Goal: Information Seeking & Learning: Learn about a topic

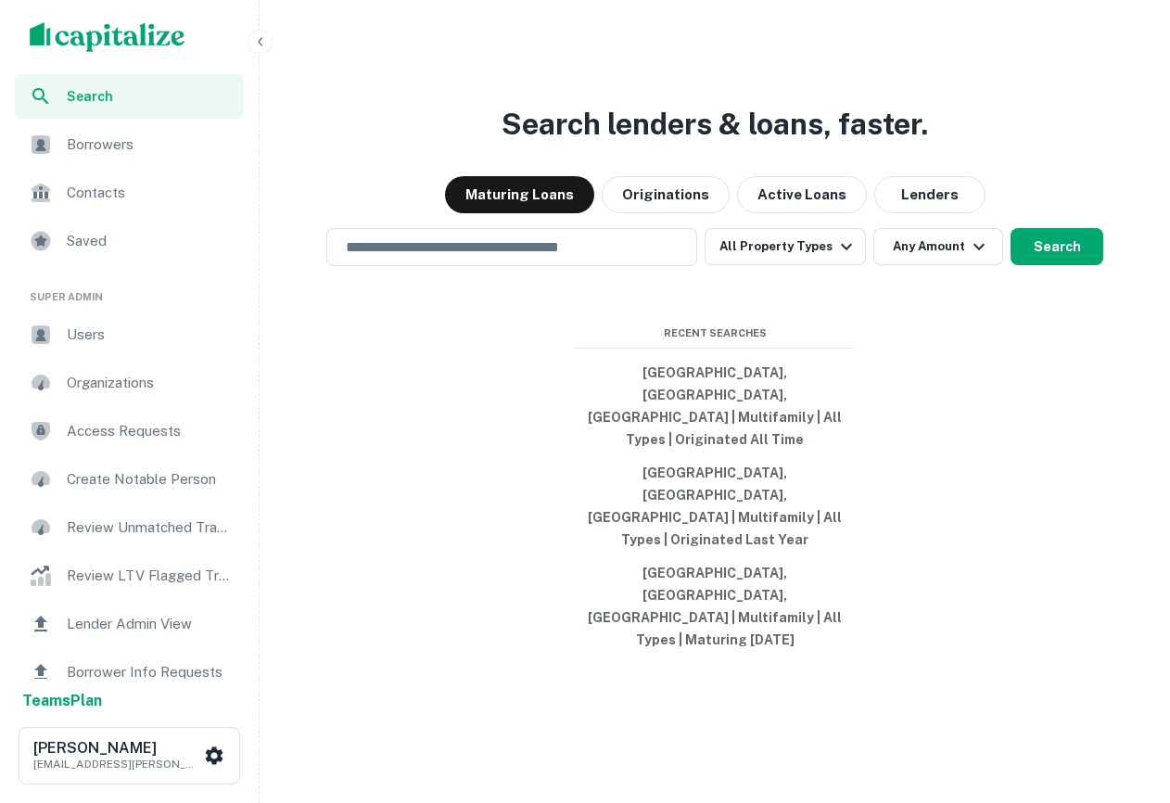
click at [197, 109] on div "Search" at bounding box center [129, 96] width 229 height 44
click at [263, 43] on icon "button" at bounding box center [260, 41] width 15 height 15
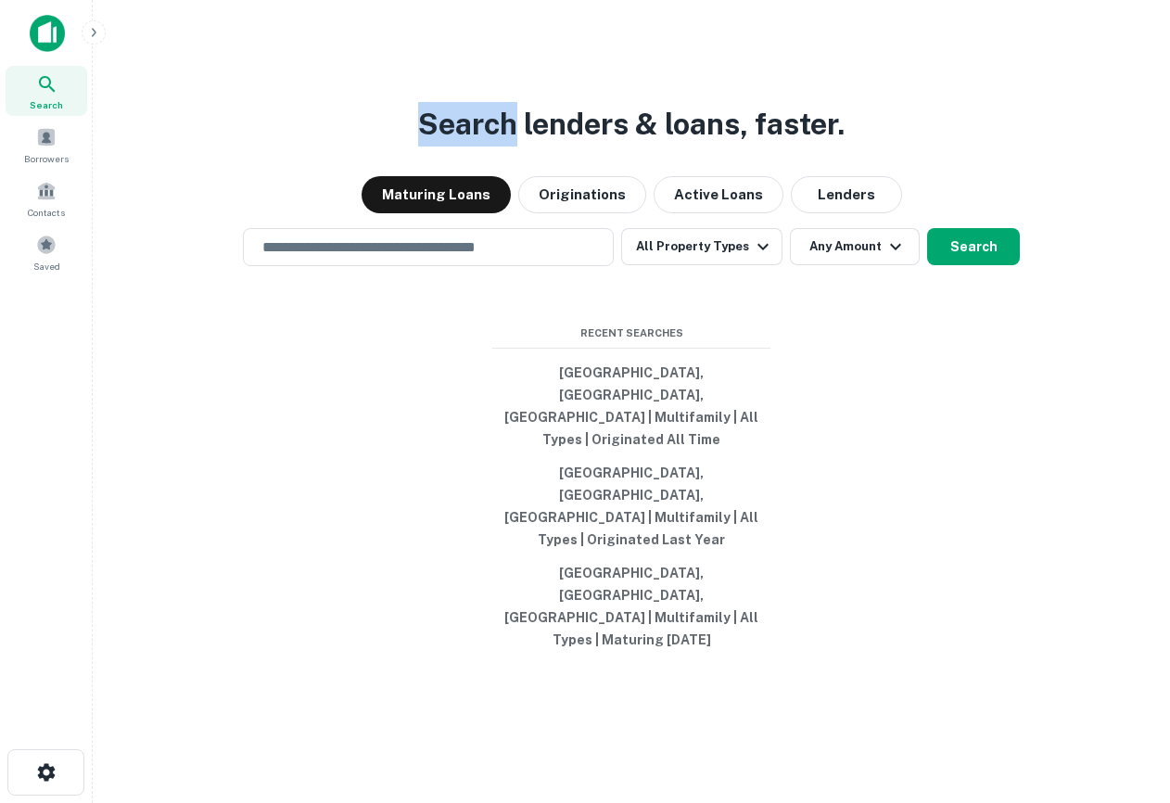
click at [263, 43] on div "Search lenders & loans, faster. Maturing Loans Originations Active Loans Lender…" at bounding box center [632, 431] width 1048 height 803
click at [754, 123] on div "Search lenders & loans, faster. Maturing Loans Originations Active Loans Lender…" at bounding box center [632, 445] width 1048 height 803
click at [508, 266] on div "​" at bounding box center [428, 247] width 371 height 38
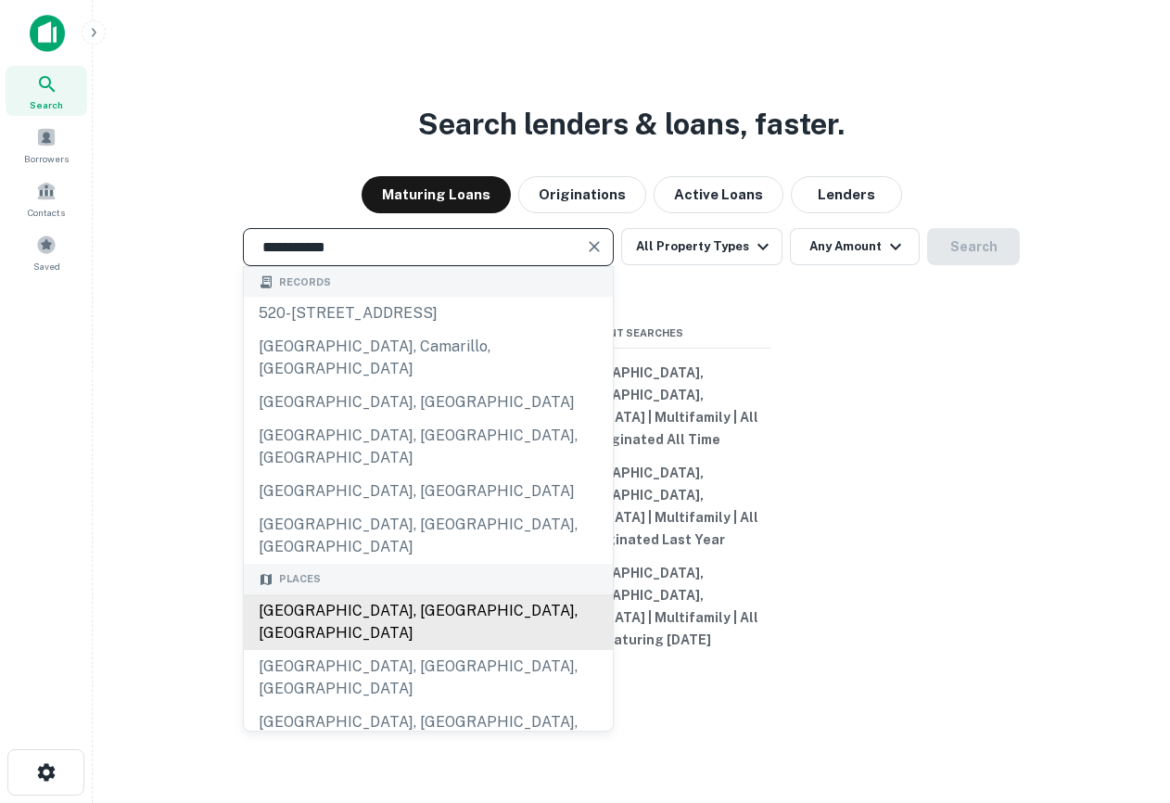
click at [422, 619] on div "Los Angeles, CA, USA" at bounding box center [428, 622] width 369 height 56
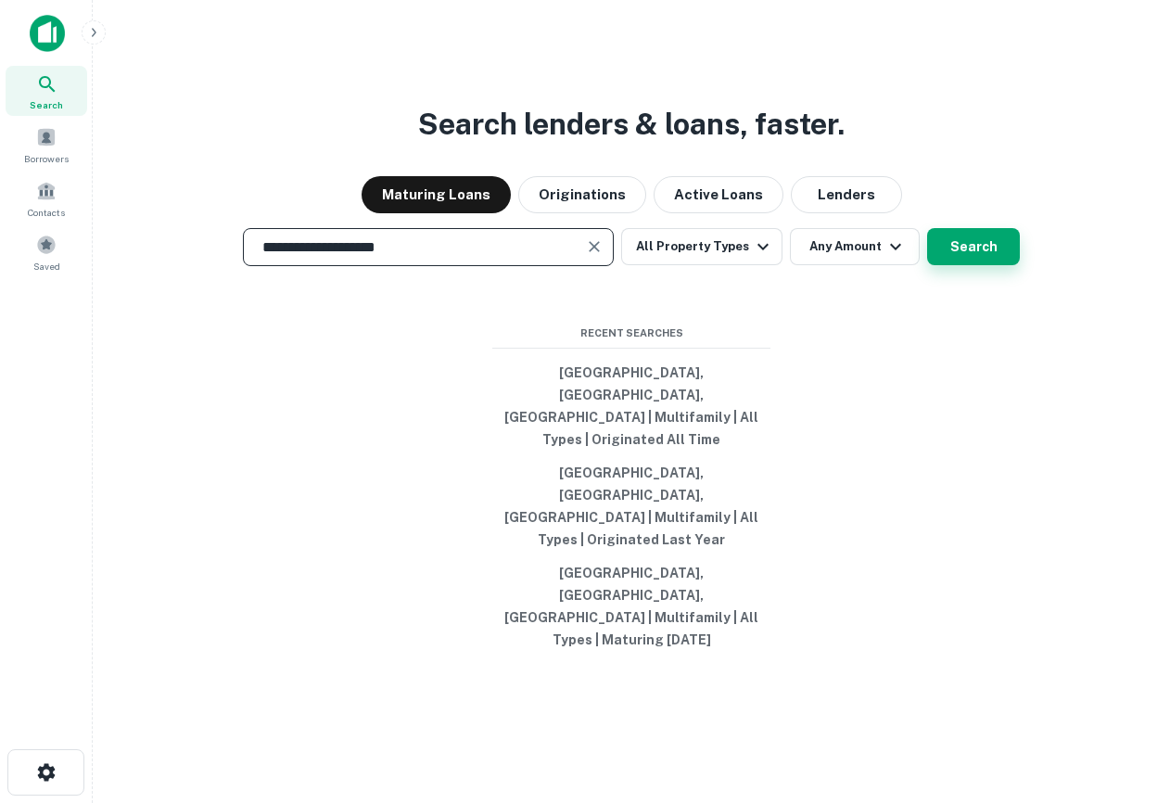
type input "**********"
click at [988, 265] on button "Search" at bounding box center [973, 246] width 93 height 37
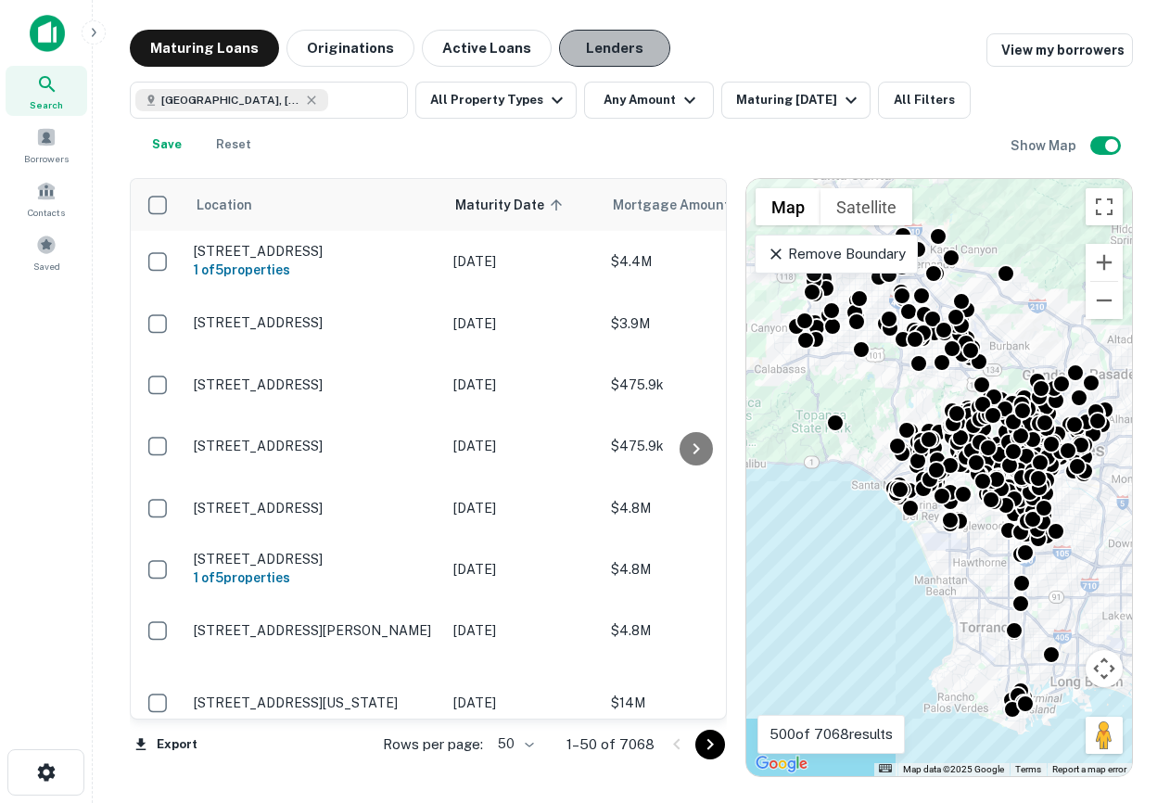
click at [630, 53] on button "Lenders" at bounding box center [614, 48] width 111 height 37
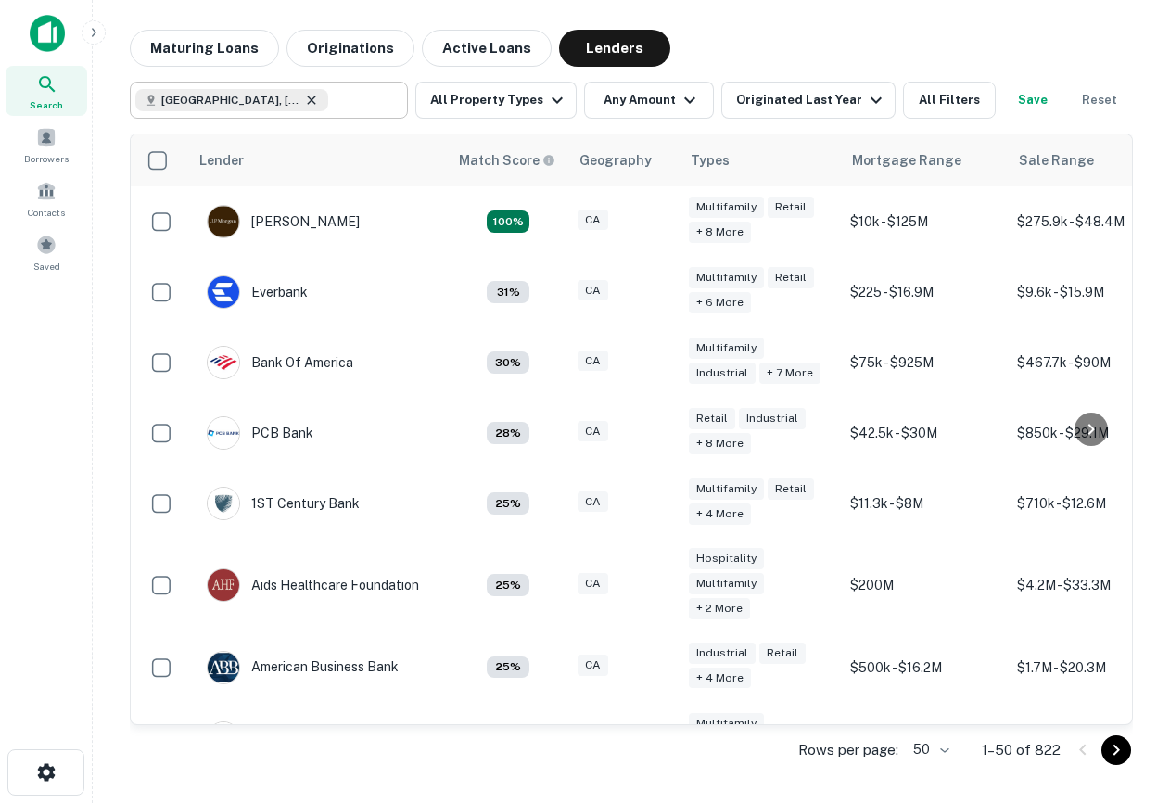
click at [307, 102] on icon at bounding box center [311, 99] width 8 height 8
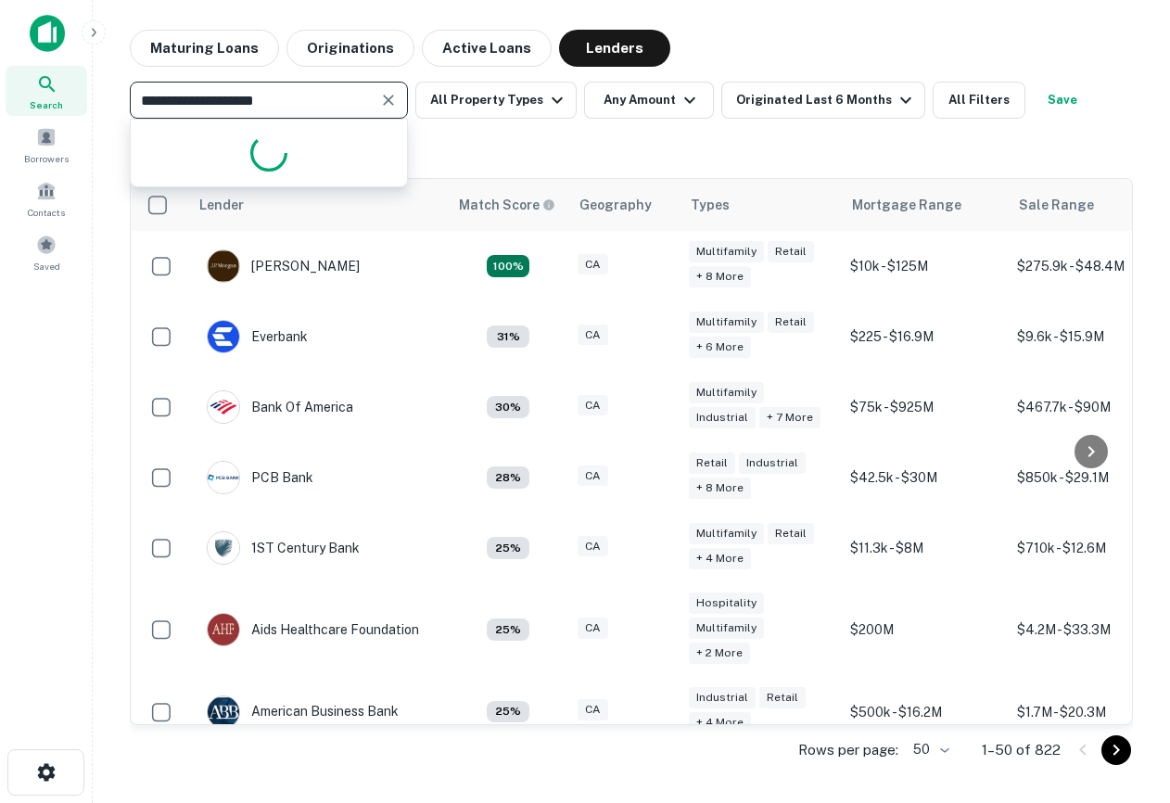
click at [284, 102] on input "**********" at bounding box center [253, 100] width 236 height 26
click at [285, 102] on input "**********" at bounding box center [253, 100] width 236 height 26
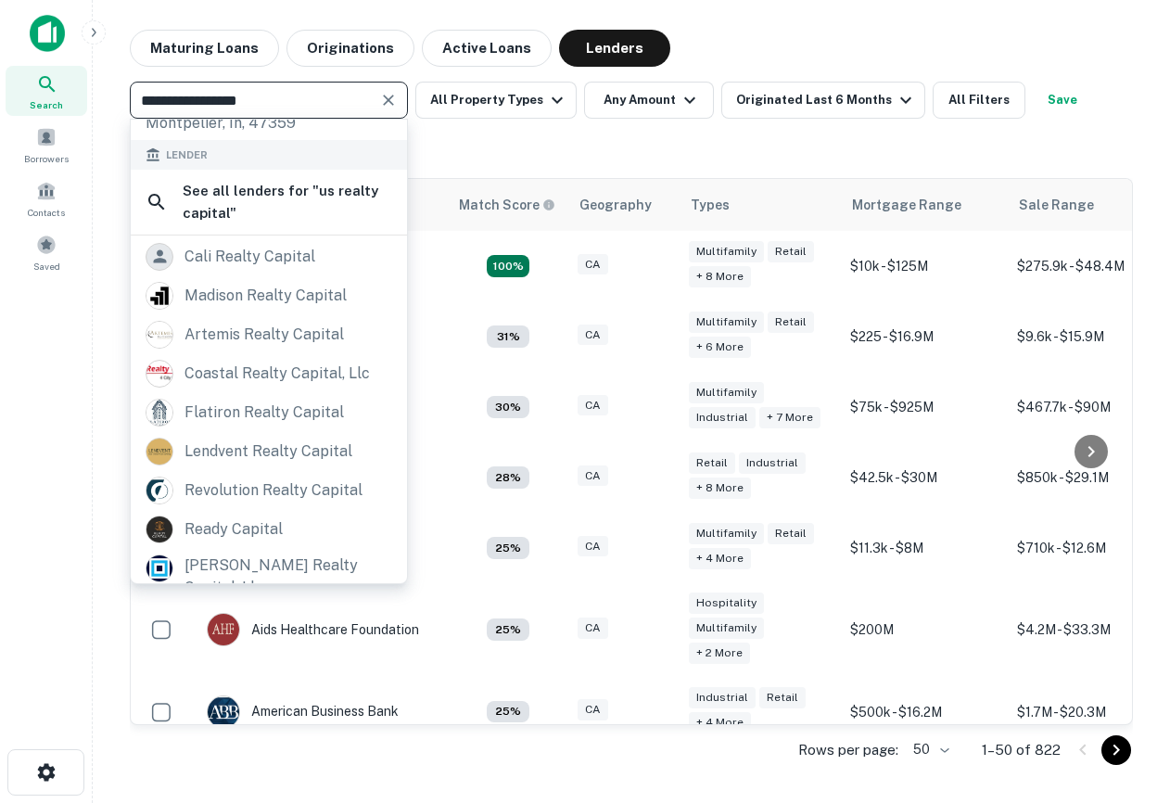
scroll to position [298, 0]
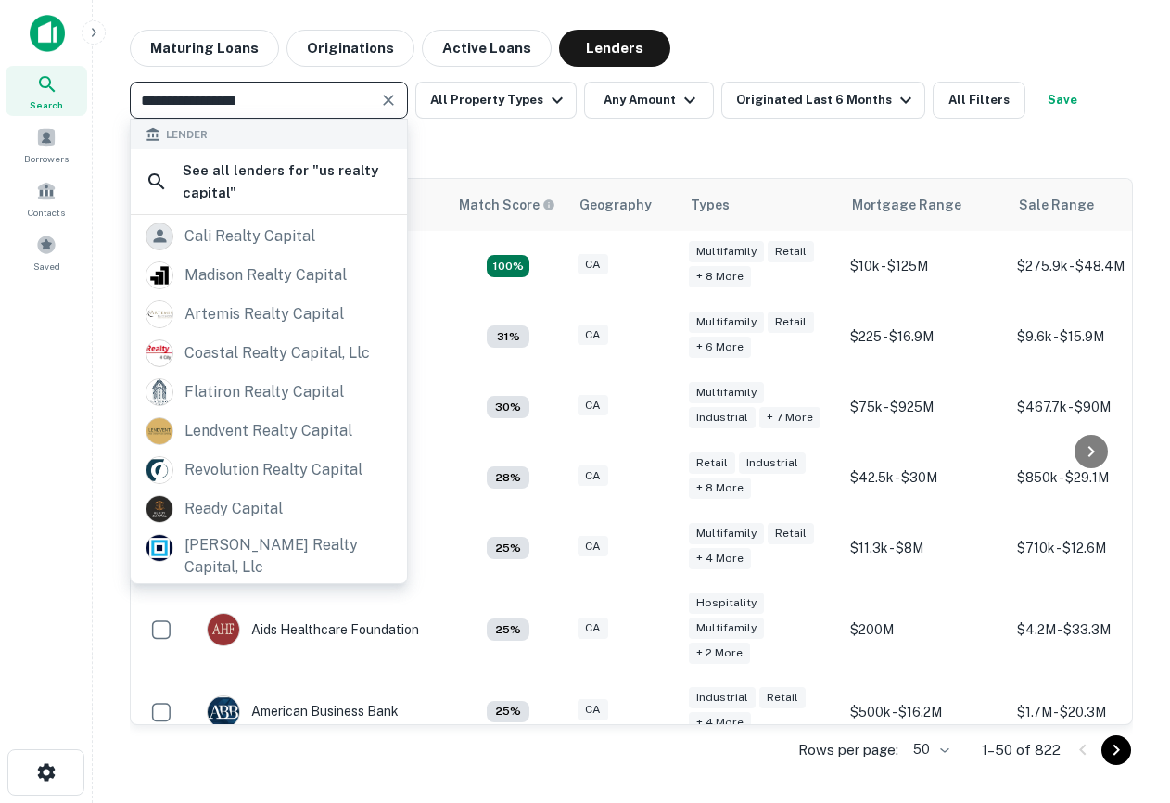
click at [156, 92] on input "**********" at bounding box center [253, 100] width 236 height 26
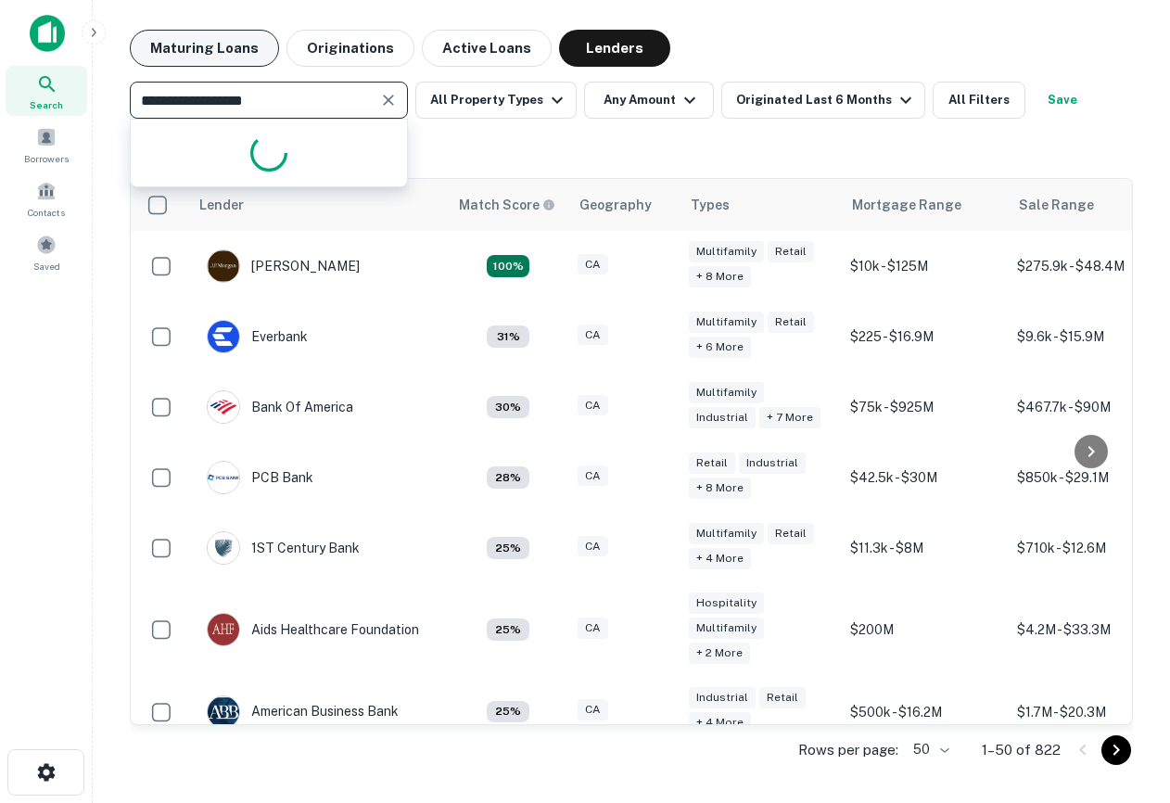
type input "**********"
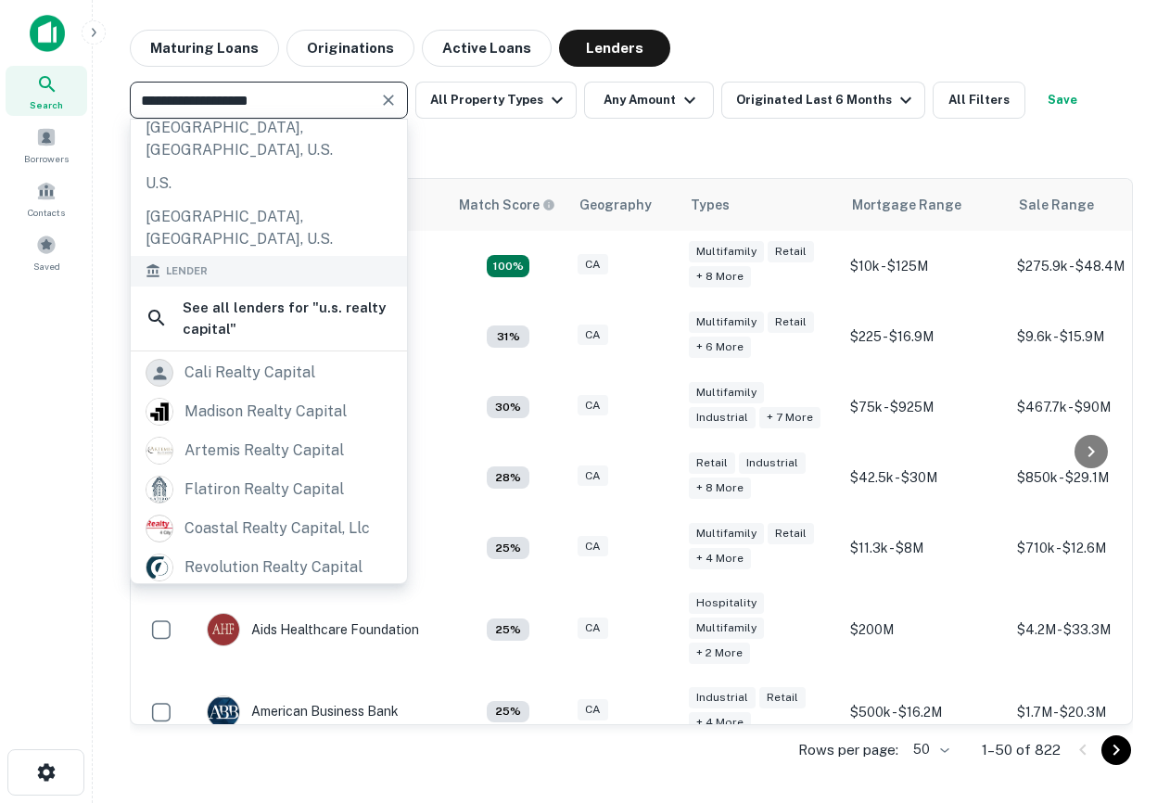
scroll to position [406, 0]
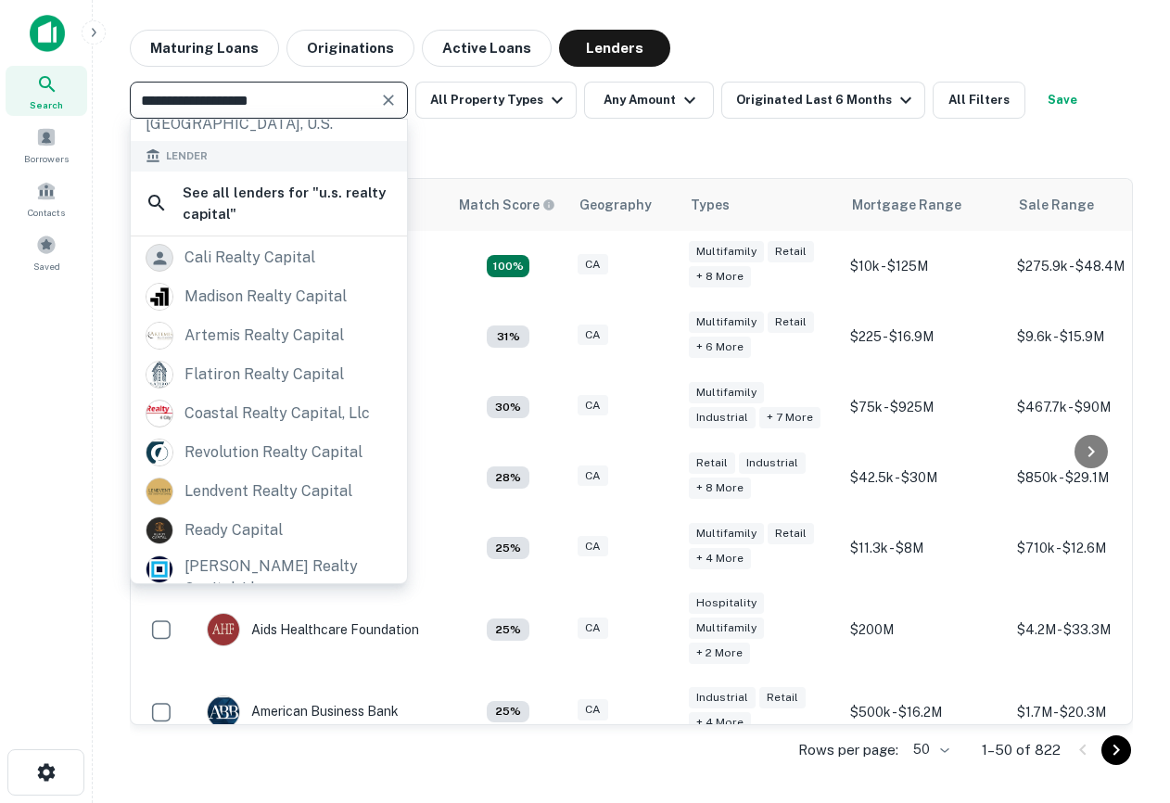
click at [395, 98] on icon "Clear" at bounding box center [388, 100] width 19 height 19
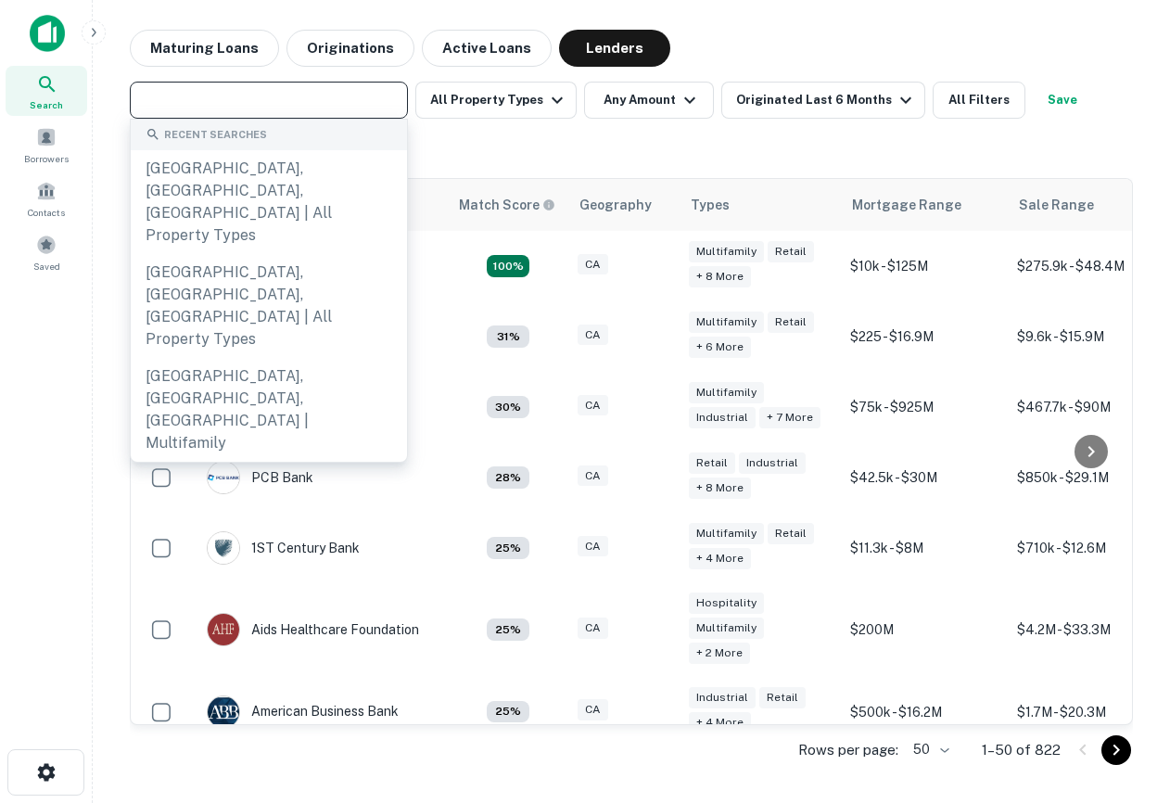
click at [31, 92] on div "Search" at bounding box center [47, 91] width 82 height 50
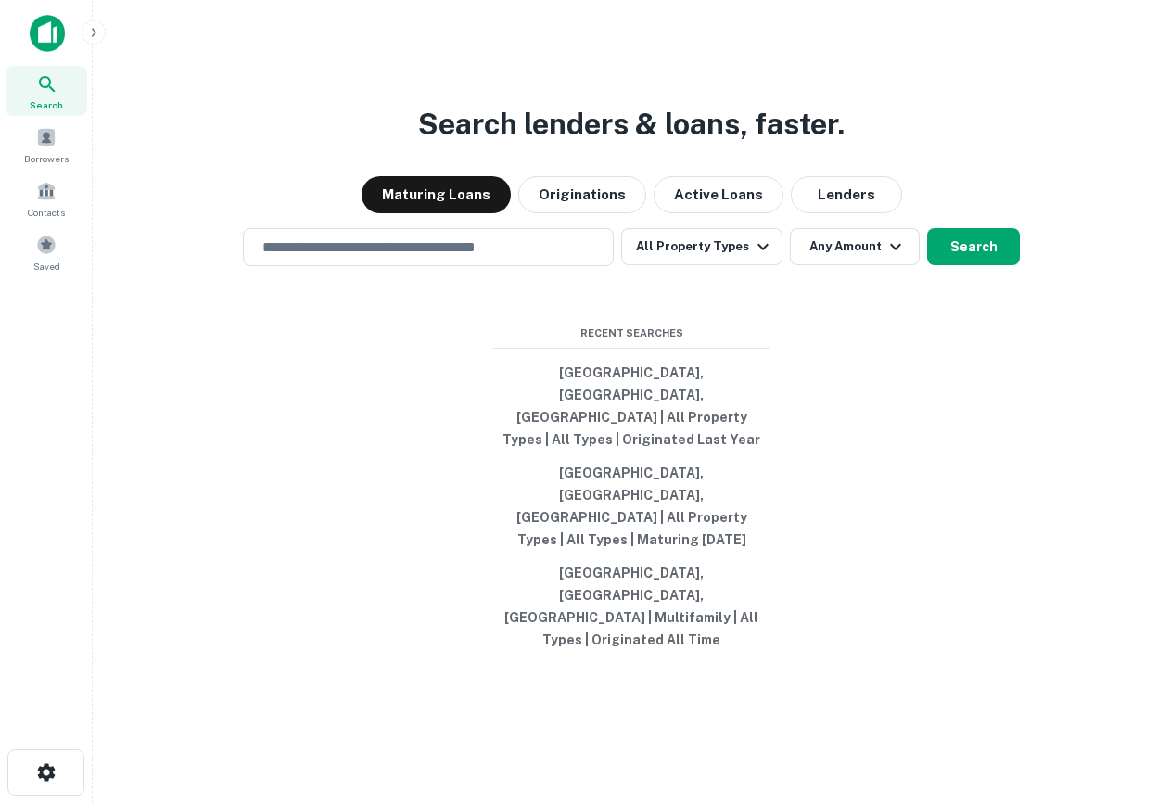
click at [481, 132] on div "Search lenders & loans, faster. Maturing Loans Originations Active Loans Lender…" at bounding box center [632, 445] width 1048 height 803
click at [91, 44] on div at bounding box center [122, 33] width 185 height 37
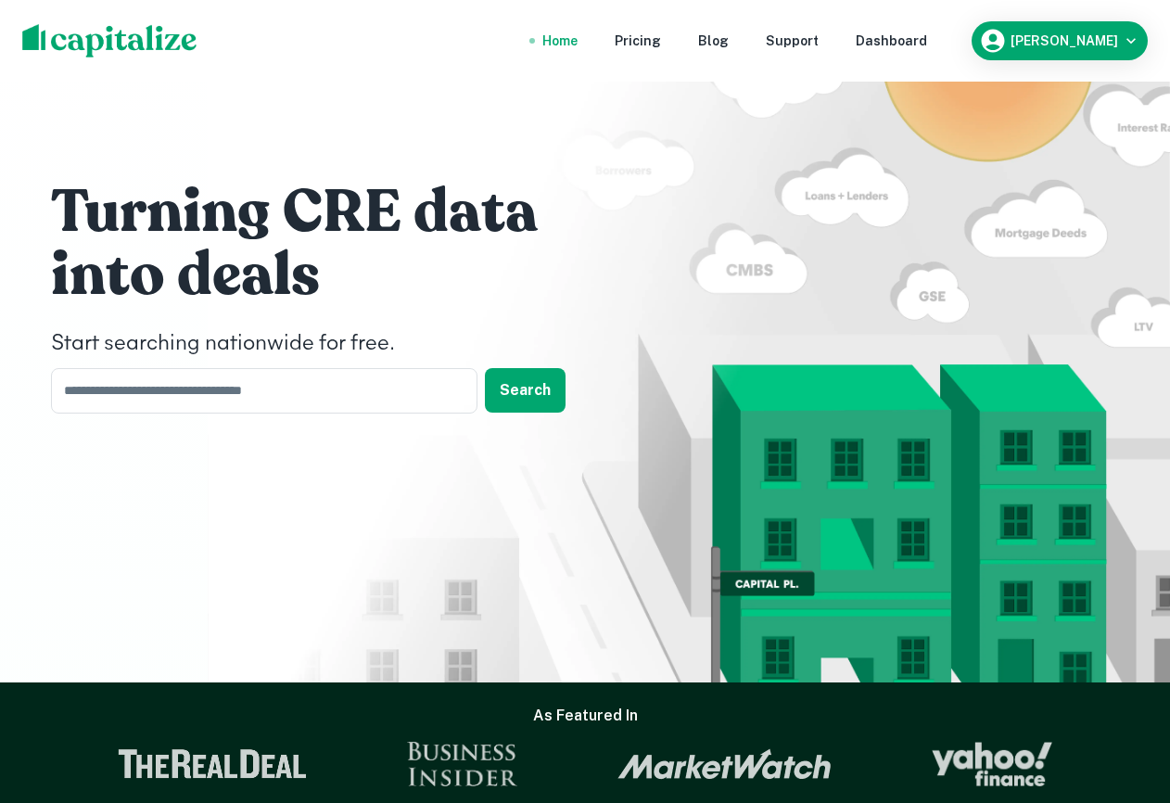
click at [913, 60] on div "Home Pricing Blog Support Dashboard Drew Koch" at bounding box center [585, 41] width 1170 height 82
click at [917, 52] on nav "Home Pricing Blog Support Dashboard" at bounding box center [735, 40] width 444 height 41
click at [920, 40] on div "Dashboard" at bounding box center [891, 41] width 71 height 20
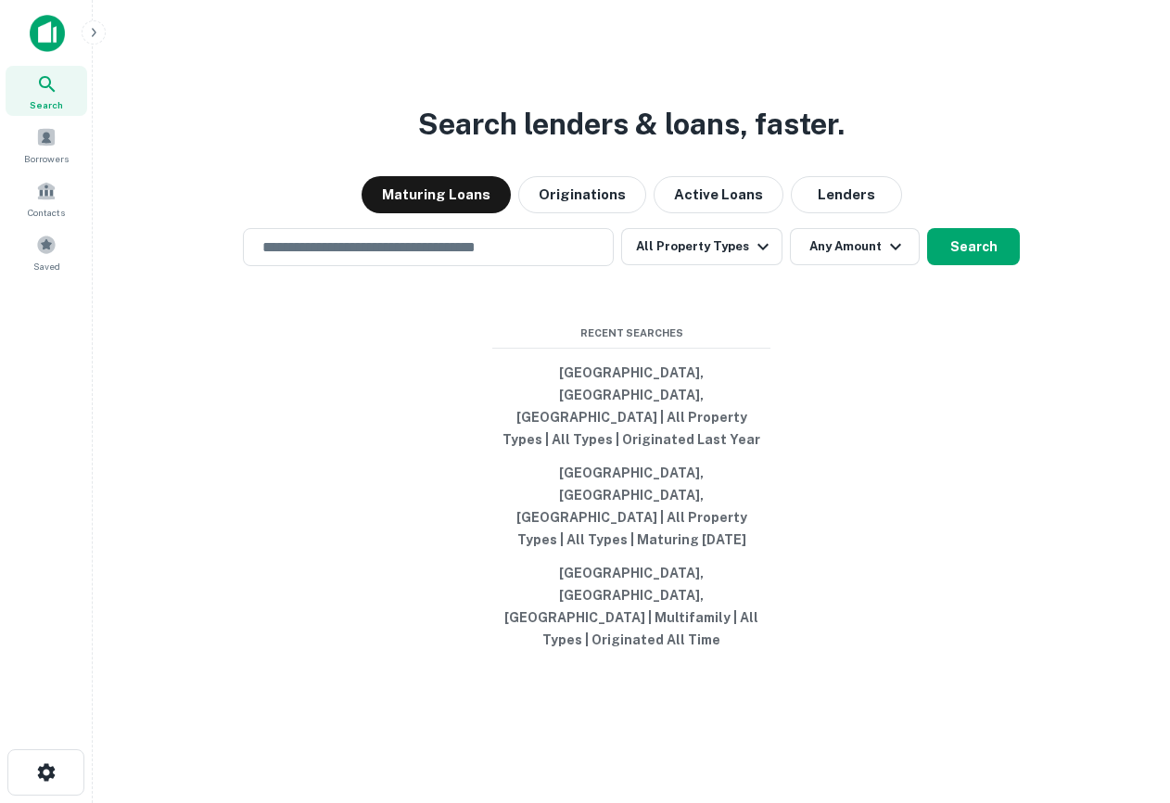
click at [98, 32] on icon "button" at bounding box center [93, 32] width 15 height 15
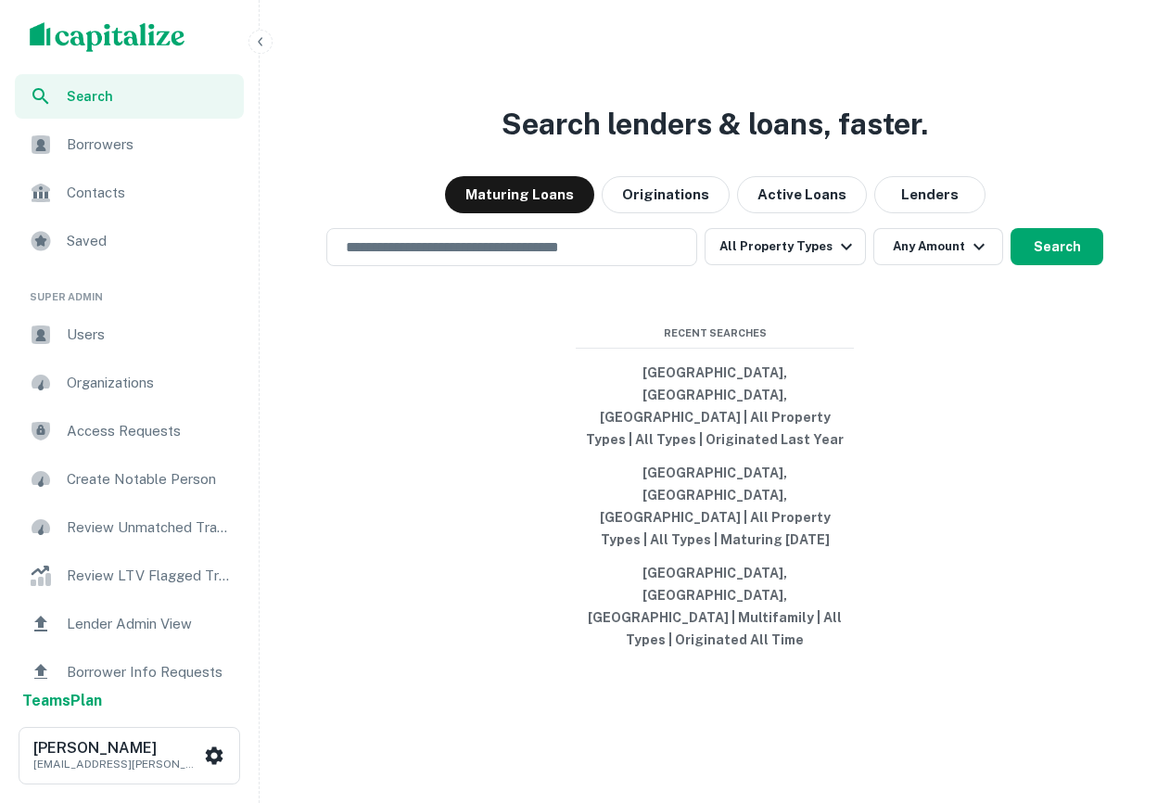
click at [107, 346] on div "Users" at bounding box center [129, 334] width 229 height 44
click at [265, 36] on icon "button" at bounding box center [260, 41] width 15 height 15
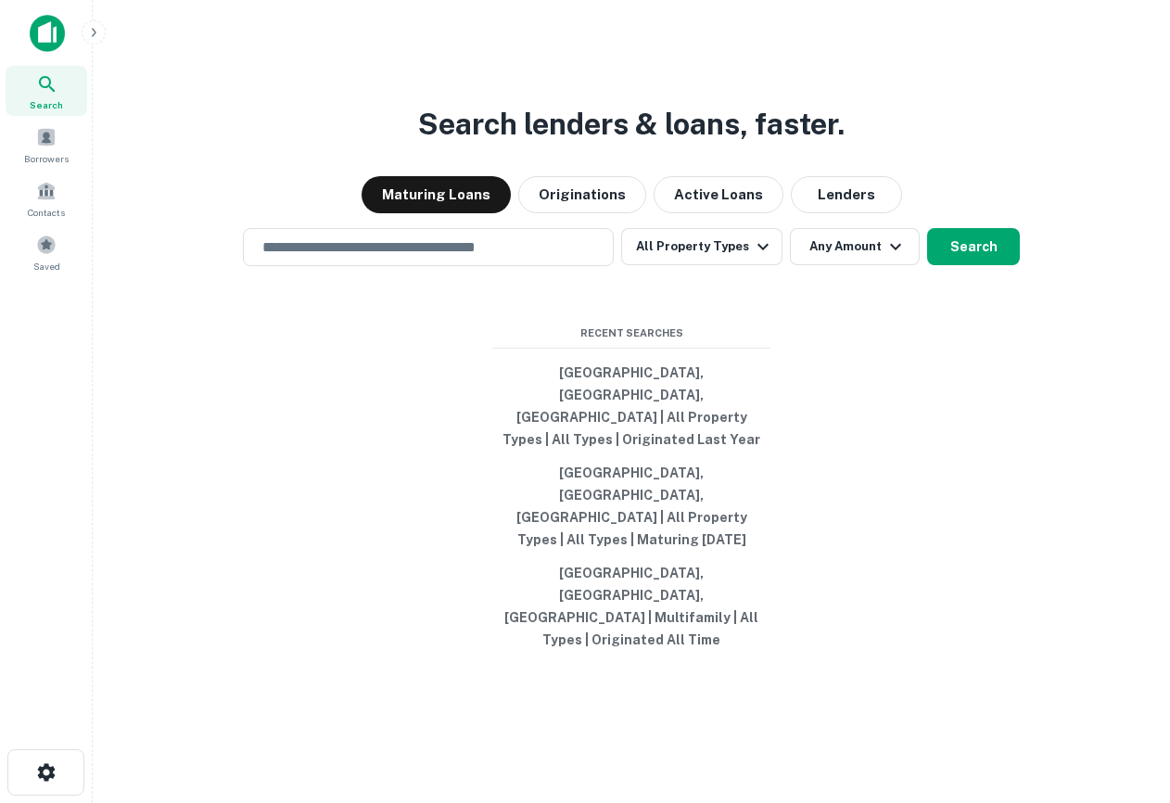
click at [327, 334] on div "Search lenders & loans, faster. Maturing Loans Originations Active Loans Lender…" at bounding box center [632, 445] width 1048 height 803
click at [325, 258] on input "text" at bounding box center [428, 246] width 354 height 21
click at [281, 359] on div at bounding box center [428, 312] width 371 height 93
click at [385, 266] on div "​" at bounding box center [428, 247] width 371 height 38
click at [388, 258] on input "text" at bounding box center [428, 246] width 354 height 21
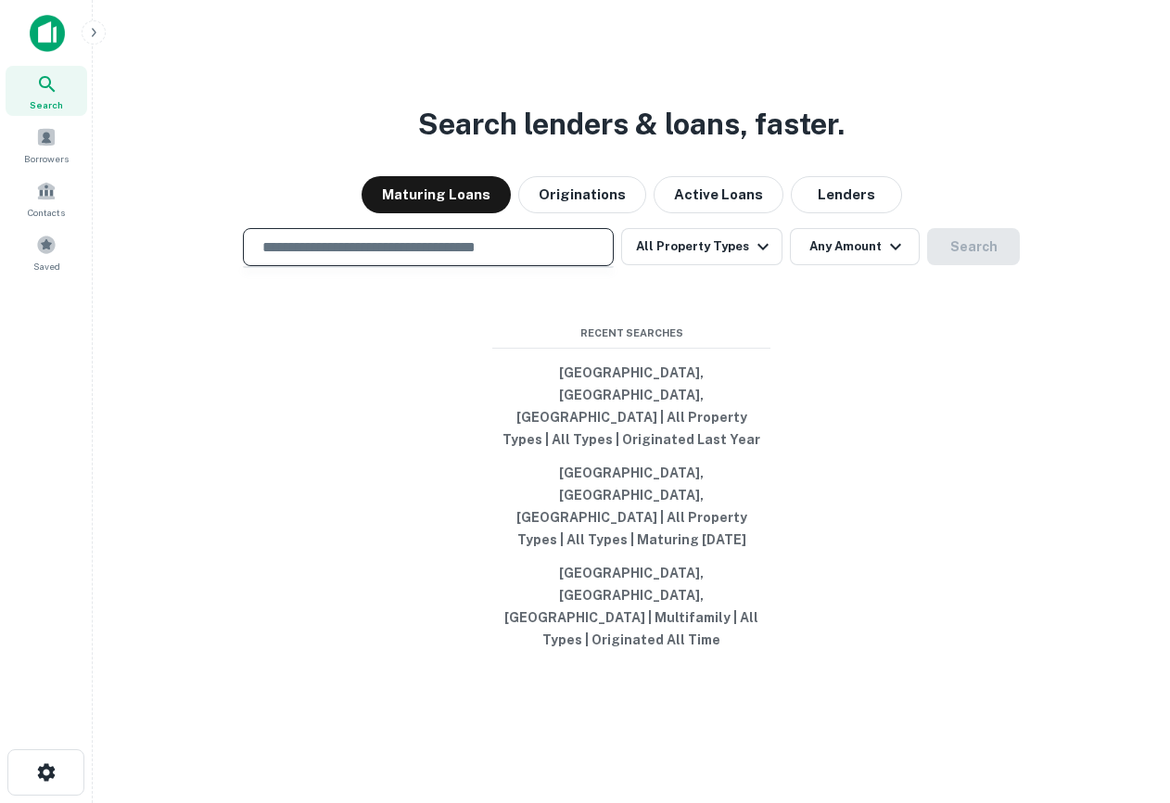
click at [331, 171] on div "Search lenders & loans, faster. Maturing Loans Originations Active Loans Lender…" at bounding box center [632, 445] width 1048 height 803
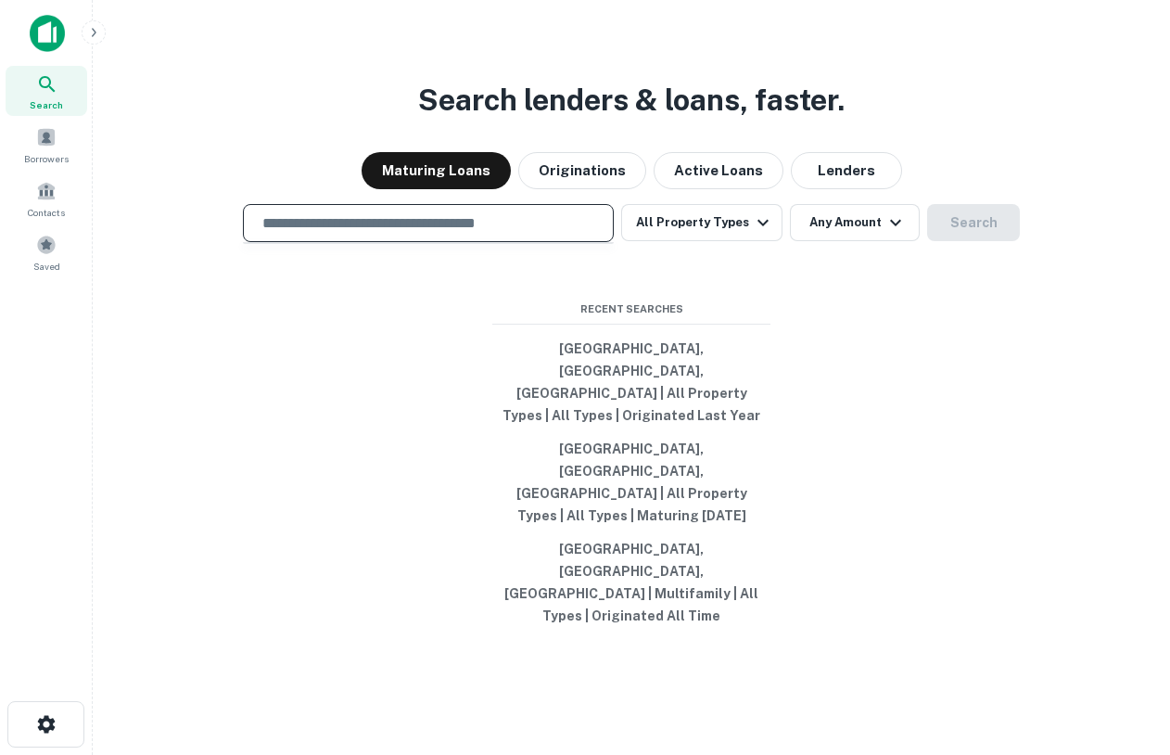
click at [458, 234] on input "text" at bounding box center [428, 222] width 354 height 21
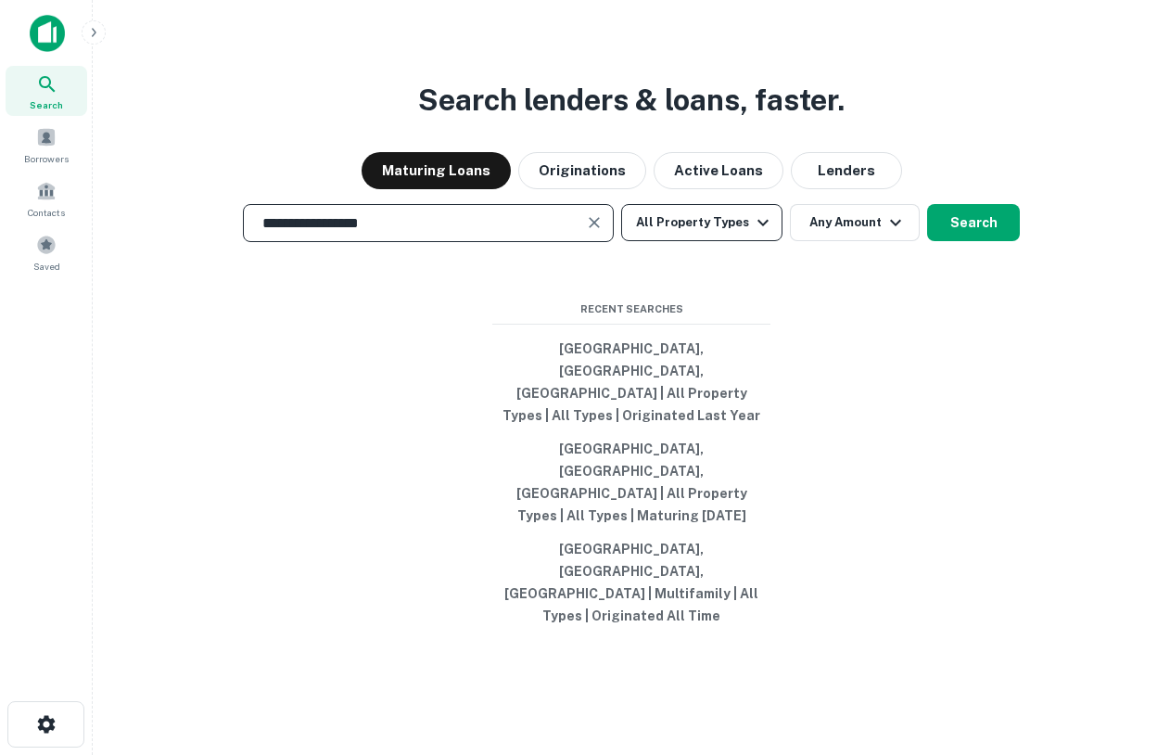
type input "**********"
click at [725, 241] on button "All Property Types" at bounding box center [701, 222] width 161 height 37
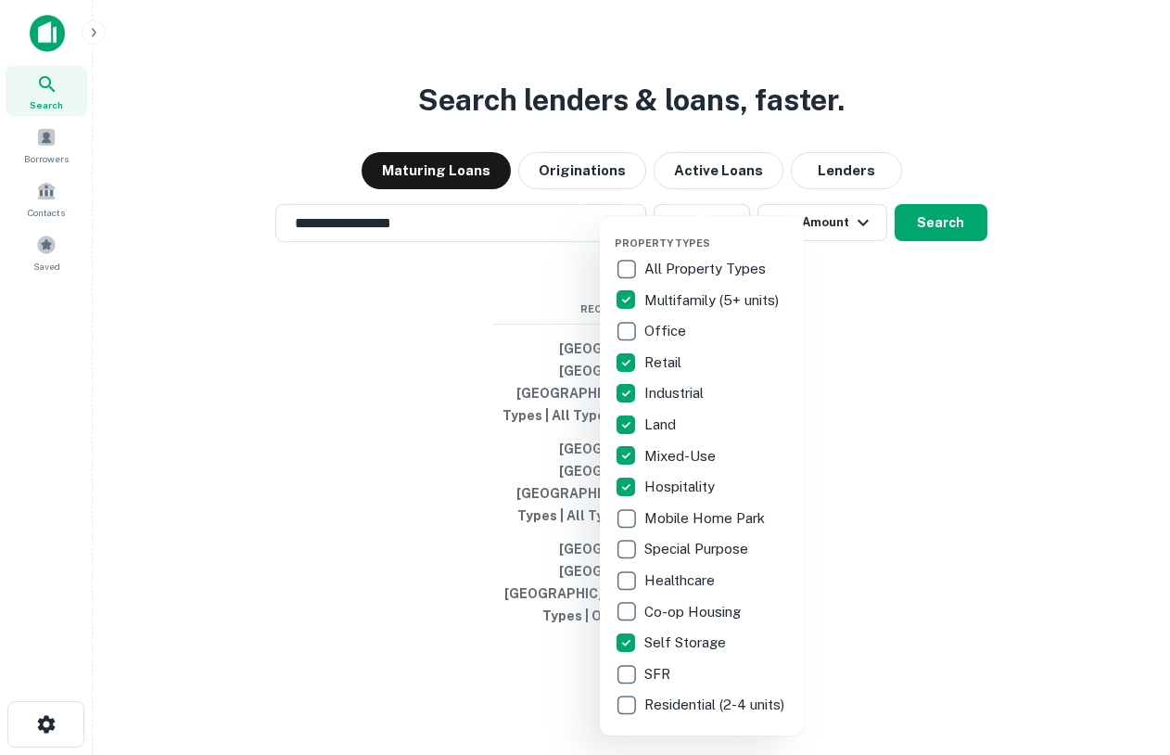
click at [855, 394] on div at bounding box center [585, 377] width 1170 height 755
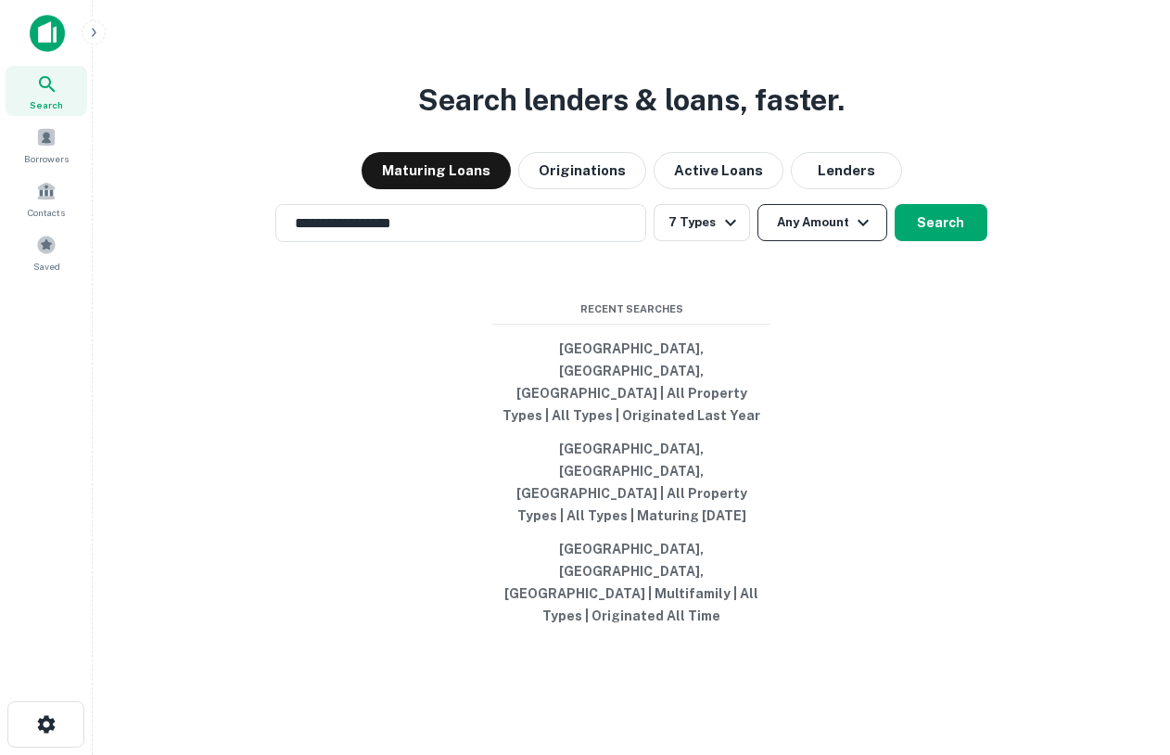
click at [818, 241] on button "Any Amount" at bounding box center [822, 222] width 130 height 37
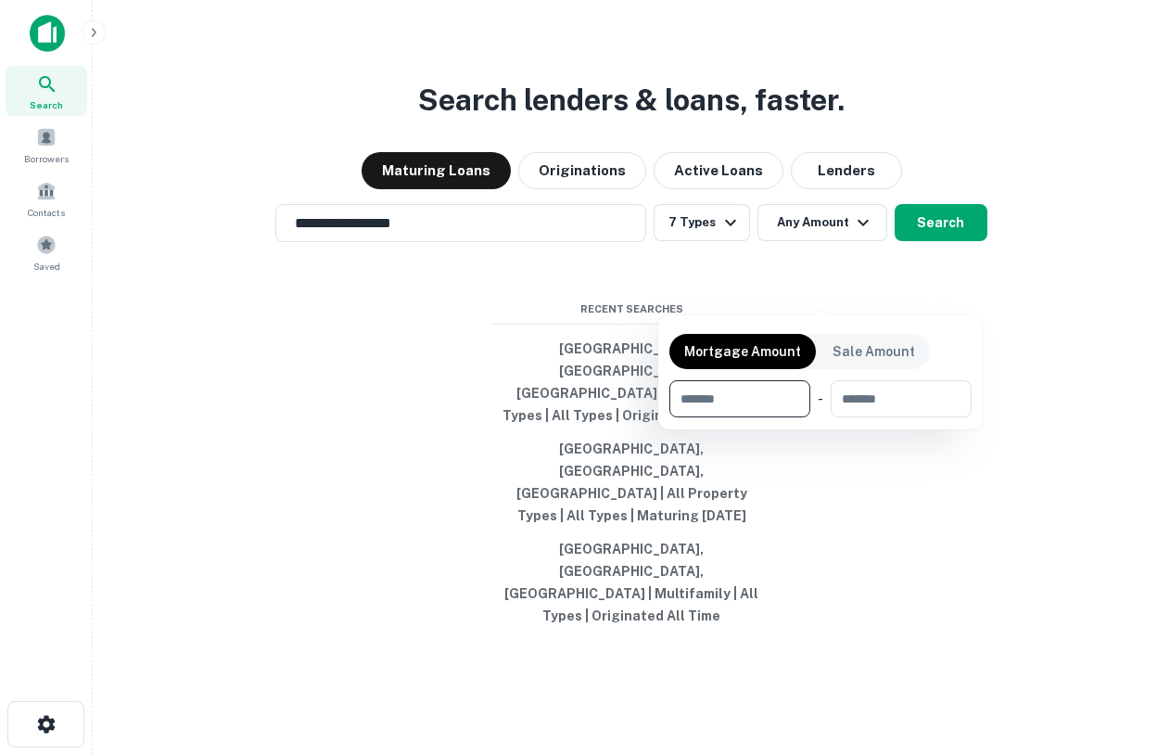
click at [1054, 386] on div at bounding box center [585, 377] width 1170 height 755
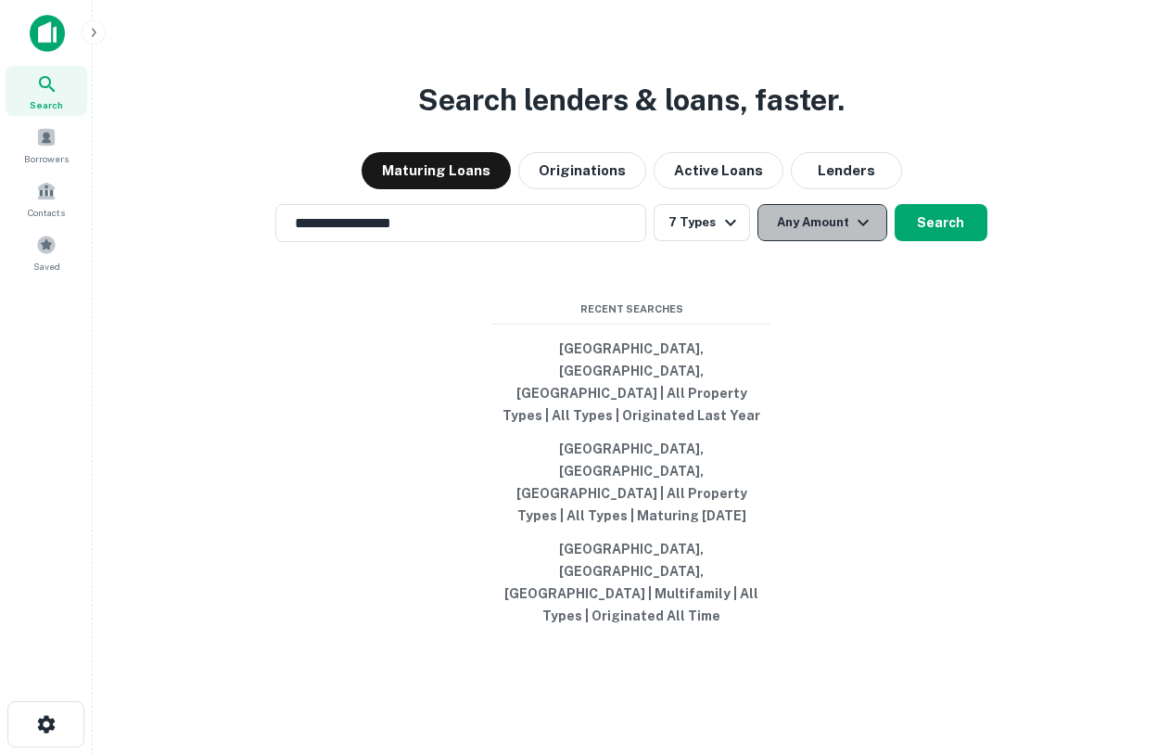
click at [852, 241] on button "Any Amount" at bounding box center [822, 222] width 130 height 37
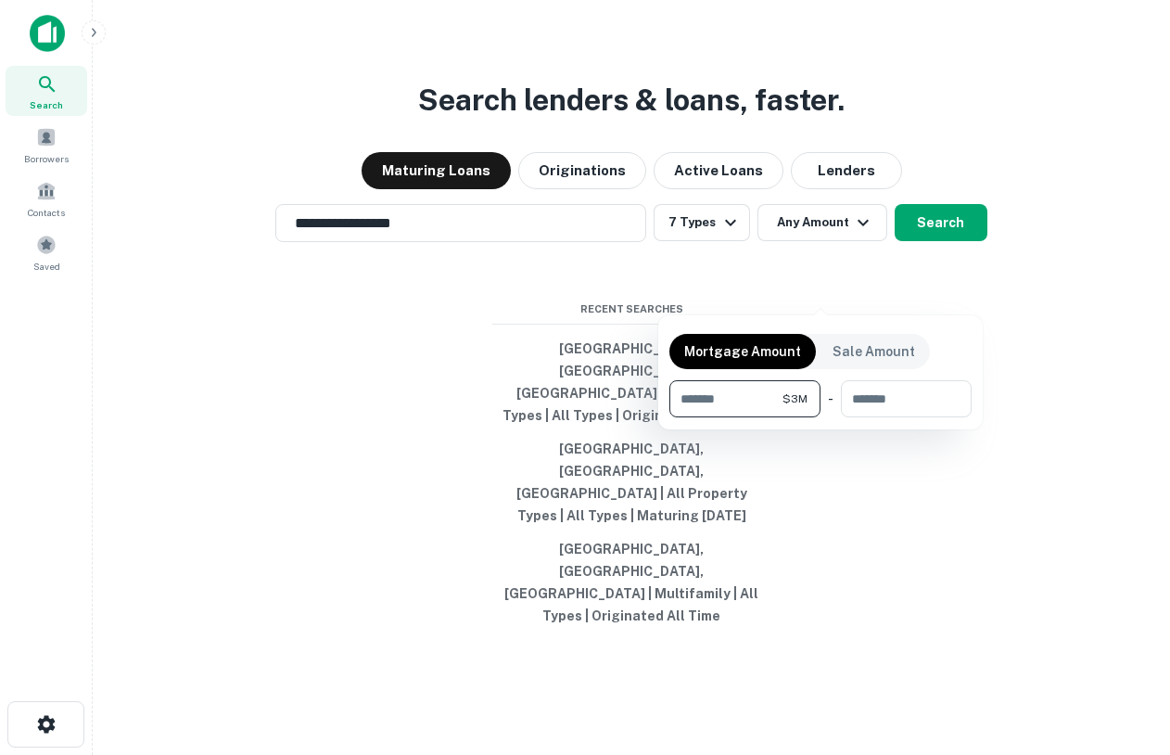
type input "*******"
click at [1091, 337] on div at bounding box center [585, 377] width 1170 height 755
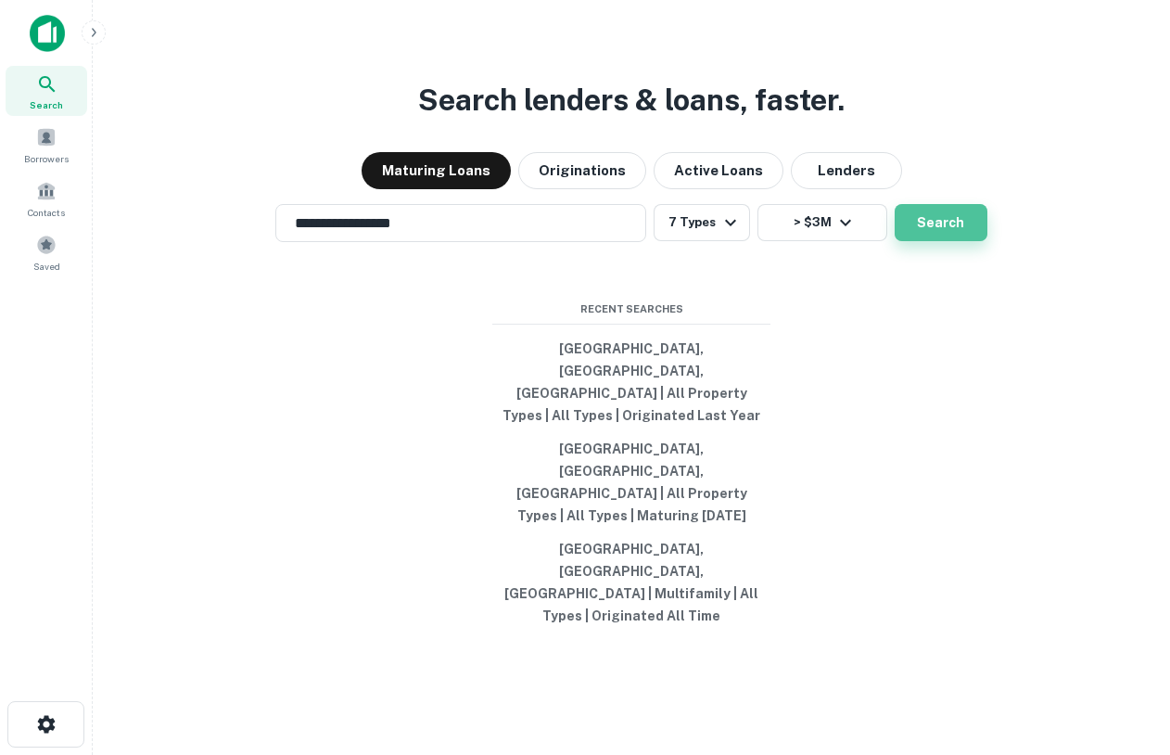
click at [934, 241] on button "Search" at bounding box center [941, 222] width 93 height 37
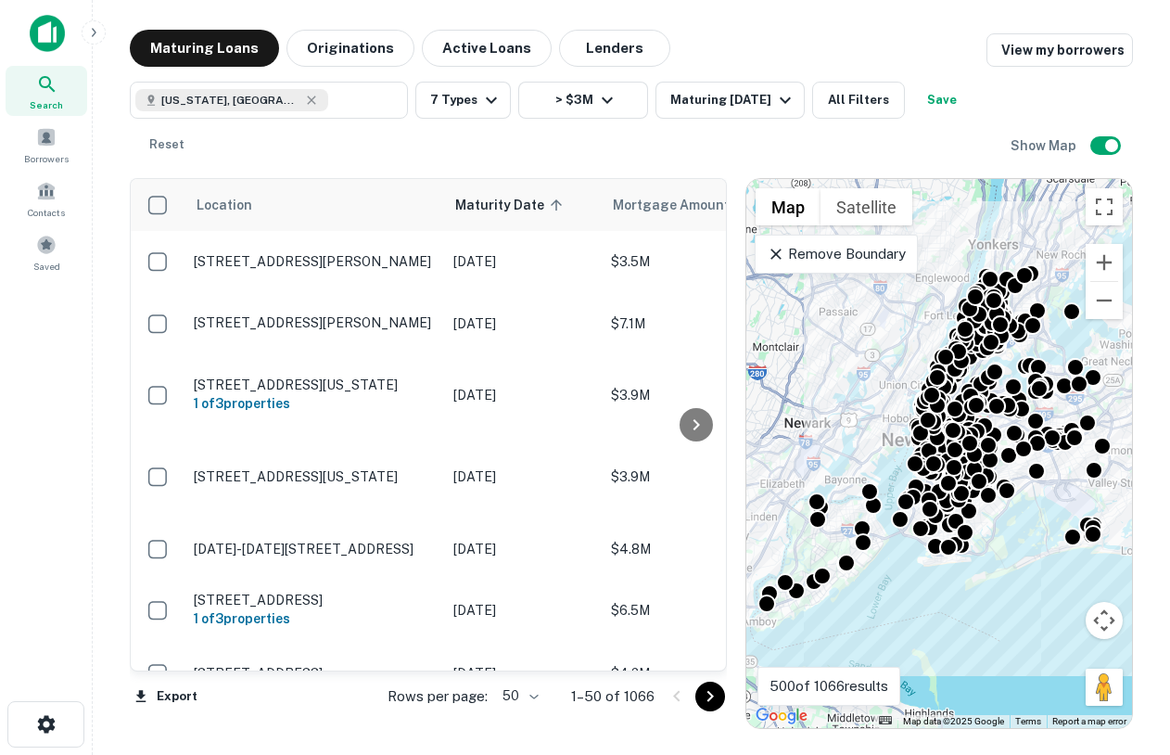
click at [807, 261] on p "Remove Boundary" at bounding box center [836, 254] width 138 height 22
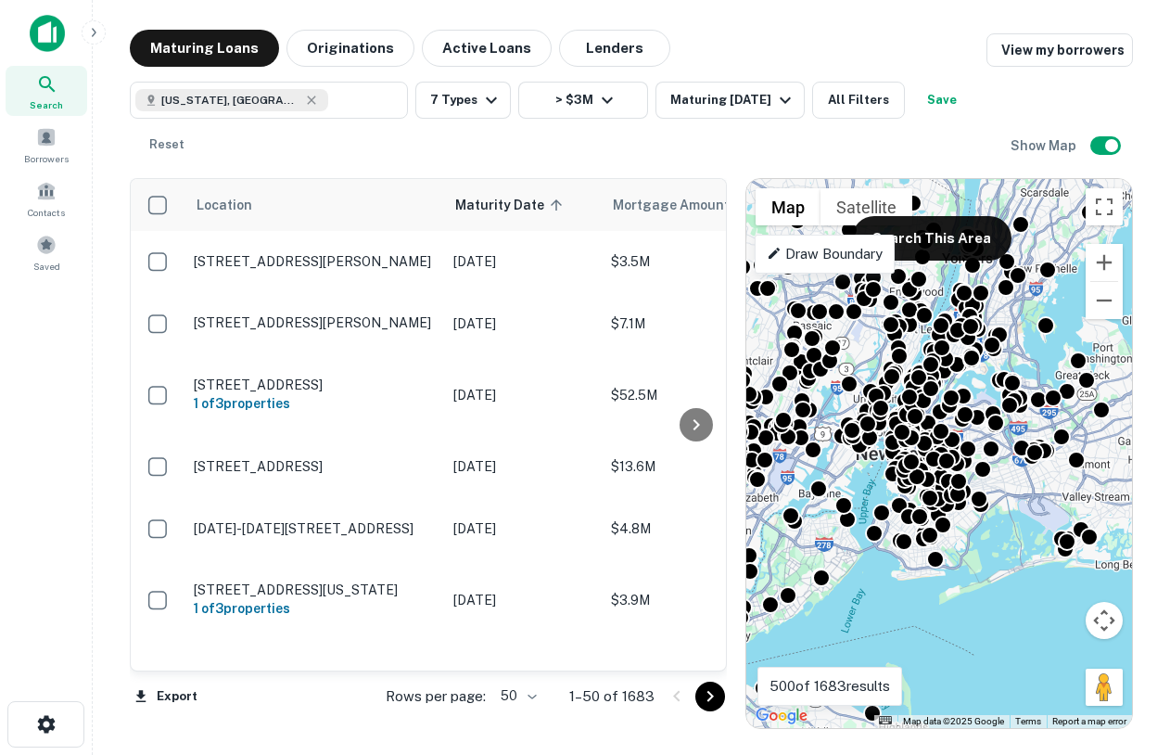
drag, startPoint x: 1030, startPoint y: 448, endPoint x: 1002, endPoint y: 462, distance: 31.1
click at [1002, 462] on div "To activate drag with keyboard, press Alt + Enter. Once in keyboard drag state,…" at bounding box center [939, 453] width 386 height 549
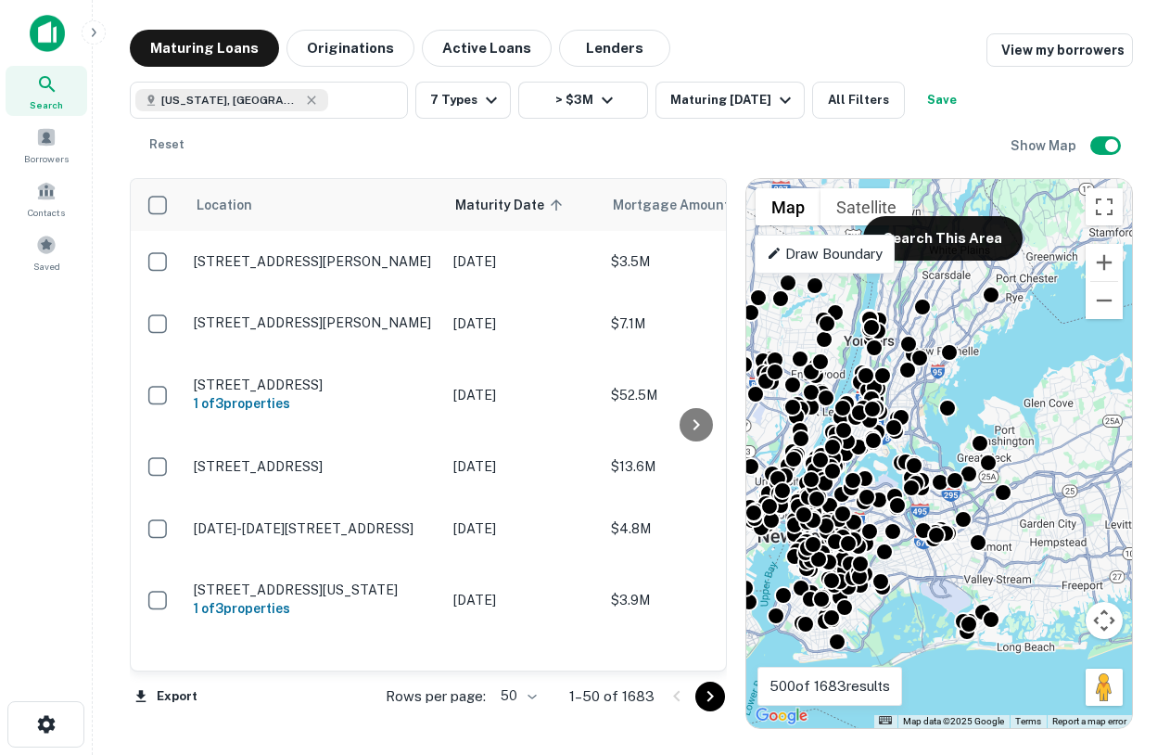
drag, startPoint x: 856, startPoint y: 358, endPoint x: 751, endPoint y: 445, distance: 136.3
click at [752, 446] on div "To activate drag with keyboard, press Alt + Enter. Once in keyboard drag state,…" at bounding box center [939, 453] width 386 height 549
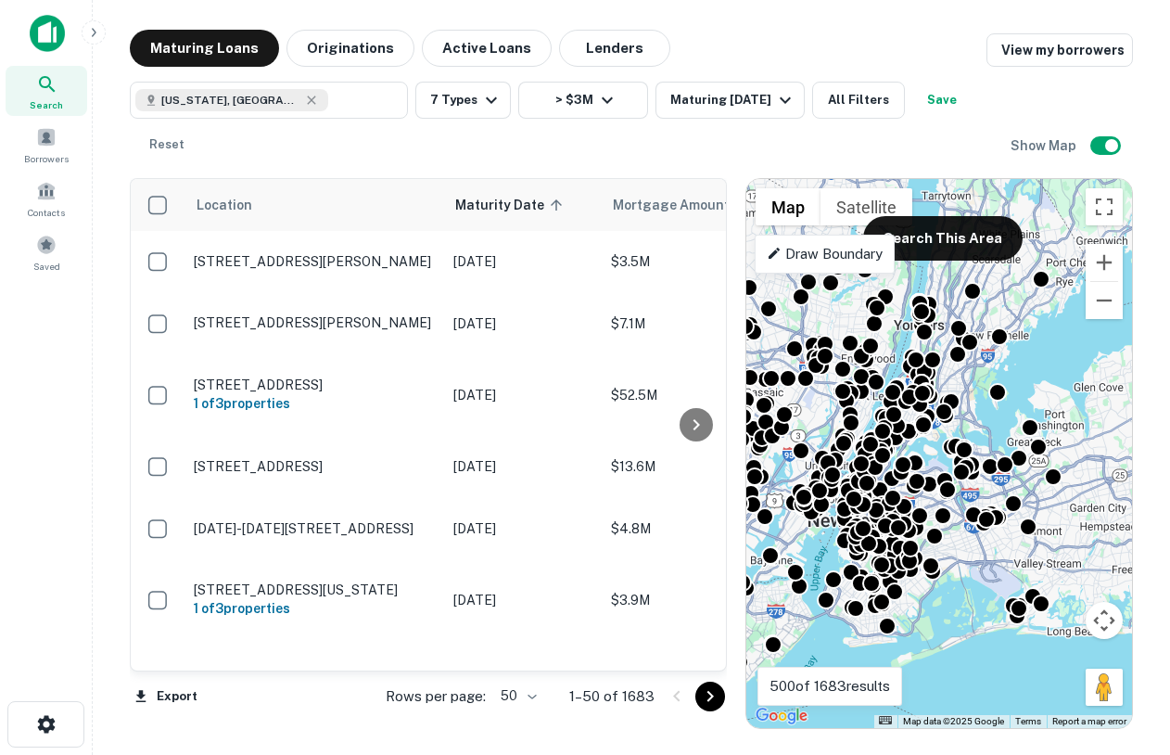
drag, startPoint x: 987, startPoint y: 327, endPoint x: 1046, endPoint y: 306, distance: 62.2
click at [1046, 306] on div "To activate drag with keyboard, press Alt + Enter. Once in keyboard drag state,…" at bounding box center [939, 453] width 386 height 549
click at [851, 110] on button "All Filters" at bounding box center [858, 100] width 93 height 37
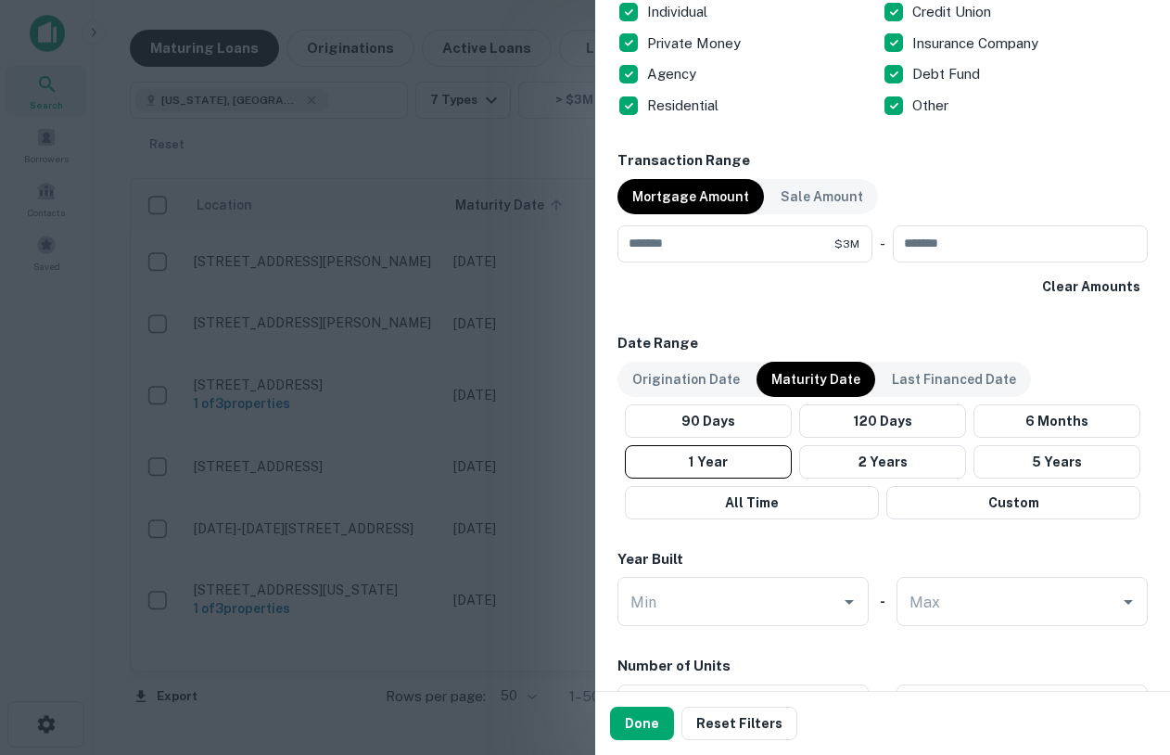
scroll to position [820, 0]
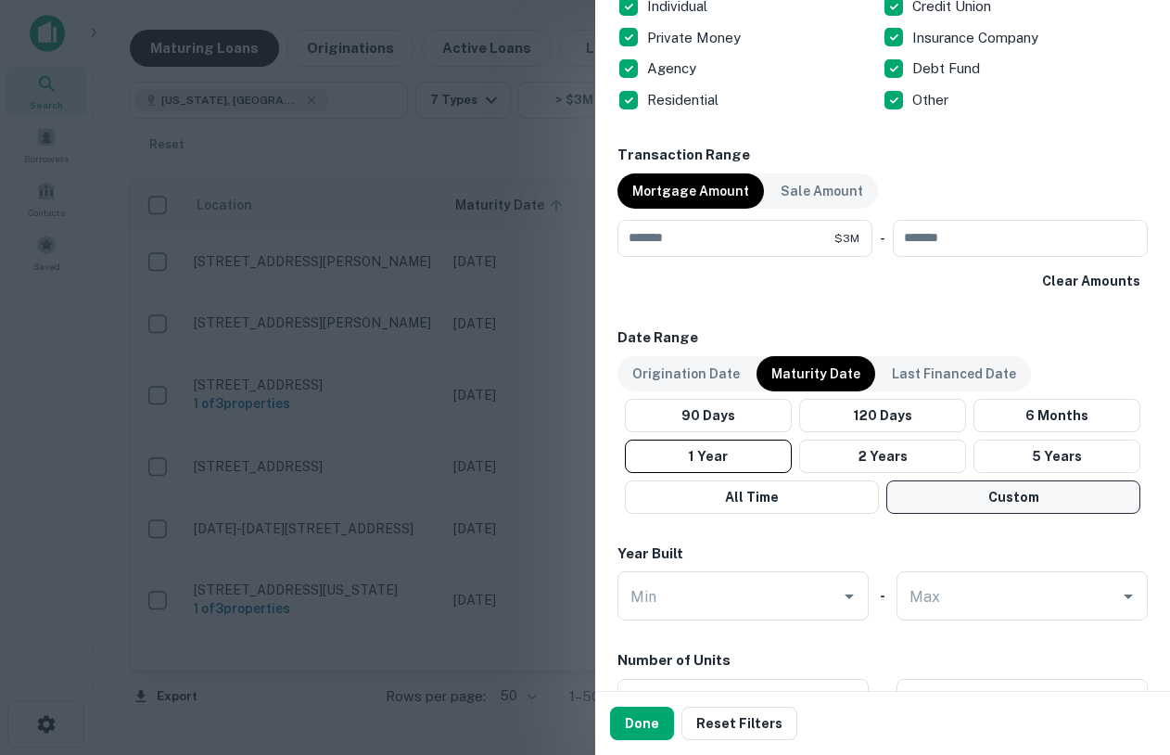
click at [964, 495] on button "Custom" at bounding box center [1013, 496] width 254 height 33
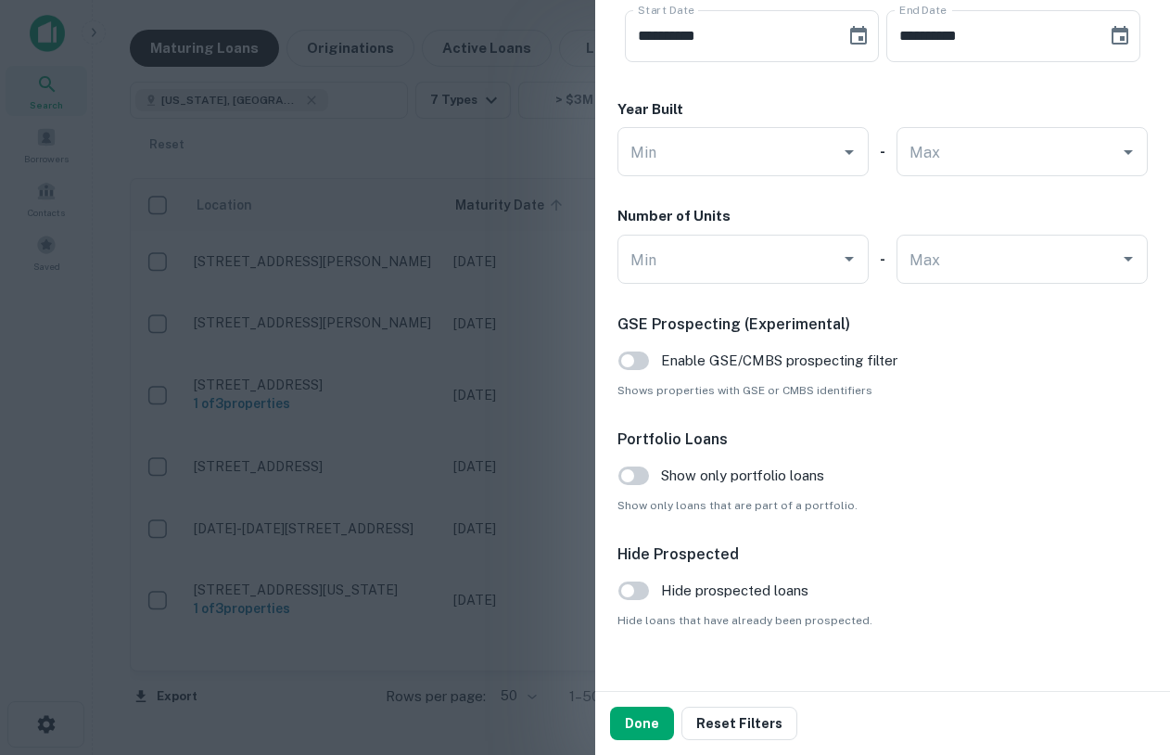
scroll to position [1340, 0]
click at [629, 720] on button "Done" at bounding box center [642, 722] width 64 height 33
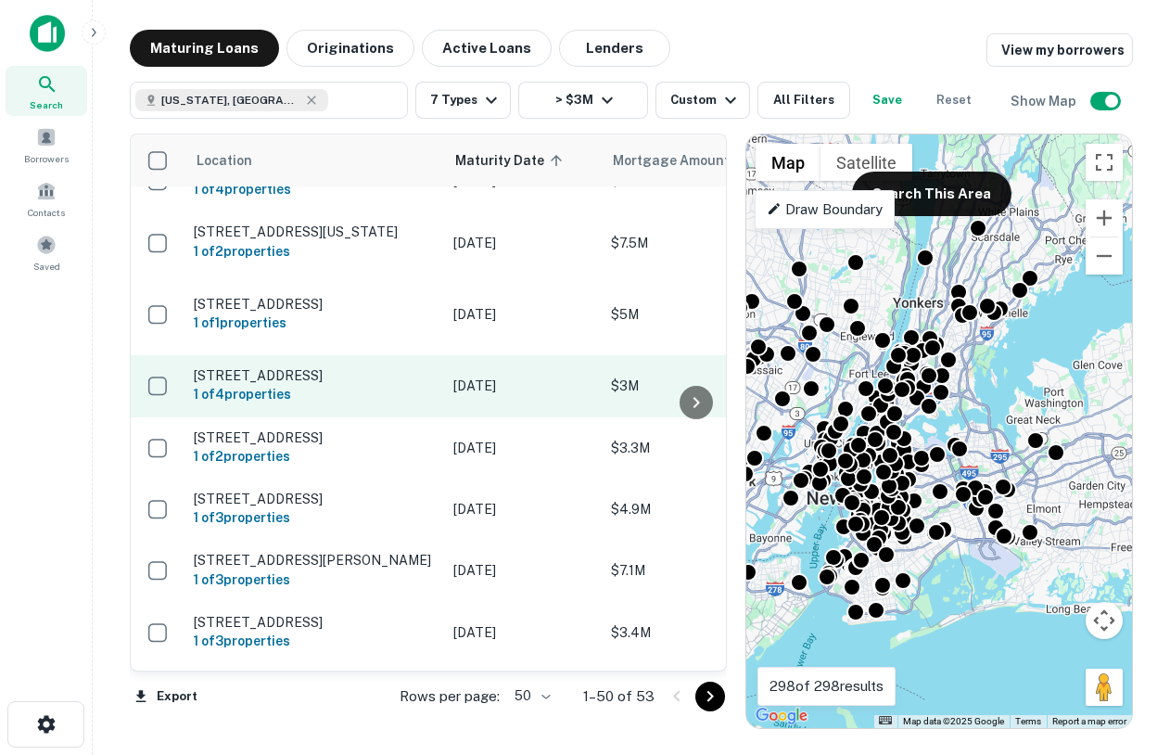
scroll to position [45, 0]
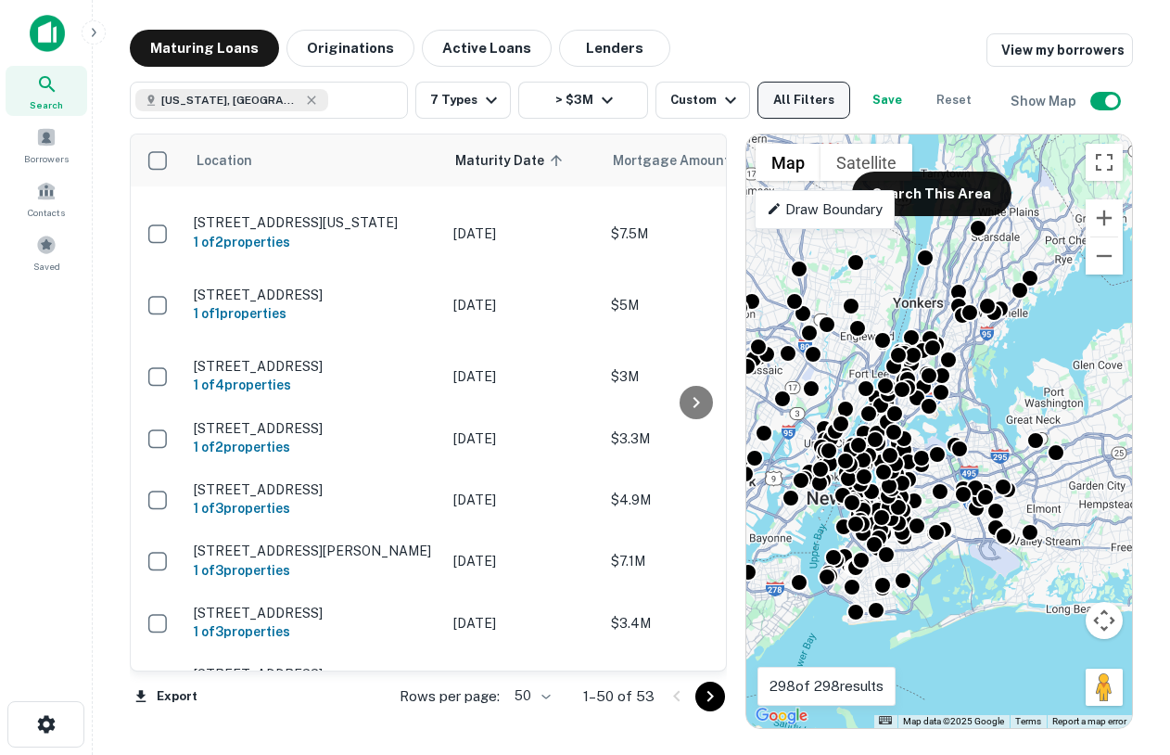
click at [807, 107] on button "All Filters" at bounding box center [803, 100] width 93 height 37
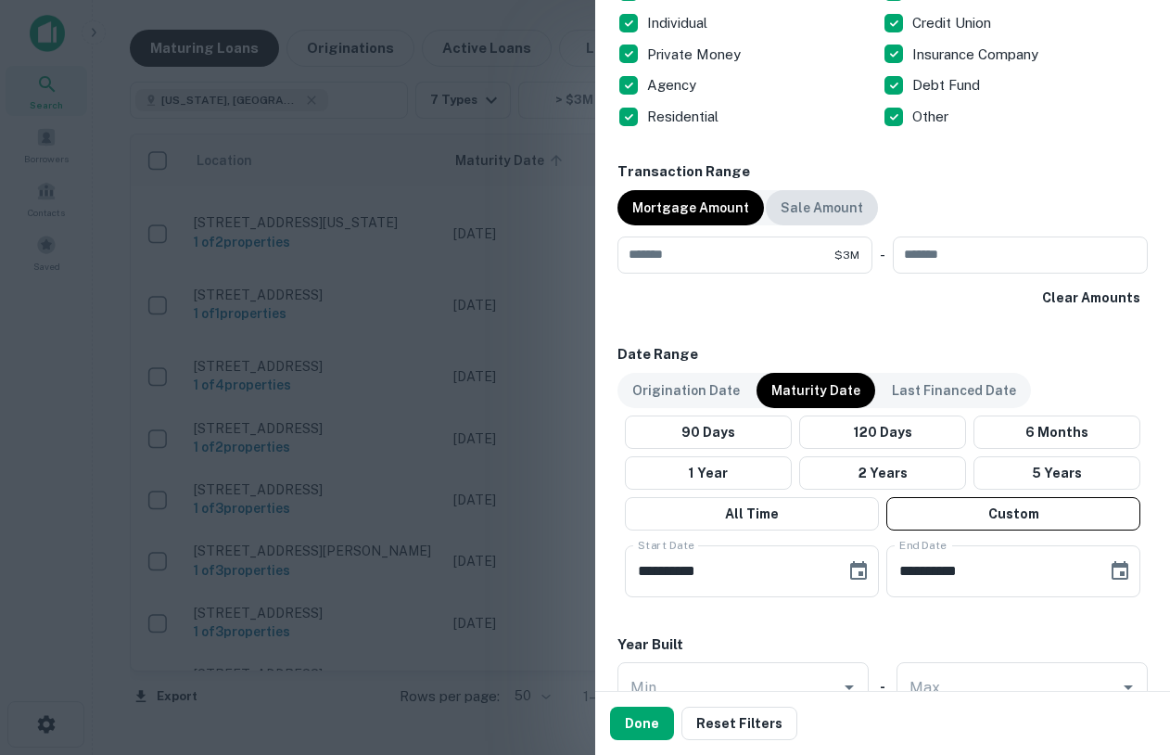
scroll to position [822, 0]
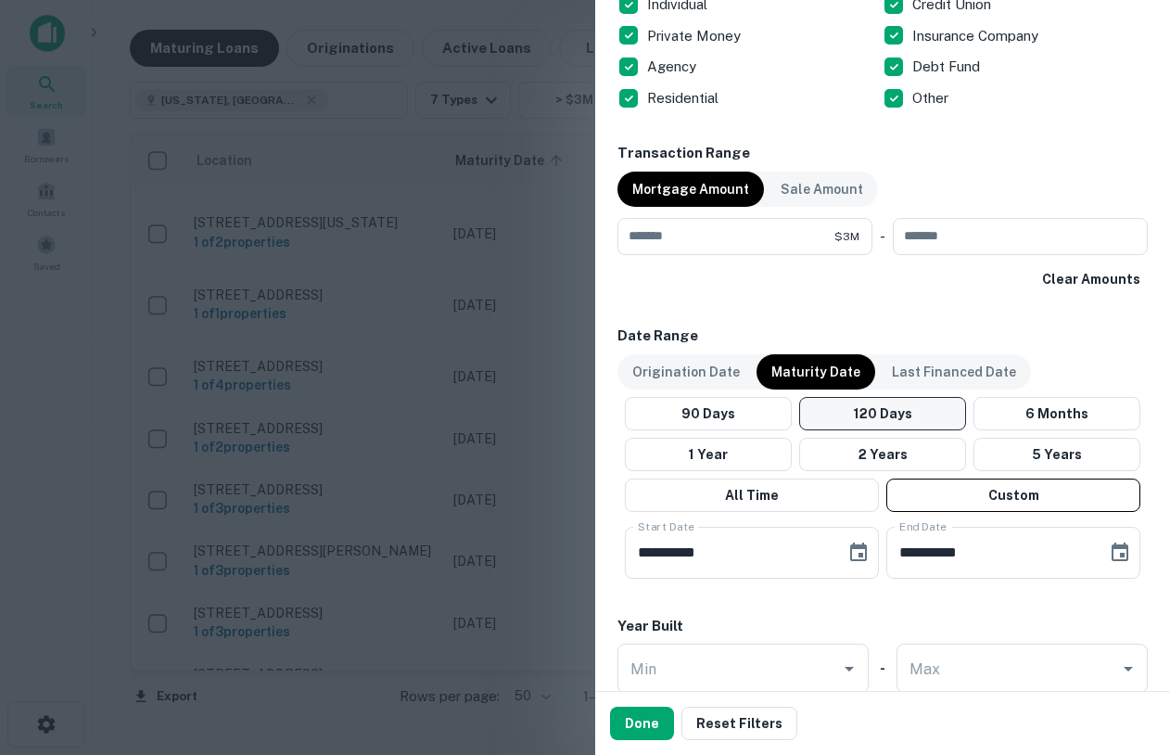
click at [897, 415] on button "120 Days" at bounding box center [882, 413] width 167 height 33
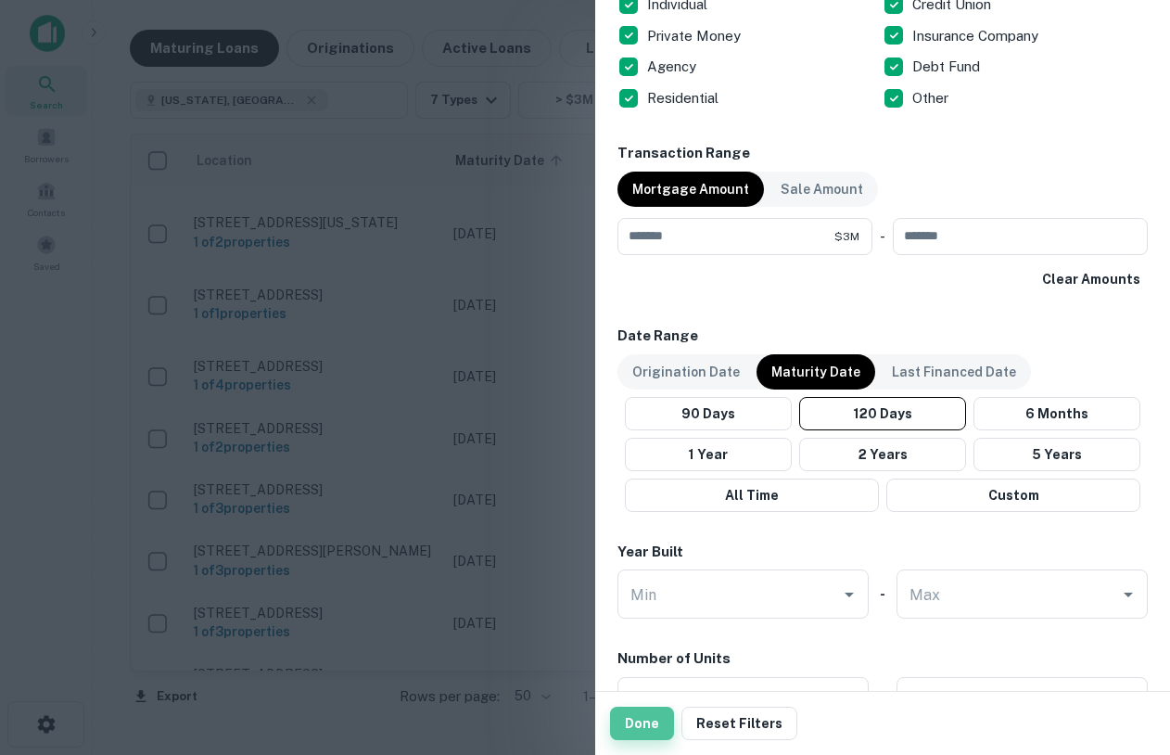
click at [640, 717] on button "Done" at bounding box center [642, 722] width 64 height 33
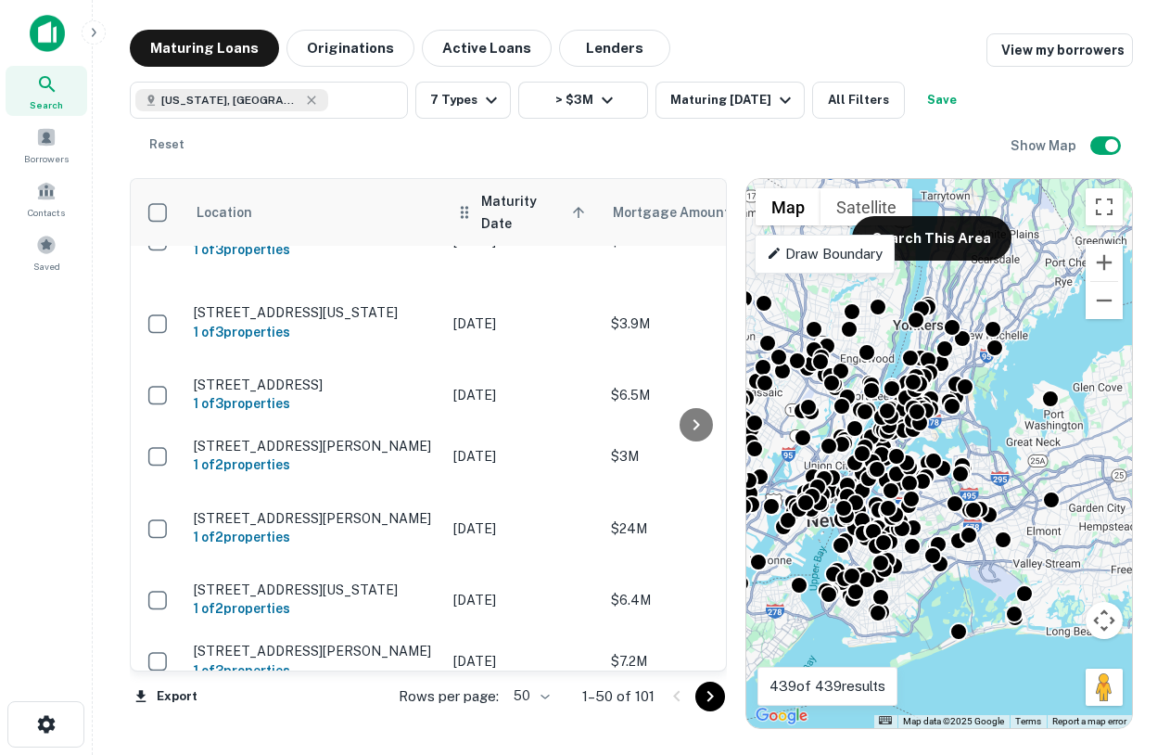
click at [542, 199] on span "Maturity Date sorted ascending" at bounding box center [535, 212] width 109 height 44
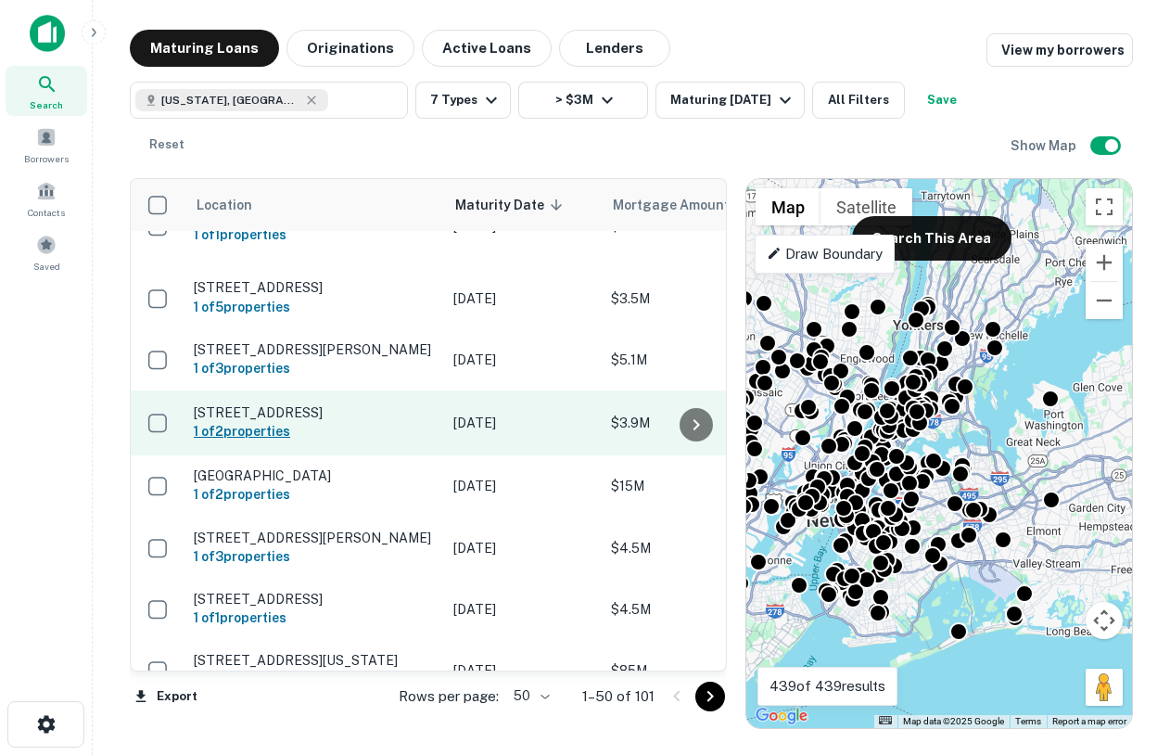
scroll to position [127, 0]
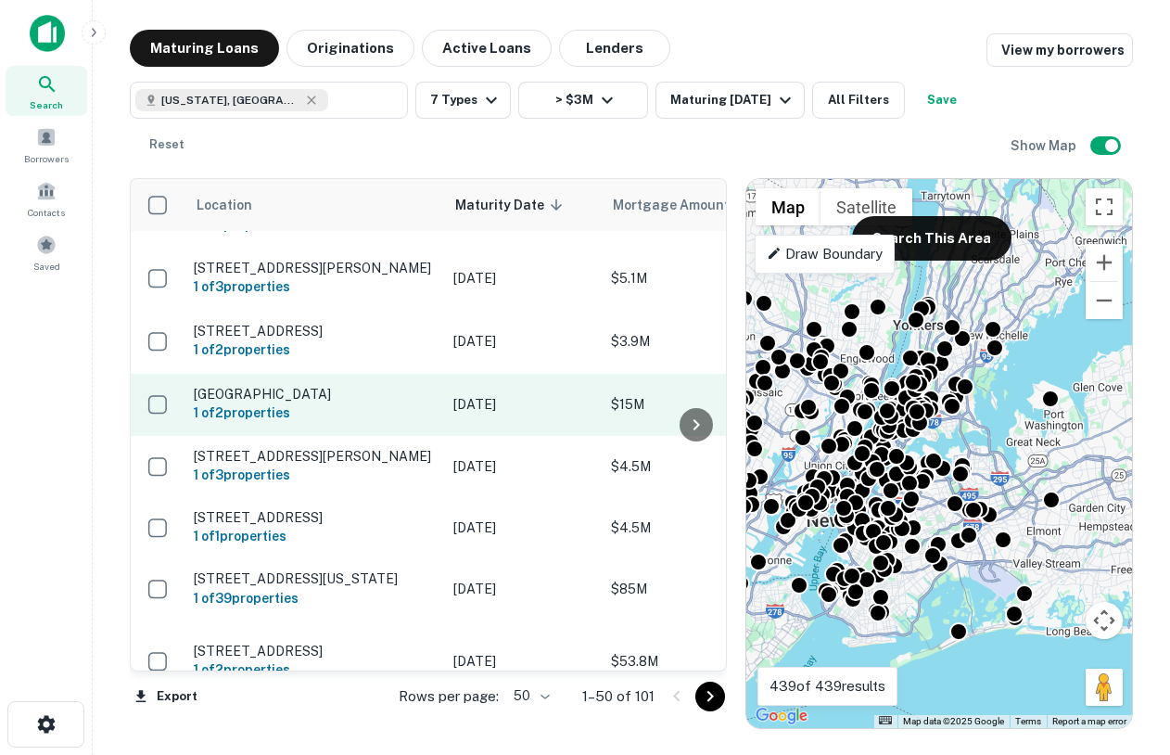
click at [331, 397] on p "Myrtle Ave Brooklyn, NY11205" at bounding box center [314, 394] width 241 height 17
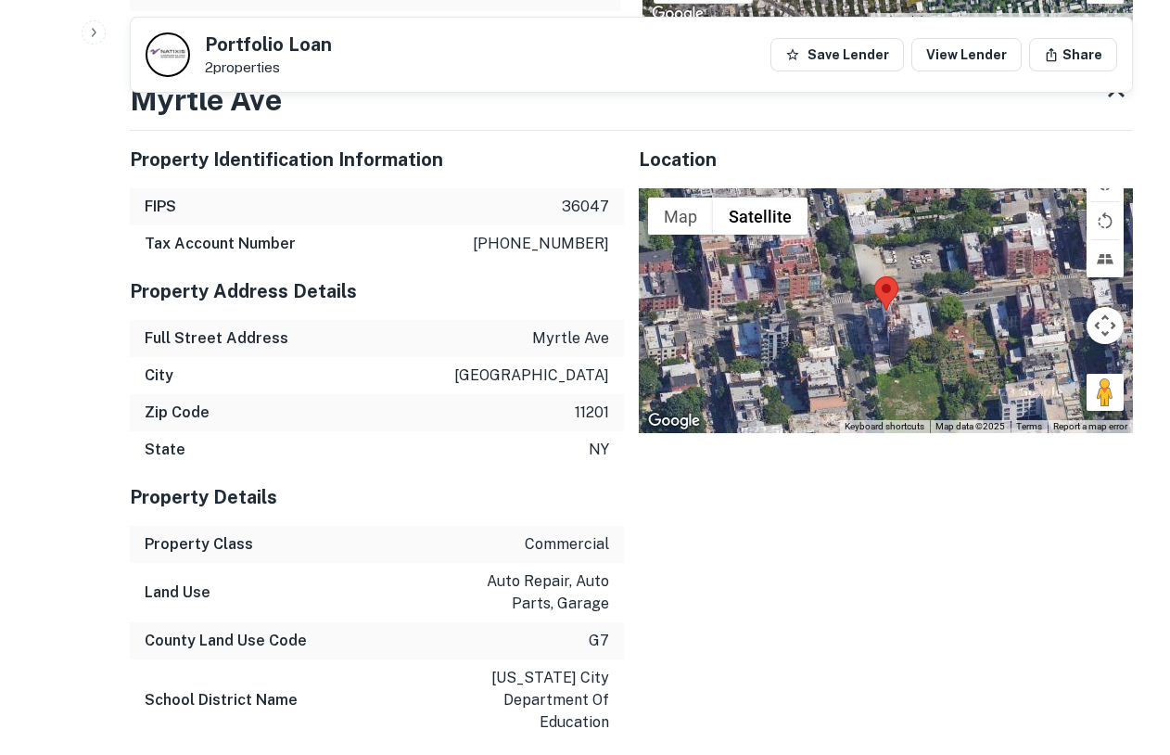
scroll to position [1507, 0]
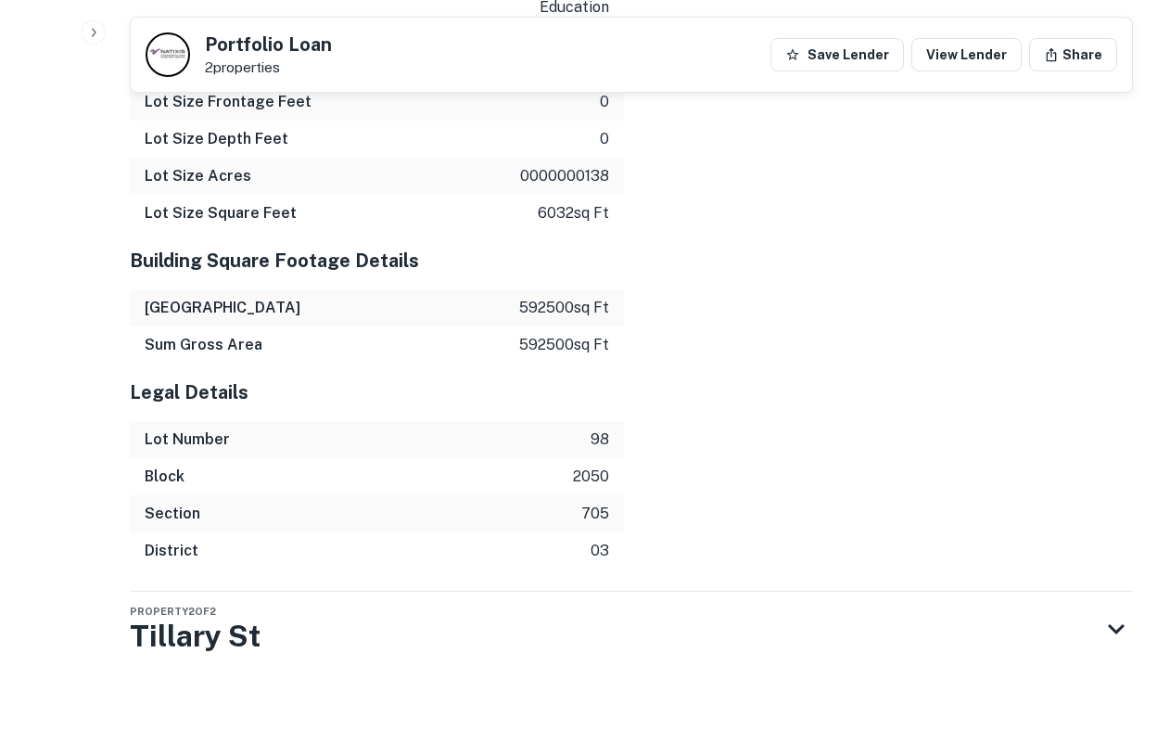
click at [414, 601] on div "Property 2 of 2 Tillary St" at bounding box center [615, 628] width 970 height 74
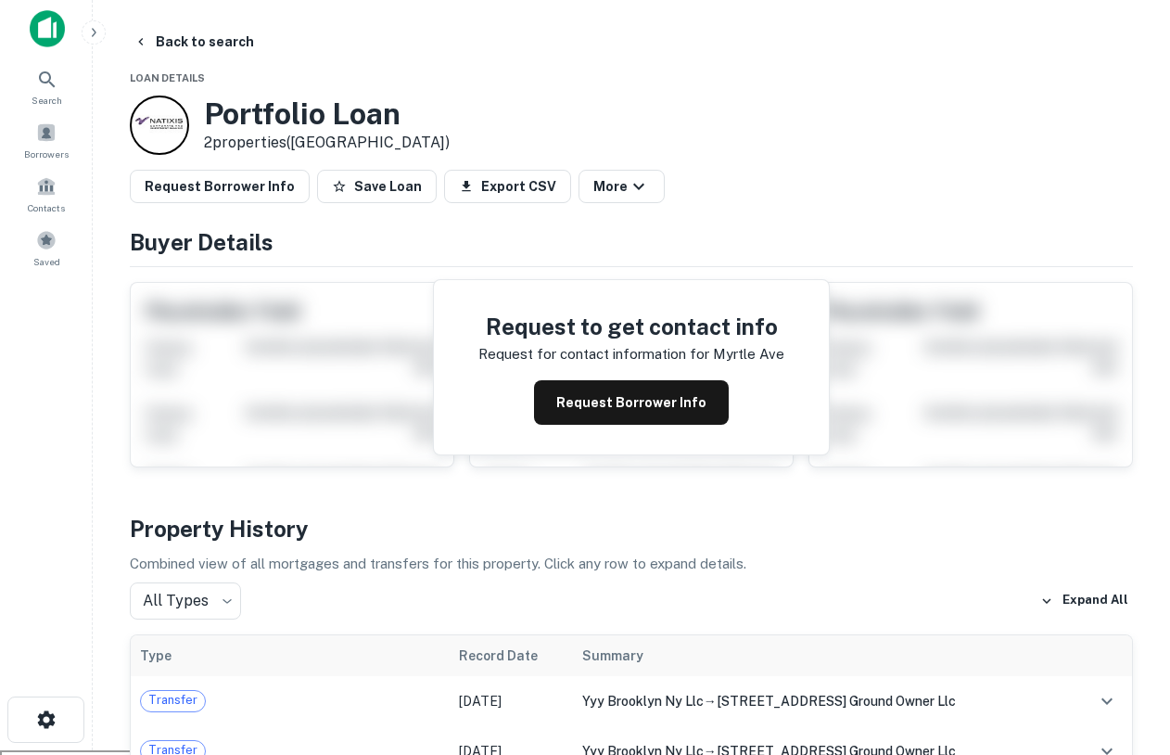
scroll to position [0, 0]
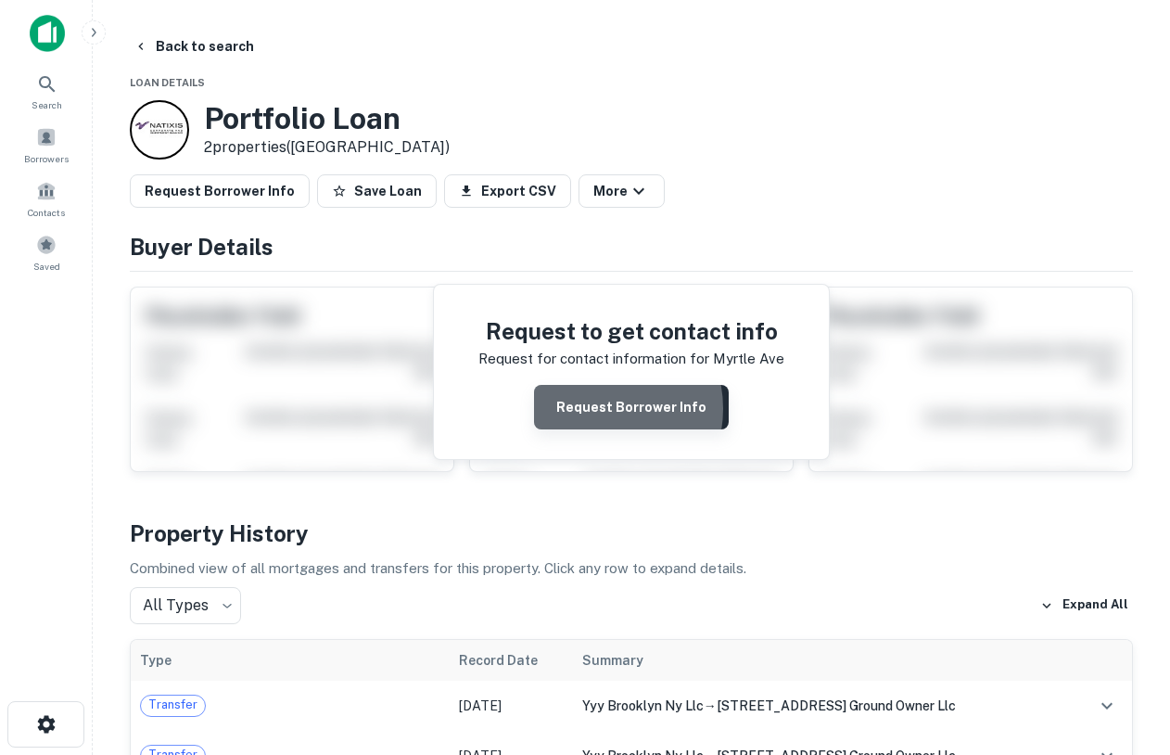
click at [596, 409] on button "Request Borrower Info" at bounding box center [631, 407] width 195 height 44
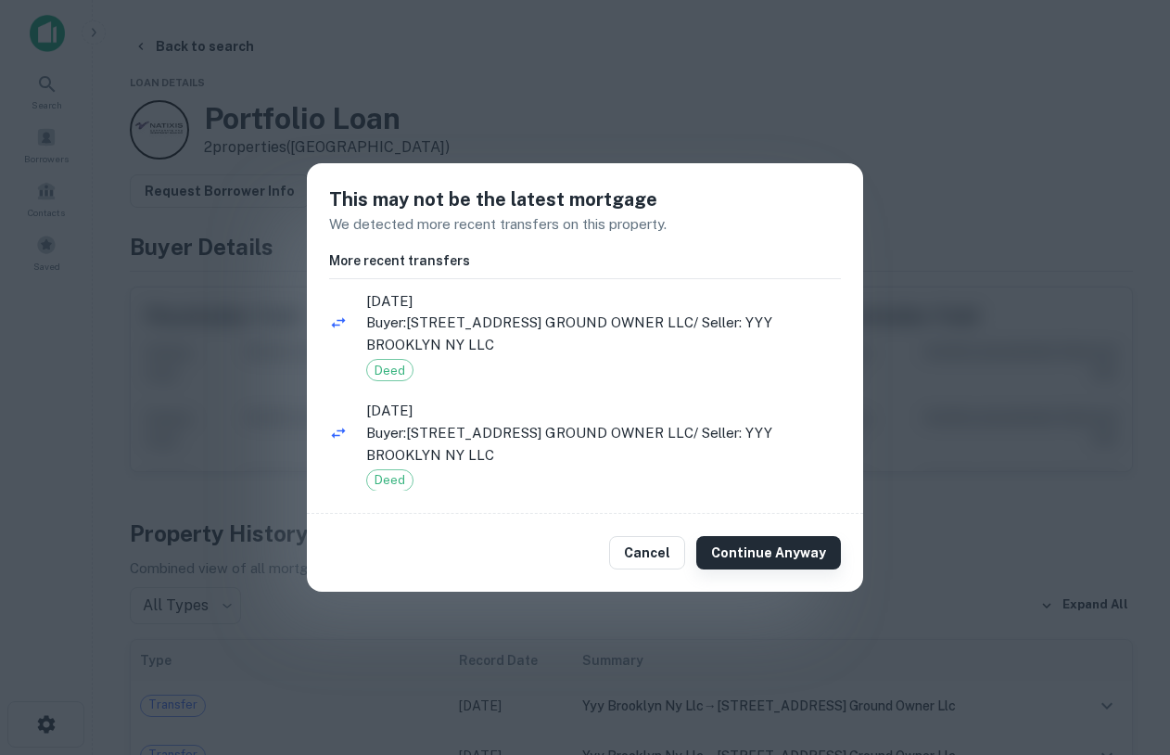
click at [757, 546] on button "Continue Anyway" at bounding box center [768, 552] width 145 height 33
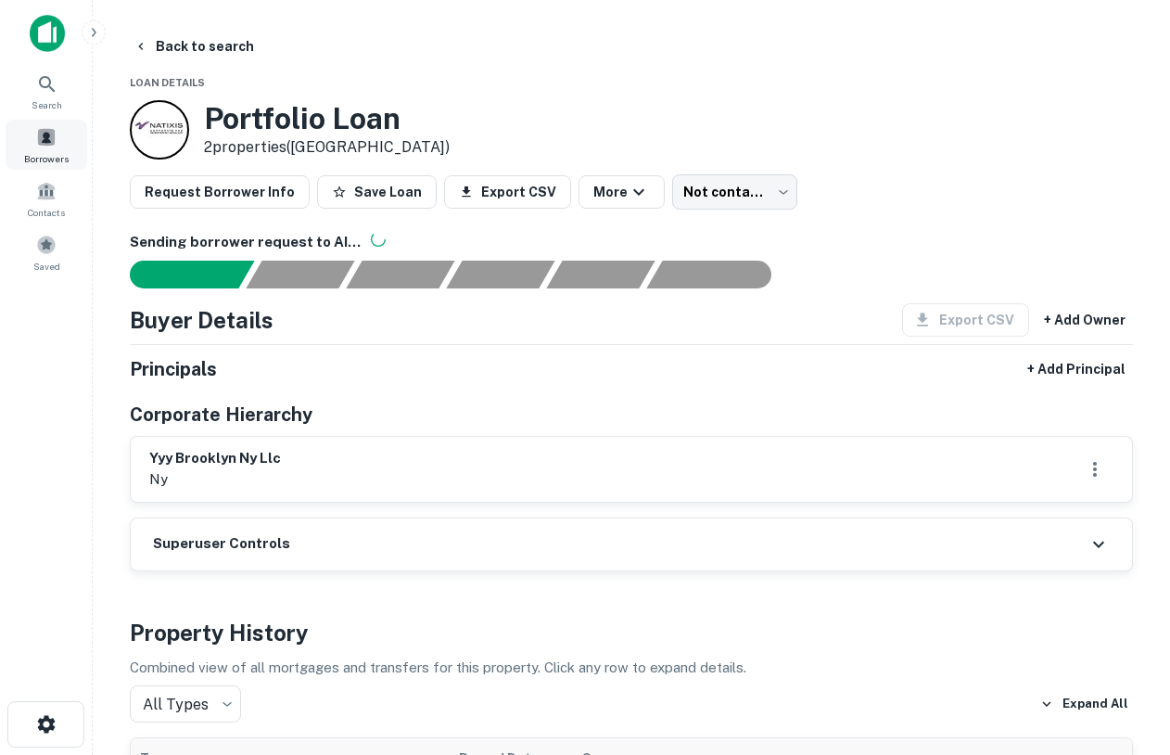
click at [35, 134] on div "Borrowers" at bounding box center [47, 145] width 82 height 50
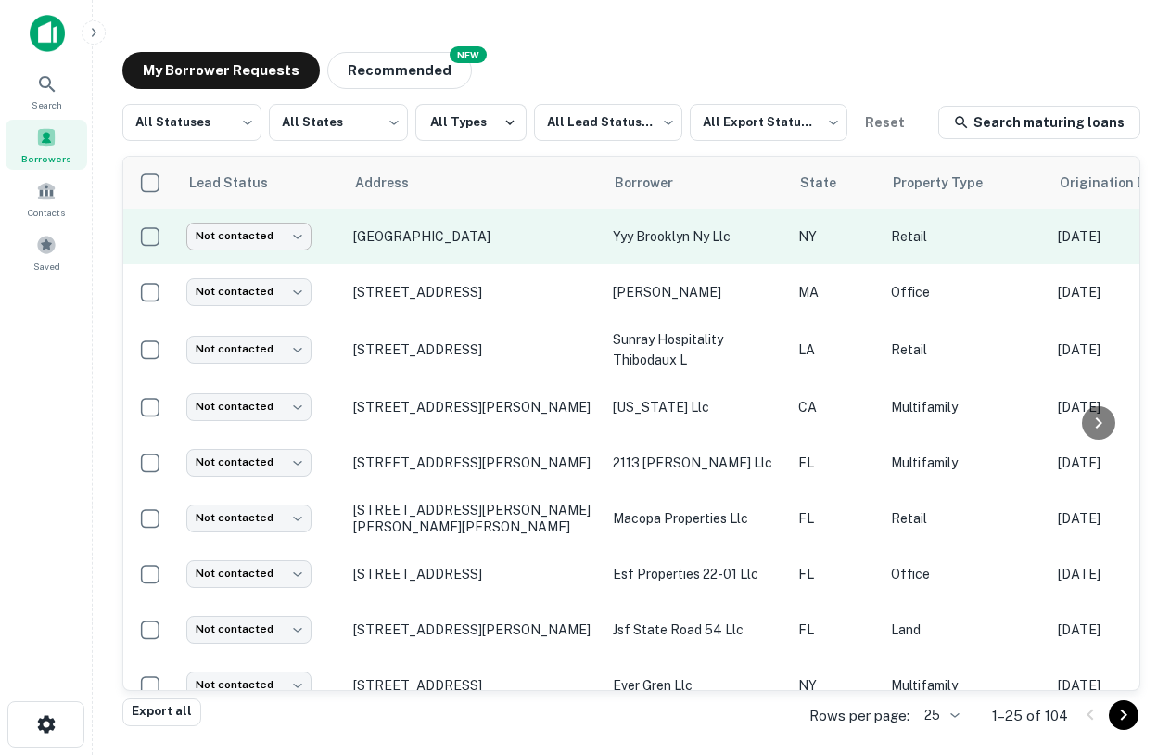
click at [289, 236] on body "Search Borrowers Contacts Saved My Borrower Requests NEW Recommended All Status…" at bounding box center [585, 377] width 1170 height 755
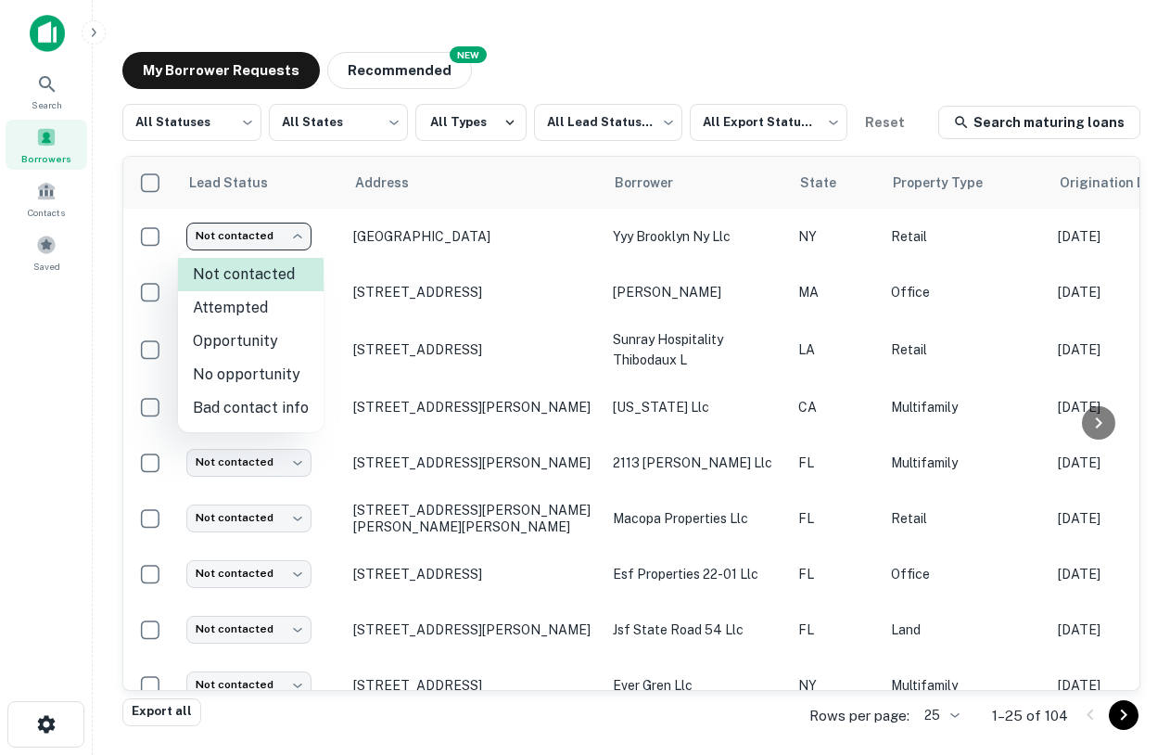
click at [284, 312] on li "Attempted" at bounding box center [251, 307] width 146 height 33
type input "*********"
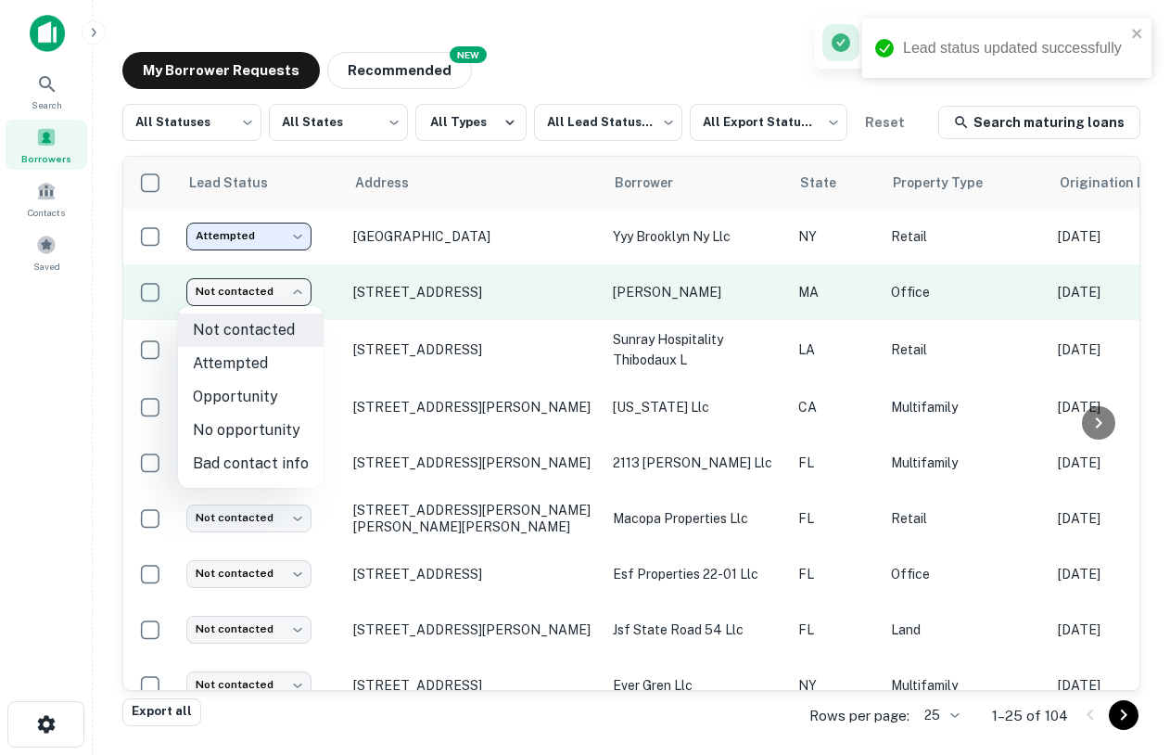
click at [261, 285] on body "Lead status updated successfully Search Borrowers Contacts Saved My Borrower Re…" at bounding box center [585, 377] width 1170 height 755
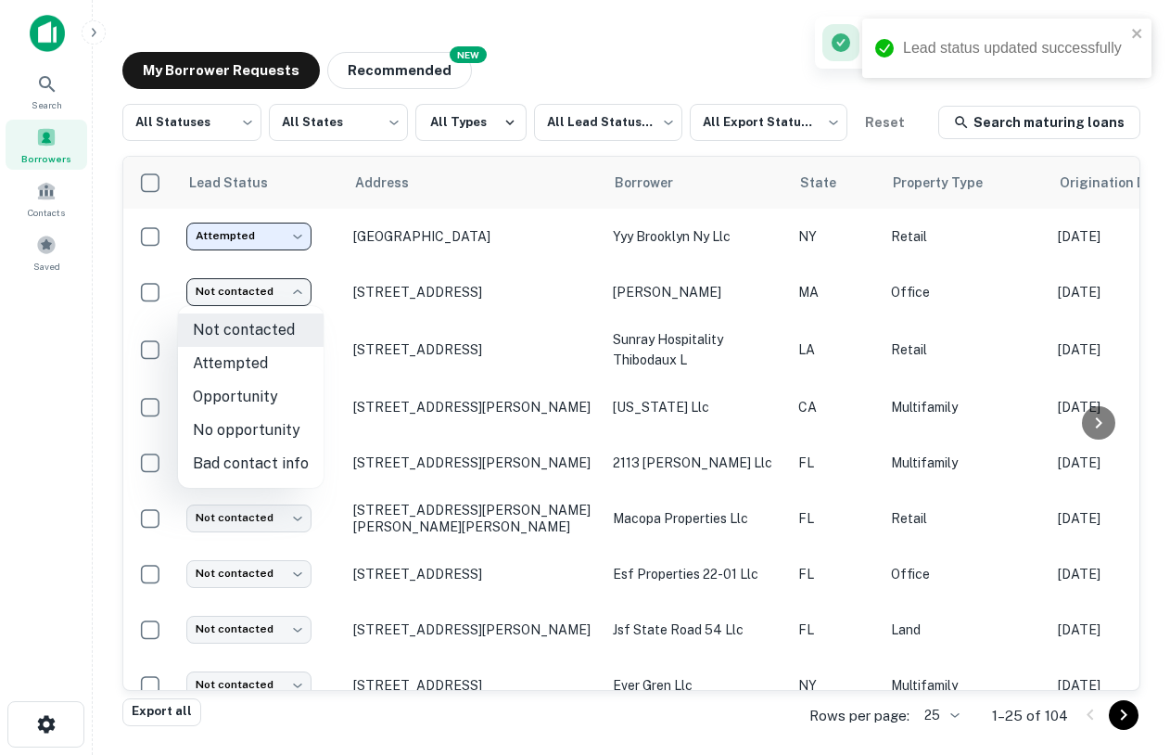
click at [255, 408] on li "Opportunity" at bounding box center [251, 396] width 146 height 33
type input "**********"
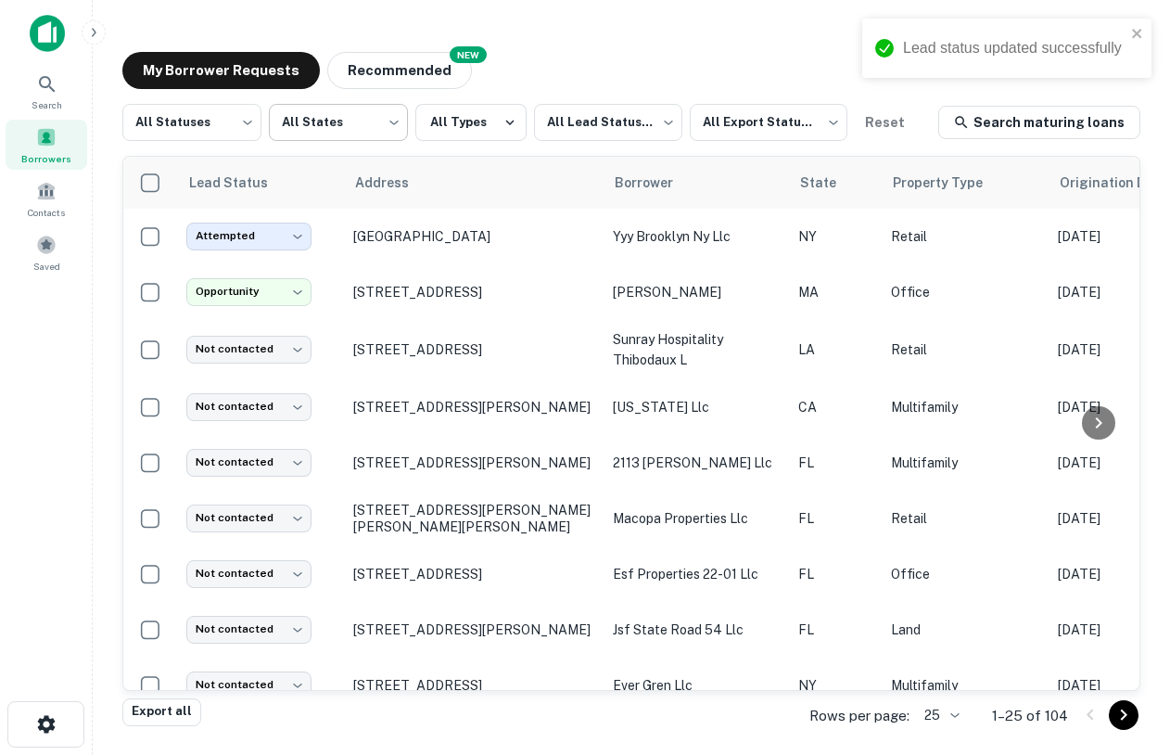
click at [371, 129] on body "**********" at bounding box center [585, 377] width 1170 height 755
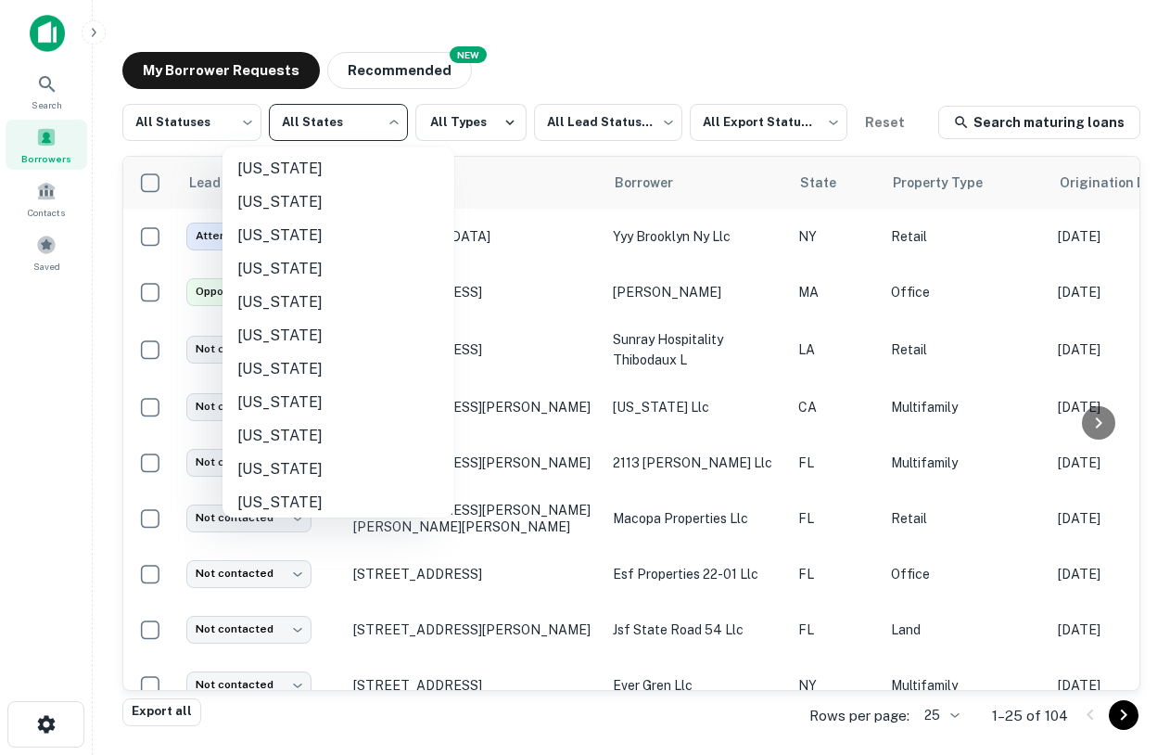
scroll to position [591, 0]
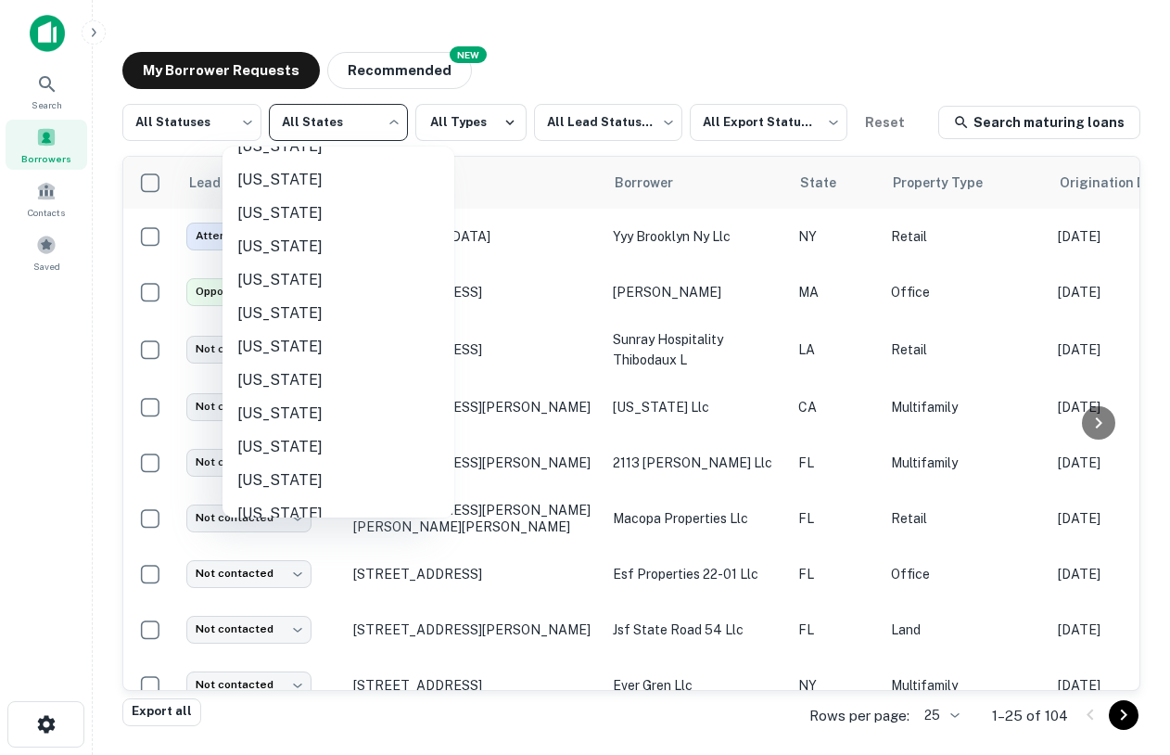
click at [595, 69] on div at bounding box center [585, 377] width 1170 height 755
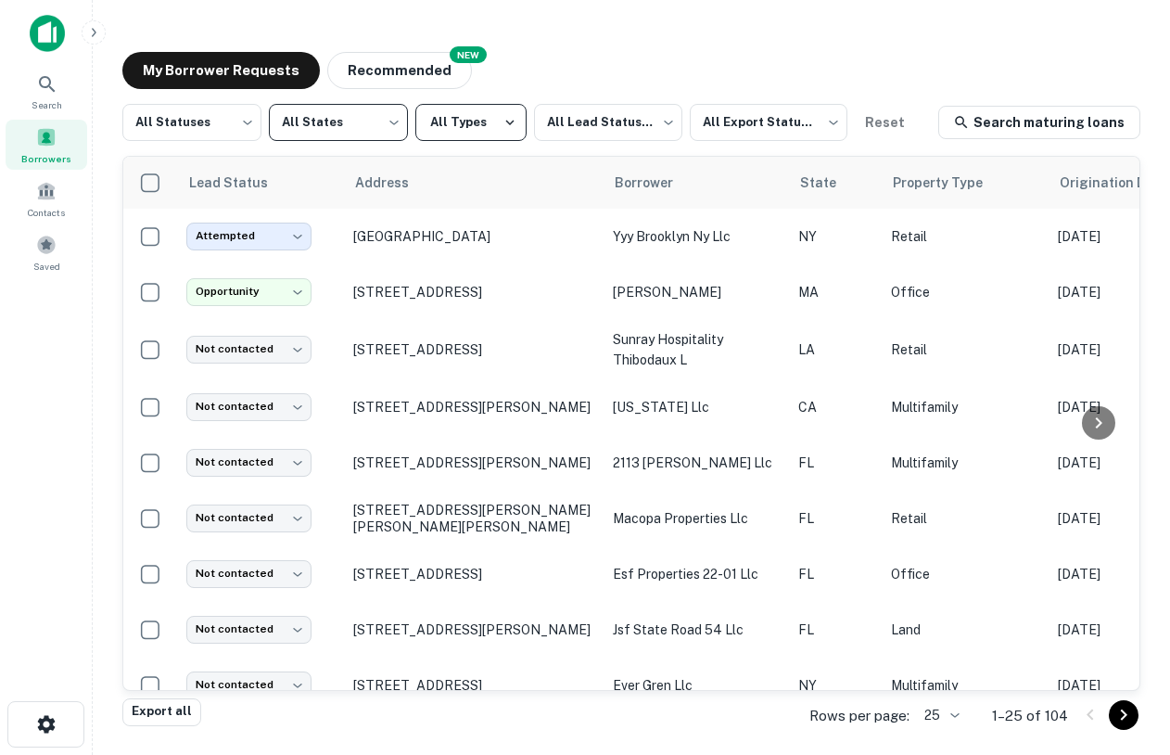
click at [489, 121] on button "All Types" at bounding box center [470, 122] width 111 height 37
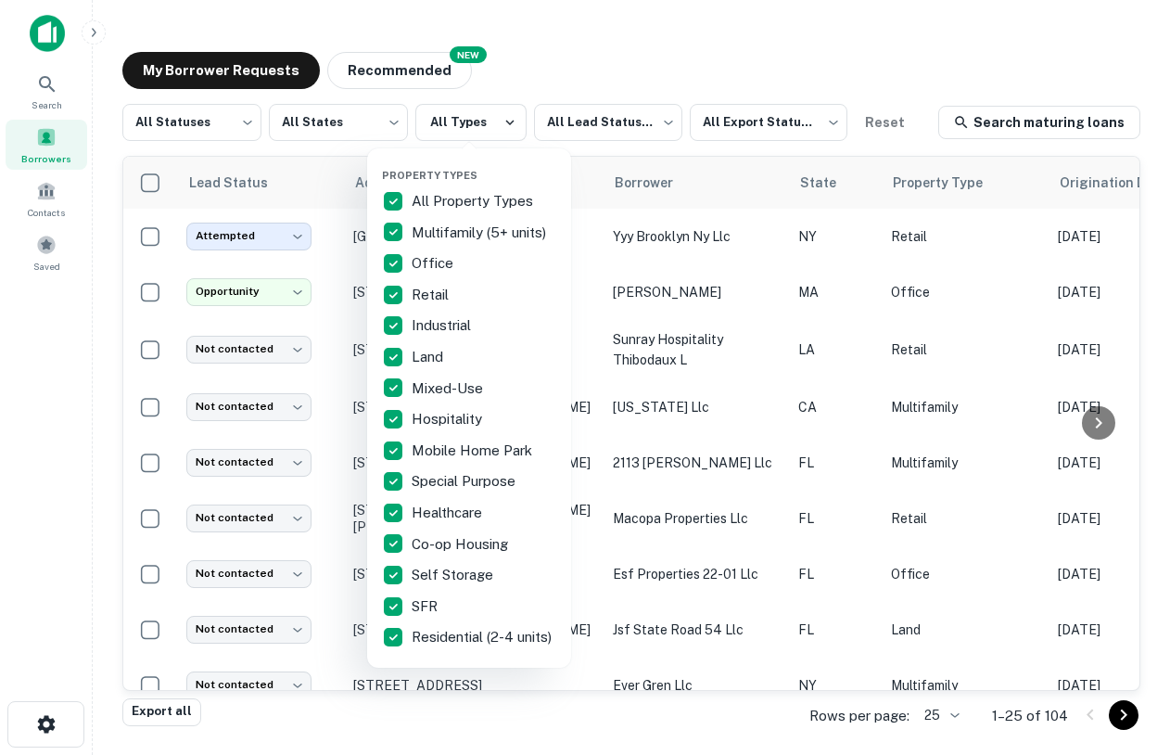
click at [602, 39] on div at bounding box center [585, 377] width 1170 height 755
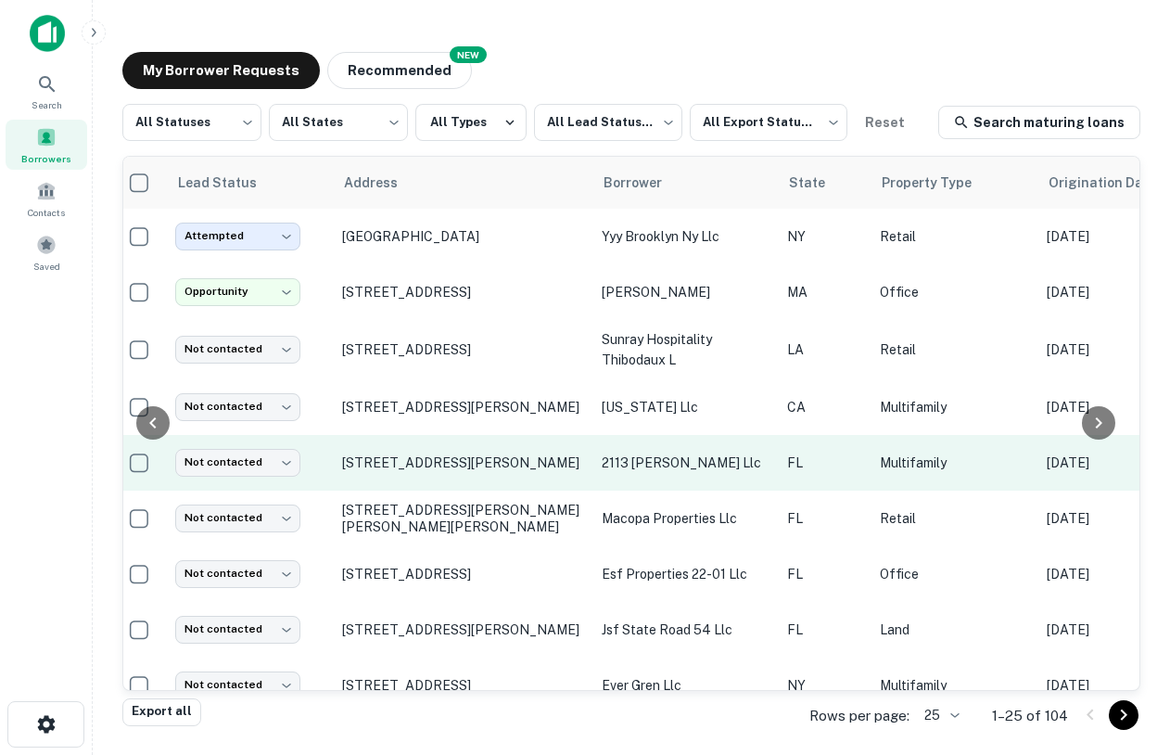
scroll to position [0, 0]
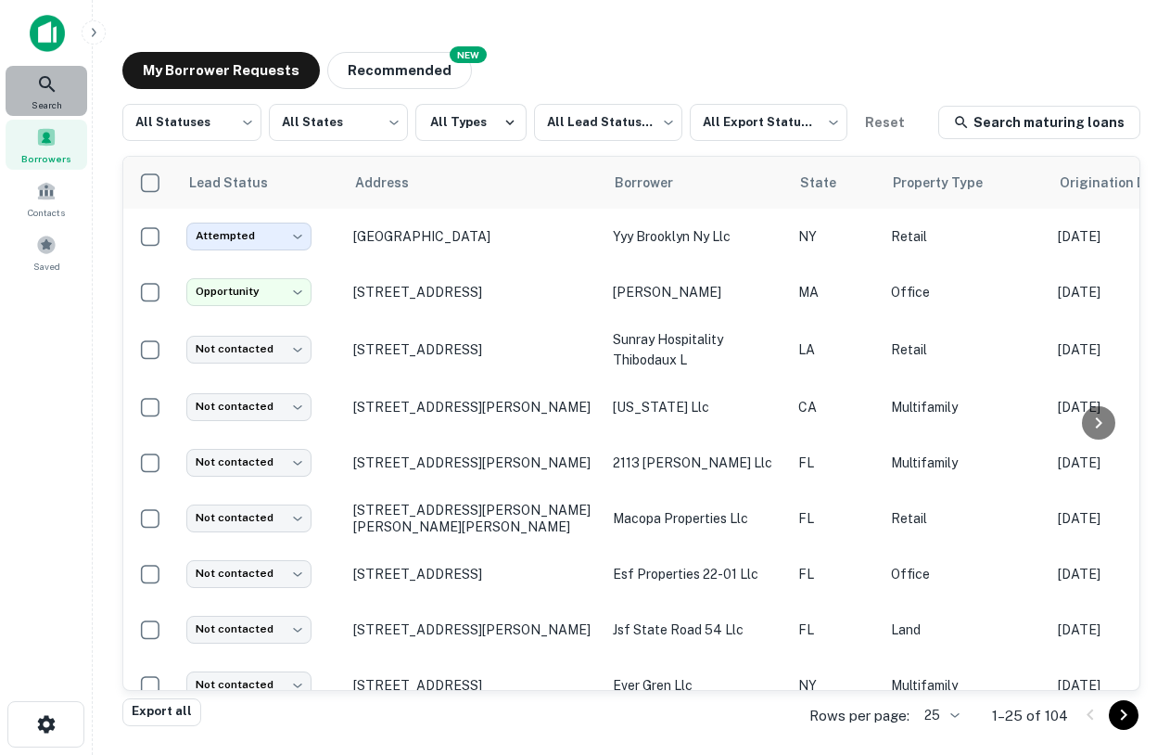
click at [50, 84] on icon at bounding box center [47, 84] width 22 height 22
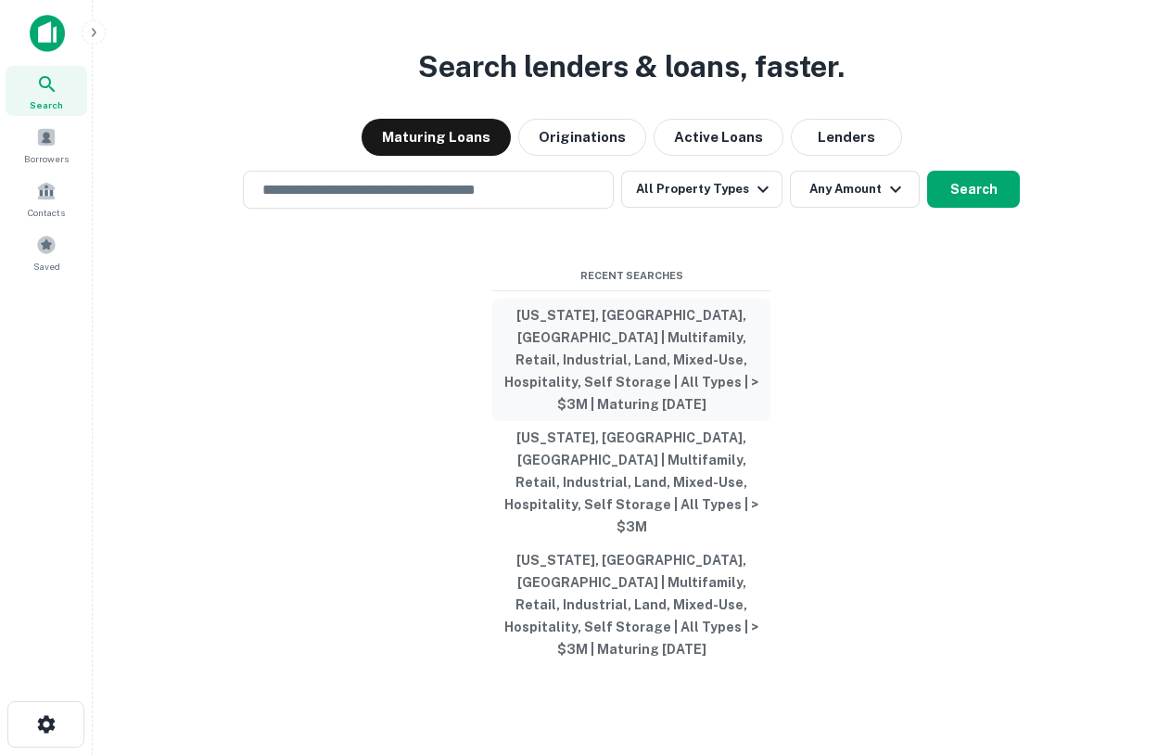
click at [681, 380] on button "[US_STATE], [GEOGRAPHIC_DATA], [GEOGRAPHIC_DATA] | Multifamily, Retail, Industr…" at bounding box center [631, 360] width 278 height 122
type input "**********"
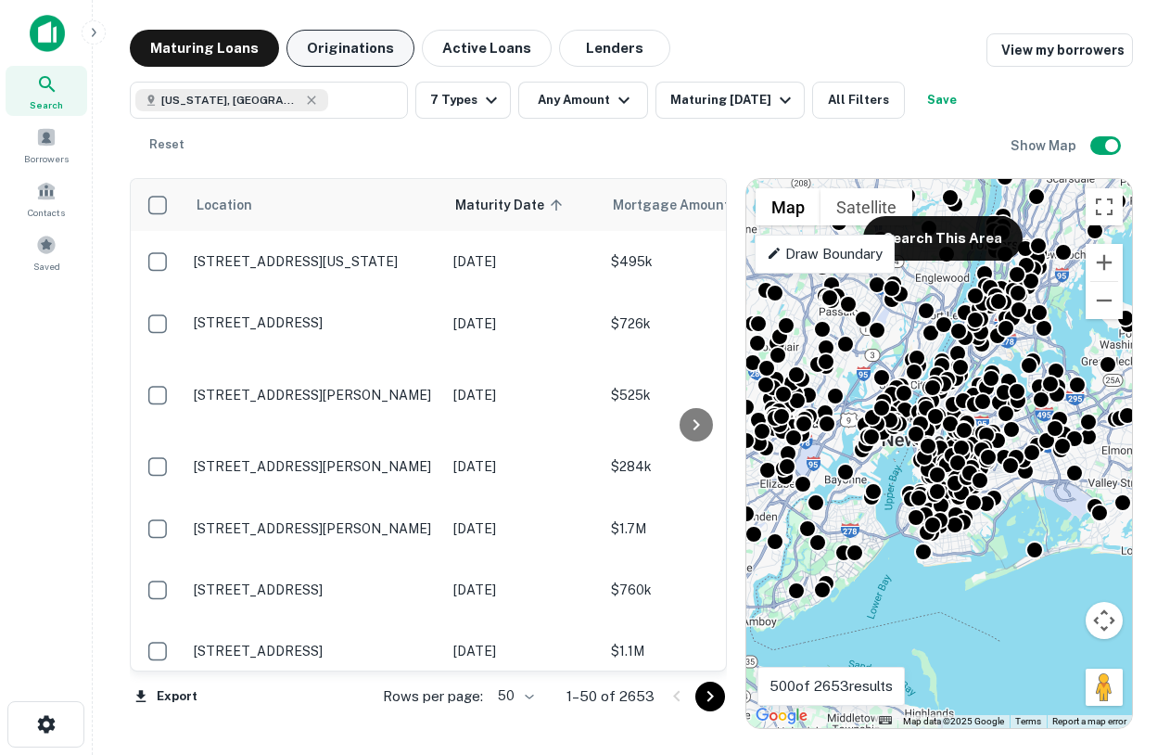
click at [351, 42] on button "Originations" at bounding box center [350, 48] width 128 height 37
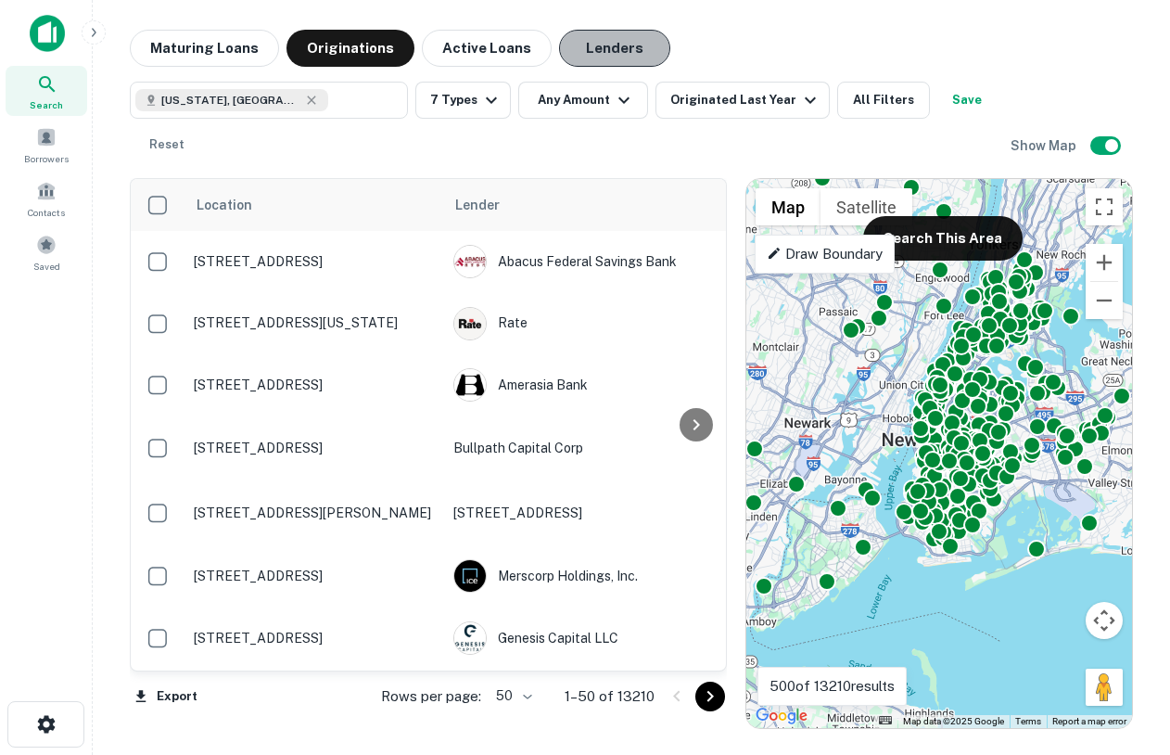
click at [586, 50] on button "Lenders" at bounding box center [614, 48] width 111 height 37
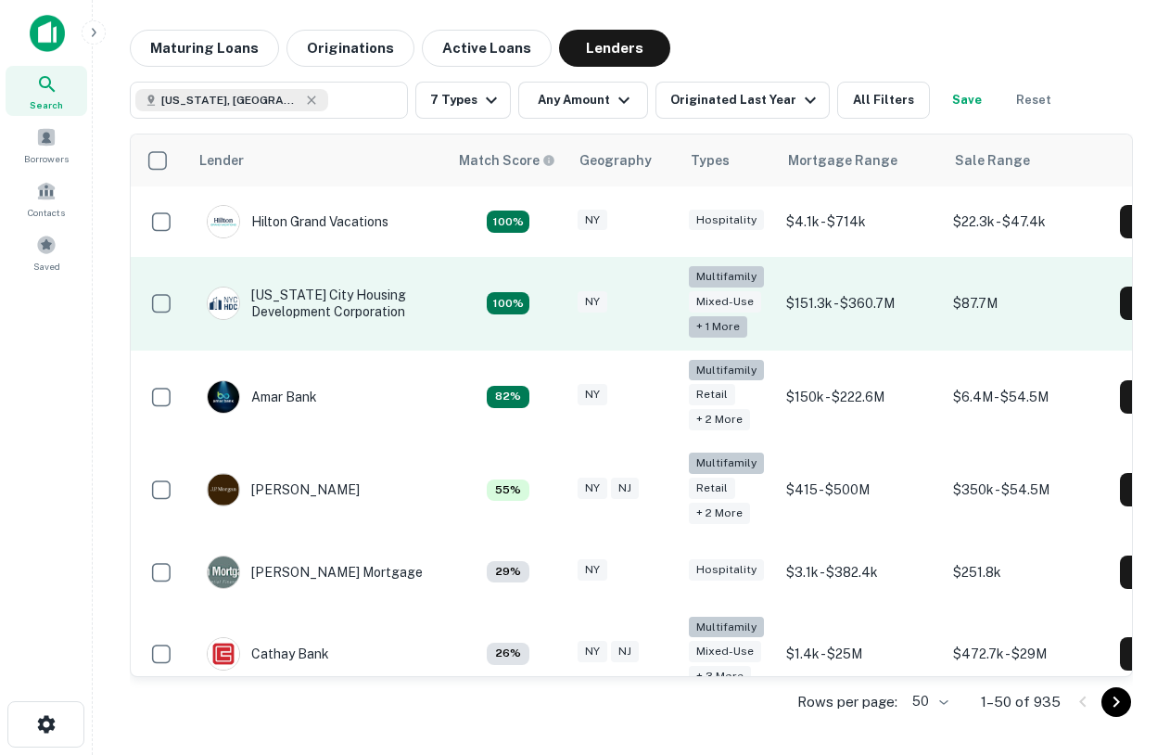
click at [724, 325] on div "+ 1 more" at bounding box center [718, 326] width 58 height 21
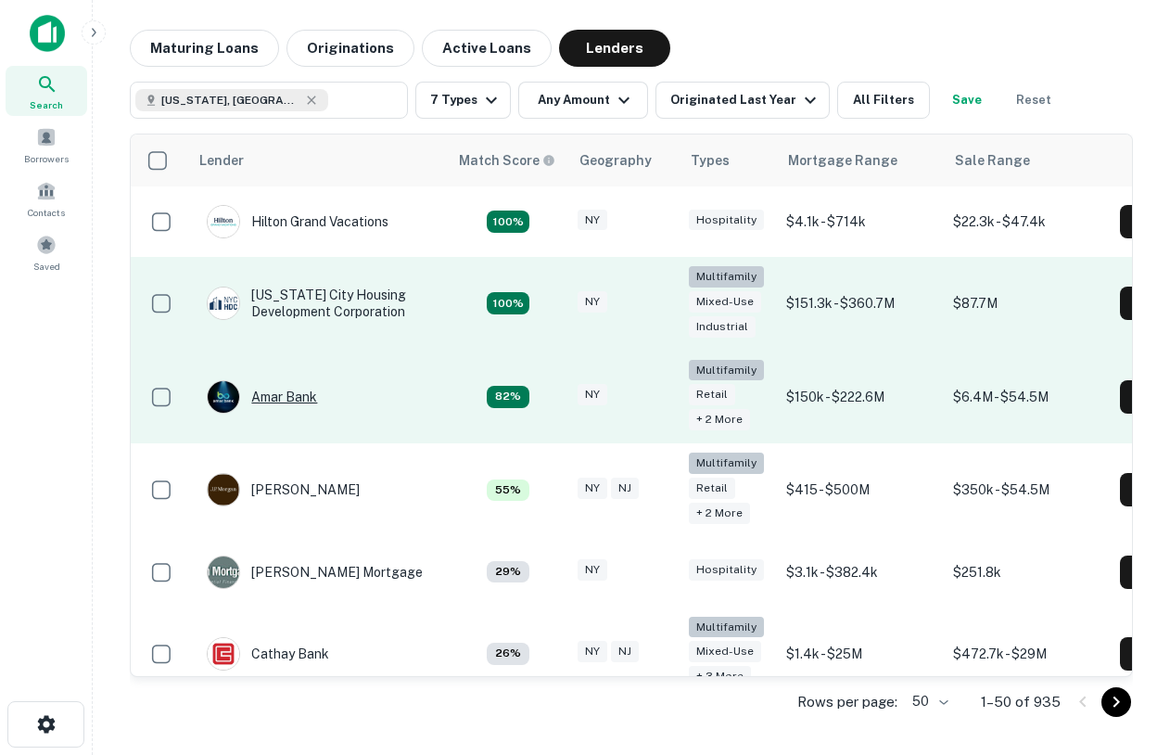
click at [279, 401] on div "Amar Bank" at bounding box center [262, 396] width 110 height 33
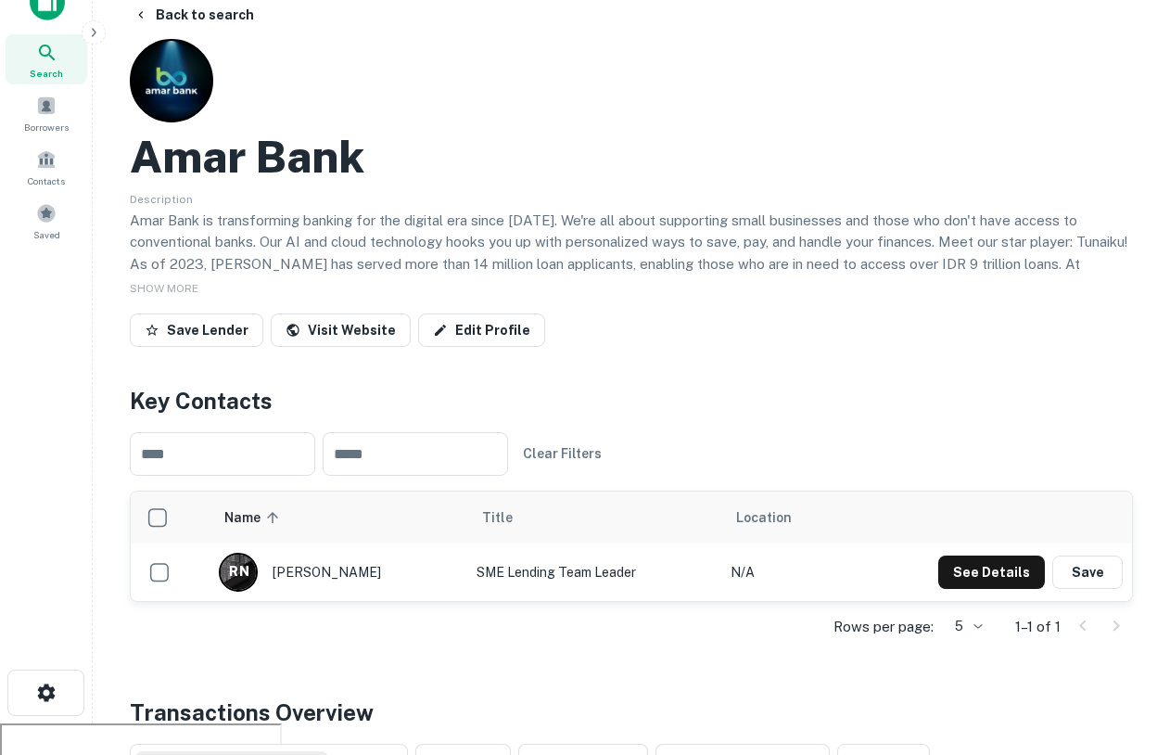
scroll to position [53, 0]
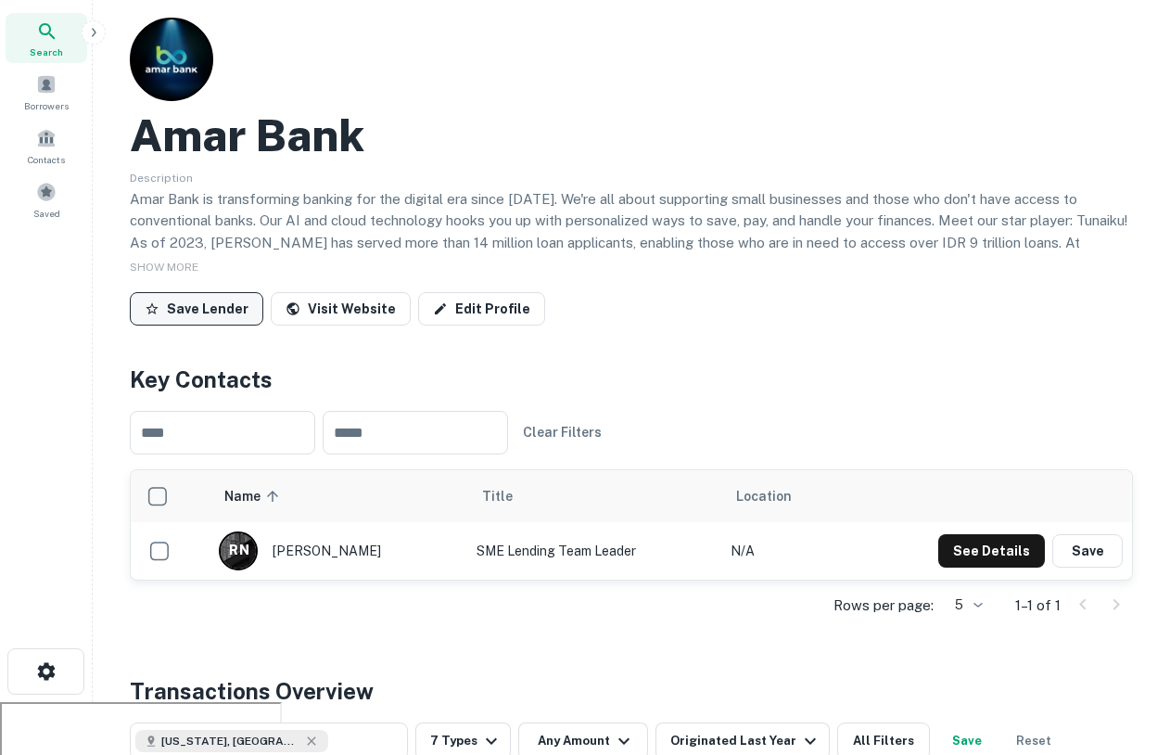
click at [222, 308] on button "Save Lender" at bounding box center [196, 308] width 133 height 33
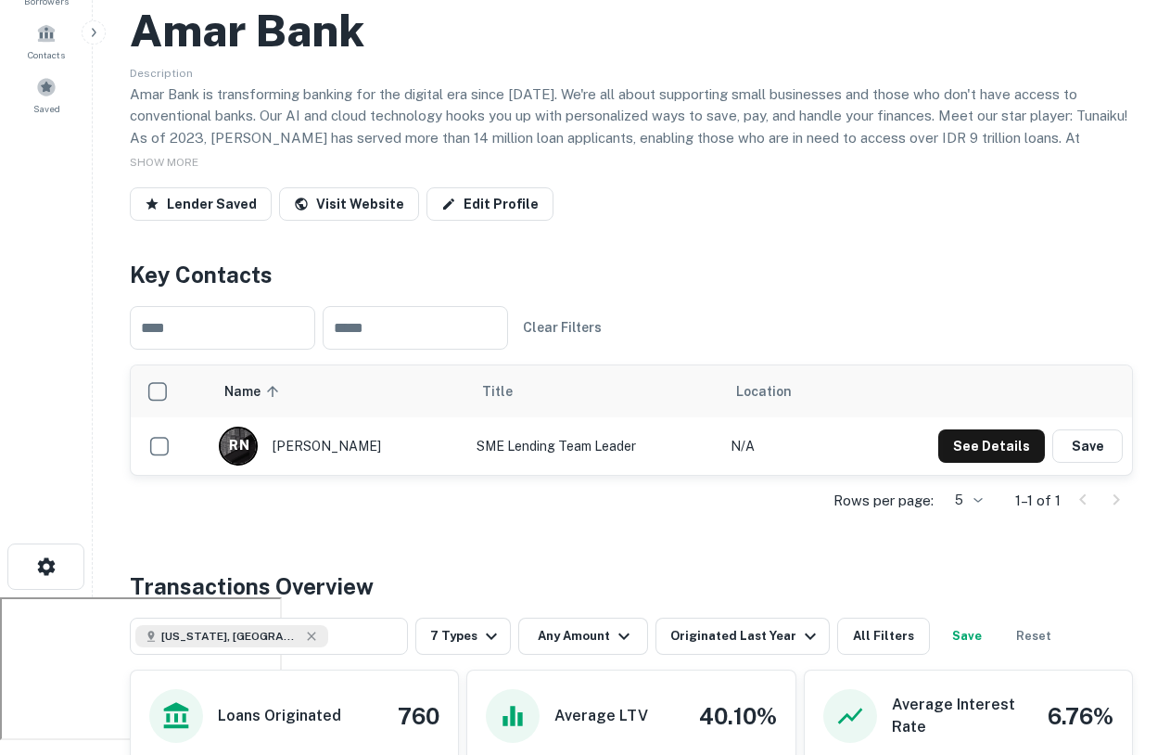
scroll to position [156, 0]
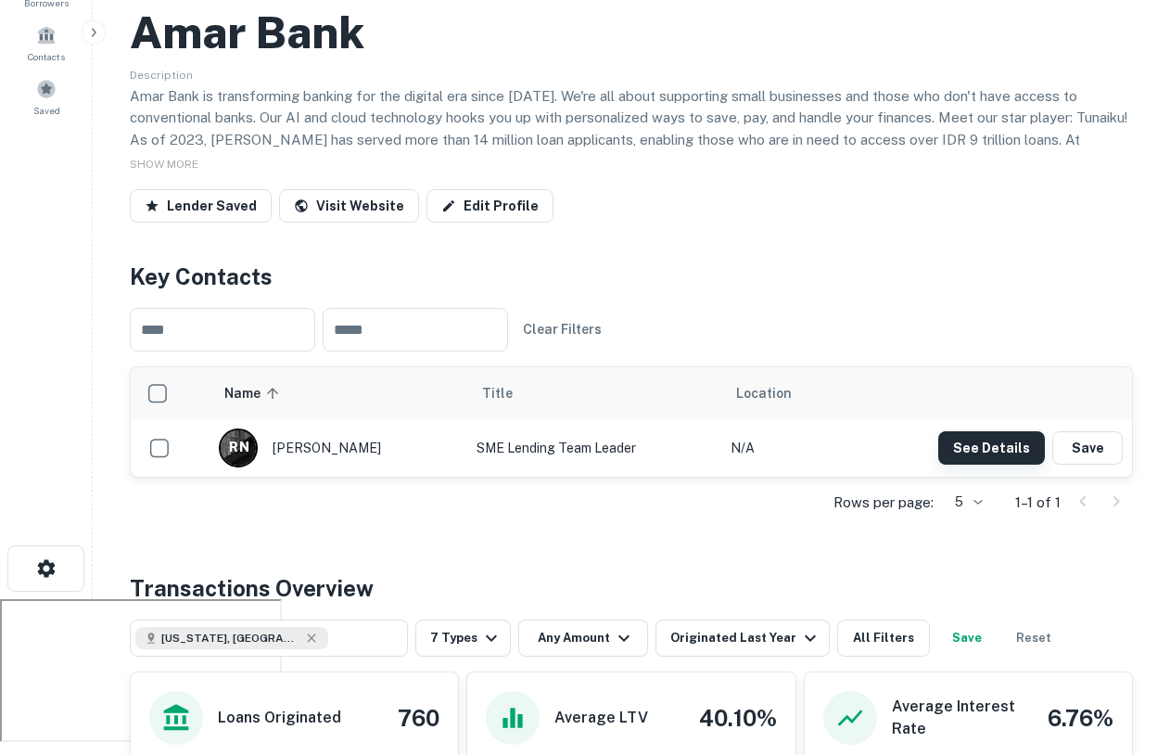
click at [998, 447] on button "See Details" at bounding box center [991, 447] width 107 height 33
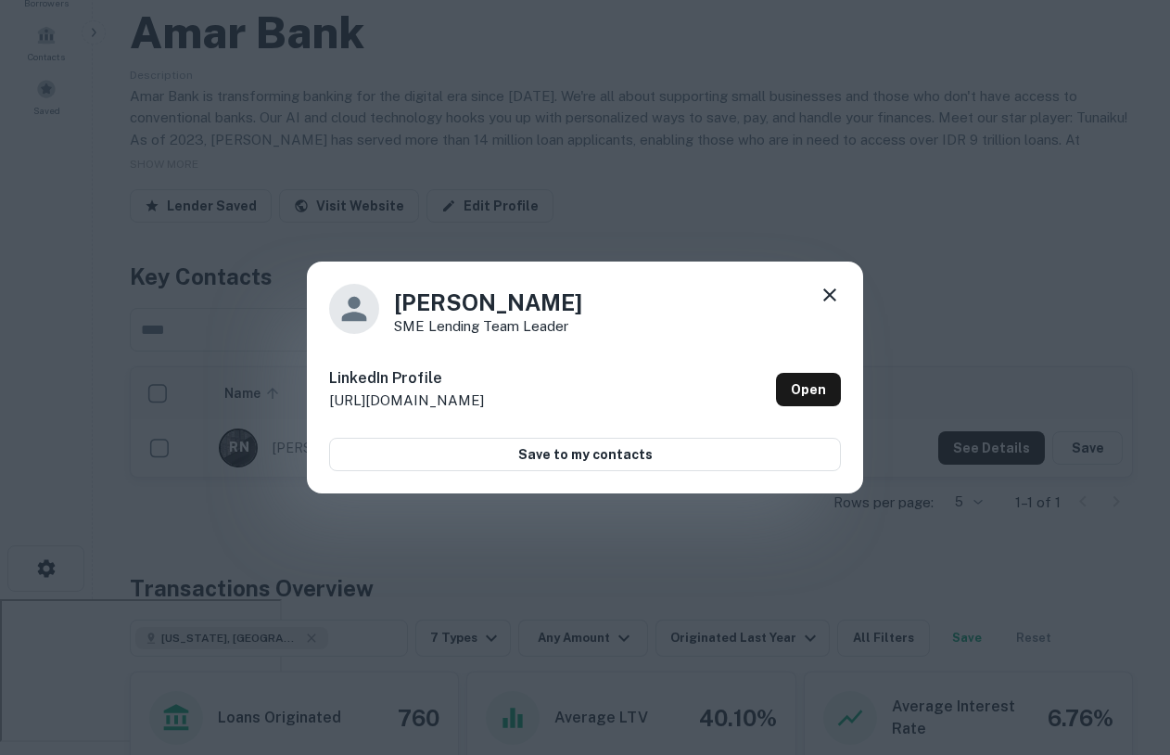
click at [833, 292] on icon at bounding box center [830, 295] width 22 height 22
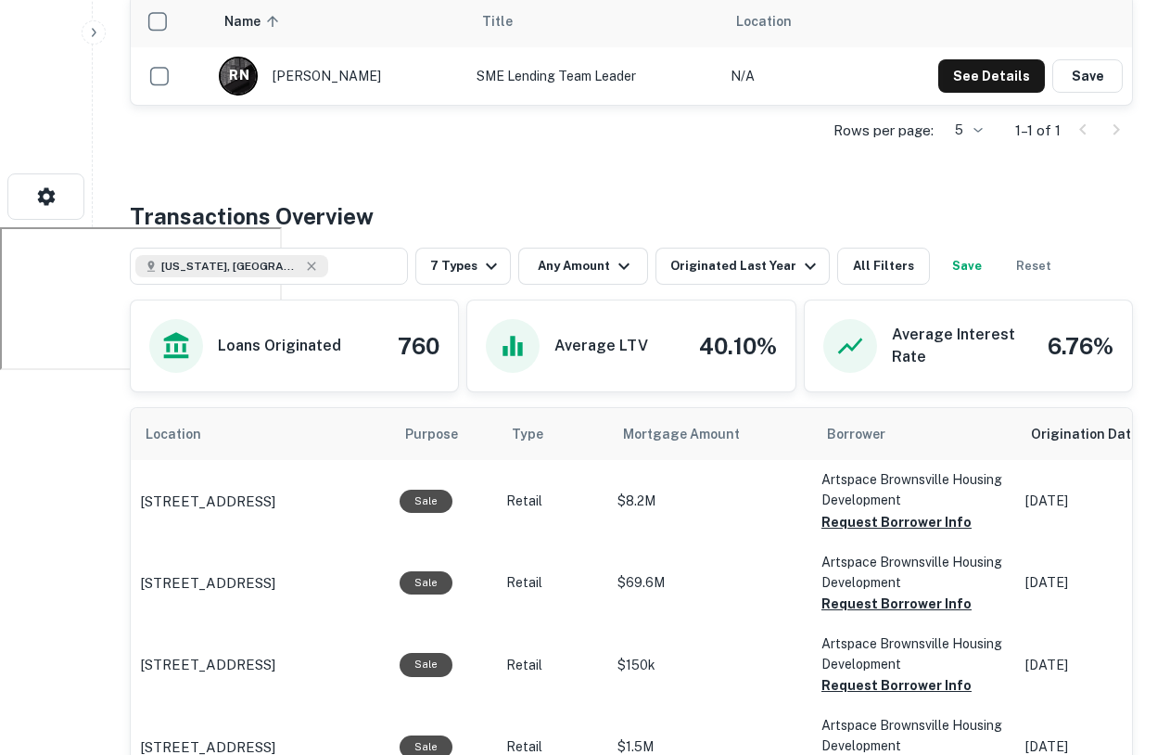
scroll to position [541, 0]
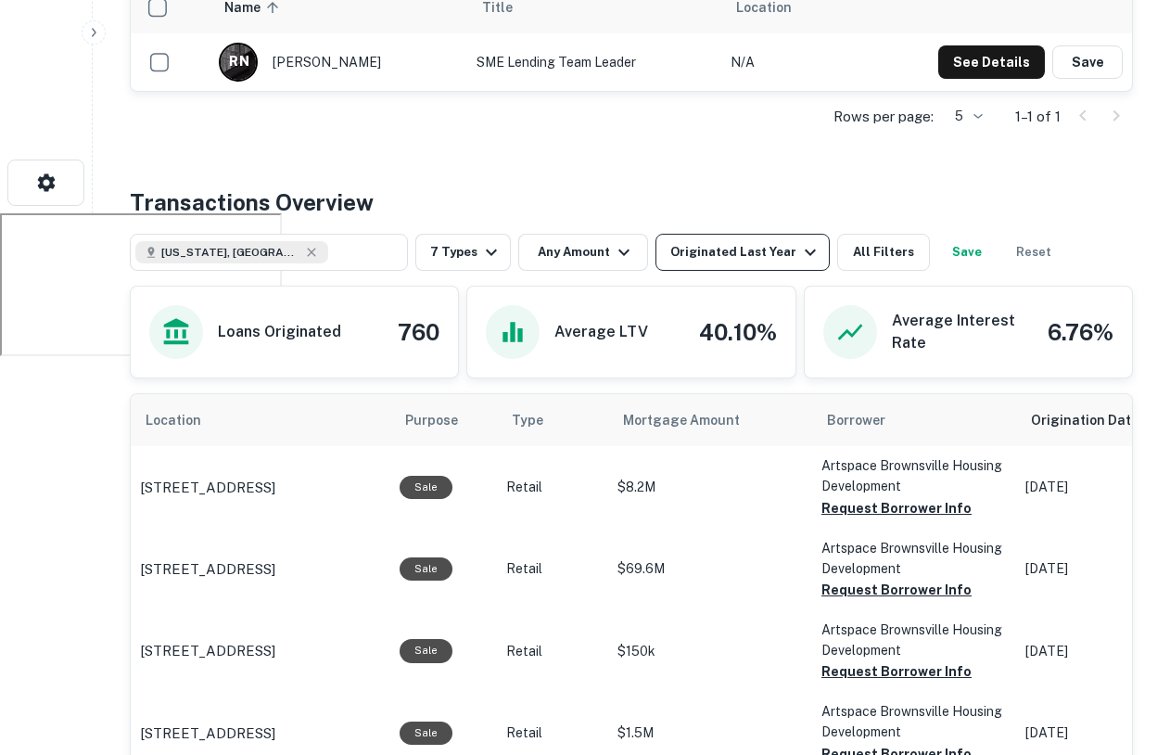
click at [715, 256] on div "Originated Last Year" at bounding box center [745, 252] width 151 height 22
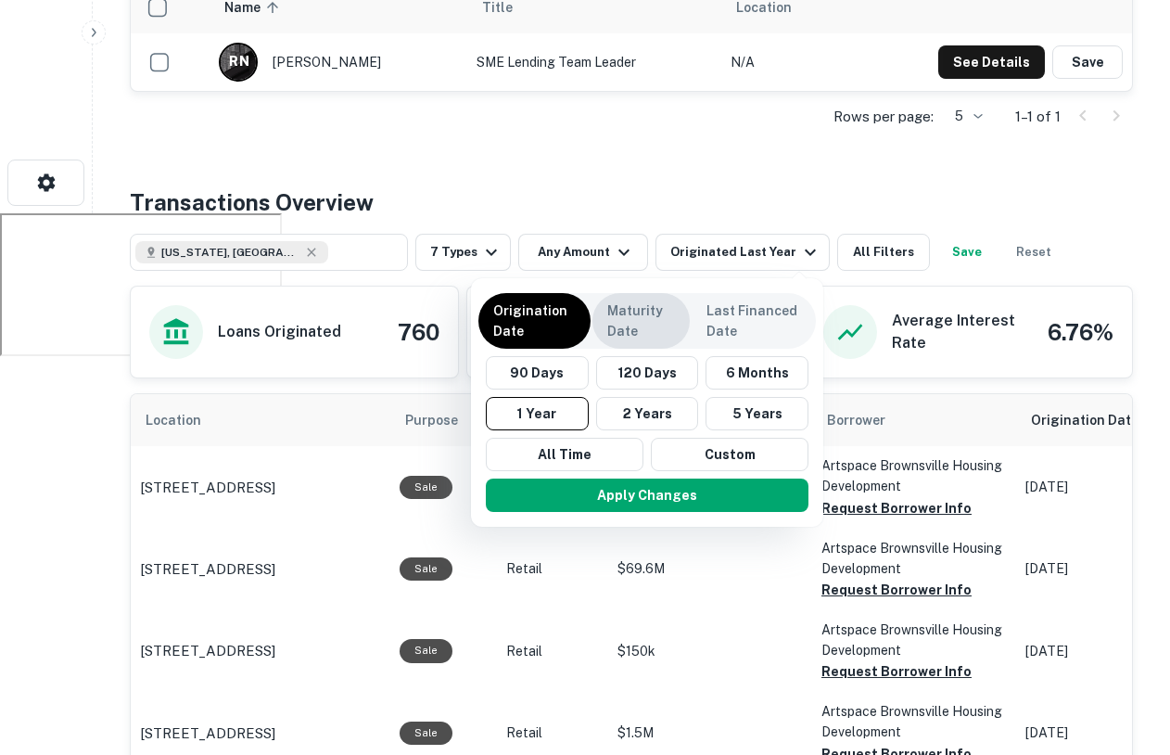
click at [634, 312] on p "Maturity Date" at bounding box center [641, 320] width 68 height 41
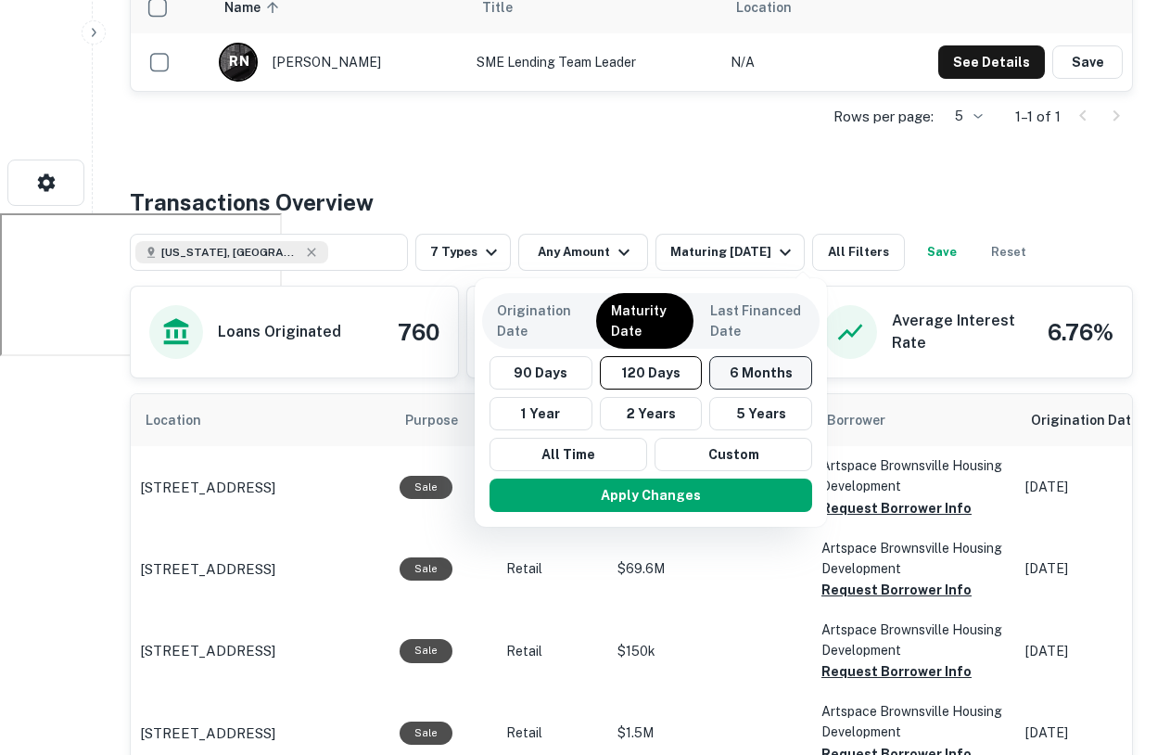
click at [730, 371] on button "6 Months" at bounding box center [760, 372] width 103 height 33
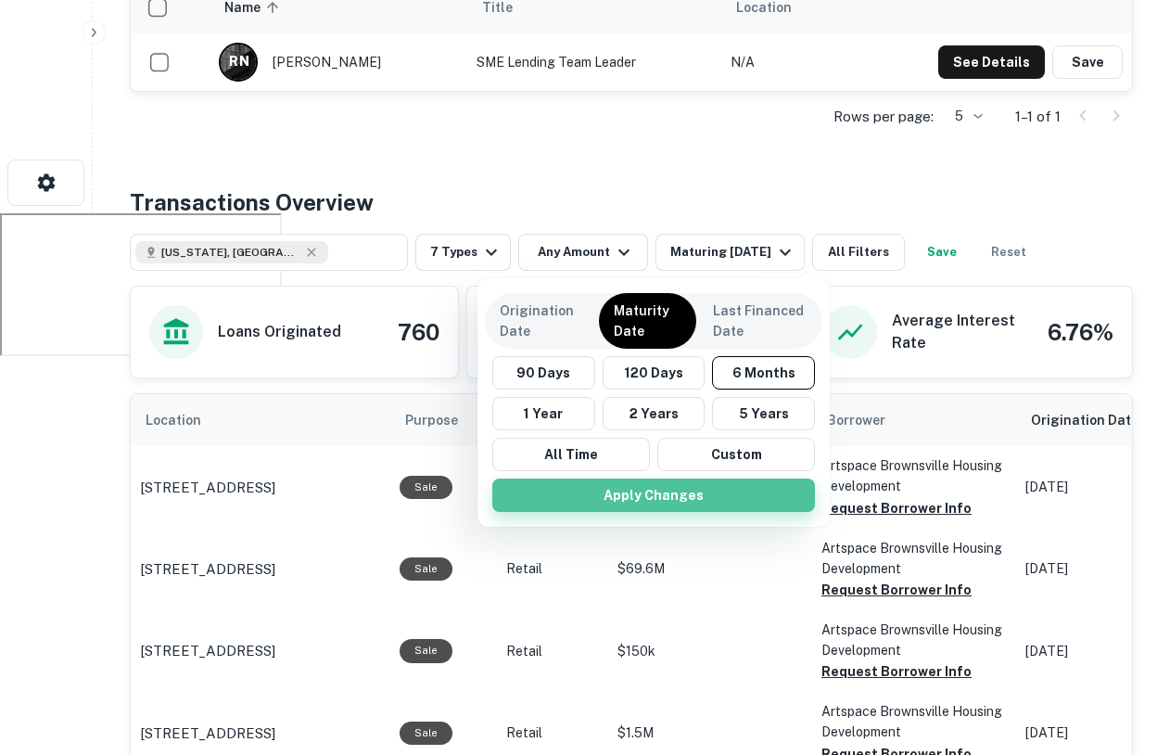
click at [674, 492] on button "Apply Changes" at bounding box center [653, 494] width 323 height 33
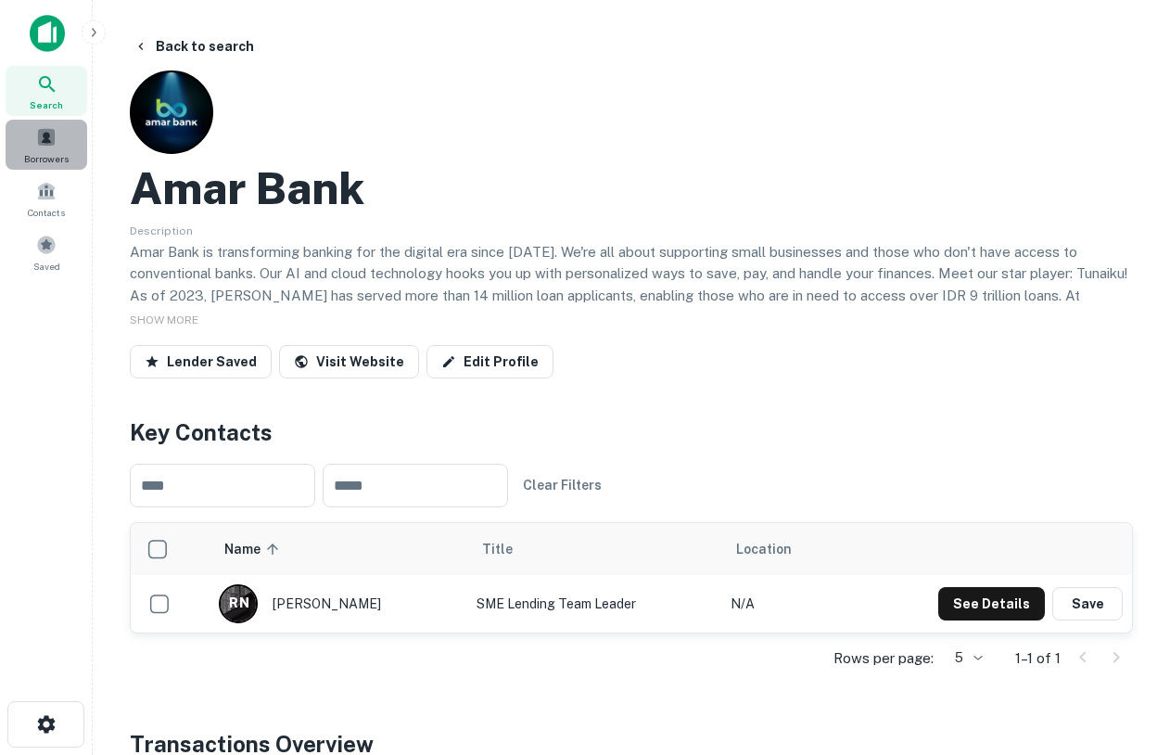
click at [45, 151] on span "Borrowers" at bounding box center [46, 158] width 44 height 15
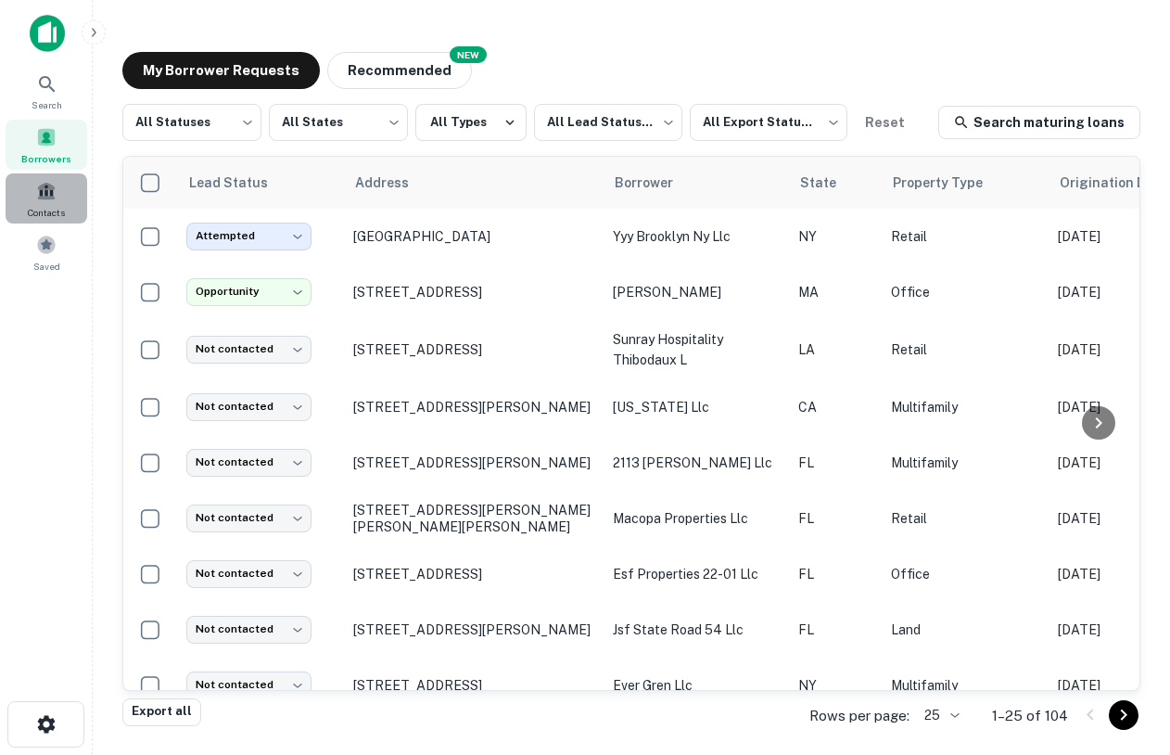
click at [44, 197] on span at bounding box center [46, 191] width 20 height 20
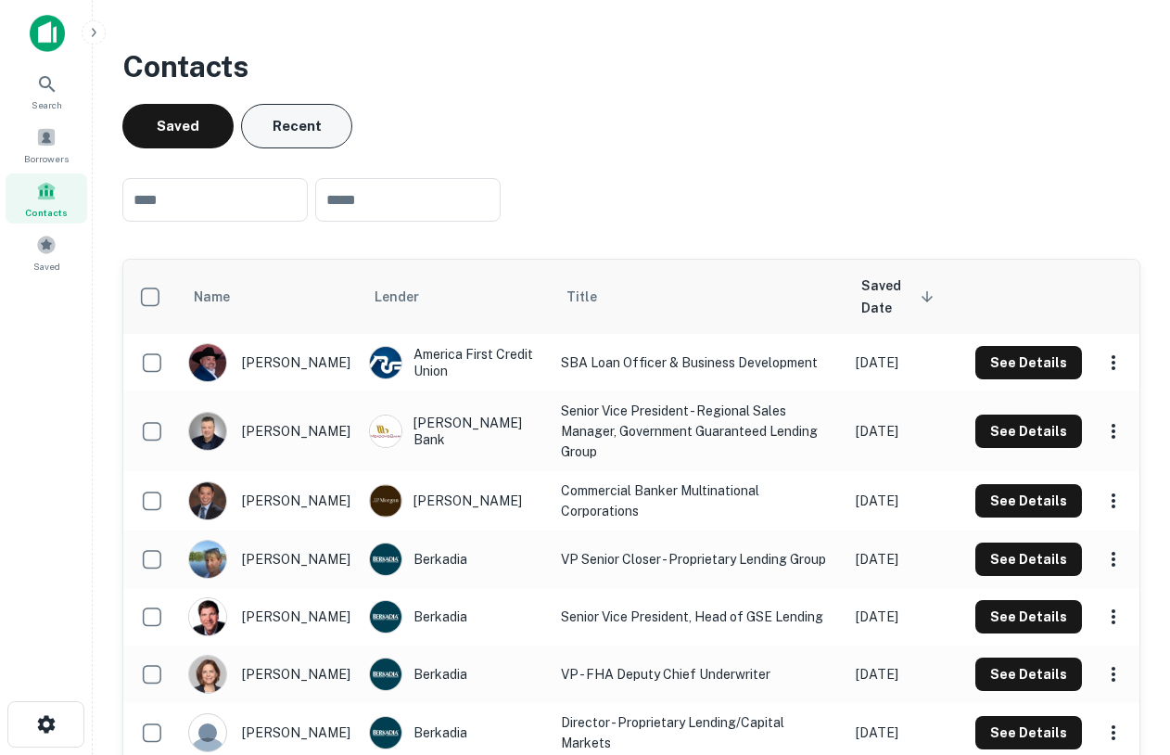
click at [326, 134] on button "Recent" at bounding box center [296, 126] width 111 height 44
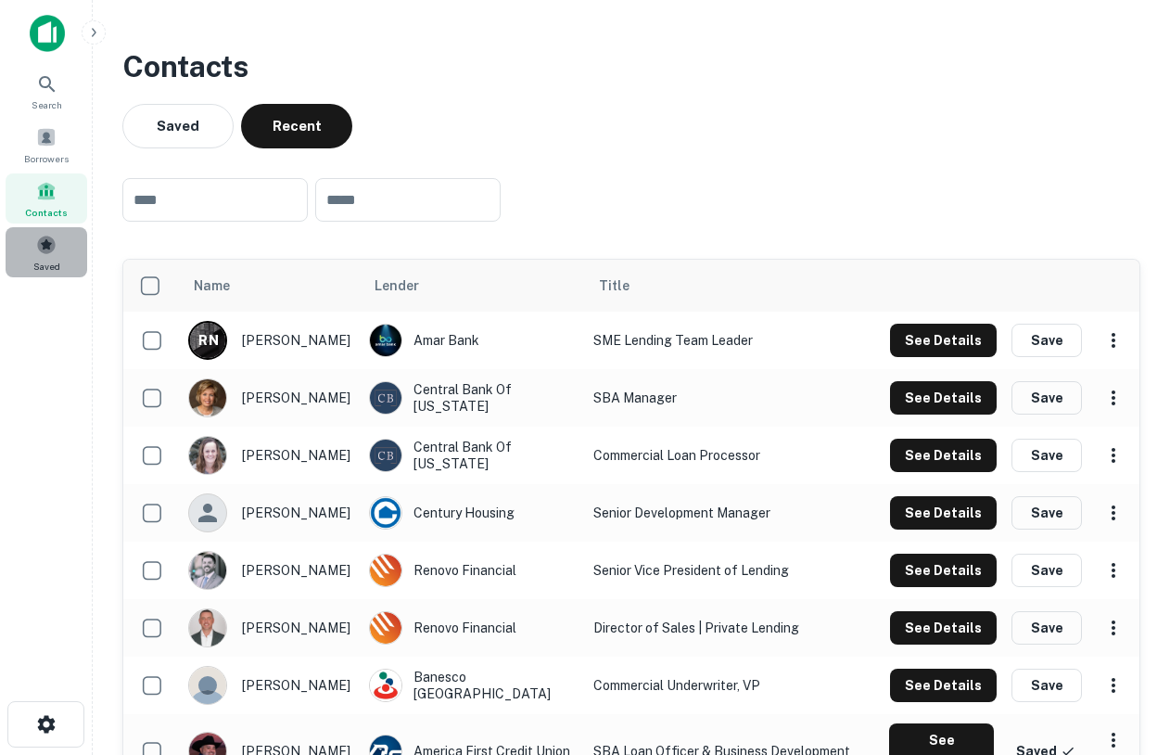
click at [59, 250] on div "Saved" at bounding box center [47, 252] width 82 height 50
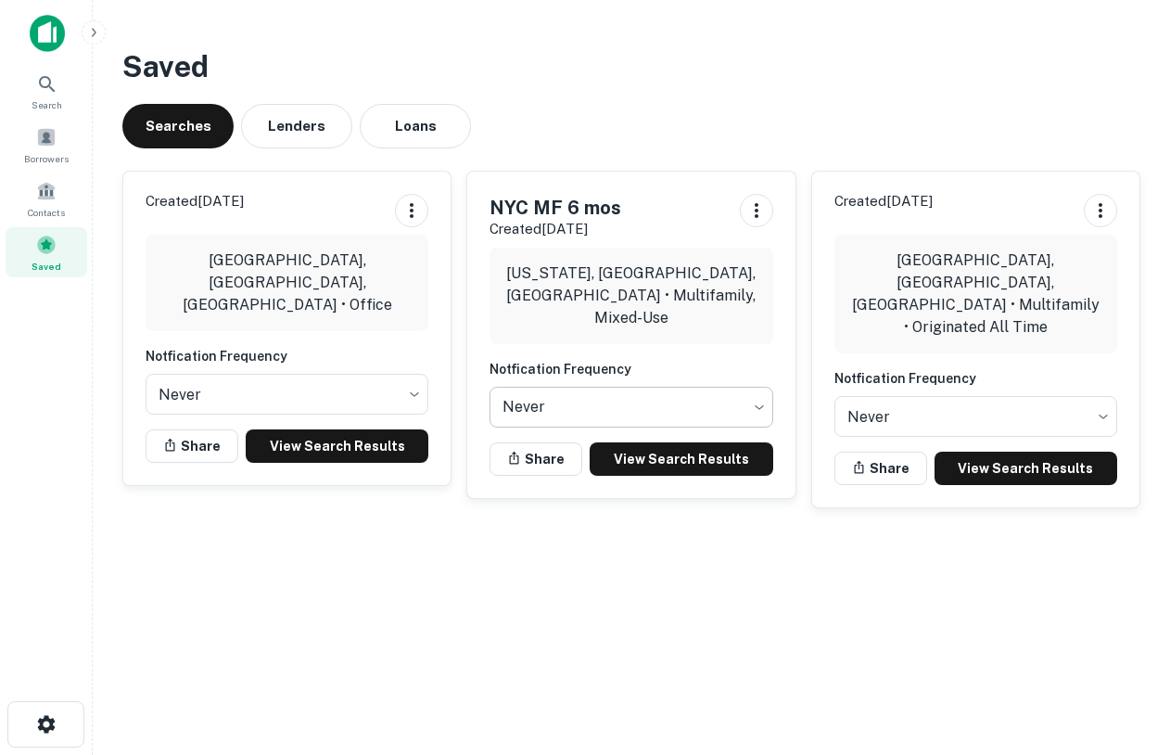
click at [624, 400] on body "Search Borrowers Contacts Saved Saved Searches Lenders Loans Created [DATE] [GE…" at bounding box center [585, 377] width 1170 height 755
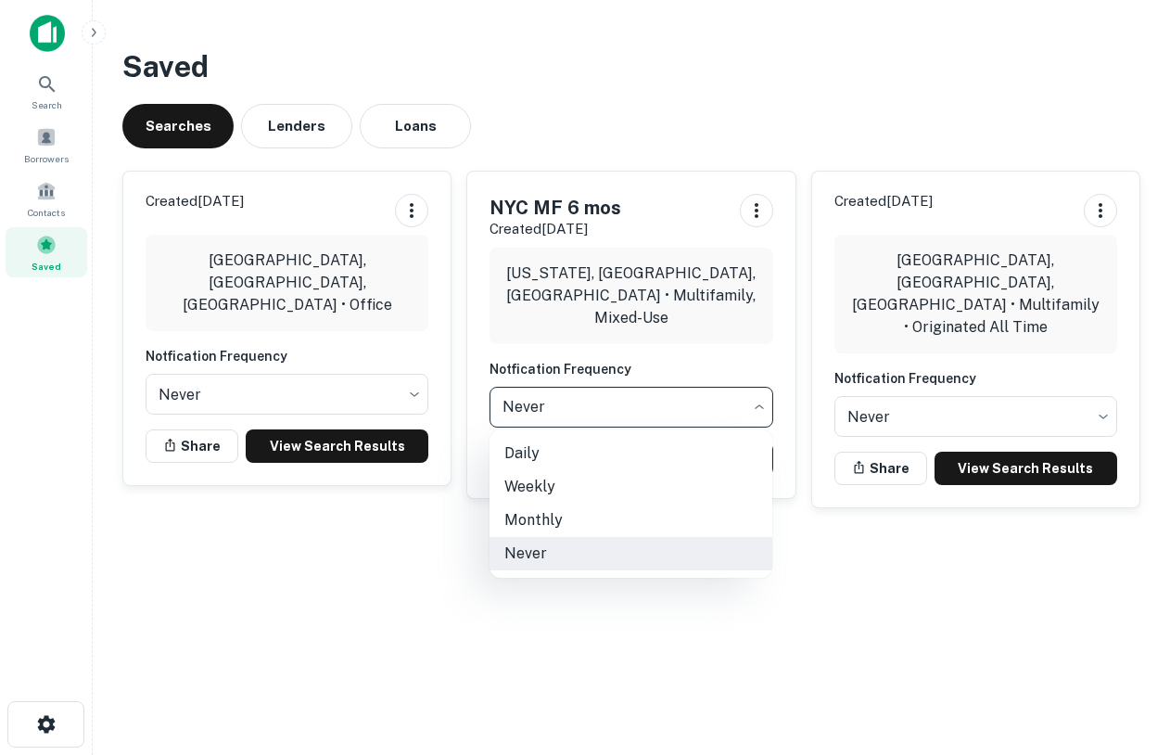
click at [463, 554] on div at bounding box center [585, 377] width 1170 height 755
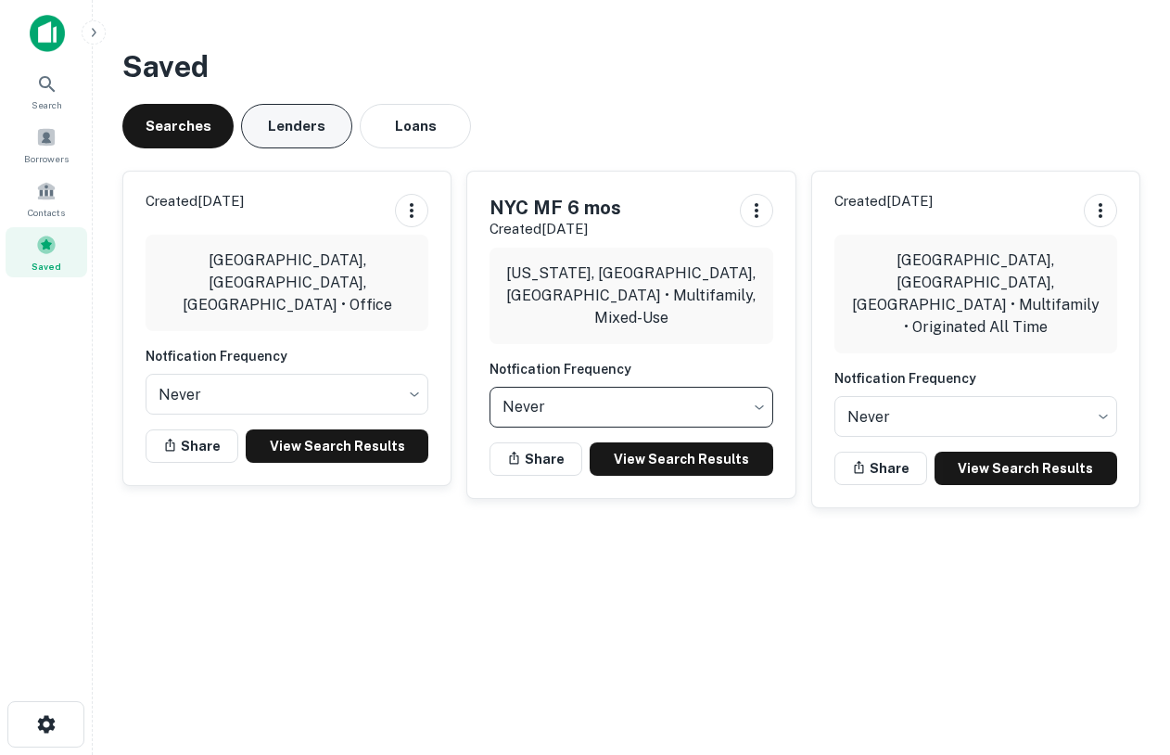
click at [284, 132] on button "Lenders" at bounding box center [296, 126] width 111 height 44
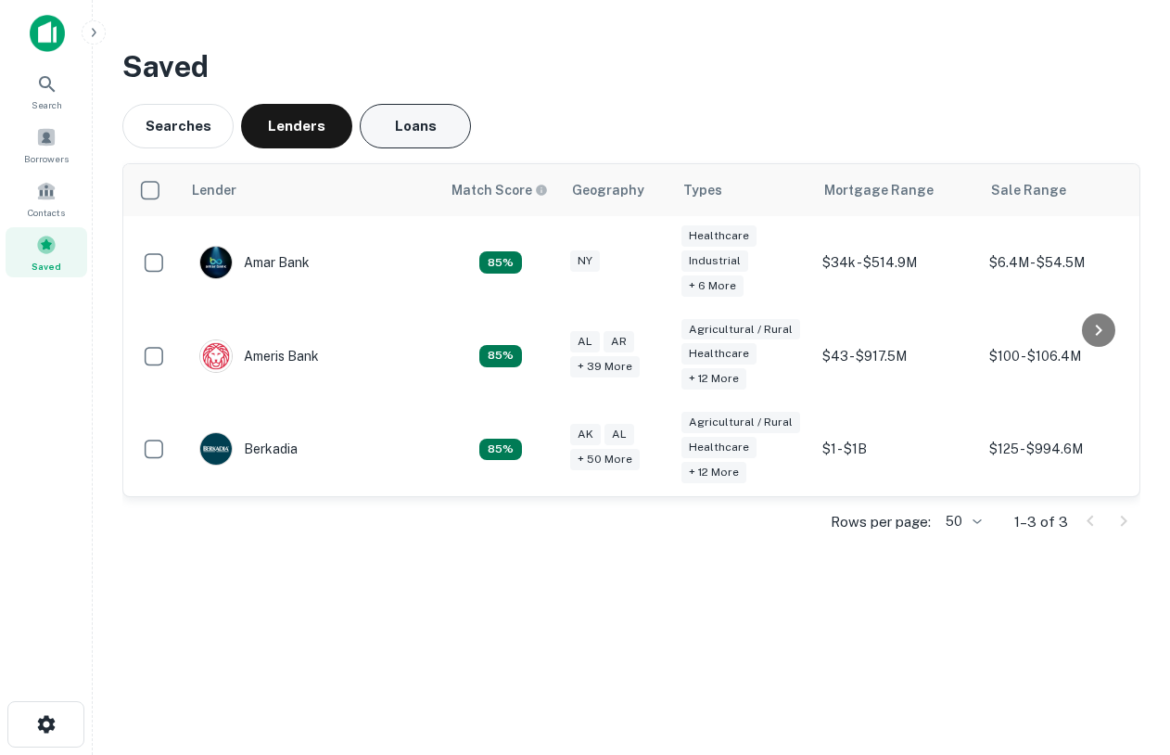
click at [434, 121] on button "Loans" at bounding box center [415, 126] width 111 height 44
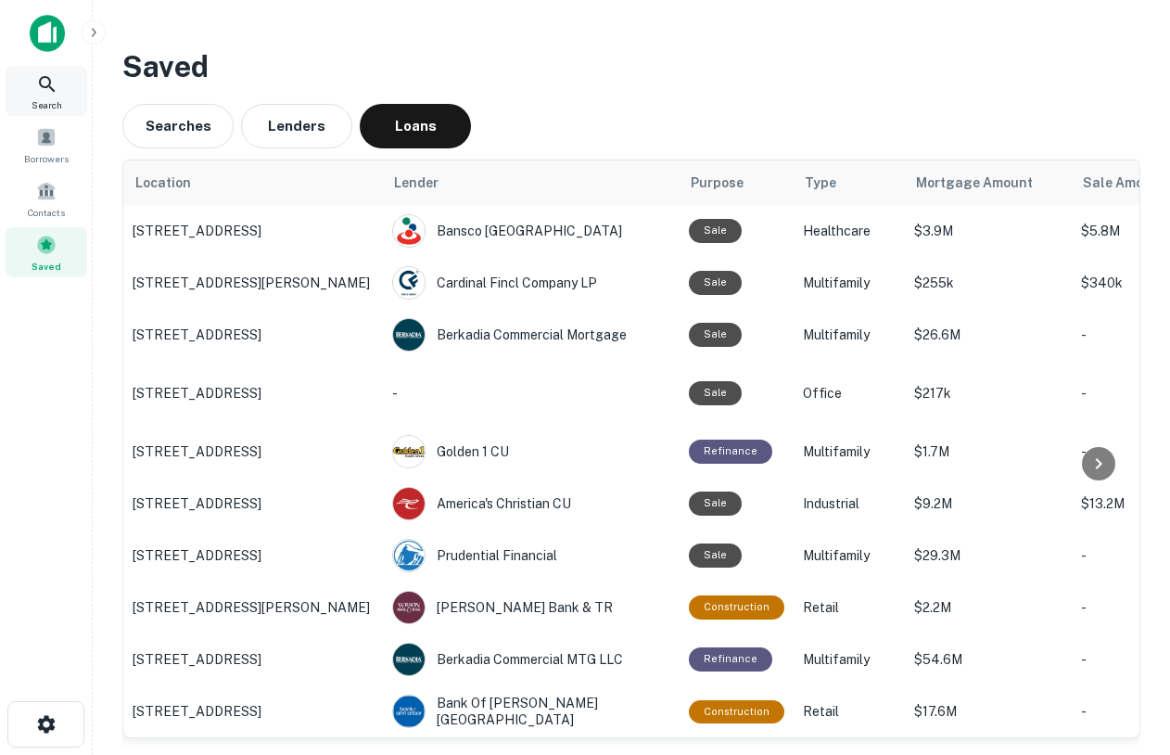
click at [44, 97] on span "Search" at bounding box center [47, 104] width 31 height 15
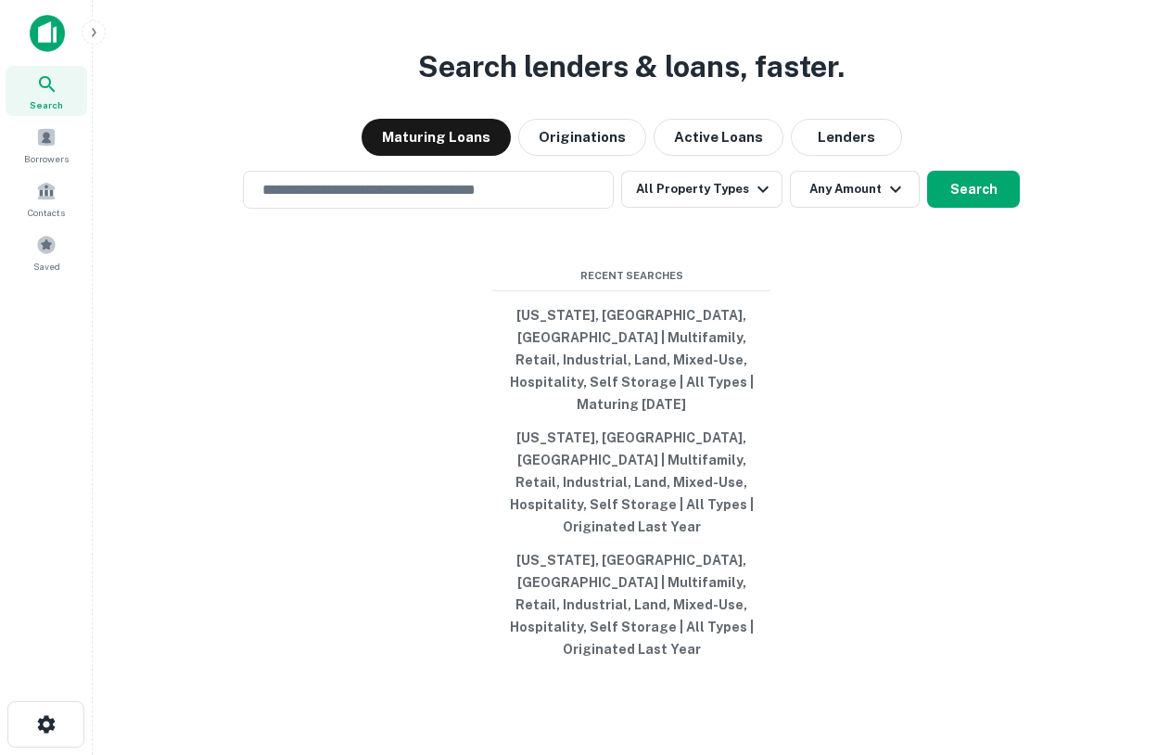
click at [945, 78] on div "Search lenders & loans, faster. Maturing Loans Originations Active Loans Lender…" at bounding box center [632, 421] width 1048 height 755
click at [87, 31] on icon "button" at bounding box center [93, 32] width 15 height 15
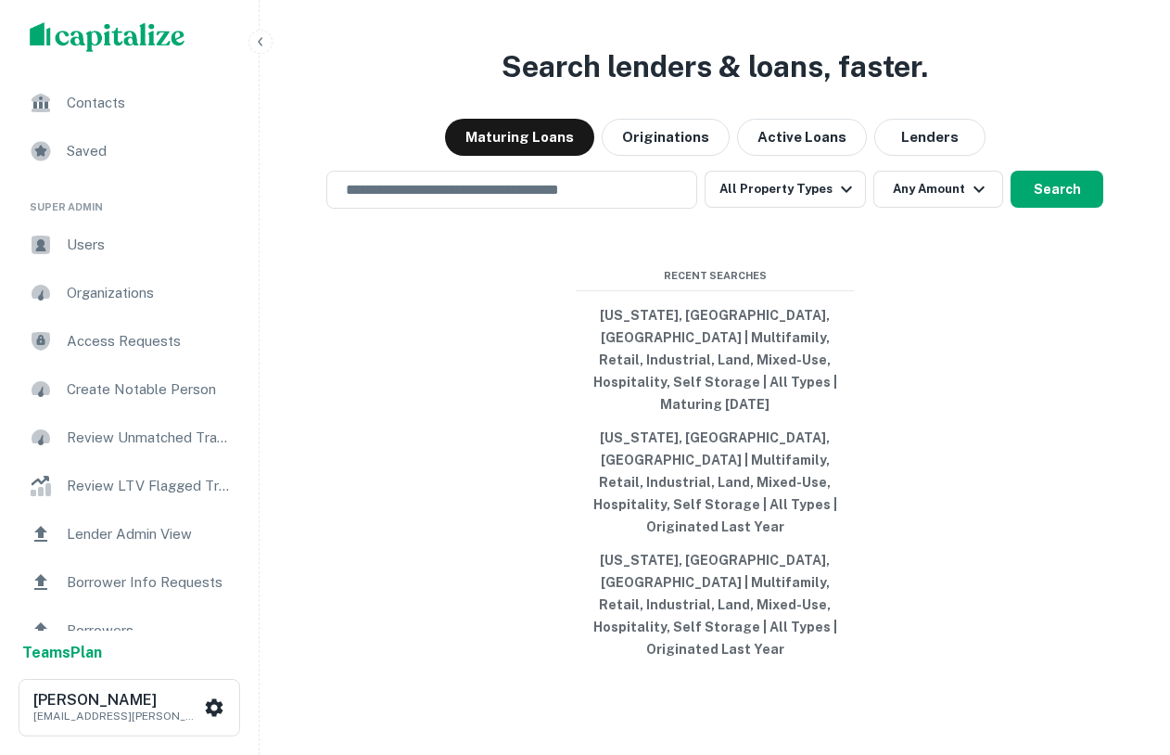
scroll to position [212, 0]
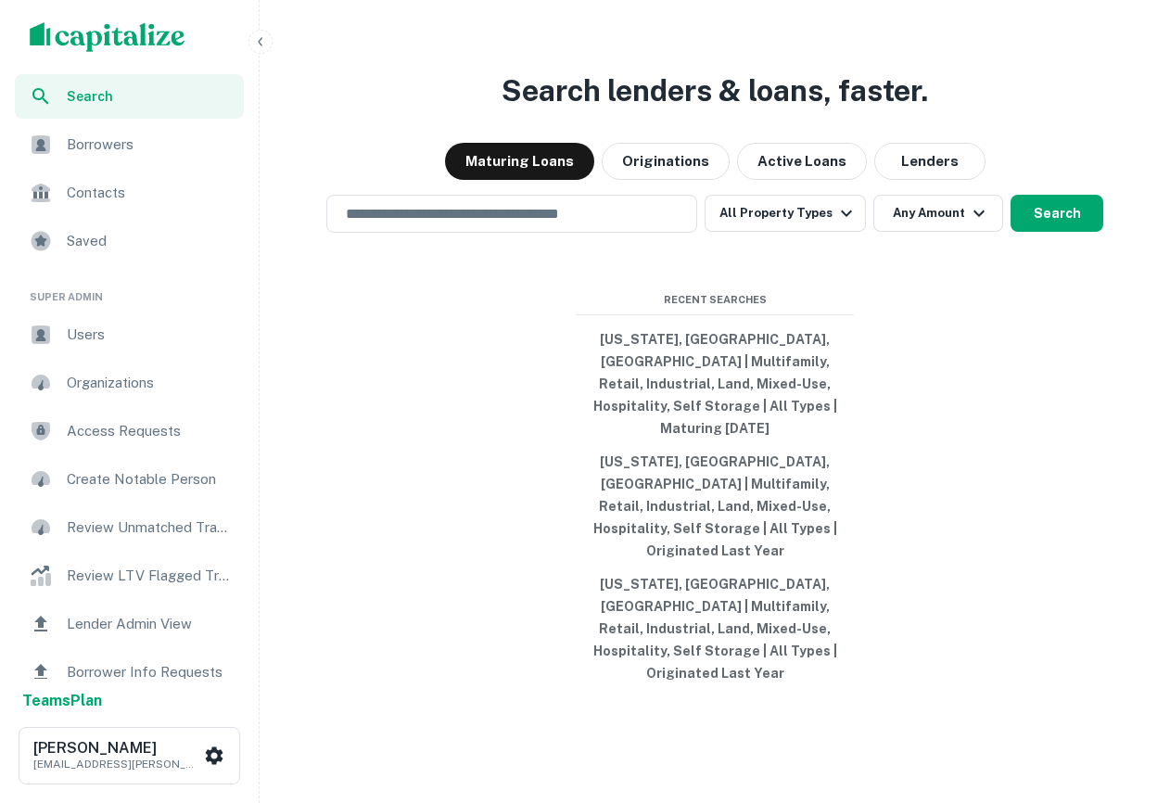
click at [78, 128] on div "Borrowers" at bounding box center [129, 144] width 229 height 44
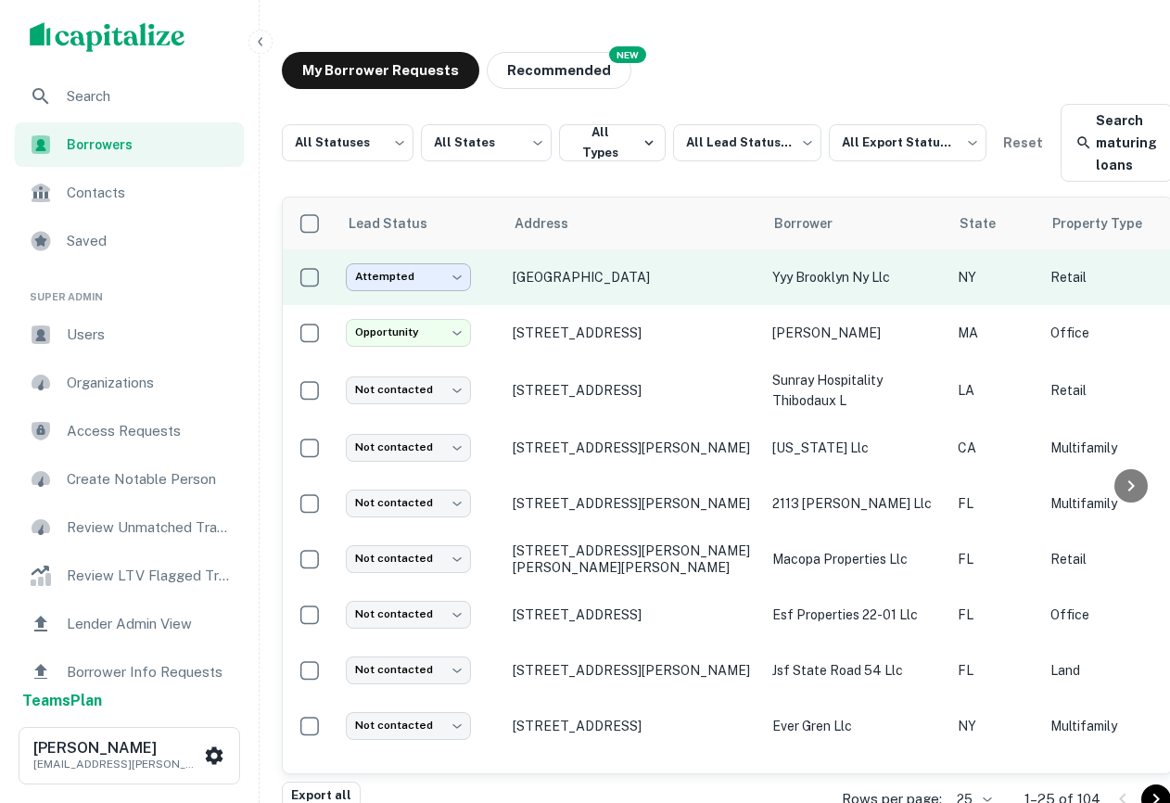
click at [403, 287] on body "**********" at bounding box center [585, 401] width 1170 height 803
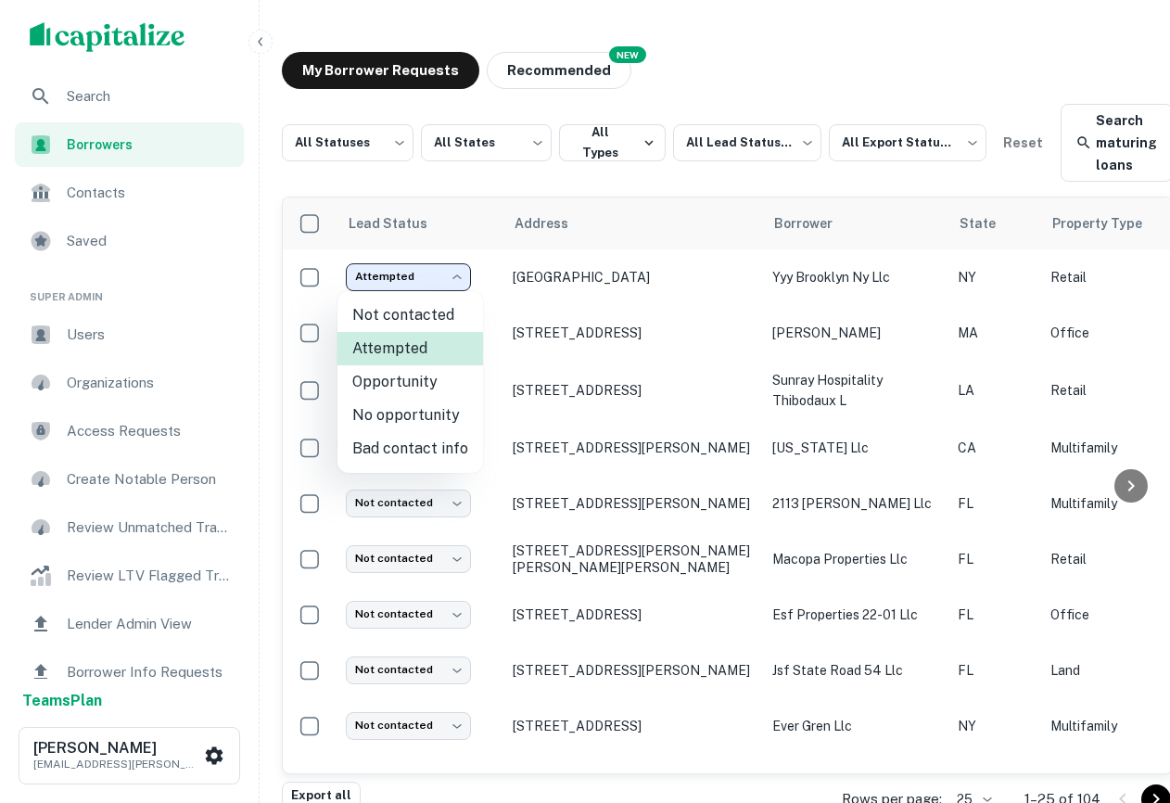
click at [411, 313] on li "Not contacted" at bounding box center [410, 315] width 146 height 33
type input "****"
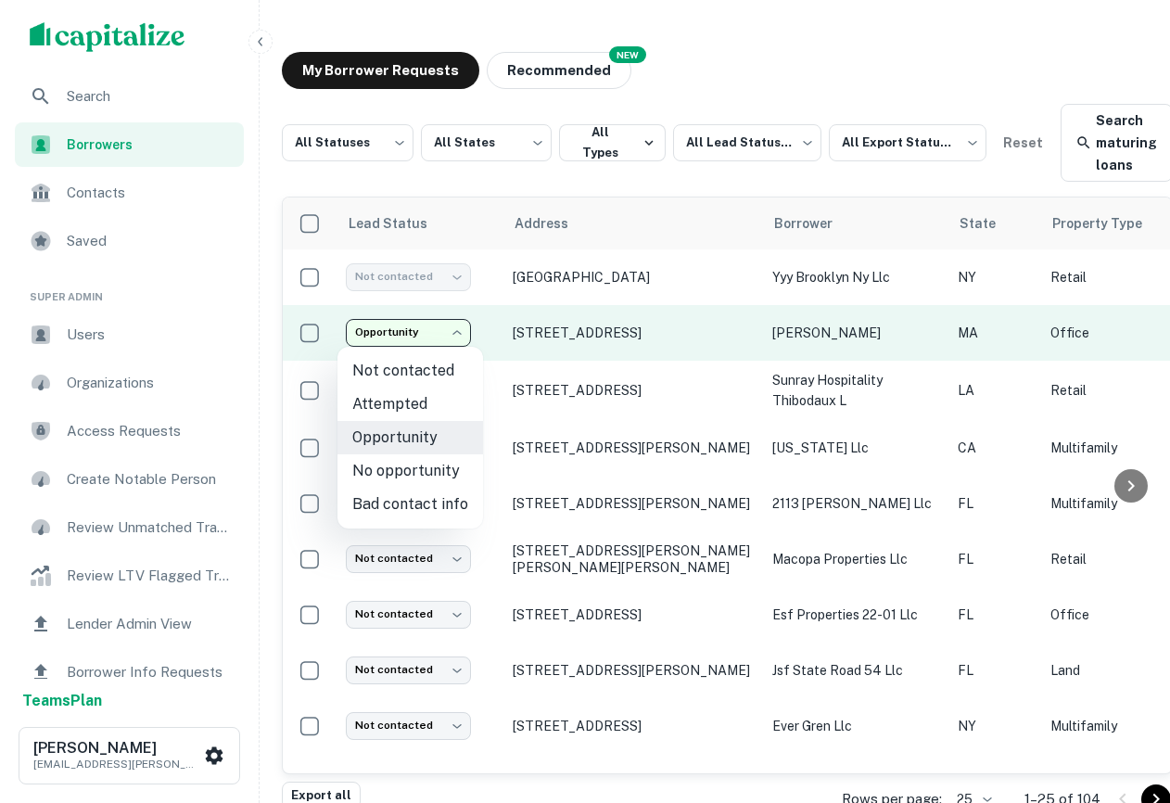
click at [411, 332] on body "**********" at bounding box center [585, 401] width 1170 height 803
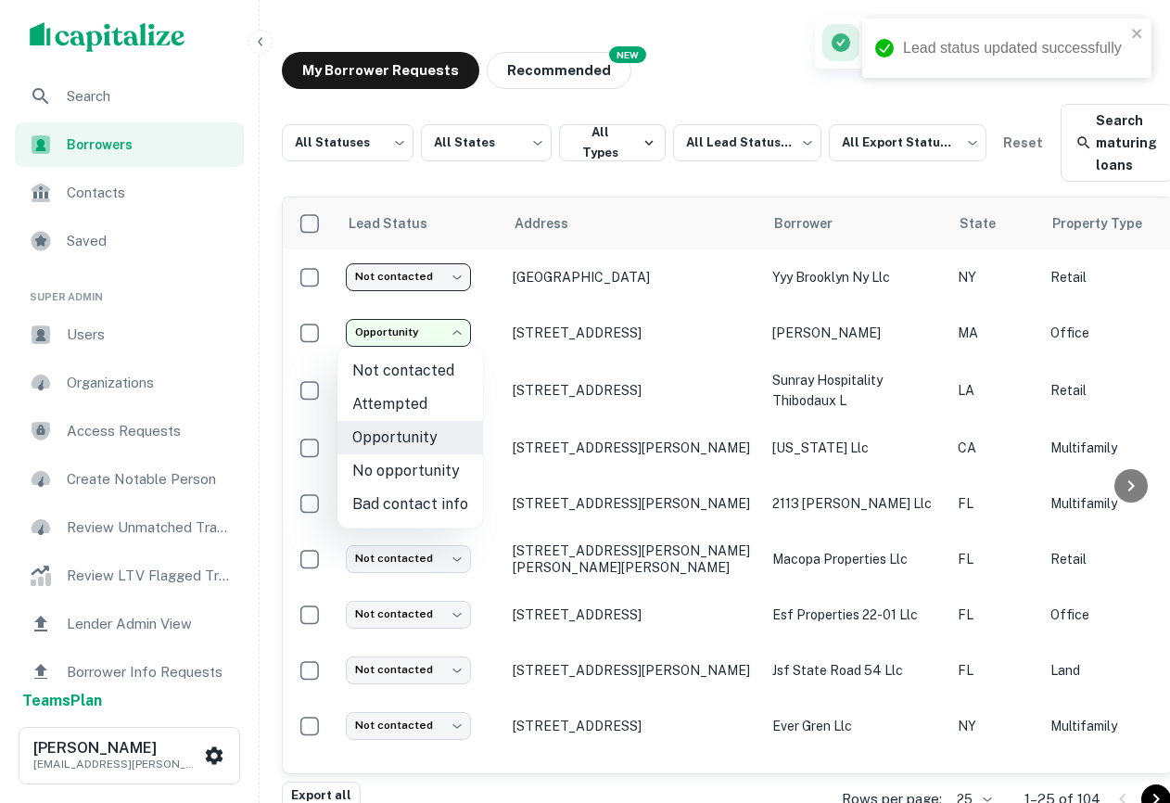
click at [421, 370] on li "Not contacted" at bounding box center [410, 370] width 146 height 33
type input "****"
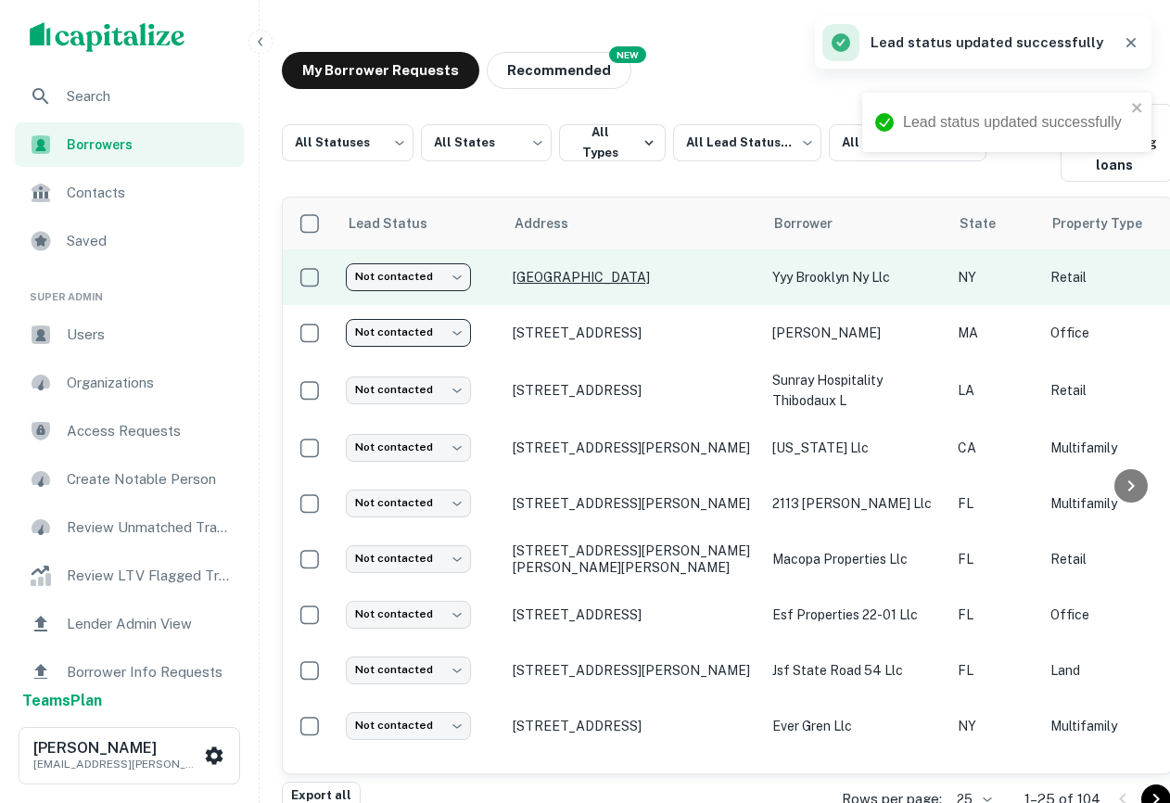
click at [593, 285] on p "[GEOGRAPHIC_DATA]" at bounding box center [633, 277] width 241 height 17
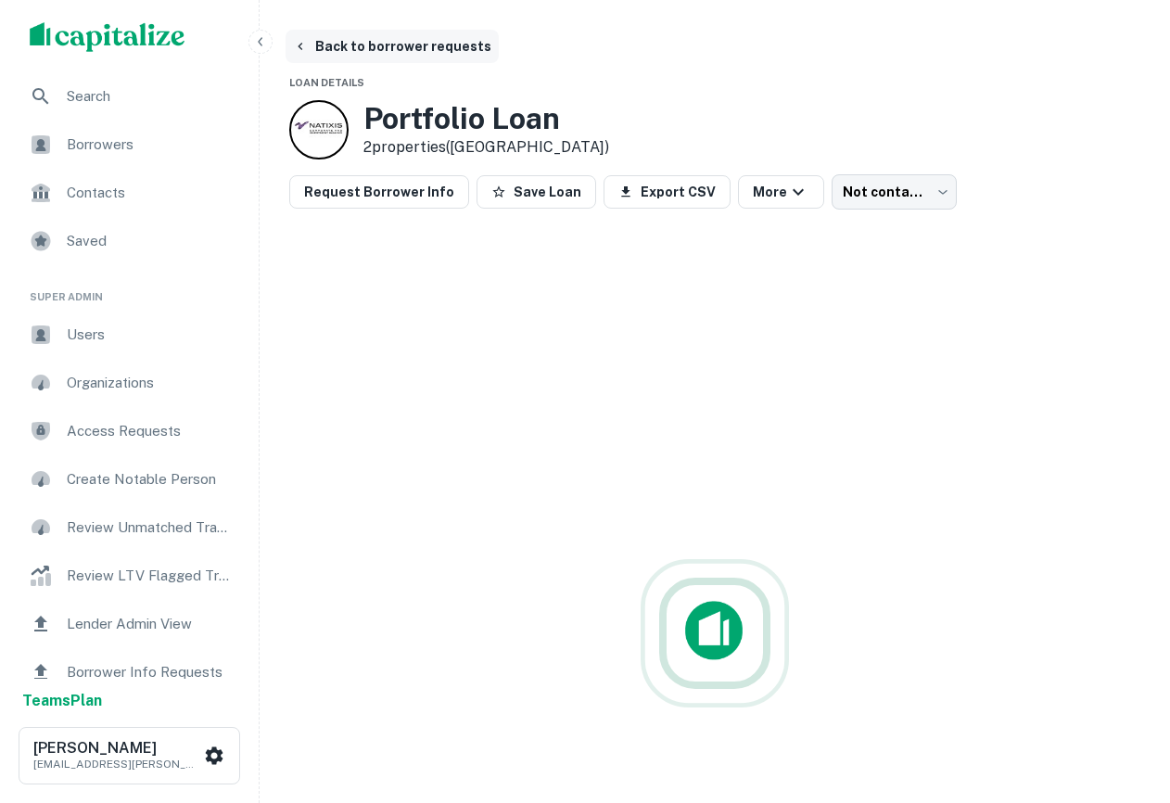
click at [365, 56] on button "Back to borrower requests" at bounding box center [392, 46] width 213 height 33
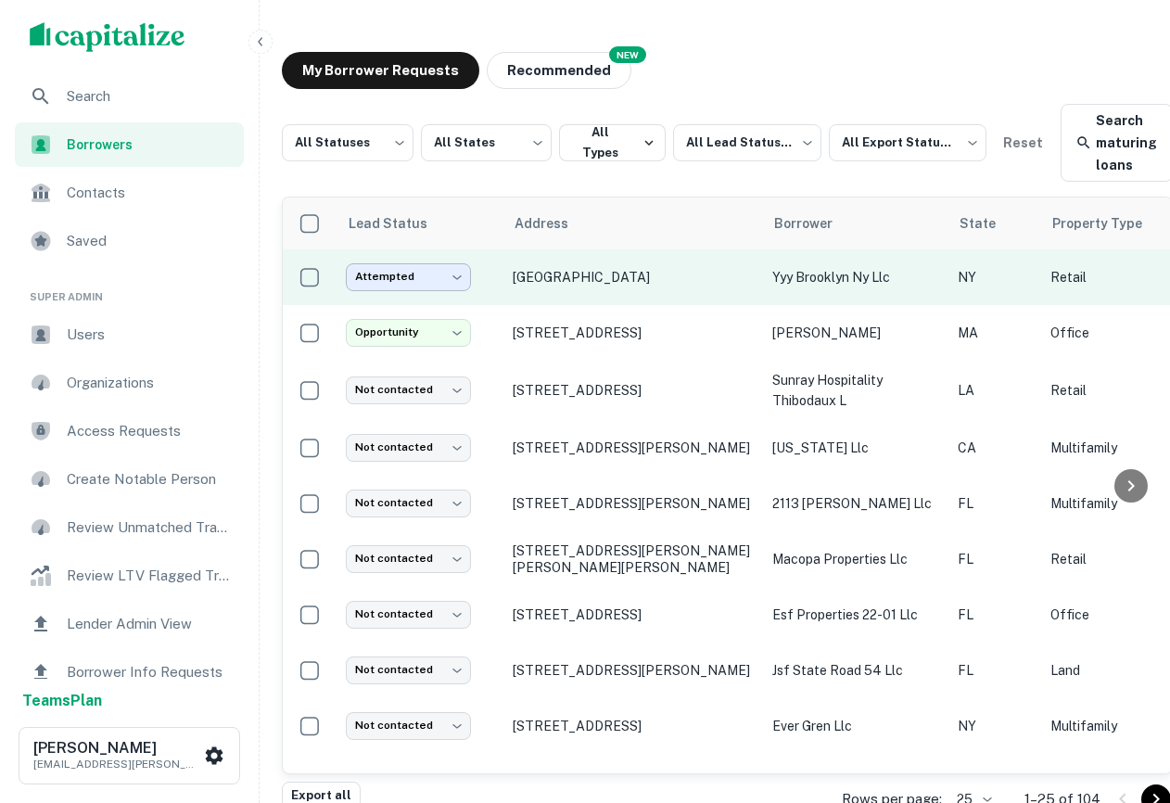
click at [459, 265] on body "**********" at bounding box center [585, 401] width 1170 height 803
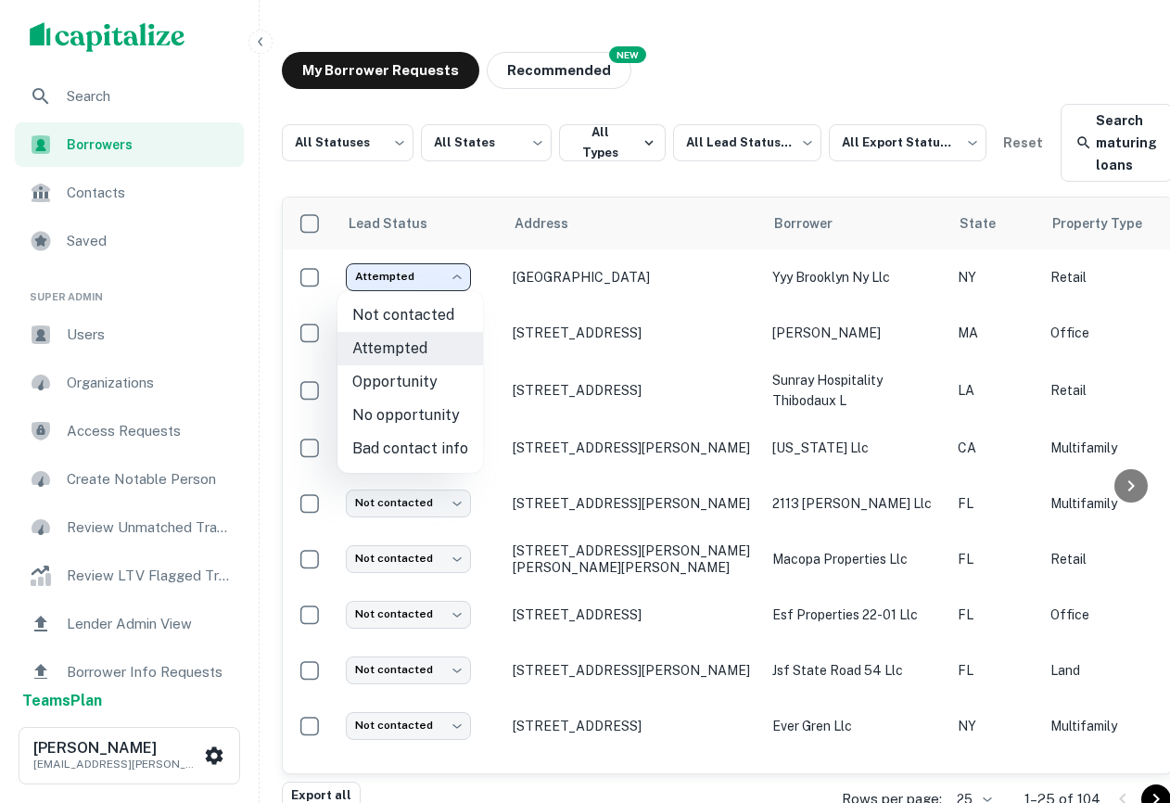
click at [443, 315] on li "Not contacted" at bounding box center [410, 315] width 146 height 33
type input "****"
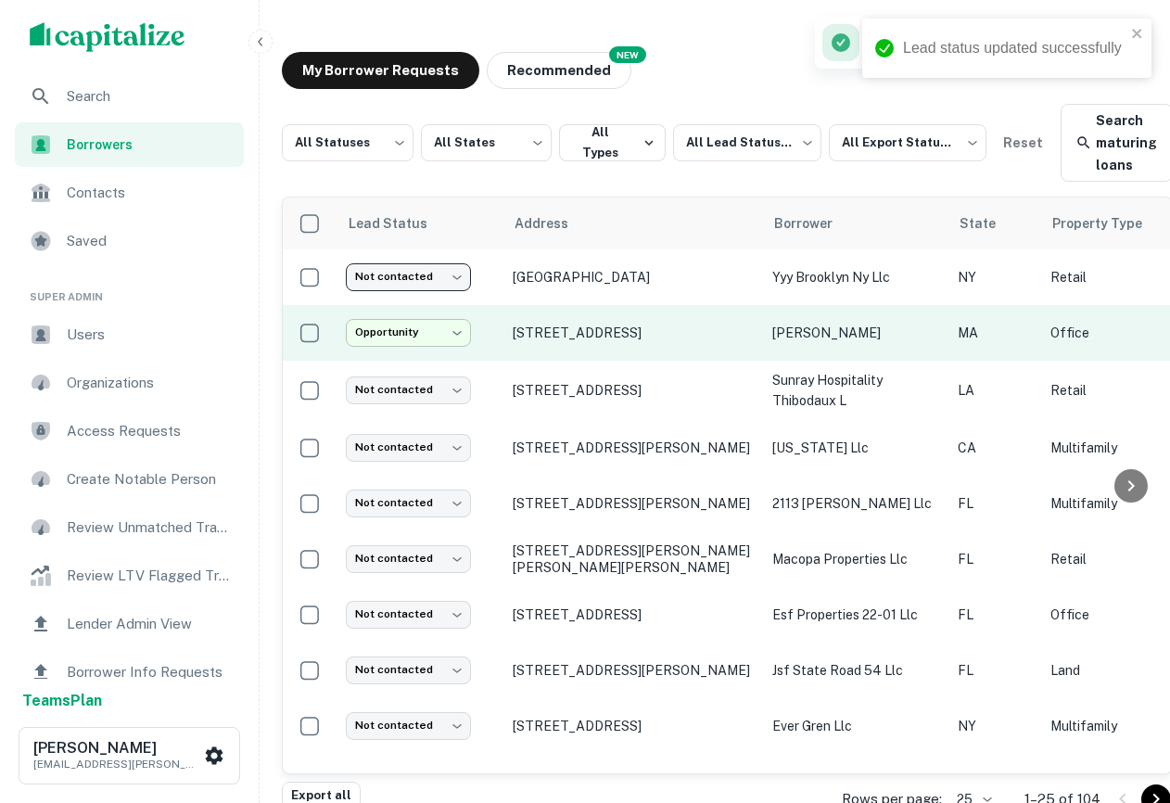
click at [440, 336] on body "**********" at bounding box center [585, 401] width 1170 height 803
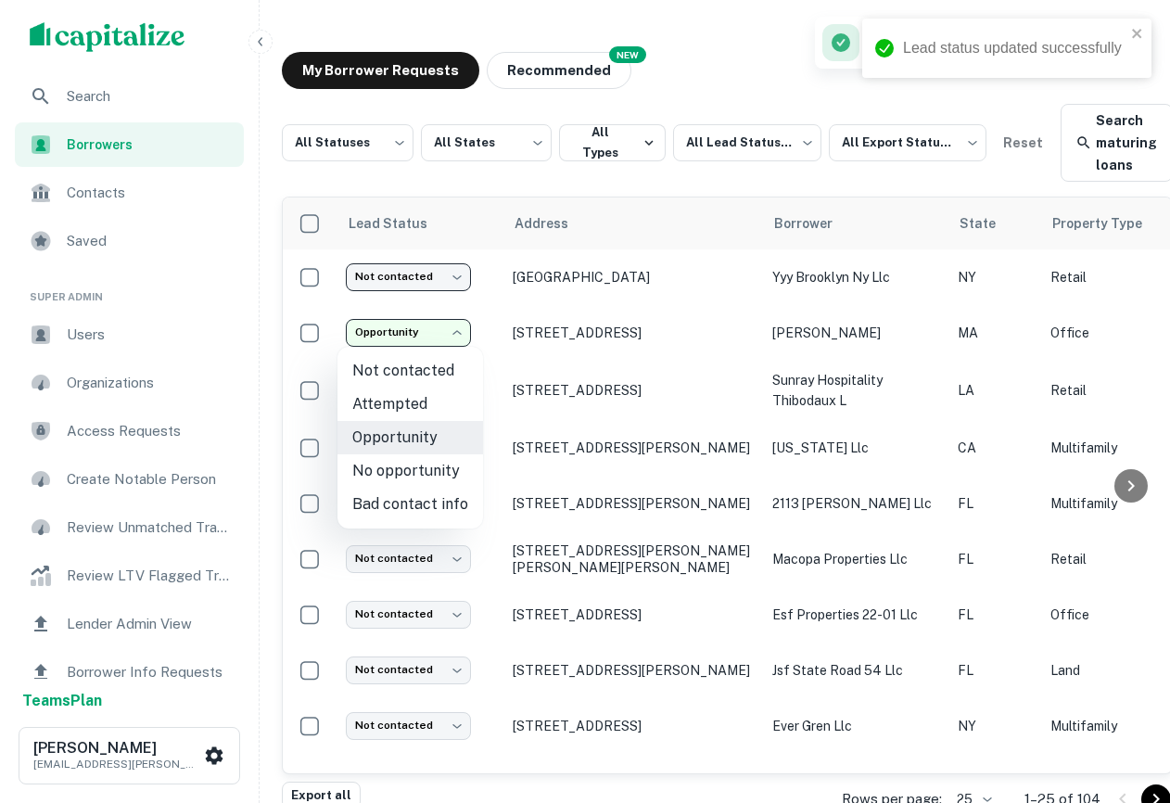
click at [439, 379] on li "Not contacted" at bounding box center [410, 370] width 146 height 33
type input "****"
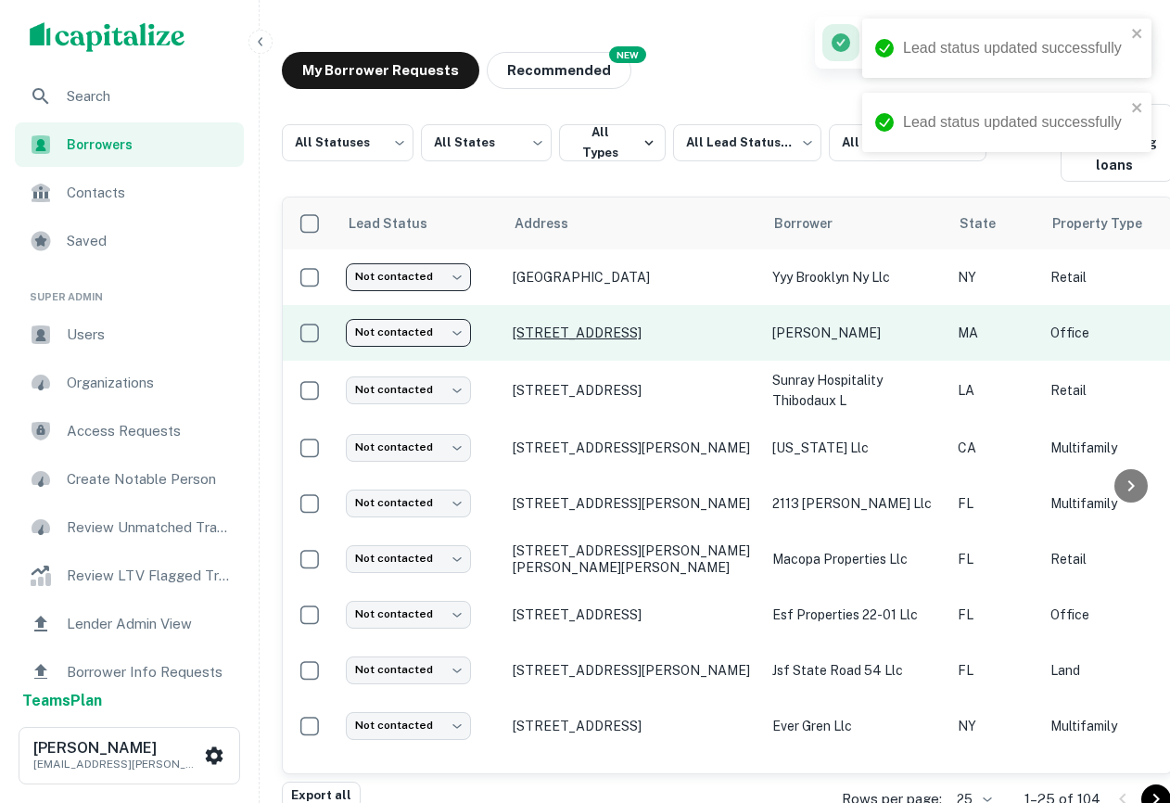
click at [618, 330] on p "[STREET_ADDRESS]" at bounding box center [633, 332] width 241 height 17
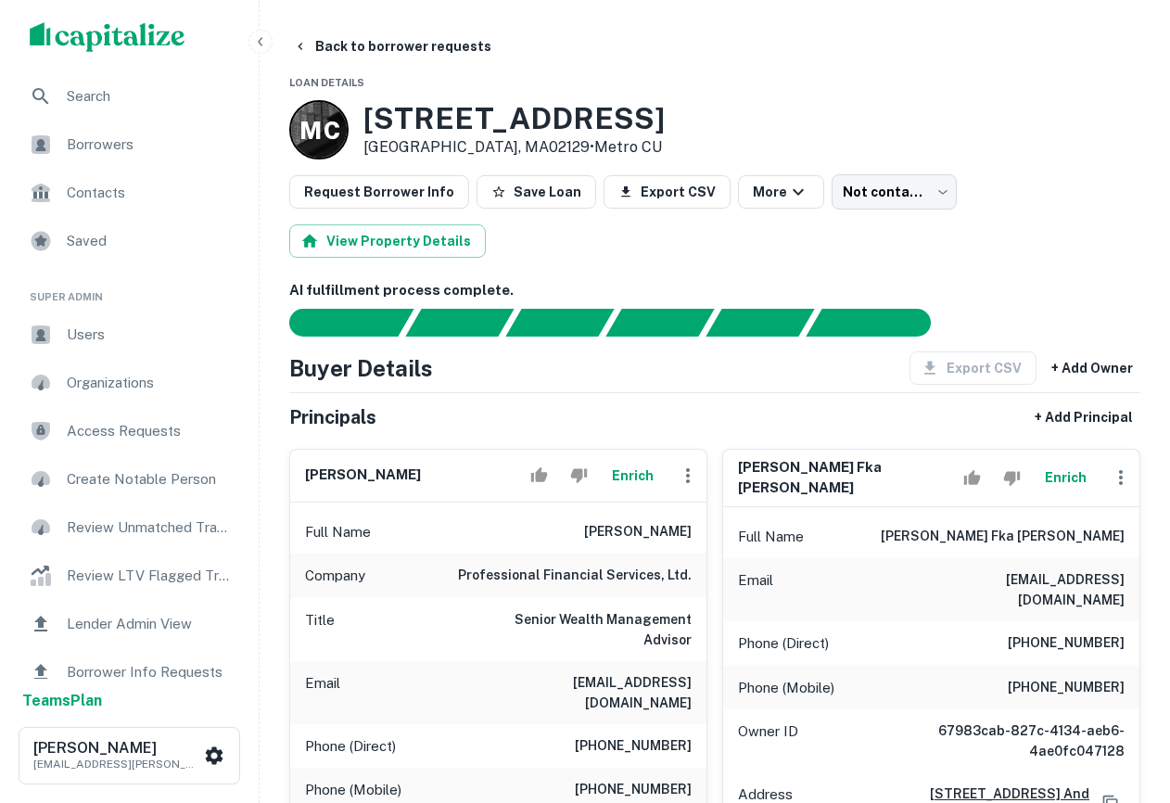
click at [171, 145] on span "Borrowers" at bounding box center [150, 144] width 166 height 22
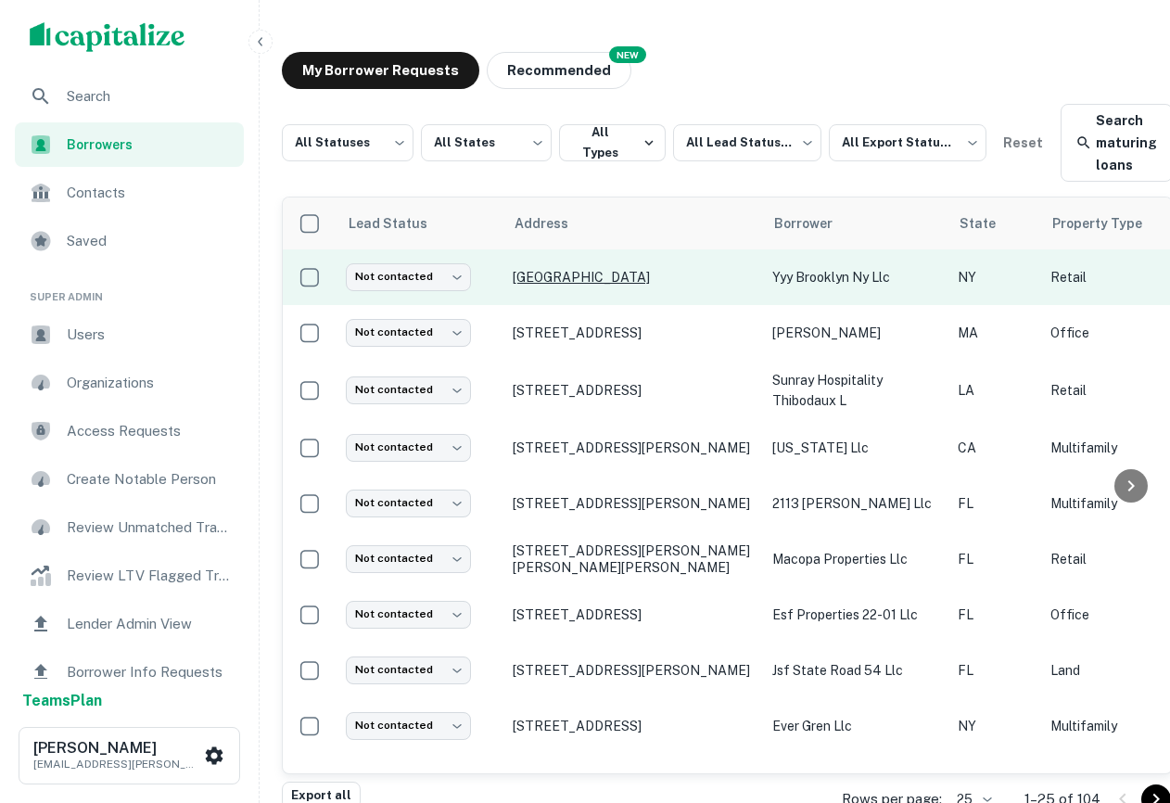
click at [574, 273] on p "[GEOGRAPHIC_DATA]" at bounding box center [633, 277] width 241 height 17
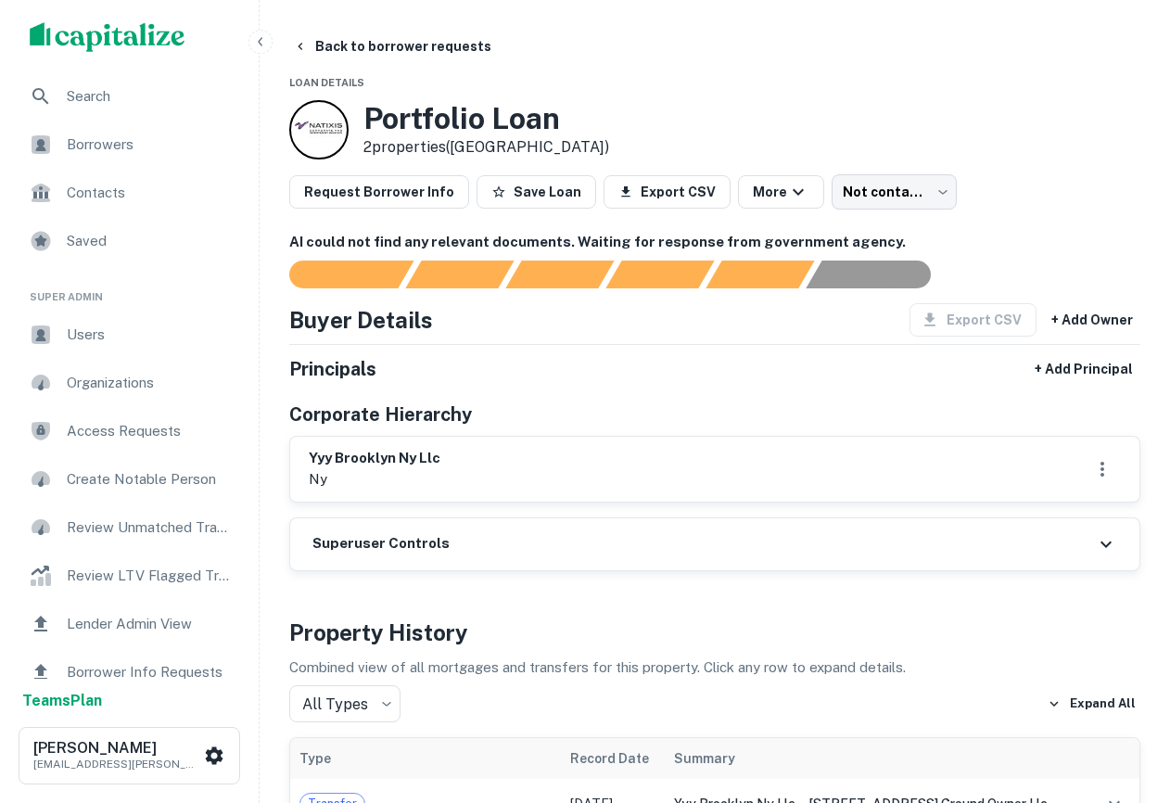
click at [185, 141] on span "Borrowers" at bounding box center [150, 144] width 166 height 22
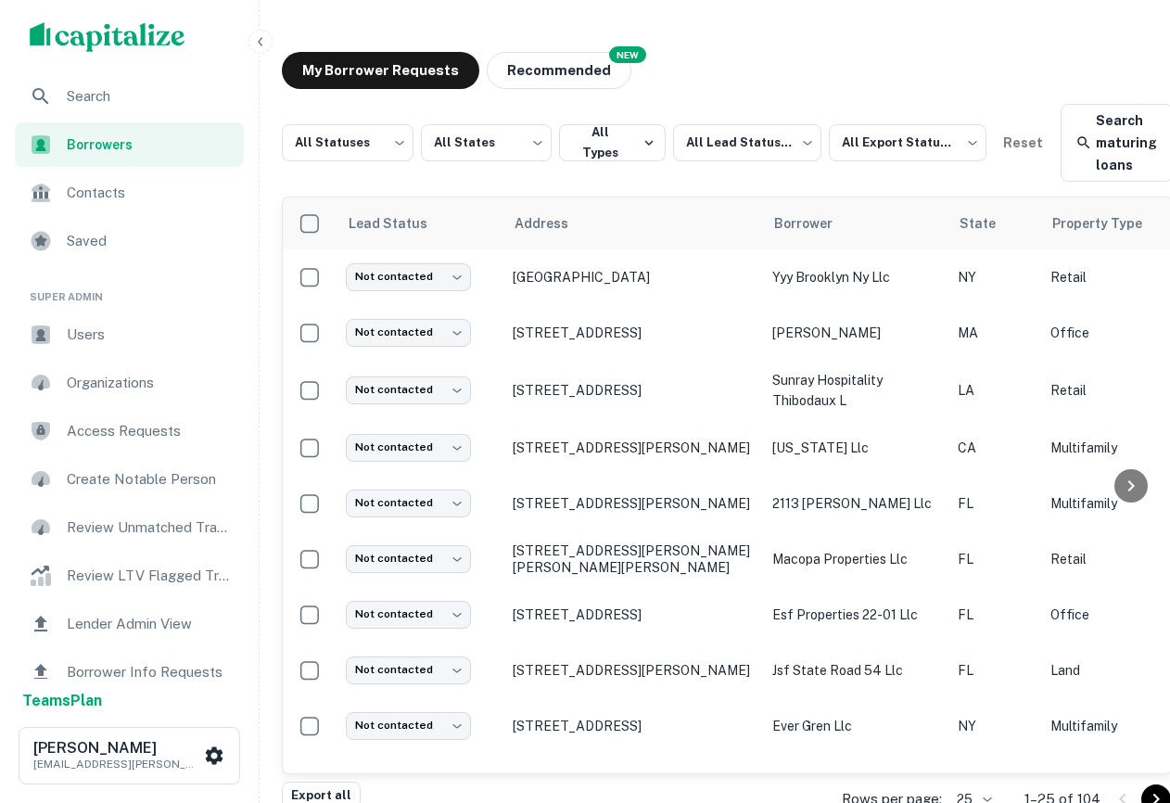
click at [736, 53] on div "My Borrower Requests NEW Recommended" at bounding box center [727, 70] width 891 height 37
click at [99, 92] on span "Search" at bounding box center [150, 96] width 166 height 22
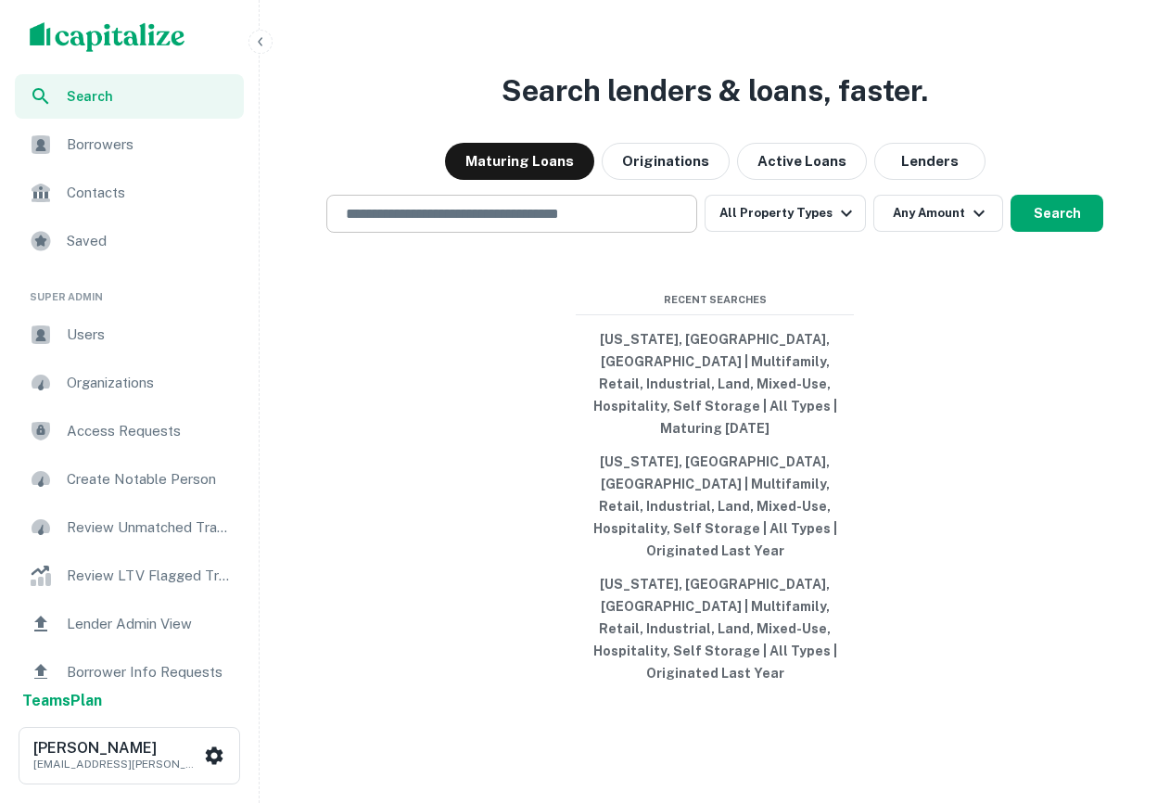
click at [623, 233] on div "​" at bounding box center [511, 214] width 371 height 38
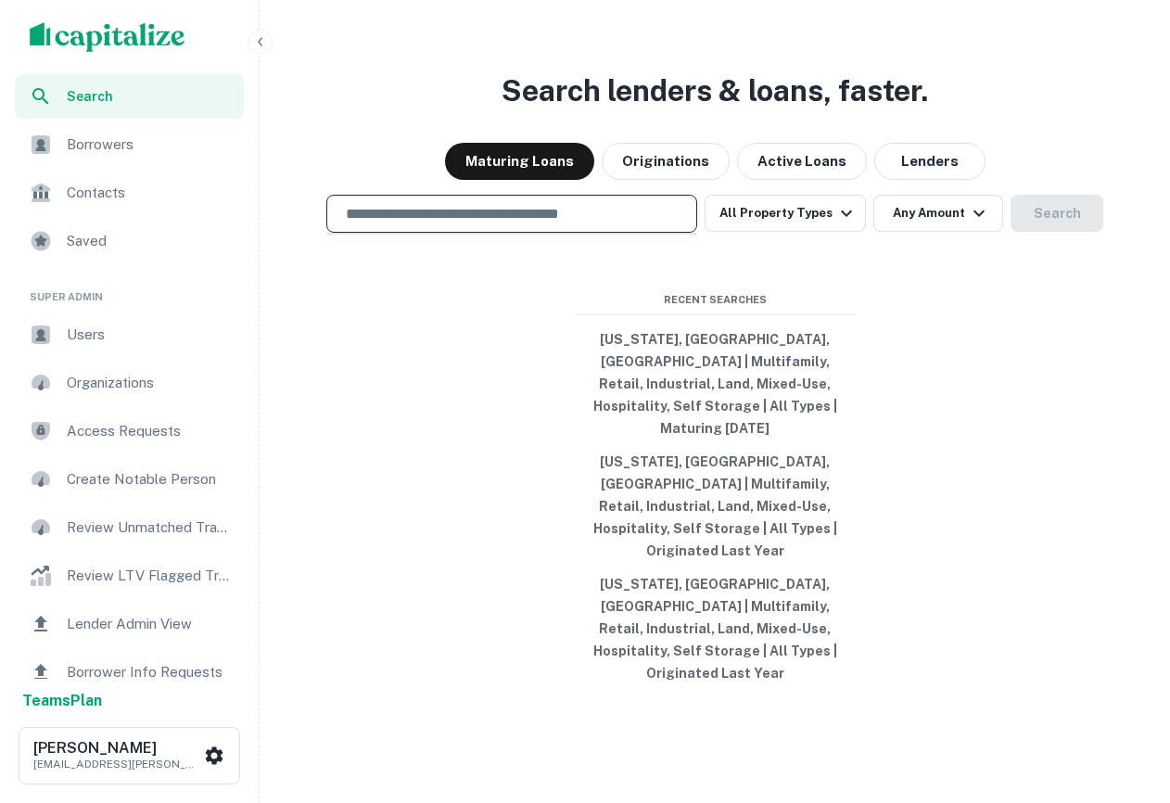
click at [928, 402] on div "Search lenders & loans, faster. Maturing Loans Originations Active Loans Lender…" at bounding box center [715, 445] width 896 height 803
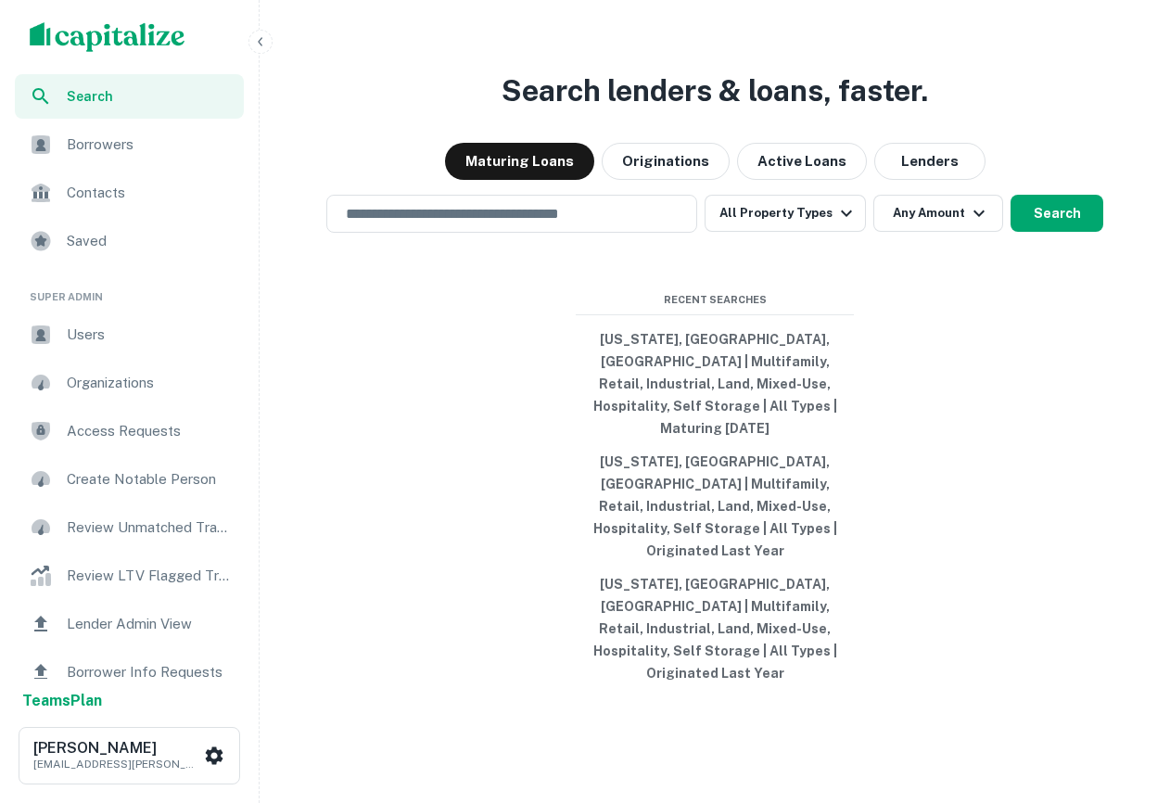
scroll to position [44, 0]
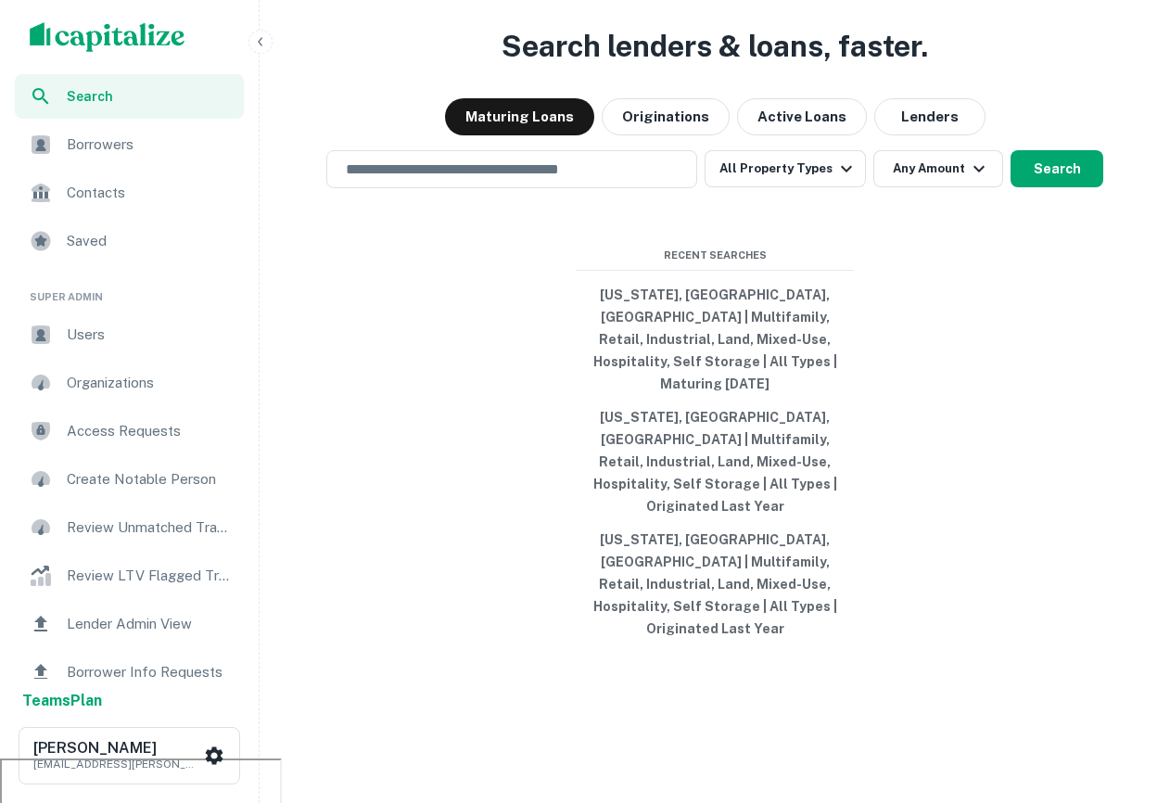
click at [189, 206] on div "Contacts" at bounding box center [129, 193] width 229 height 44
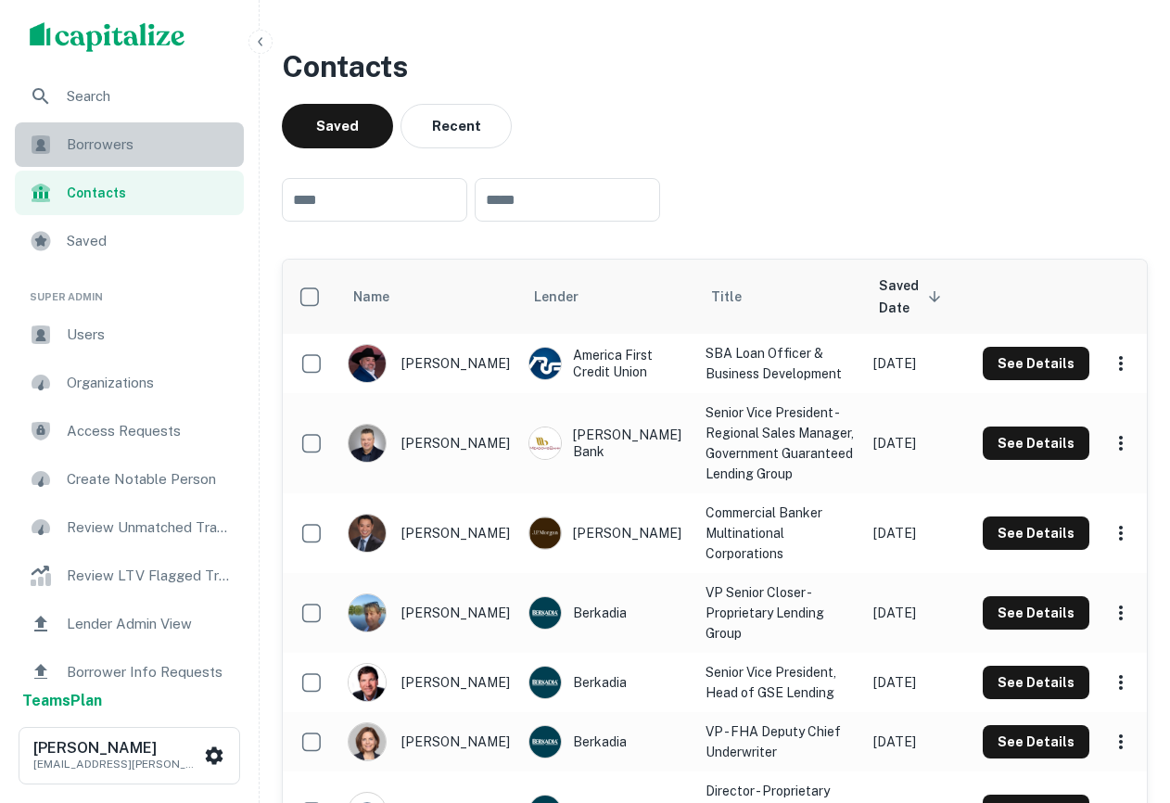
click at [129, 141] on span "Borrowers" at bounding box center [150, 144] width 166 height 22
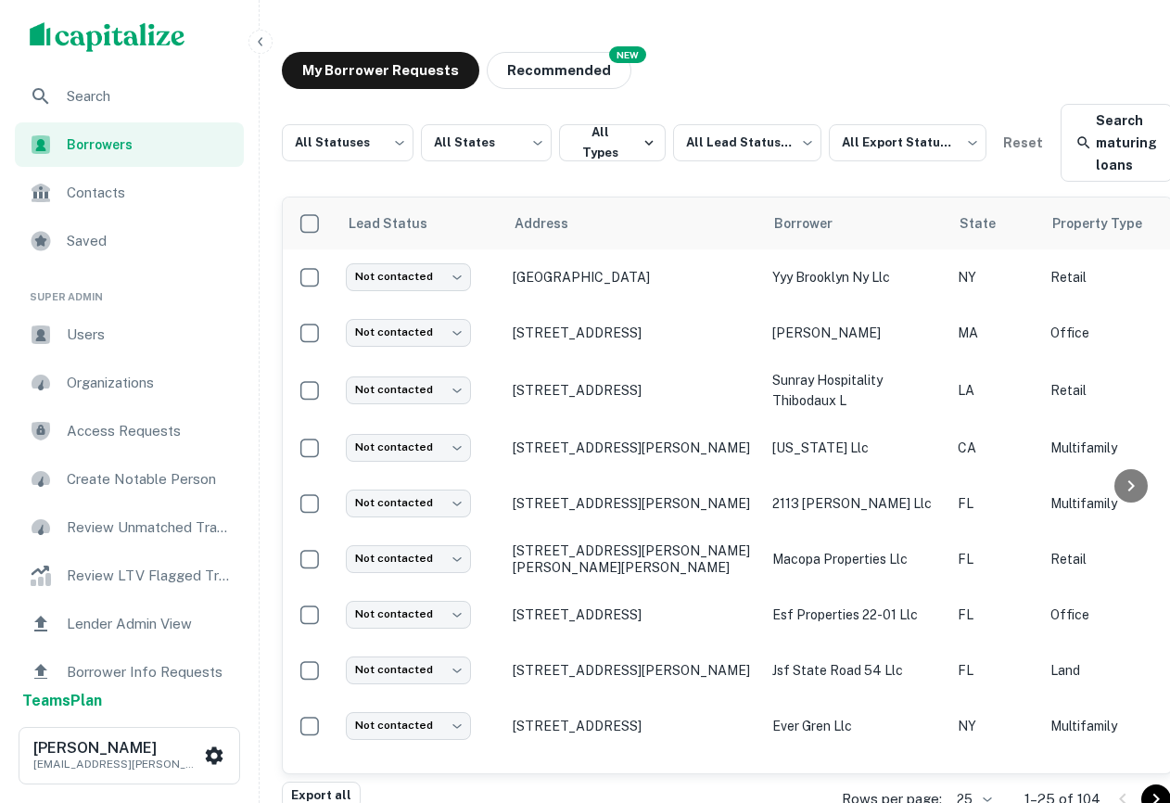
click at [178, 118] on ul "Search Borrowers Contacts Saved" at bounding box center [129, 170] width 259 height 193
click at [178, 118] on div "Search" at bounding box center [129, 96] width 229 height 44
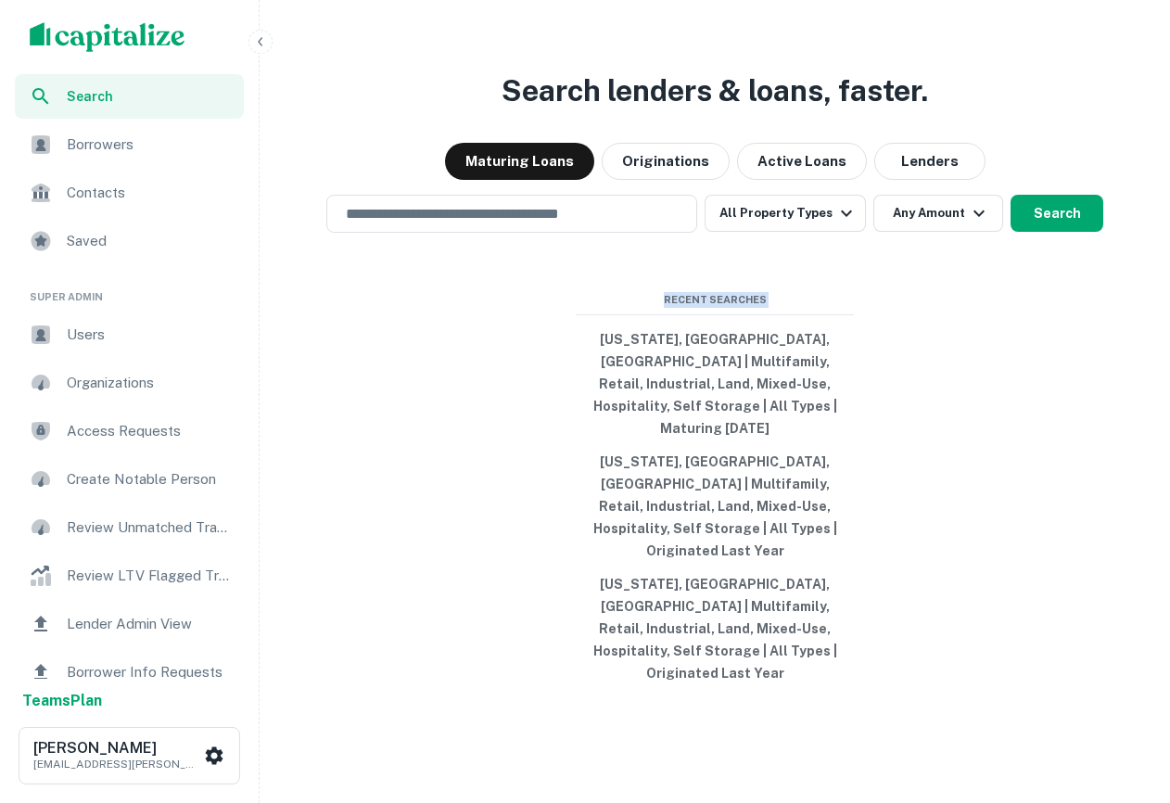
drag, startPoint x: 860, startPoint y: 710, endPoint x: 553, endPoint y: 297, distance: 515.5
click at [553, 297] on div "Search lenders & loans, faster. Maturing Loans Originations Active Loans Lender…" at bounding box center [715, 445] width 896 height 803
click at [393, 397] on div "Search lenders & loans, faster. Maturing Loans Originations Active Loans Lender…" at bounding box center [715, 445] width 896 height 803
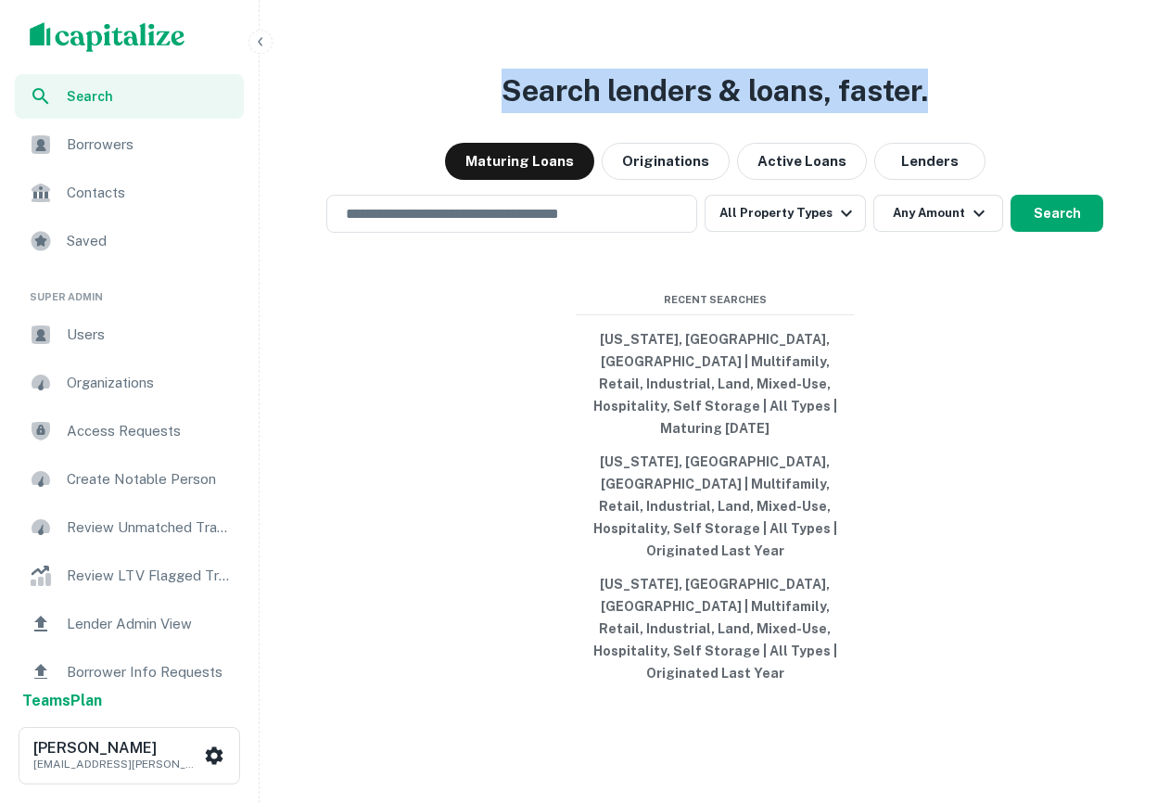
drag, startPoint x: 485, startPoint y: 129, endPoint x: 953, endPoint y: 124, distance: 468.2
click at [954, 124] on div "Search lenders & loans, faster. Maturing Loans Originations Active Loans Lender…" at bounding box center [715, 445] width 896 height 803
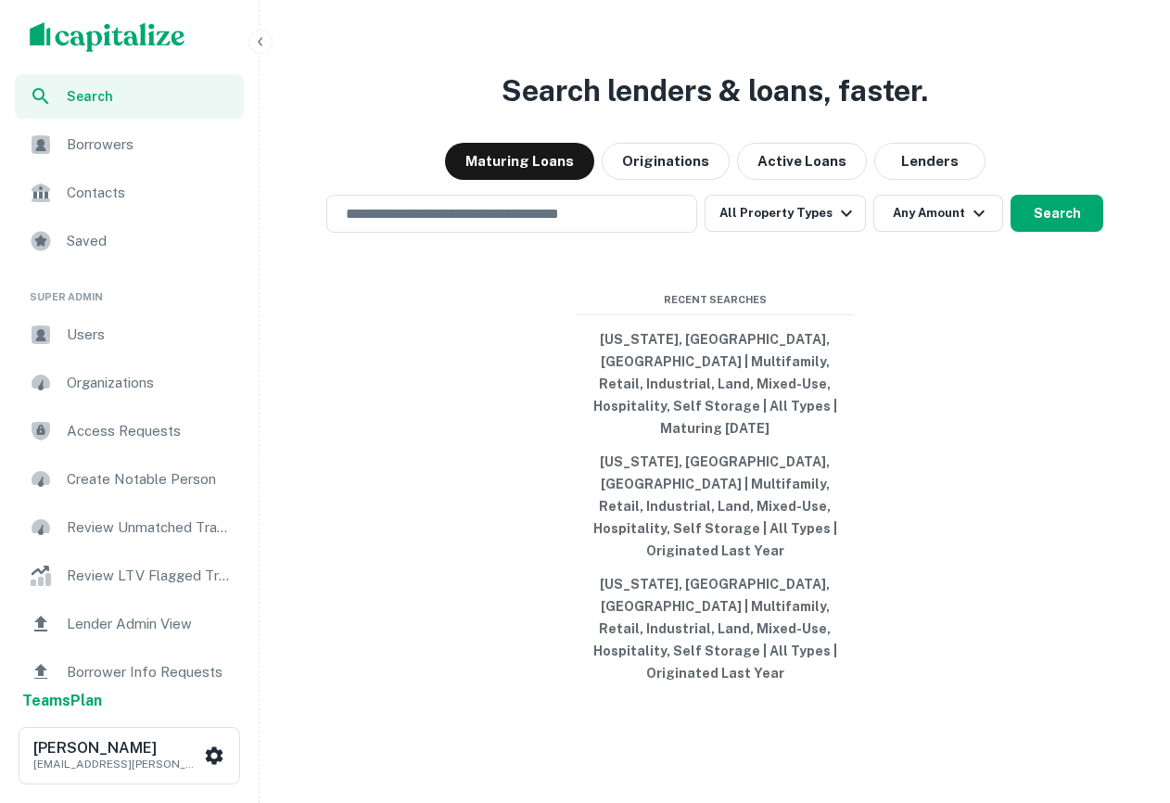
click at [957, 124] on div "Search lenders & loans, faster. Maturing Loans Originations Active Loans Lender…" at bounding box center [715, 445] width 896 height 803
click at [120, 339] on span "Users" at bounding box center [150, 335] width 166 height 22
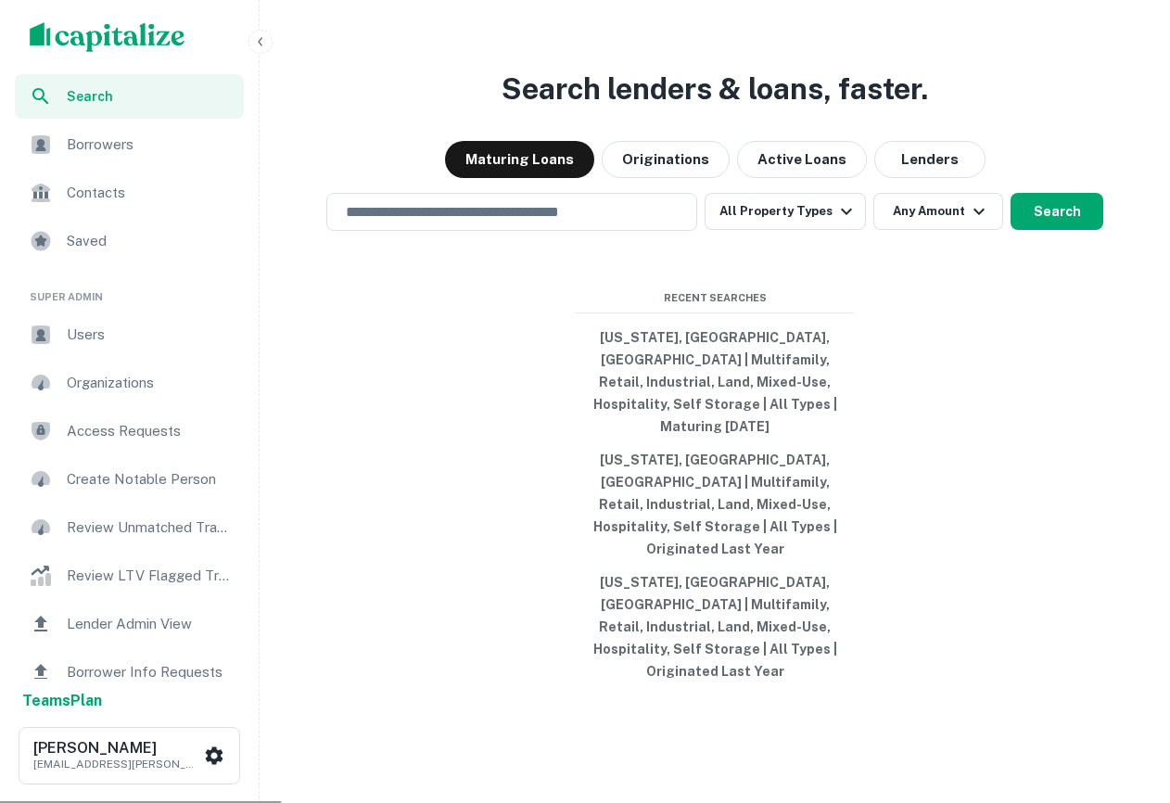
click at [105, 334] on span "Users" at bounding box center [150, 335] width 166 height 22
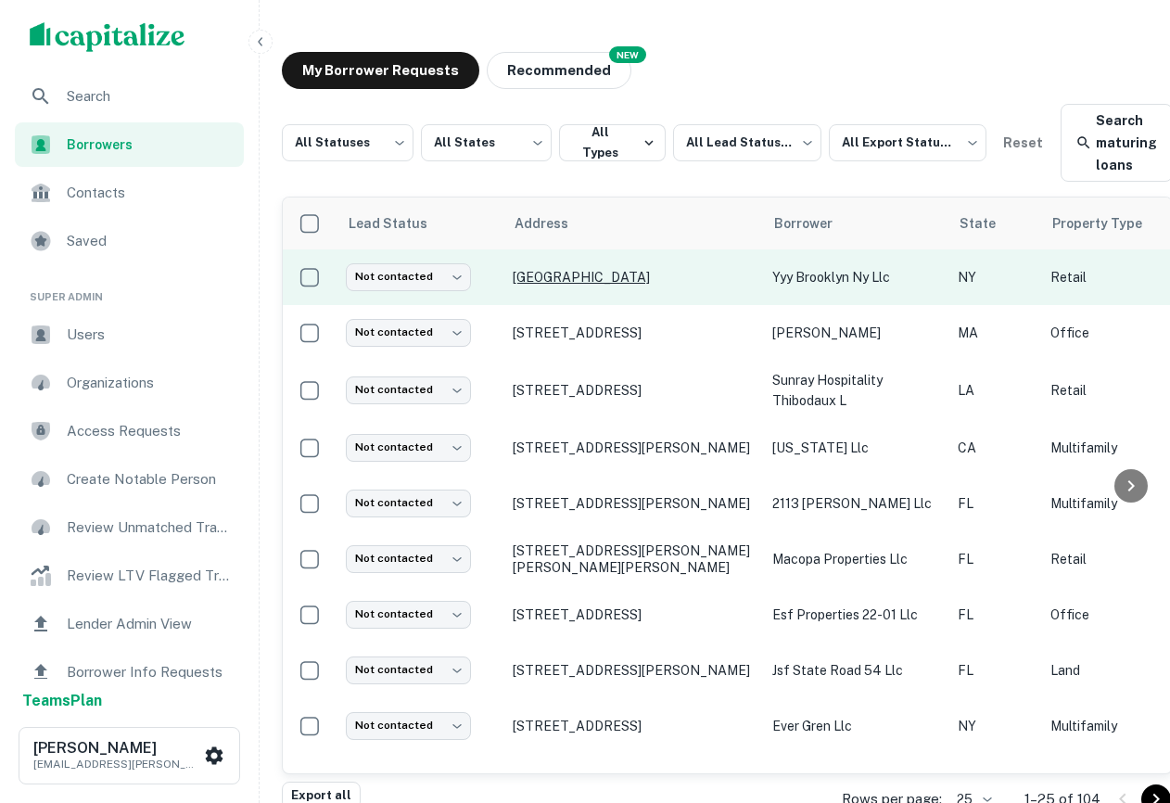
click at [567, 282] on p "[GEOGRAPHIC_DATA]" at bounding box center [633, 277] width 241 height 17
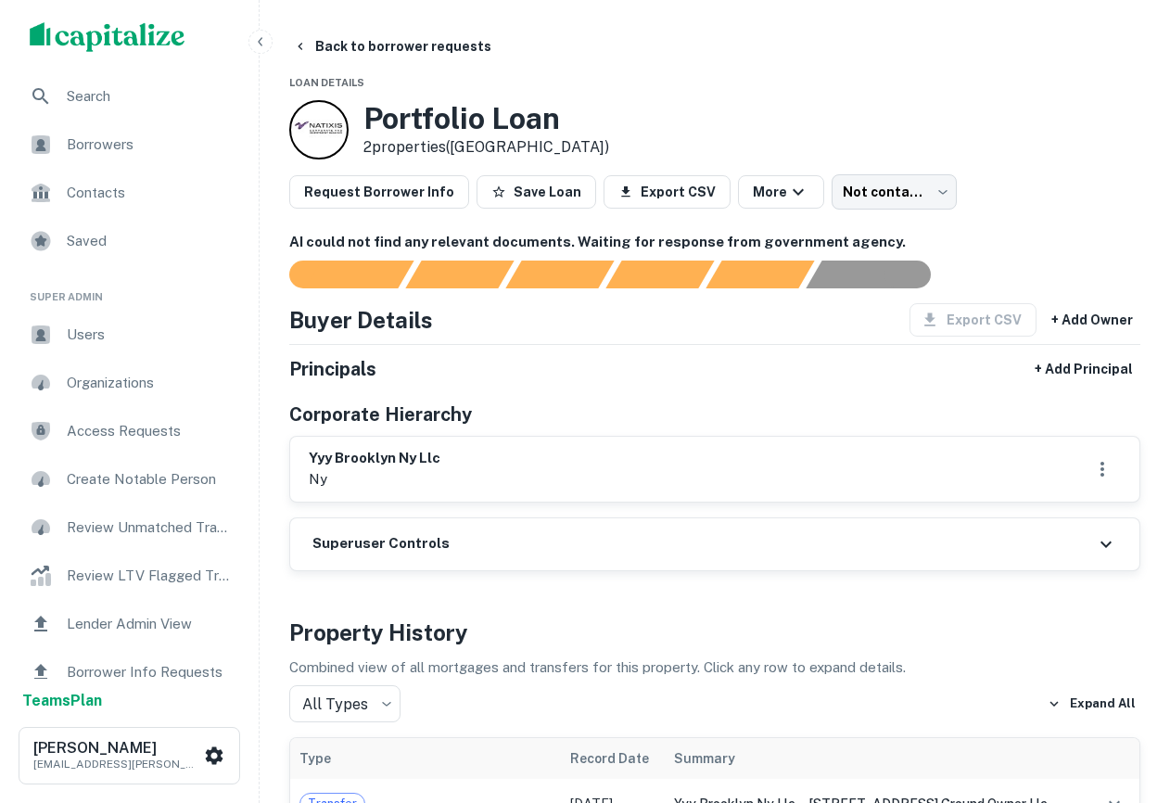
click at [95, 172] on div "Contacts" at bounding box center [129, 193] width 229 height 44
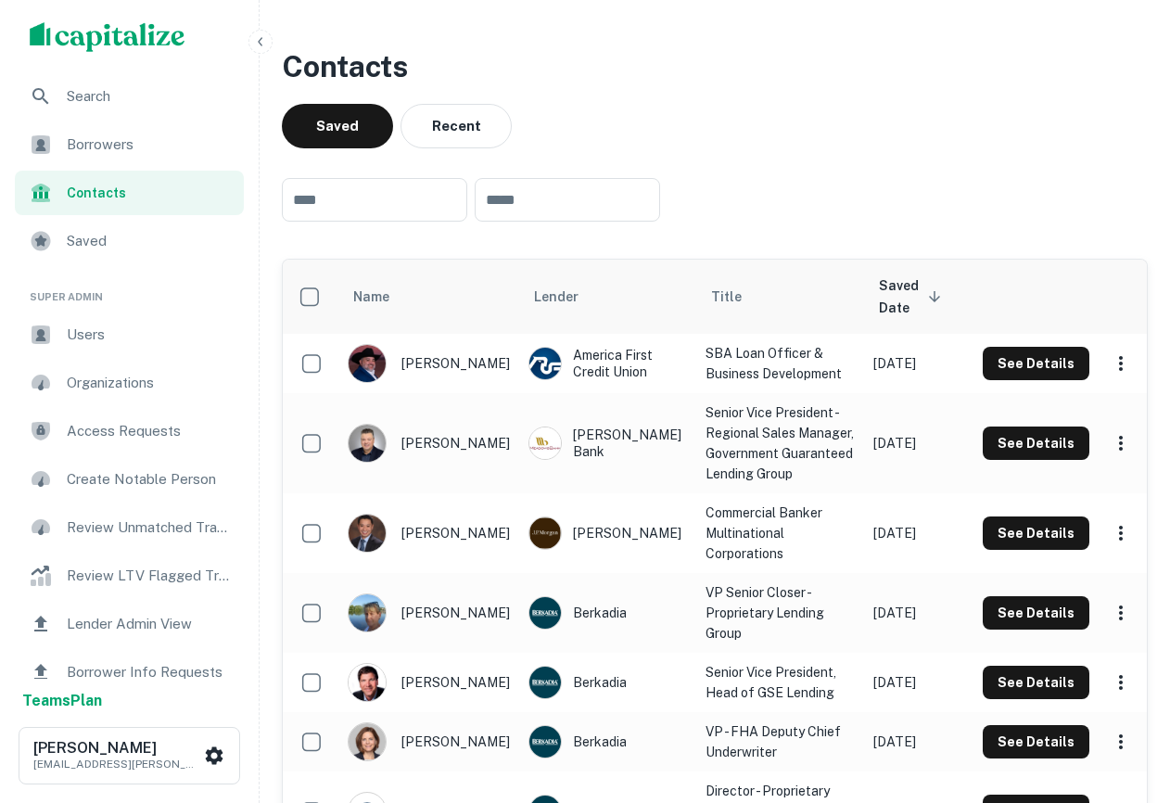
click at [109, 148] on span "Borrowers" at bounding box center [150, 144] width 166 height 22
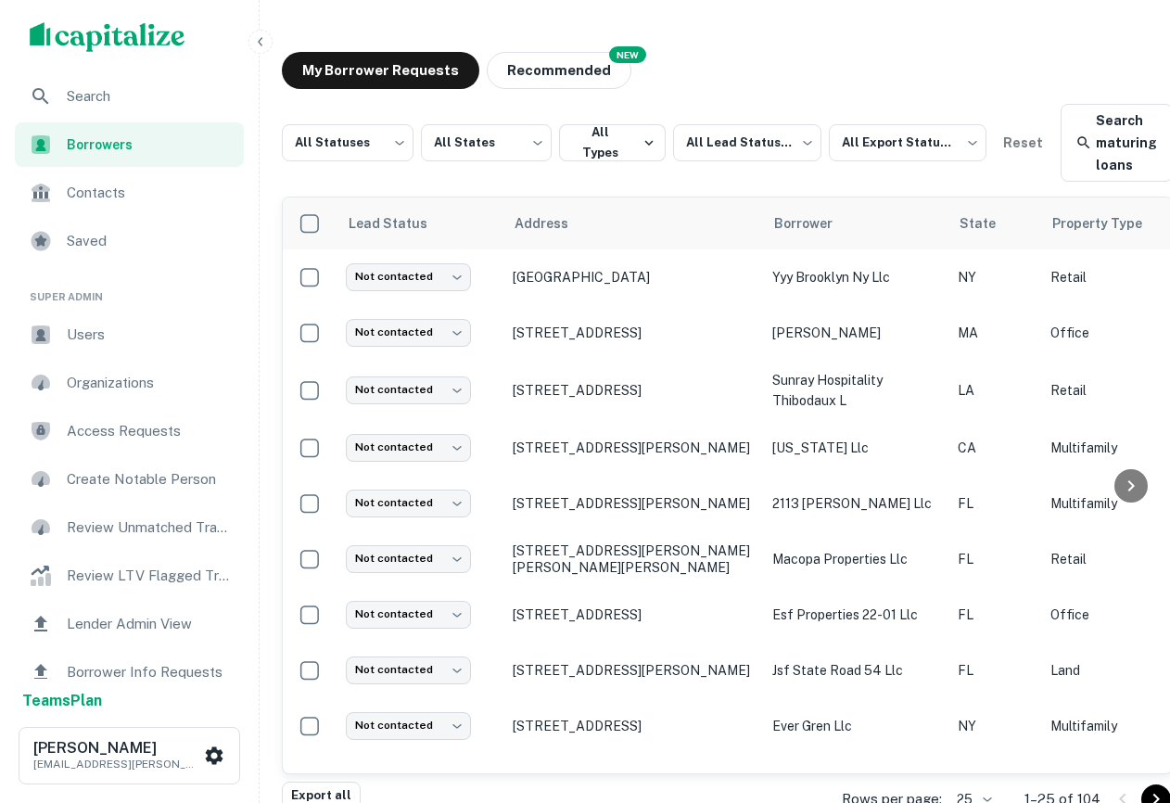
click at [275, 44] on div "My Borrower Requests NEW Recommended All Statuses *** ​ All States *** ​ All Ty…" at bounding box center [727, 398] width 921 height 722
click at [261, 40] on icon "button" at bounding box center [260, 41] width 15 height 15
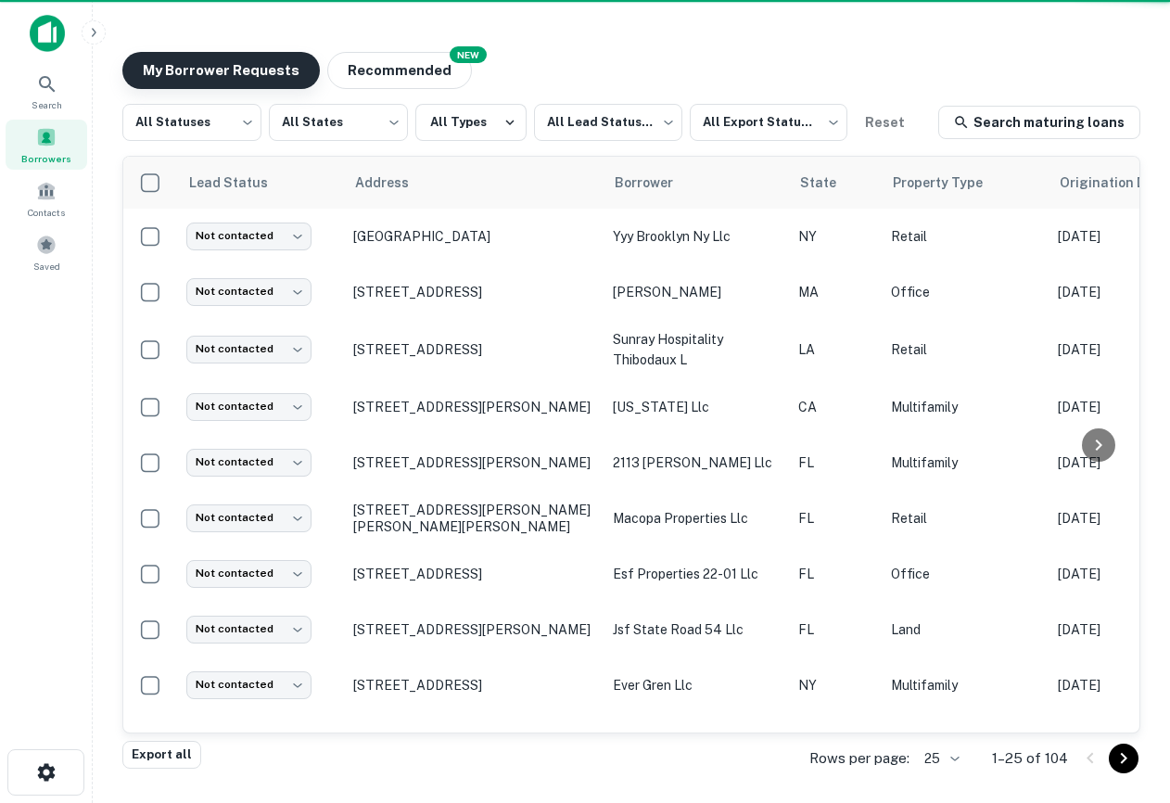
click at [174, 75] on button "My Borrower Requests" at bounding box center [220, 70] width 197 height 37
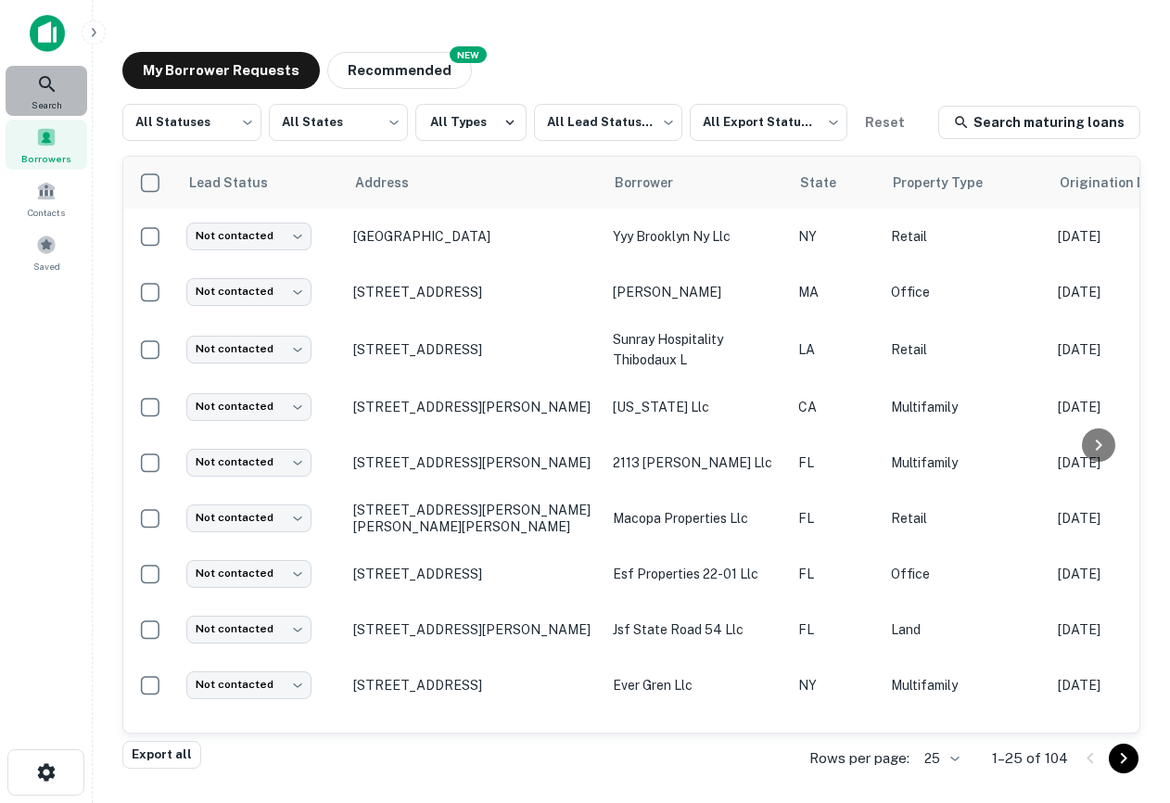
click at [78, 90] on div "Search" at bounding box center [47, 91] width 82 height 50
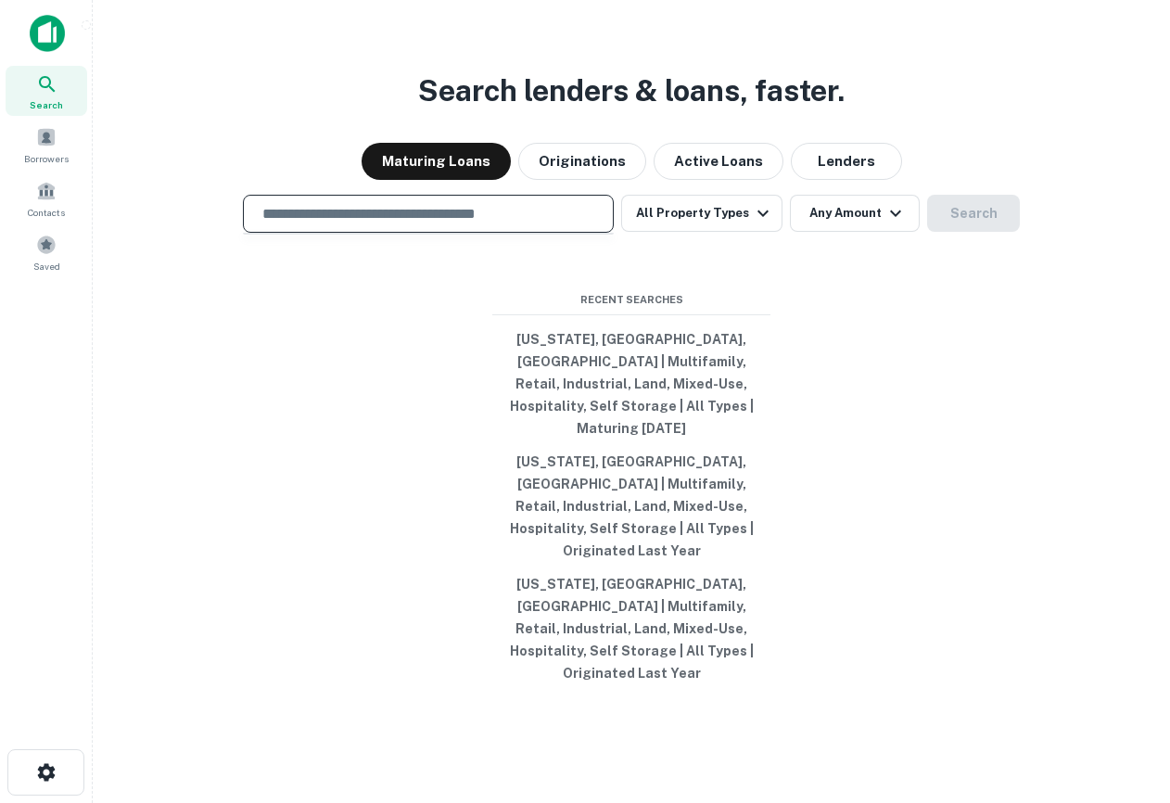
click at [392, 224] on input "text" at bounding box center [428, 213] width 354 height 21
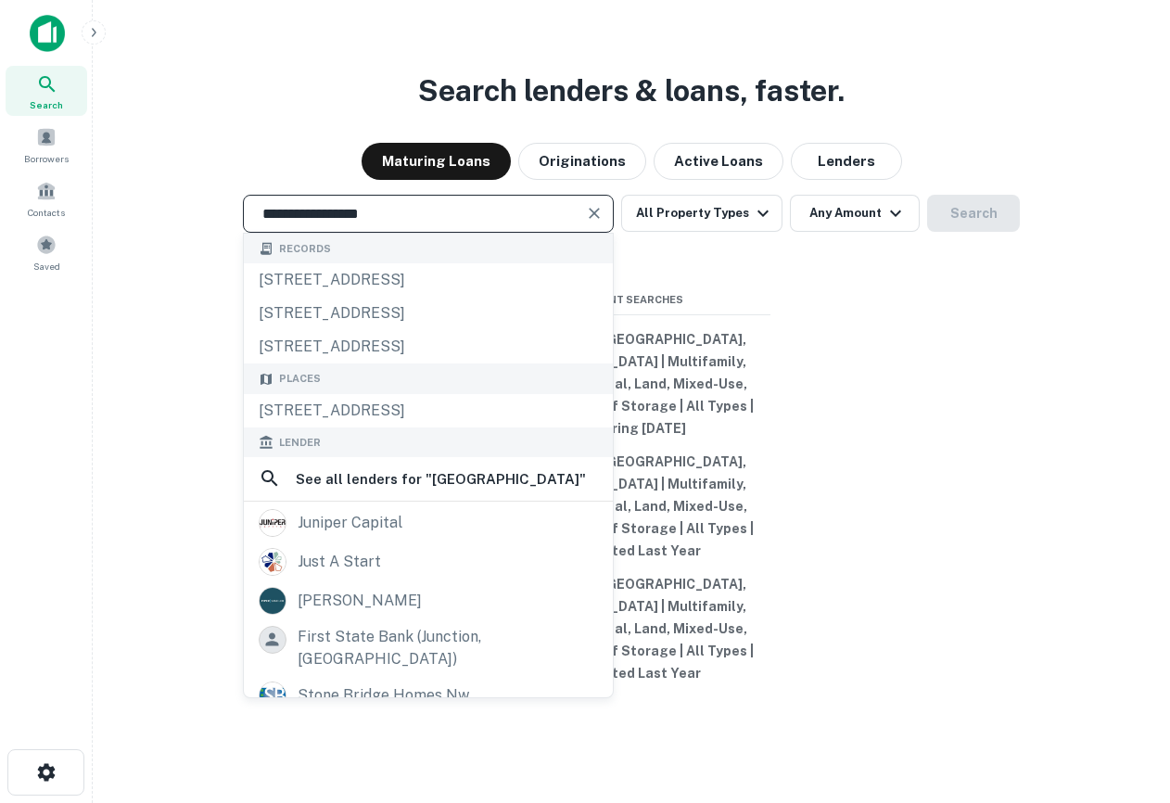
click at [399, 224] on input "**********" at bounding box center [414, 213] width 326 height 21
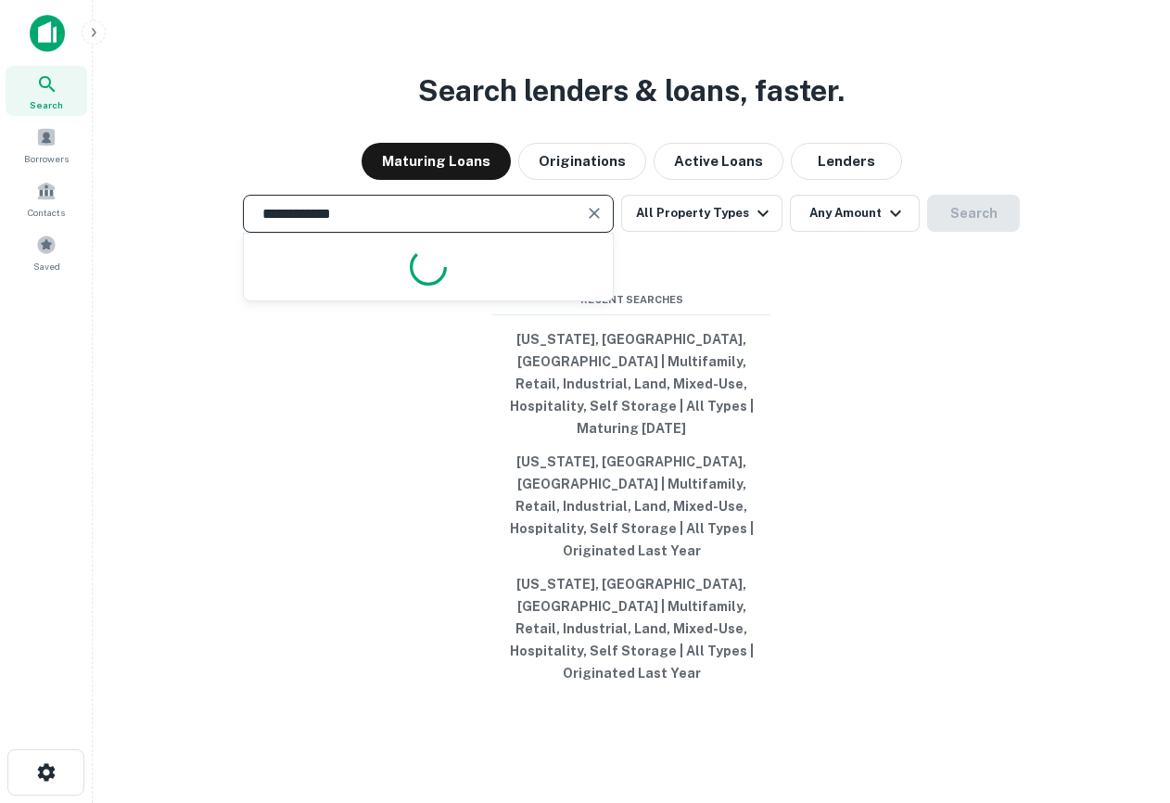
type input "**********"
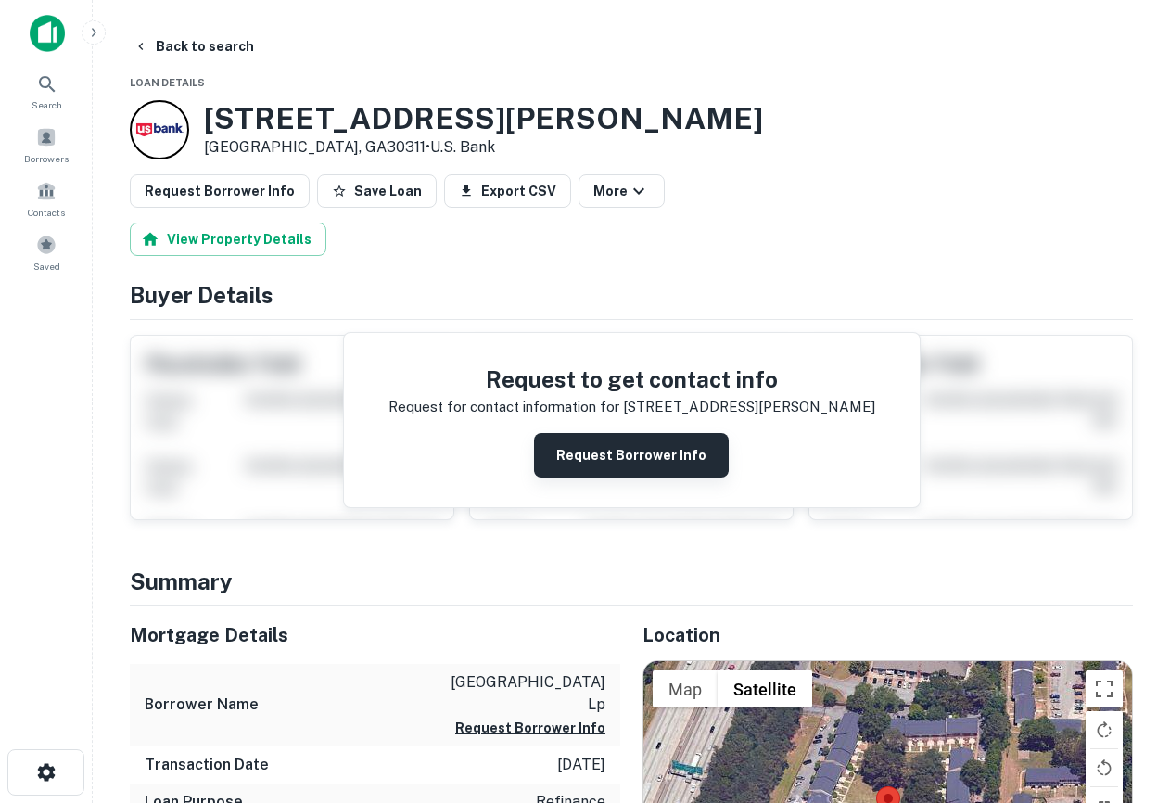
click at [671, 445] on button "Request Borrower Info" at bounding box center [631, 455] width 195 height 44
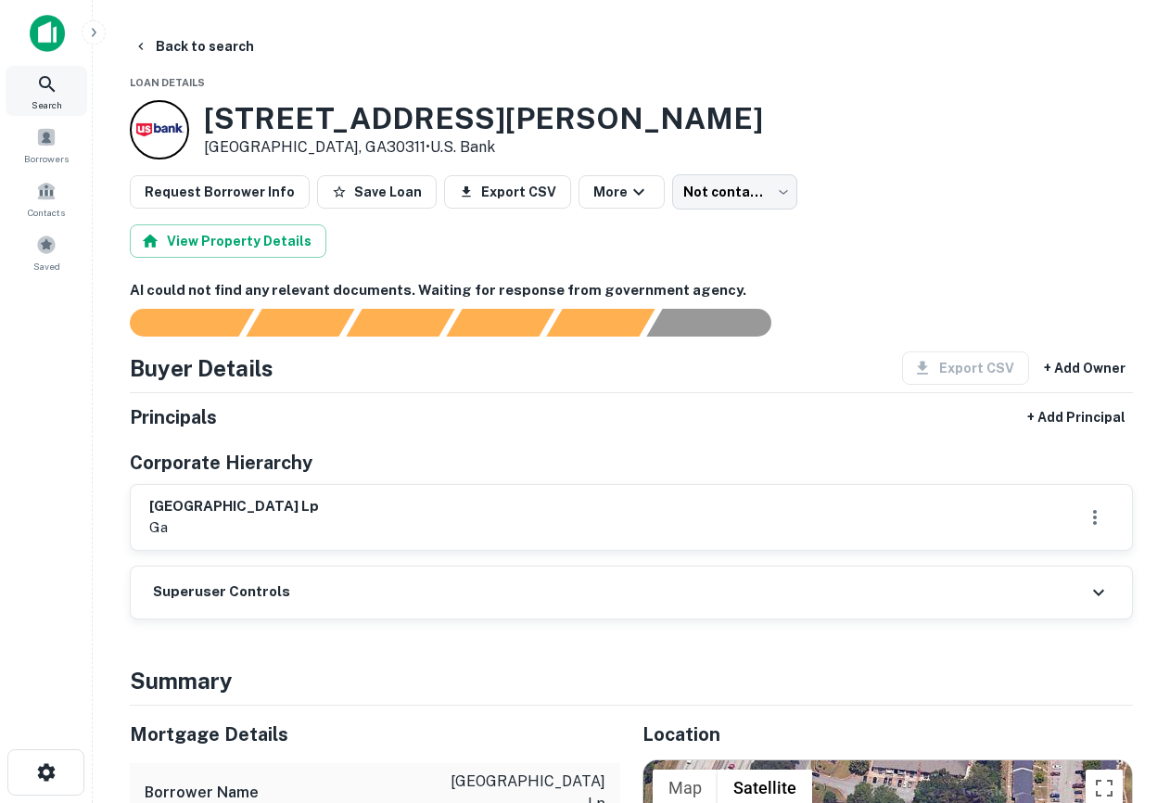
click at [55, 93] on icon at bounding box center [47, 84] width 22 height 22
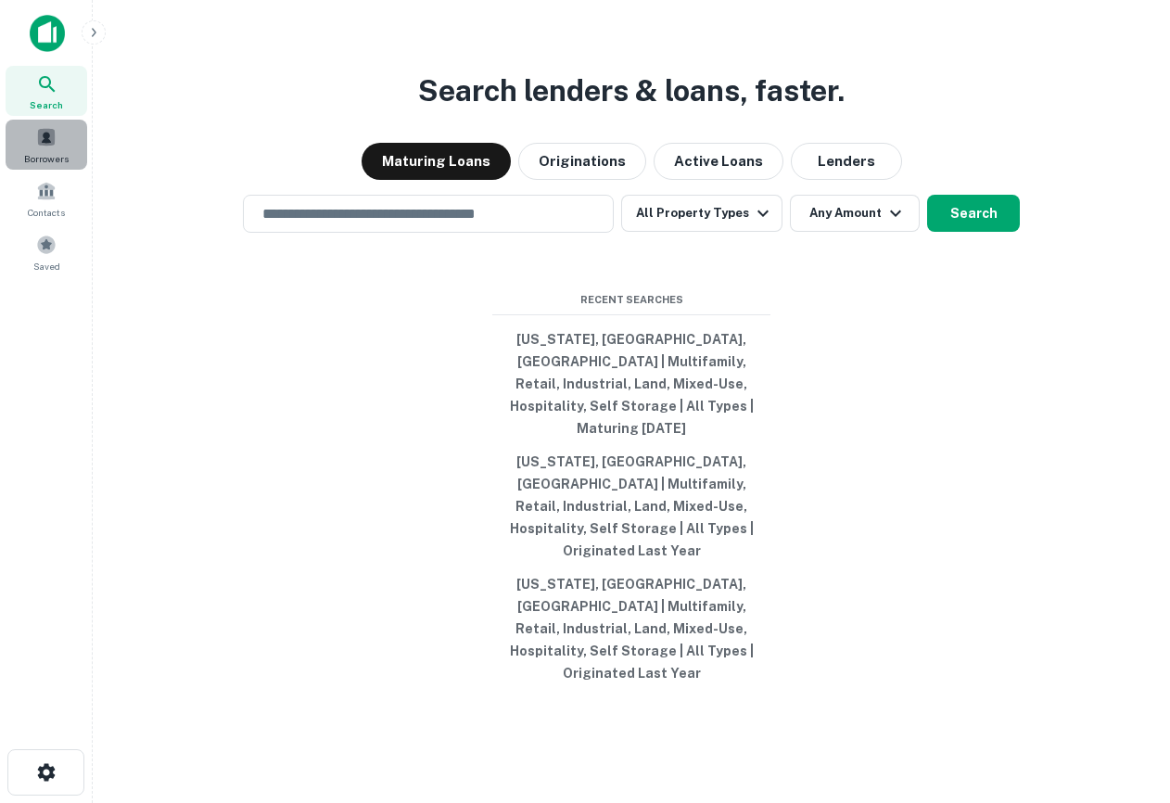
click at [58, 151] on span "Borrowers" at bounding box center [46, 158] width 44 height 15
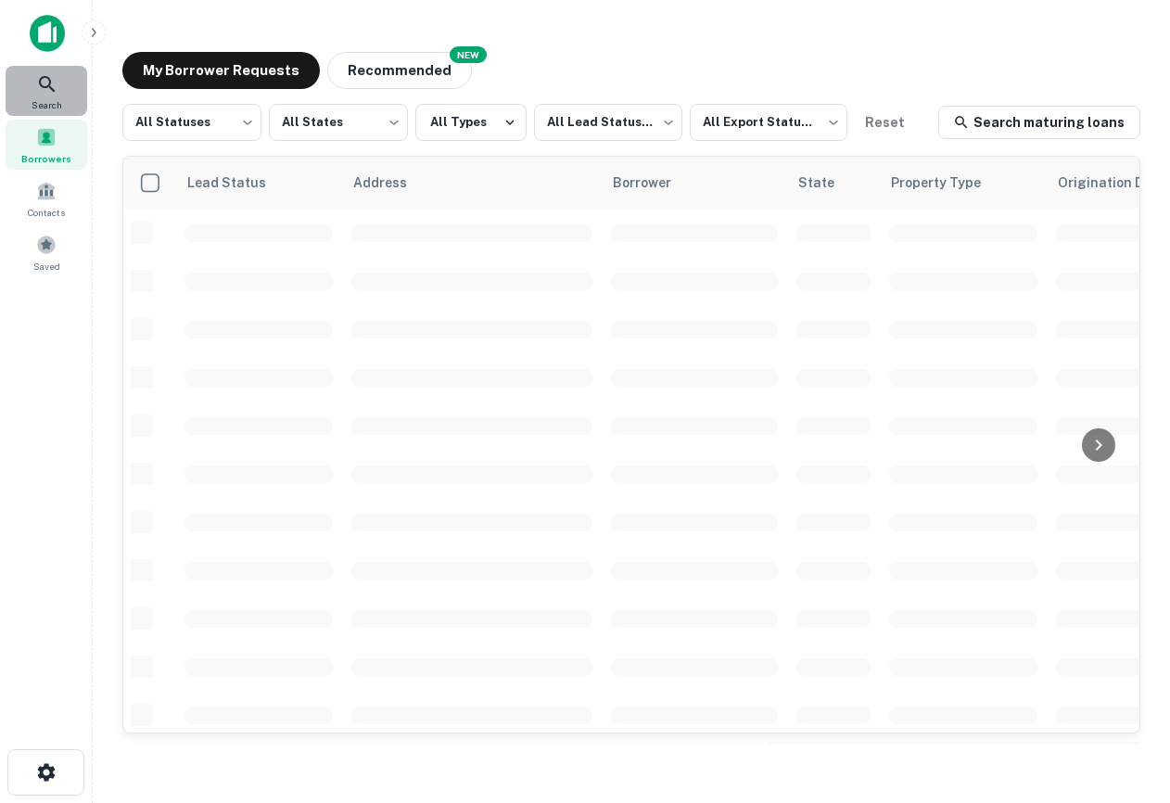
click at [44, 82] on icon at bounding box center [47, 84] width 22 height 22
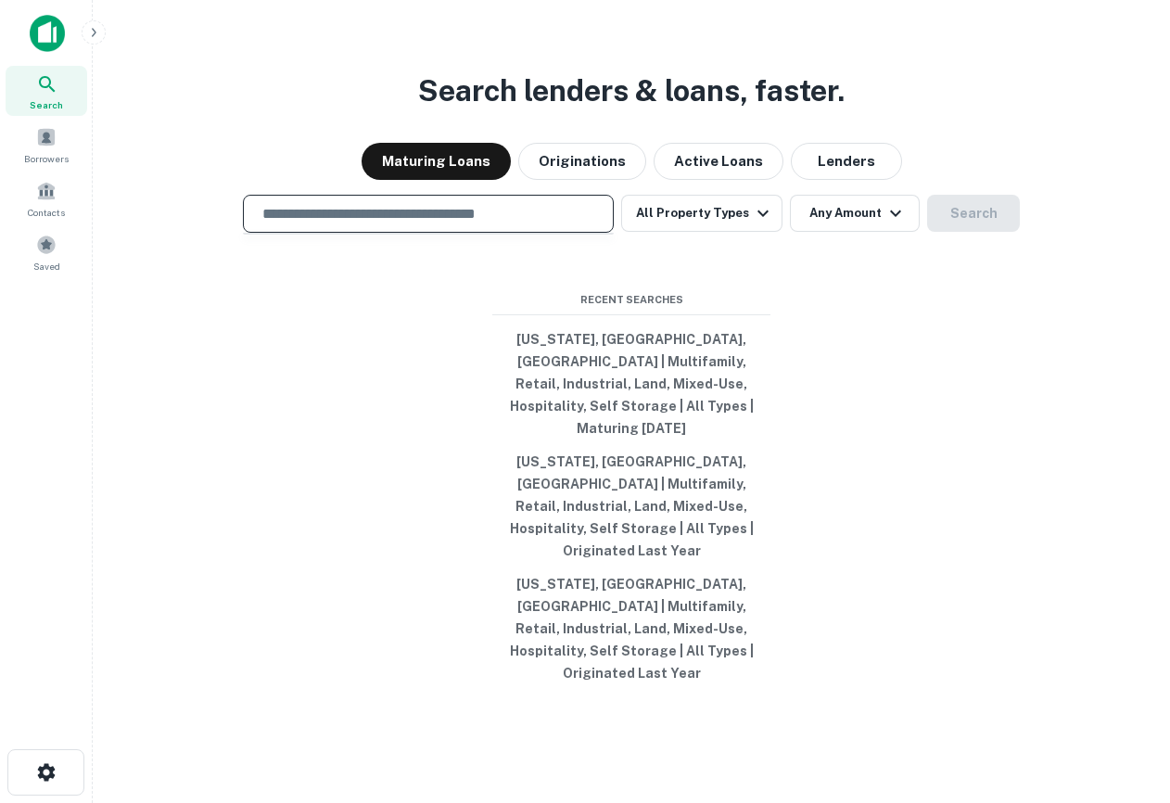
click at [380, 224] on input "text" at bounding box center [428, 213] width 354 height 21
drag, startPoint x: 574, startPoint y: 364, endPoint x: 604, endPoint y: 362, distance: 30.7
click at [585, 337] on div "**********" at bounding box center [632, 445] width 1048 height 803
click at [311, 224] on input "**********" at bounding box center [414, 213] width 326 height 21
type input "**********"
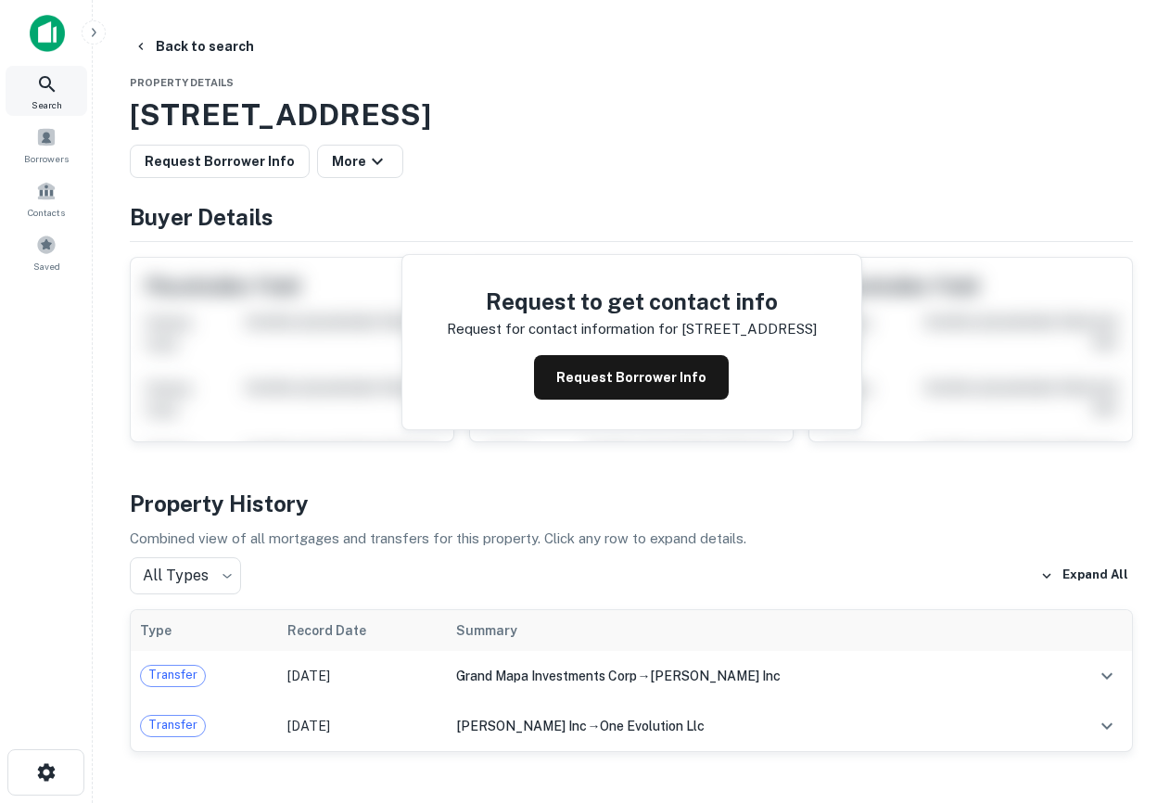
click at [31, 76] on div "Search" at bounding box center [47, 91] width 82 height 50
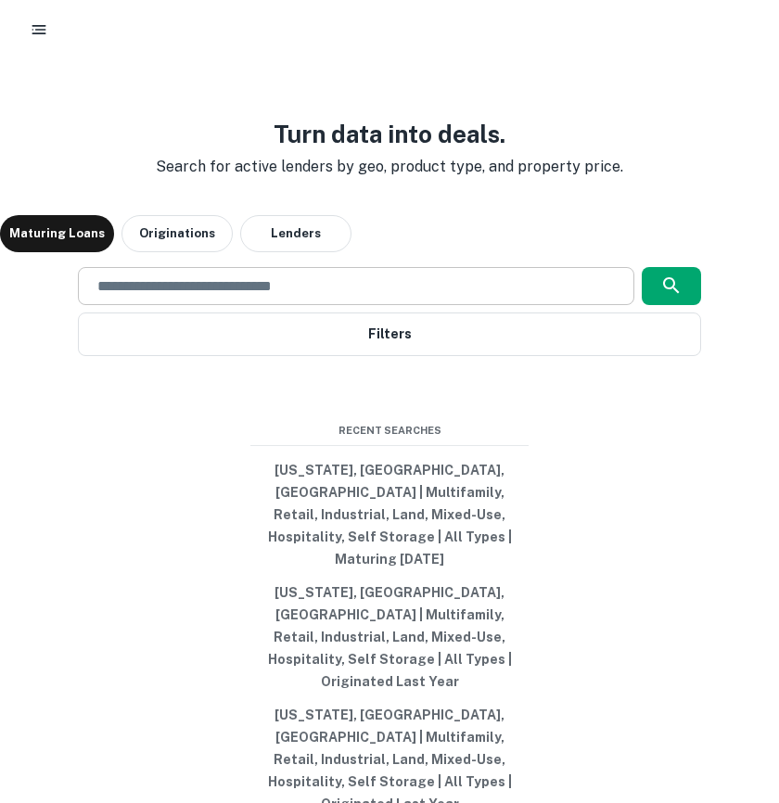
click at [386, 305] on div "​" at bounding box center [356, 286] width 556 height 38
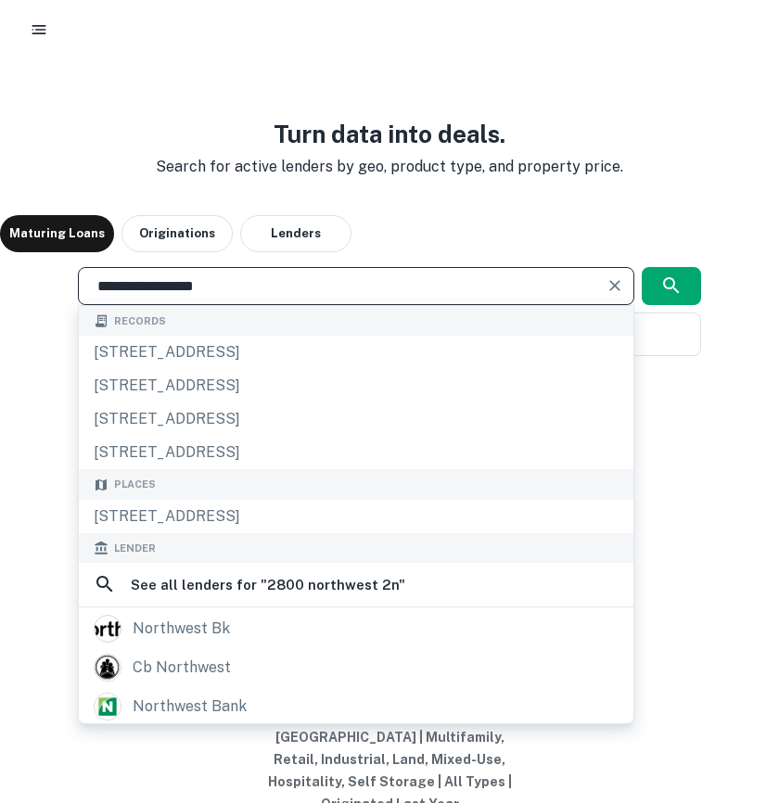
click at [321, 297] on input "**********" at bounding box center [342, 285] width 512 height 21
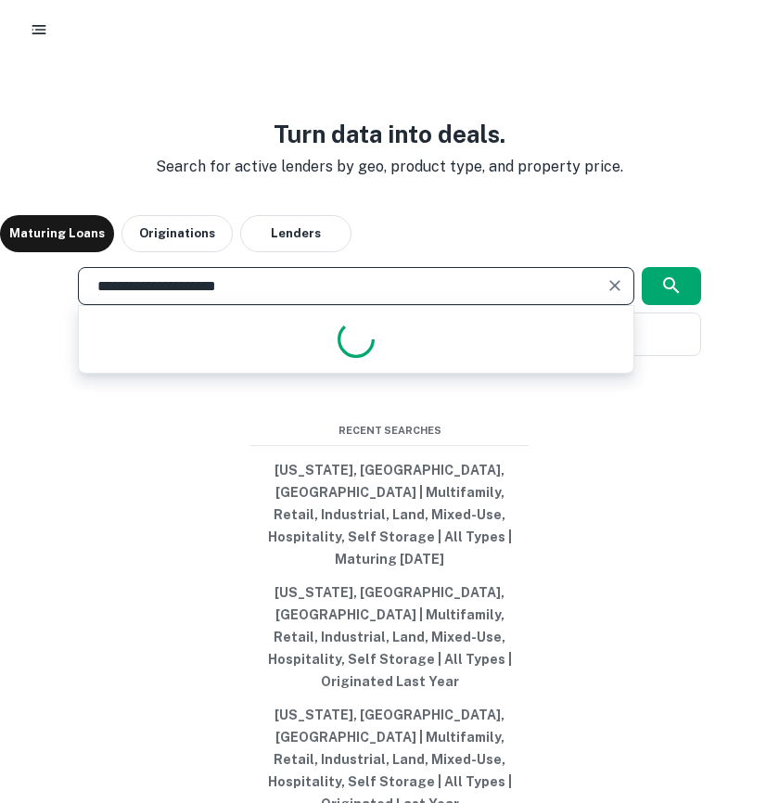
type input "**********"
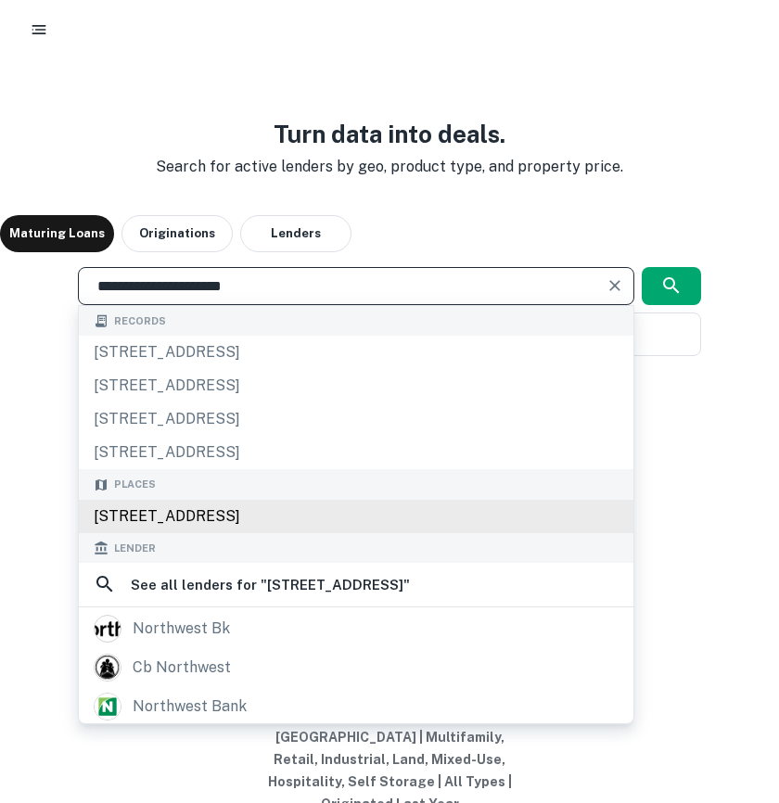
click at [256, 533] on div "2800 Northwest 2nd Avenue, Miami, FL, USA" at bounding box center [356, 516] width 554 height 33
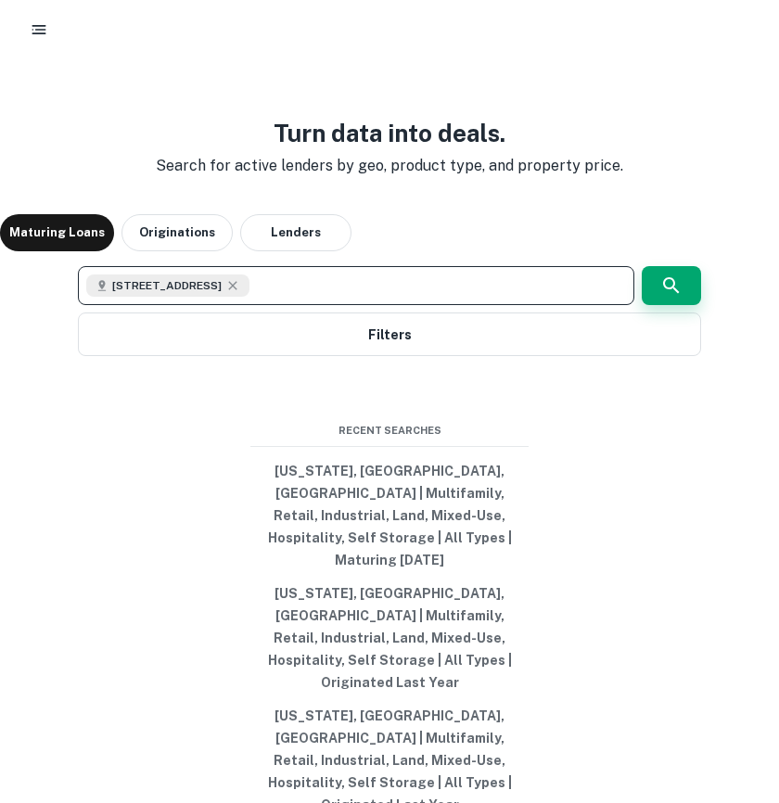
click at [661, 297] on icon "button" at bounding box center [671, 285] width 22 height 22
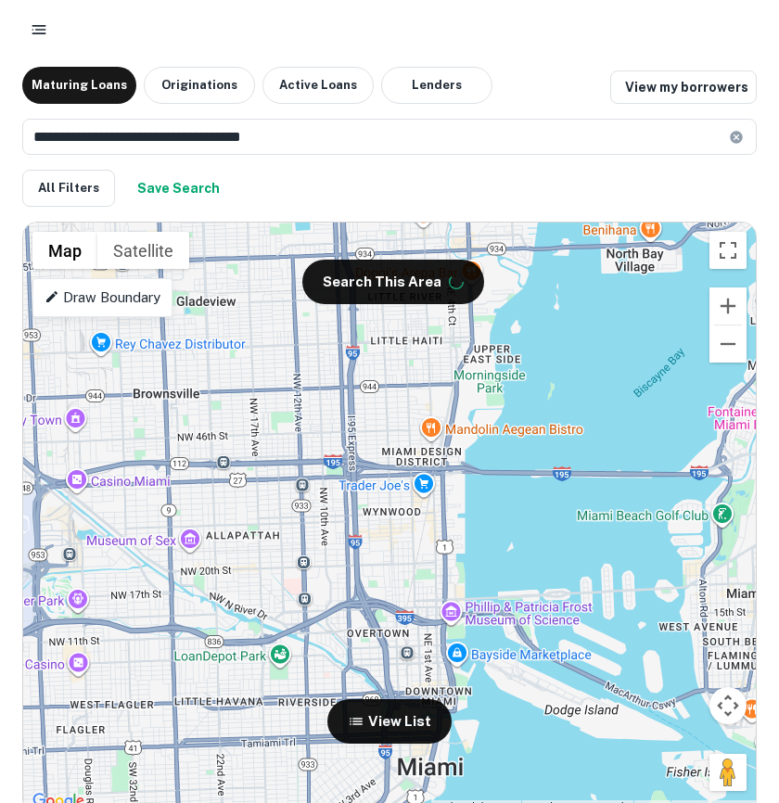
click at [390, 540] on div "To activate drag with keyboard, press Alt + Enter. Once in keyboard drag state,…" at bounding box center [389, 517] width 732 height 591
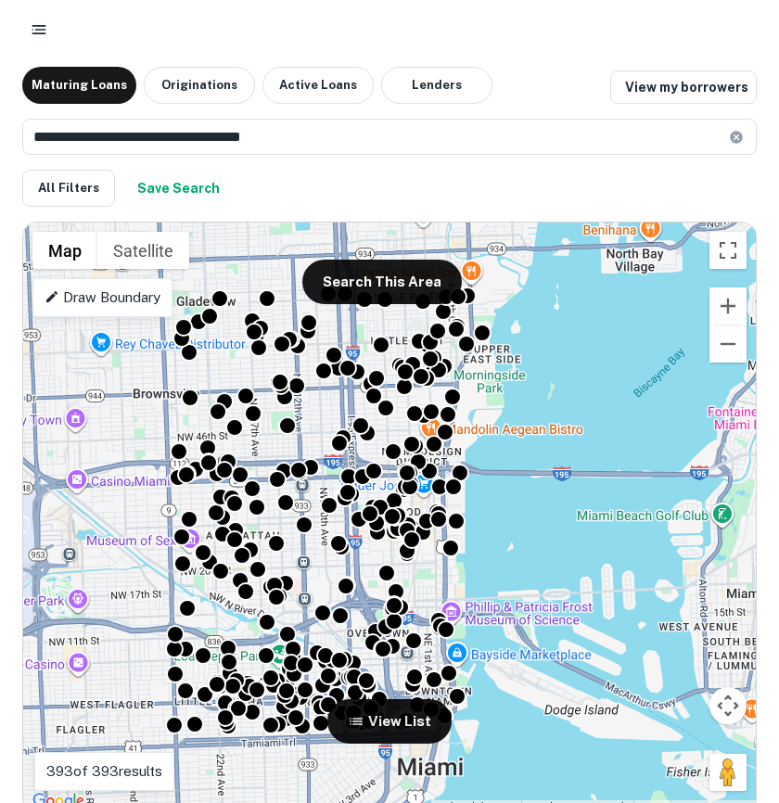
click at [390, 540] on div "To activate drag with keyboard, press Alt + Enter. Once in keyboard drag state,…" at bounding box center [389, 517] width 732 height 591
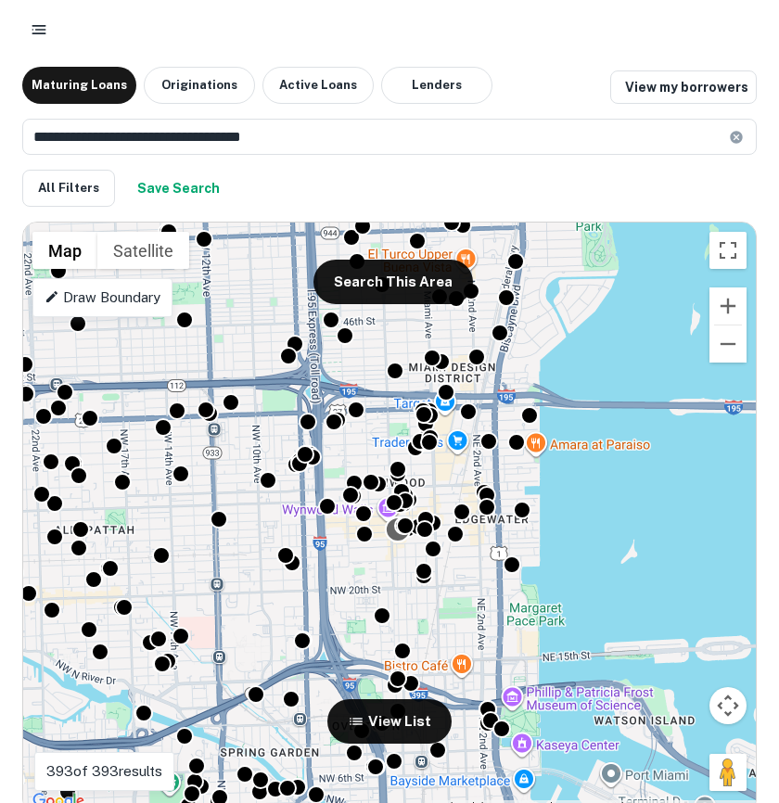
click at [385, 524] on div at bounding box center [398, 528] width 27 height 27
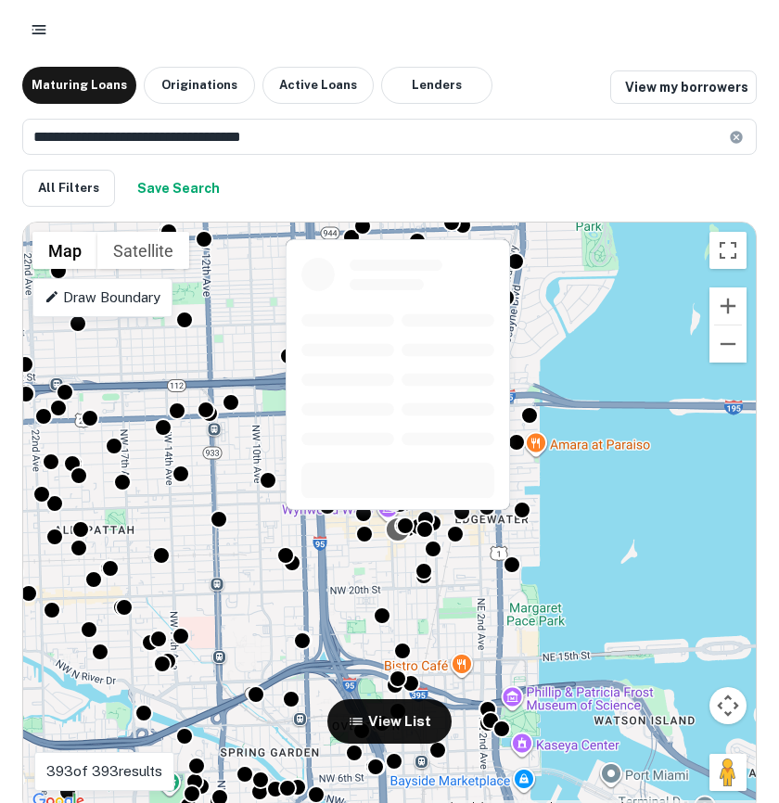
click at [385, 524] on div at bounding box center [398, 528] width 27 height 27
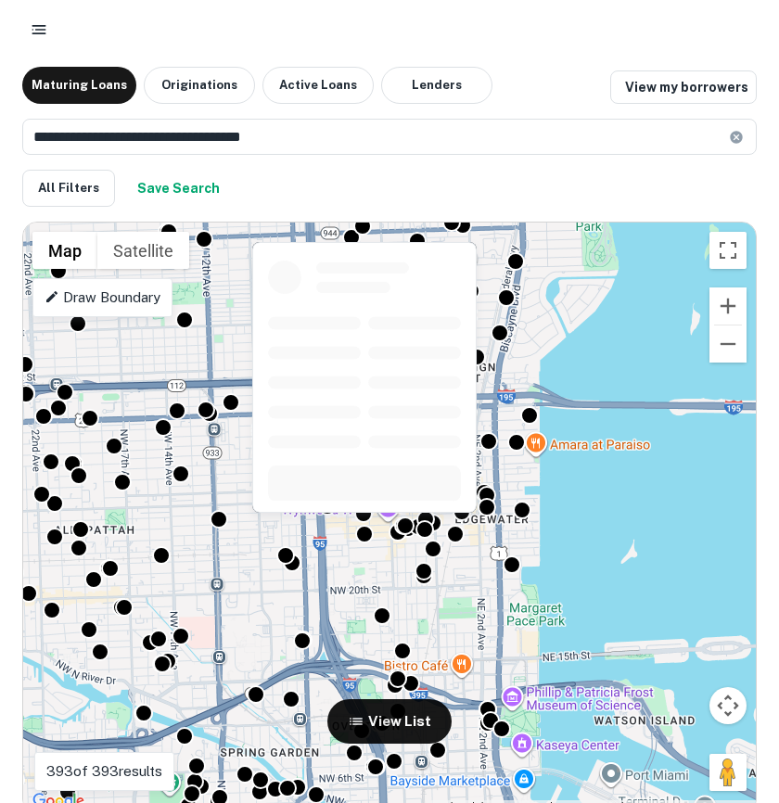
click at [374, 540] on div at bounding box center [364, 534] width 19 height 19
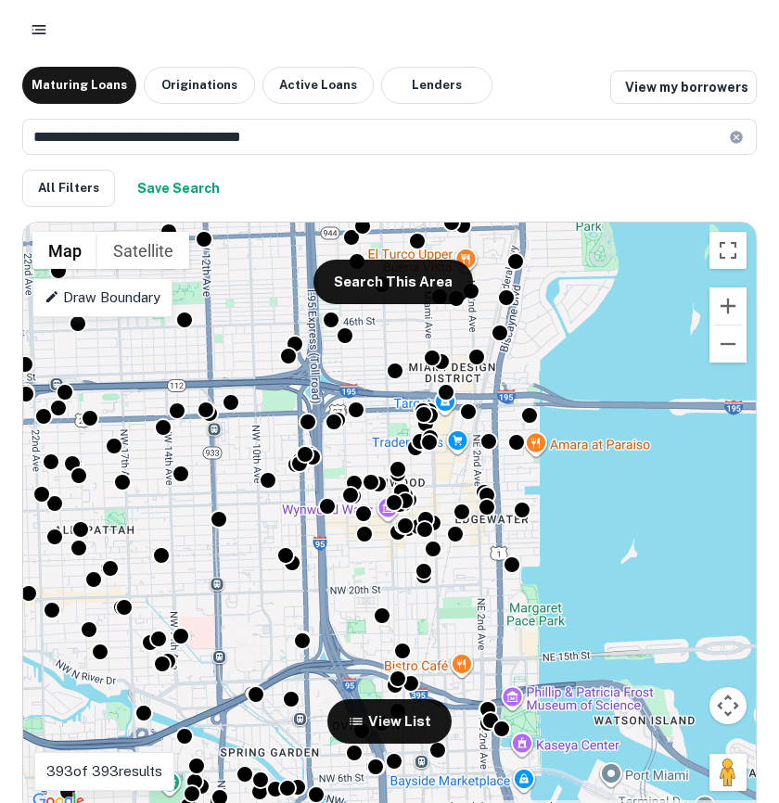
click at [377, 553] on div "To activate drag with keyboard, press Alt + Enter. Once in keyboard drag state,…" at bounding box center [389, 517] width 732 height 591
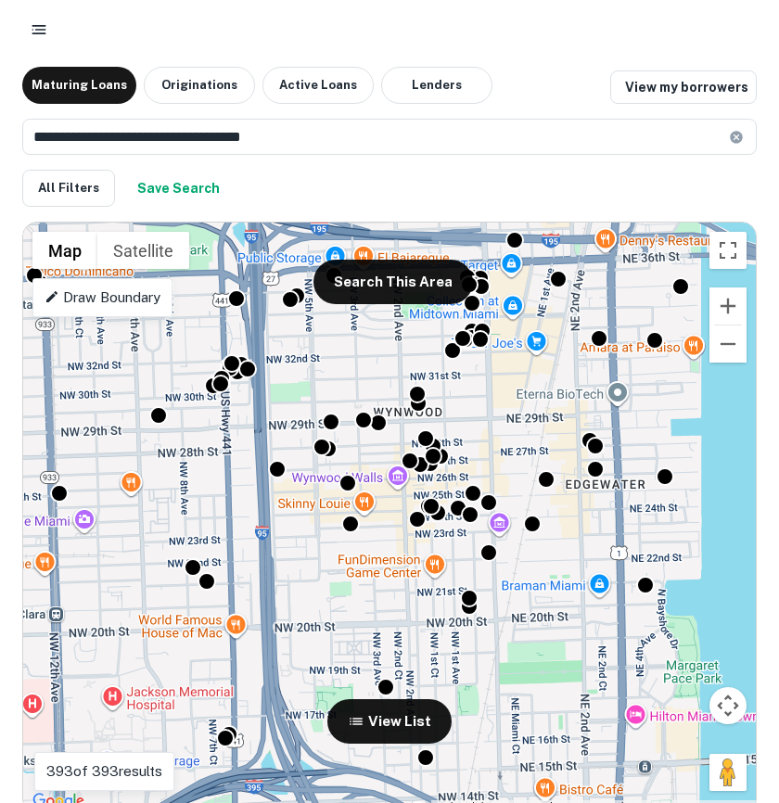
click at [388, 443] on div "To activate drag with keyboard, press Alt + Enter. Once in keyboard drag state,…" at bounding box center [389, 517] width 732 height 591
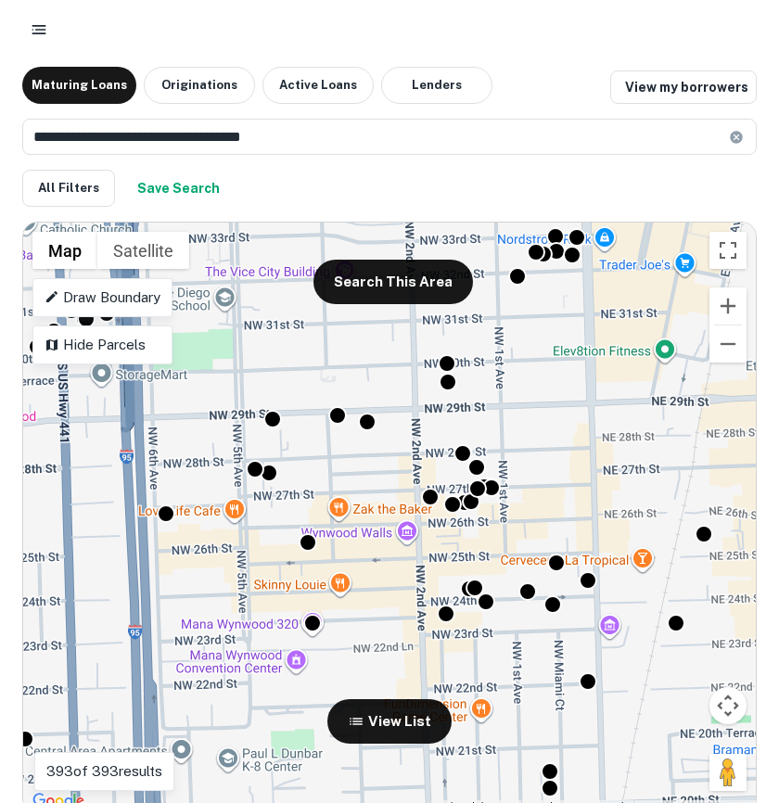
drag, startPoint x: 408, startPoint y: 430, endPoint x: 408, endPoint y: 451, distance: 21.3
click at [408, 451] on div "To activate drag with keyboard, press Alt + Enter. Once in keyboard drag state,…" at bounding box center [389, 517] width 732 height 591
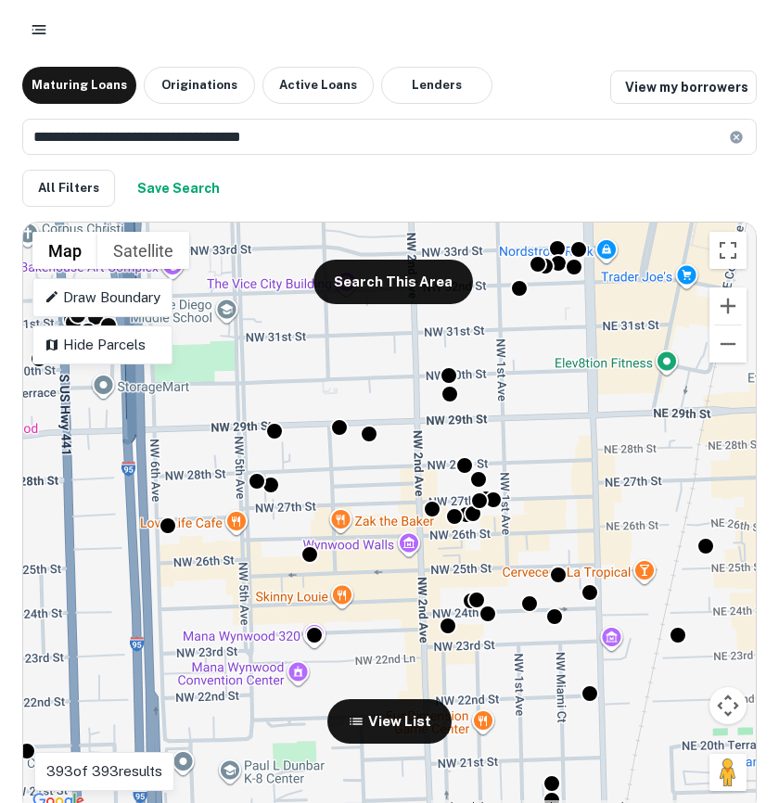
click at [408, 451] on div "To activate drag with keyboard, press Alt + Enter. Once in keyboard drag state,…" at bounding box center [389, 517] width 732 height 591
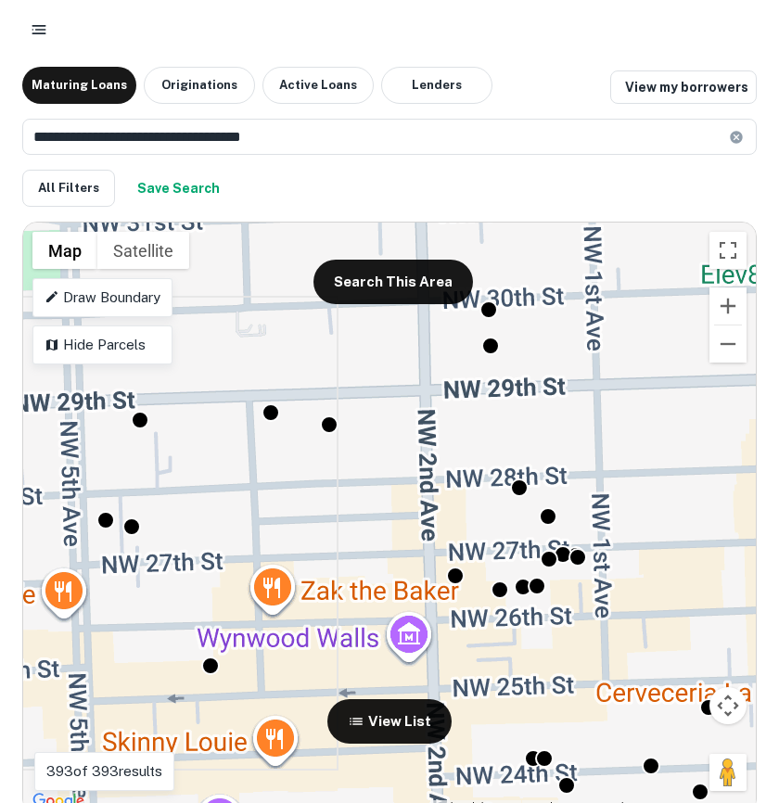
click at [411, 460] on div "To activate drag with keyboard, press Alt + Enter. Once in keyboard drag state,…" at bounding box center [389, 517] width 732 height 591
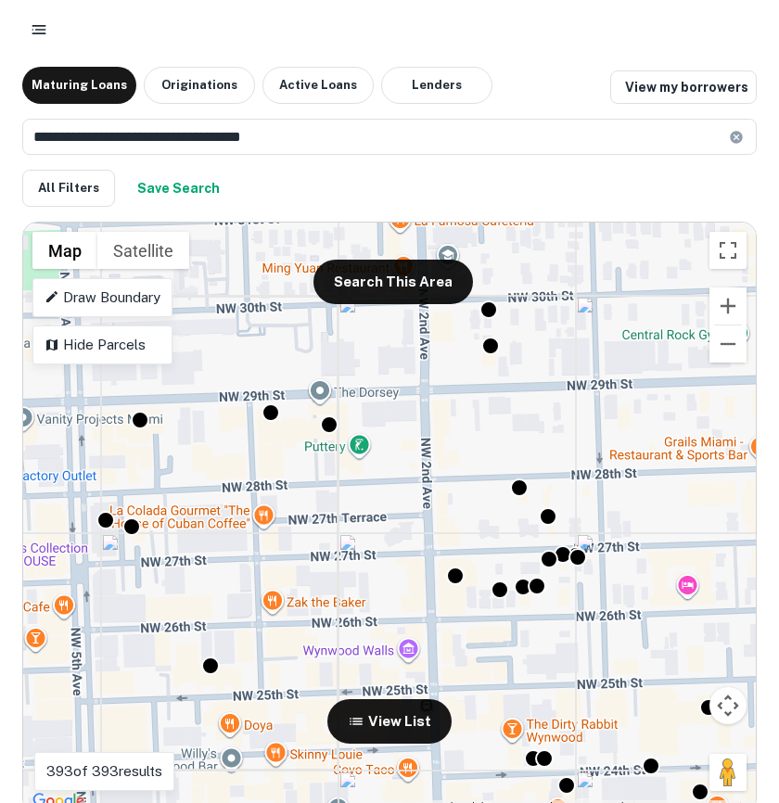
click at [411, 460] on div "To activate drag with keyboard, press Alt + Enter. Once in keyboard drag state,…" at bounding box center [389, 517] width 732 height 591
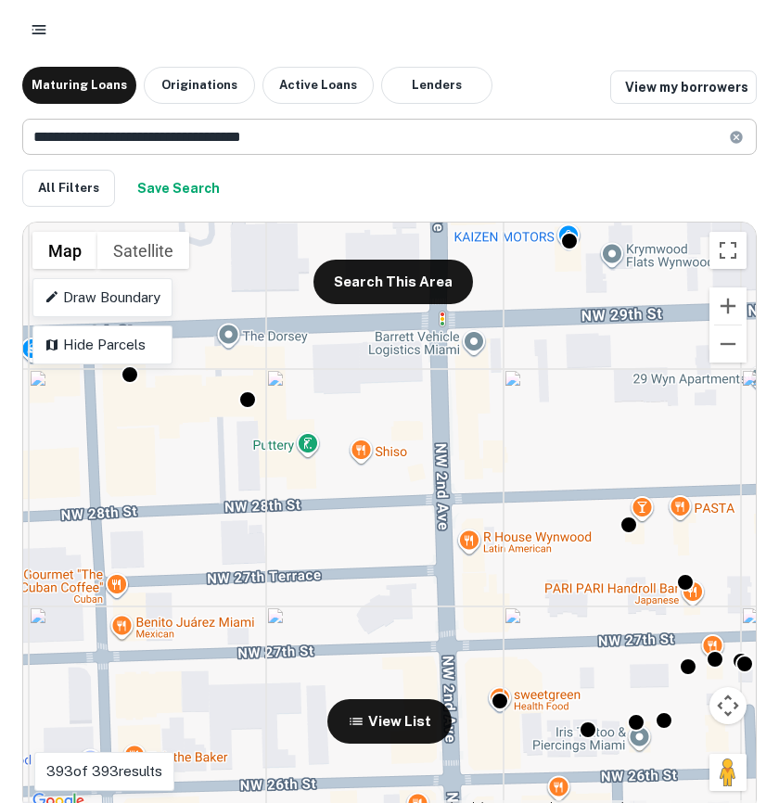
click at [121, 134] on input "**********" at bounding box center [375, 137] width 706 height 36
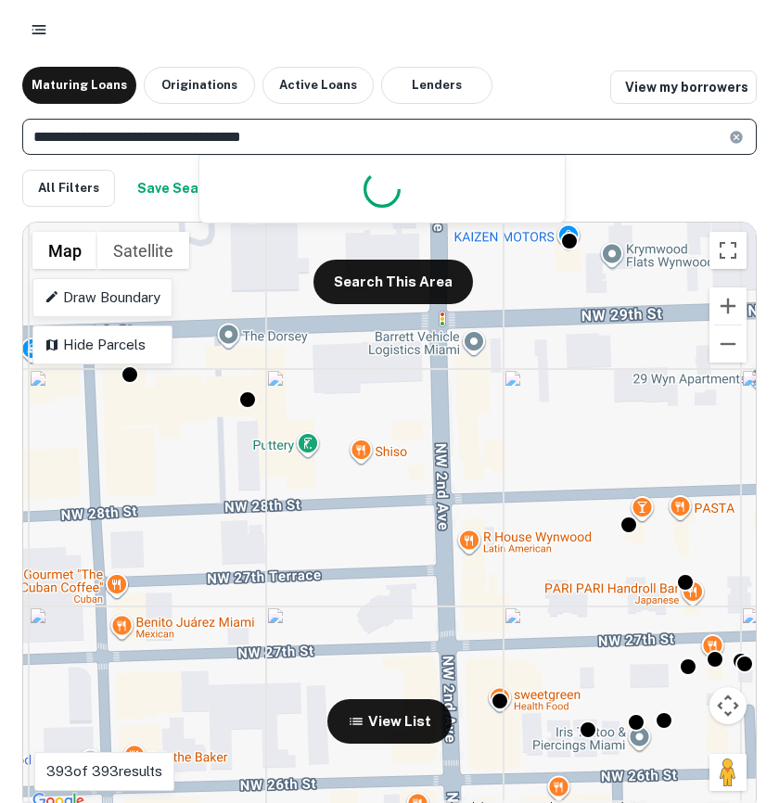
click at [121, 134] on input "**********" at bounding box center [375, 137] width 706 height 36
type input "**********"
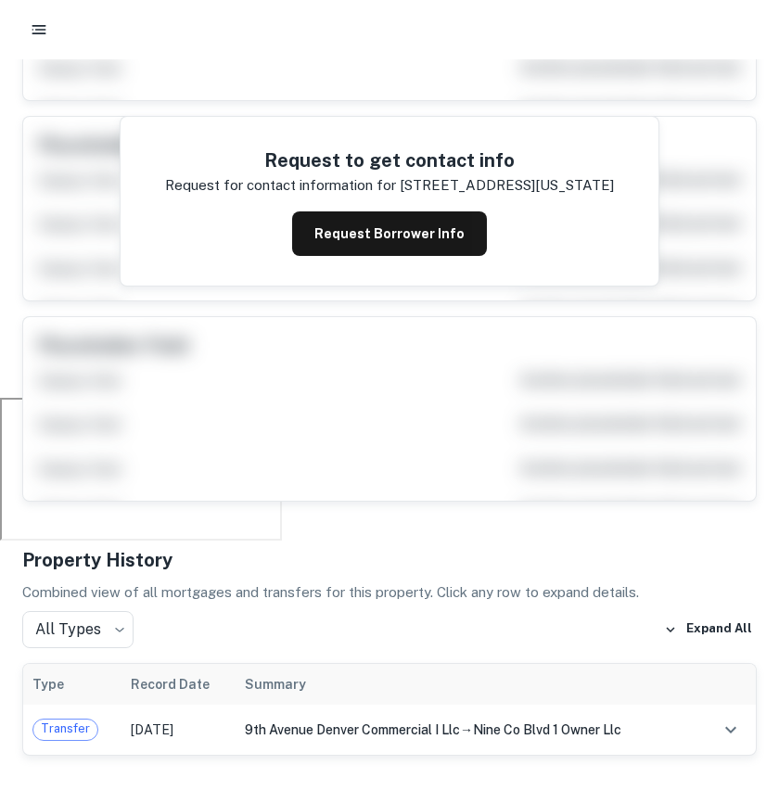
scroll to position [406, 0]
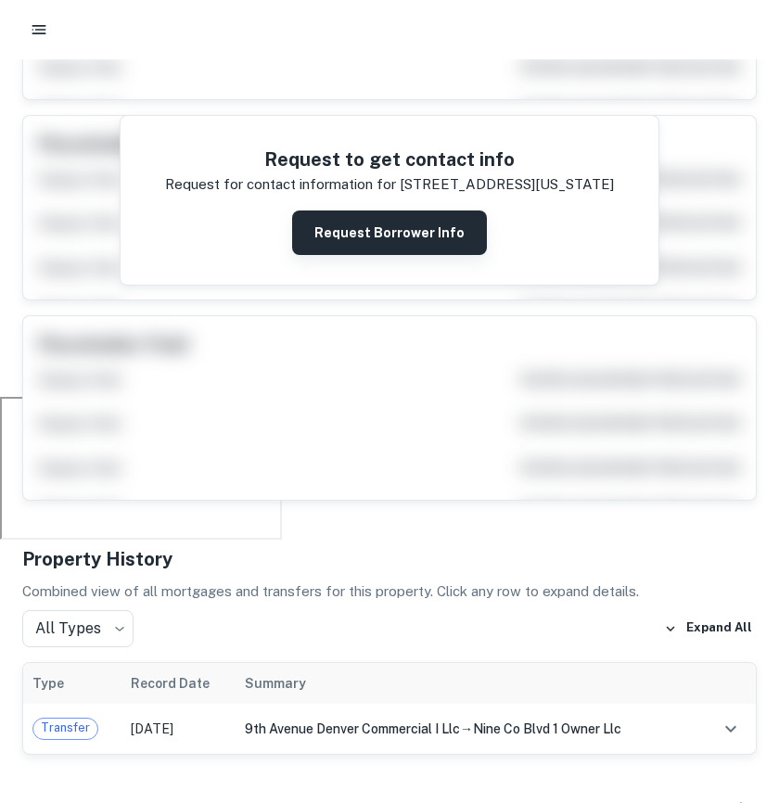
click at [429, 251] on button "Request Borrower Info" at bounding box center [389, 232] width 195 height 44
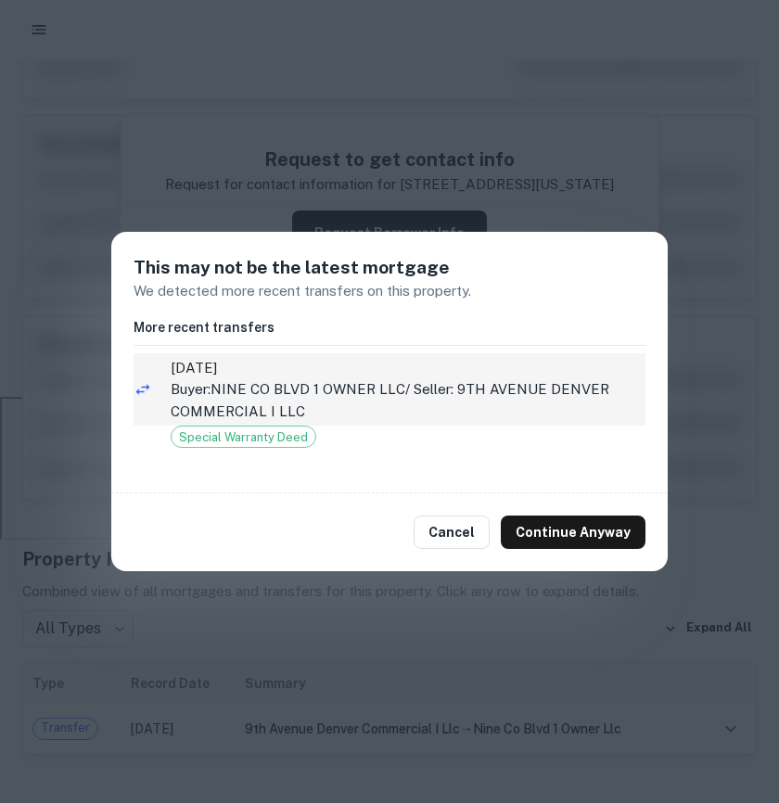
click at [523, 382] on p "Buyer: NINE CO BLVD 1 OWNER LLC / Seller: 9TH AVENUE DENVER COMMERCIAL I LLC" at bounding box center [408, 400] width 475 height 44
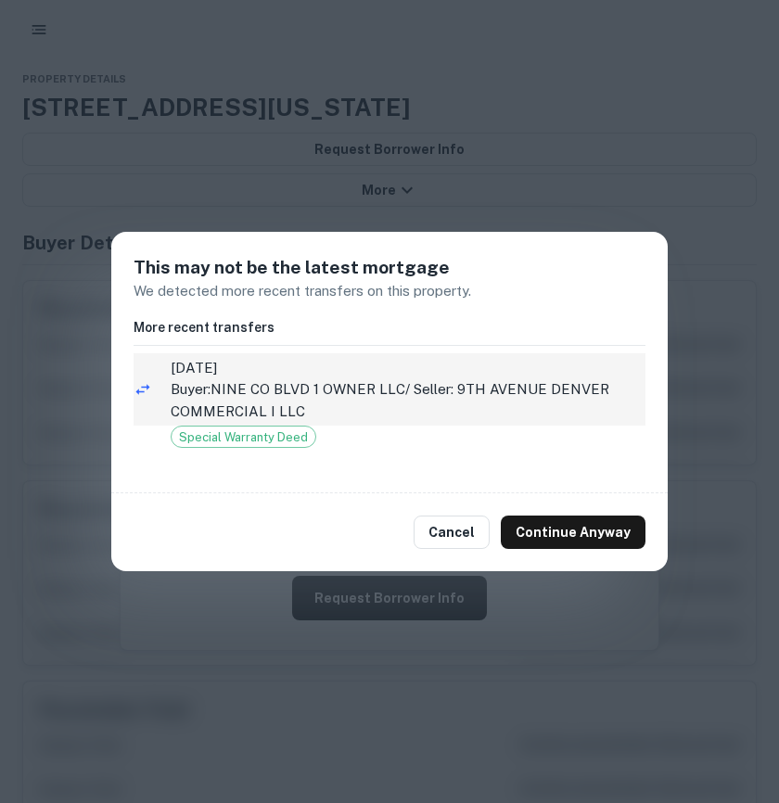
click at [421, 385] on p "Buyer: NINE CO BLVD 1 OWNER LLC / Seller: 9TH AVENUE DENVER COMMERCIAL I LLC" at bounding box center [408, 400] width 475 height 44
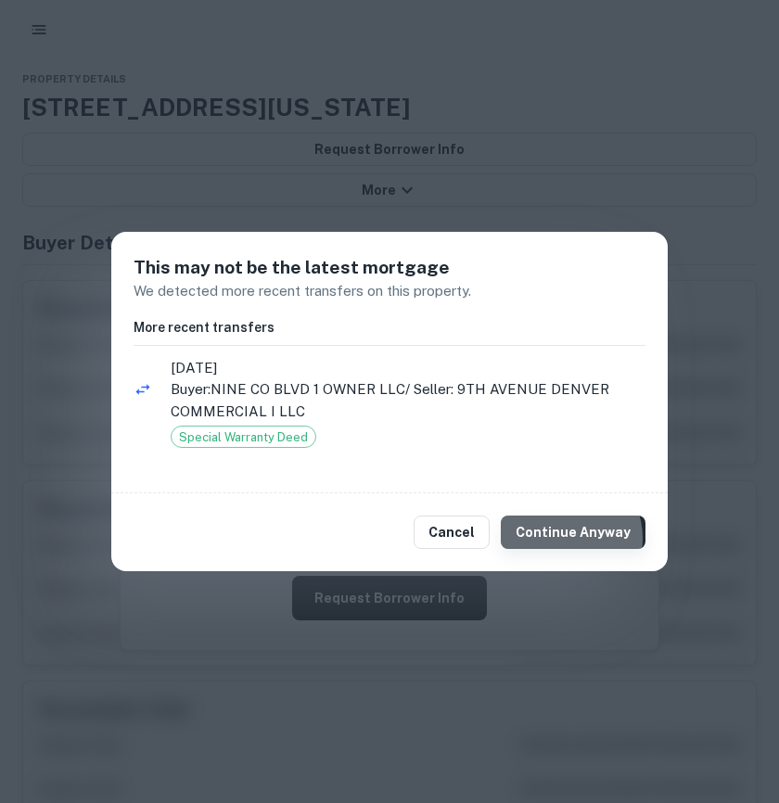
click at [567, 537] on button "Continue Anyway" at bounding box center [573, 531] width 145 height 33
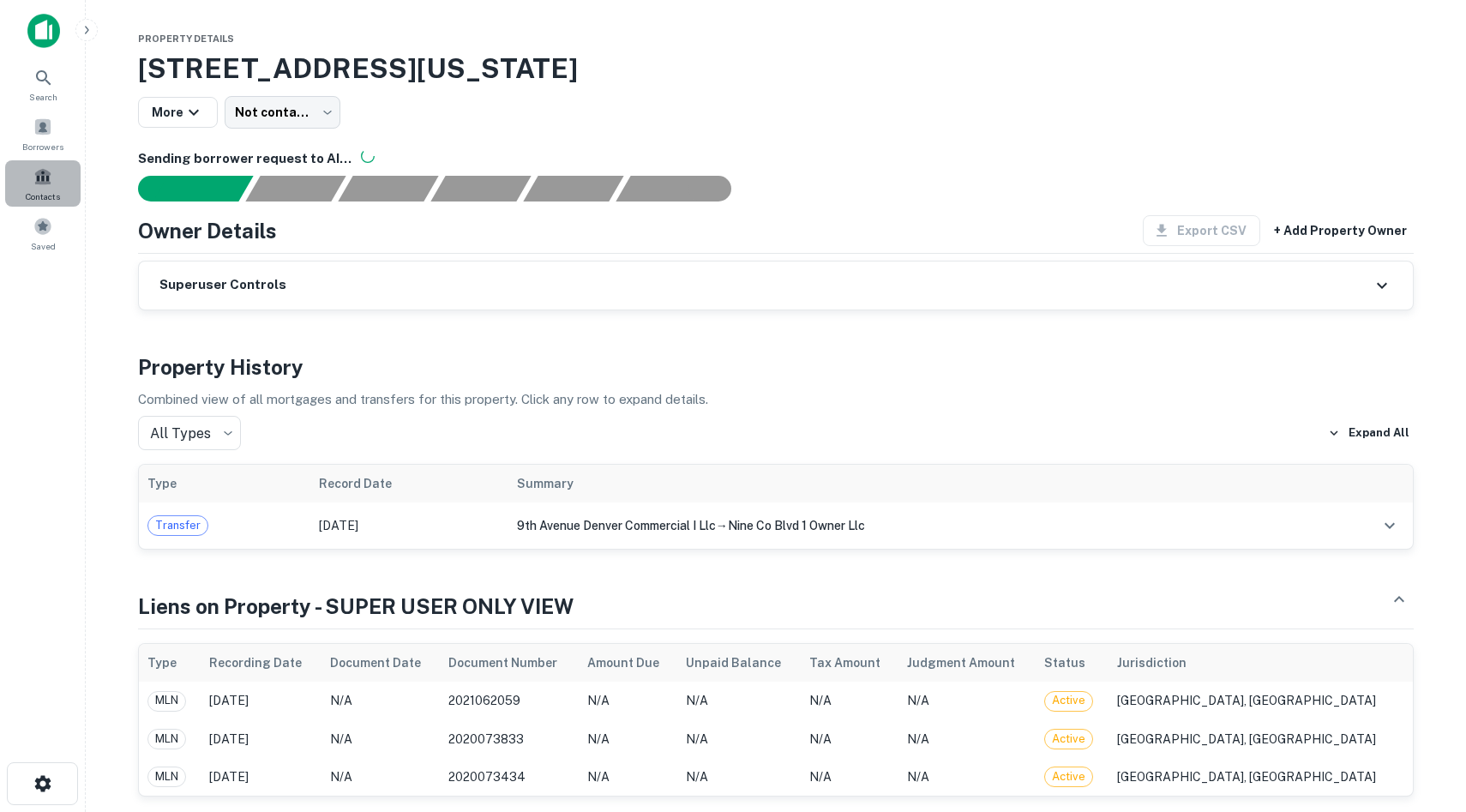
click at [50, 177] on span at bounding box center [43, 177] width 18 height 18
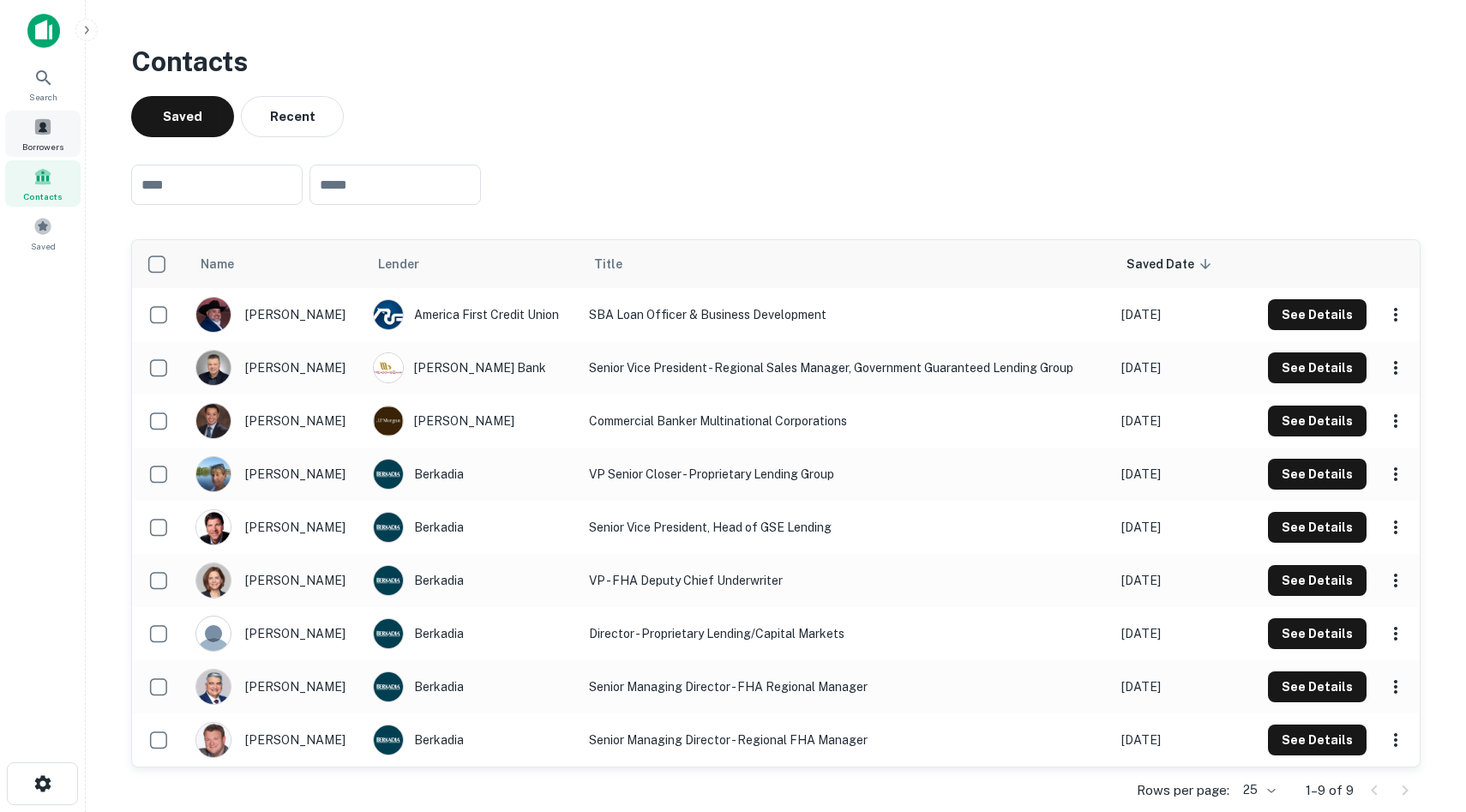
click at [48, 142] on span "Borrowers" at bounding box center [43, 146] width 41 height 14
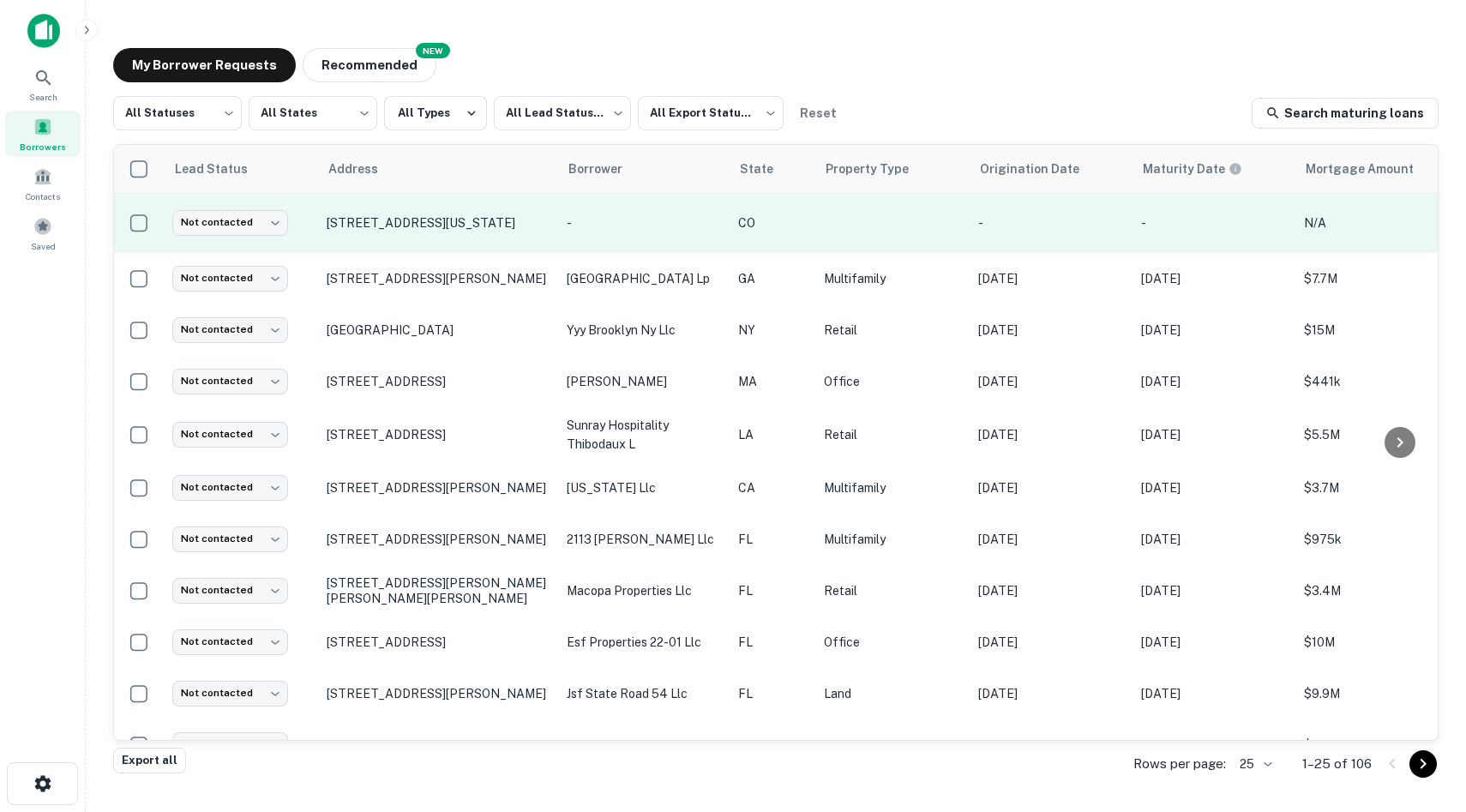
click at [370, 222] on p "[STREET_ADDRESS][US_STATE]" at bounding box center [437, 223] width 223 height 16
click at [405, 226] on p "[STREET_ADDRESS][US_STATE]" at bounding box center [437, 223] width 223 height 16
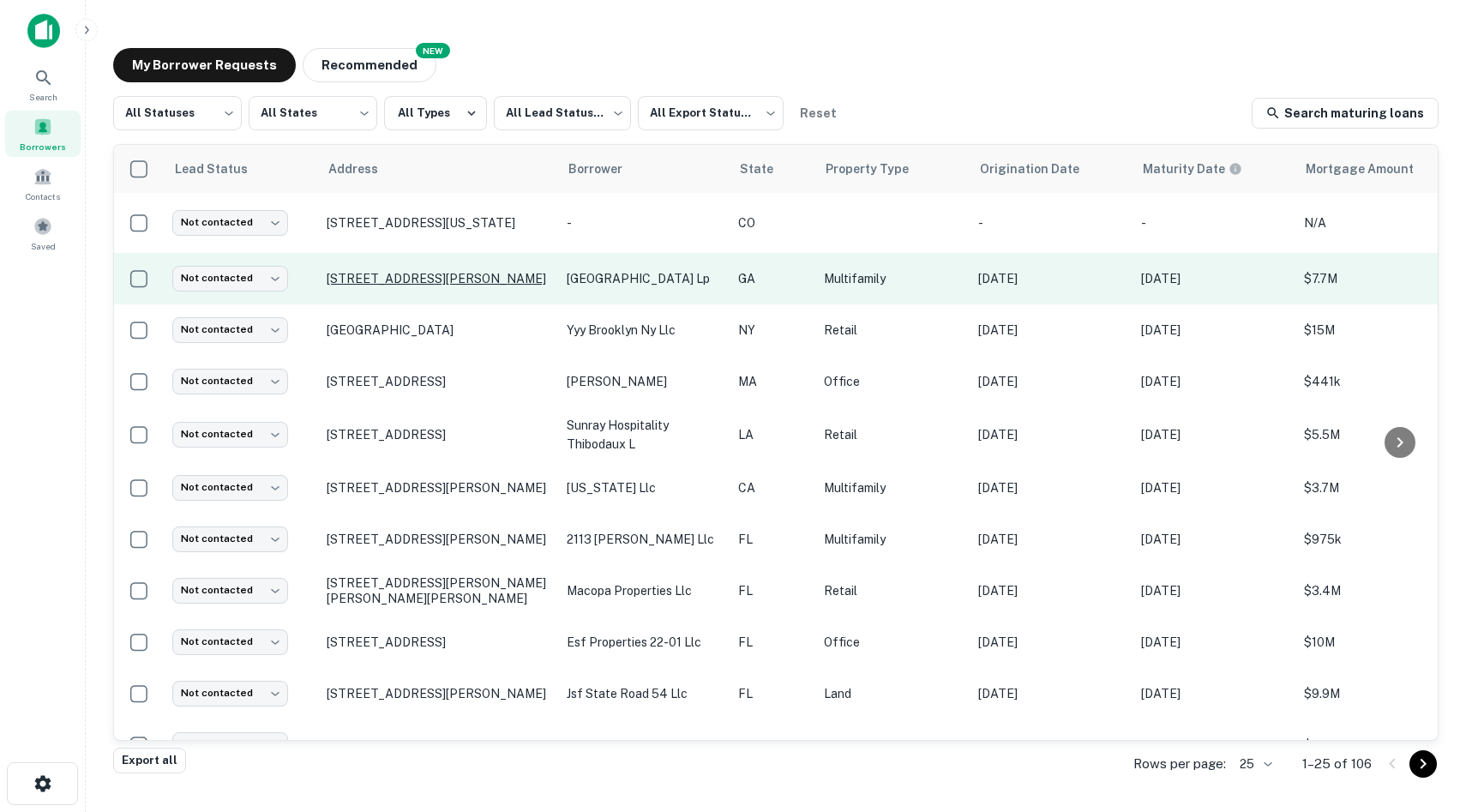
click at [420, 271] on p "[STREET_ADDRESS][PERSON_NAME]" at bounding box center [437, 278] width 223 height 16
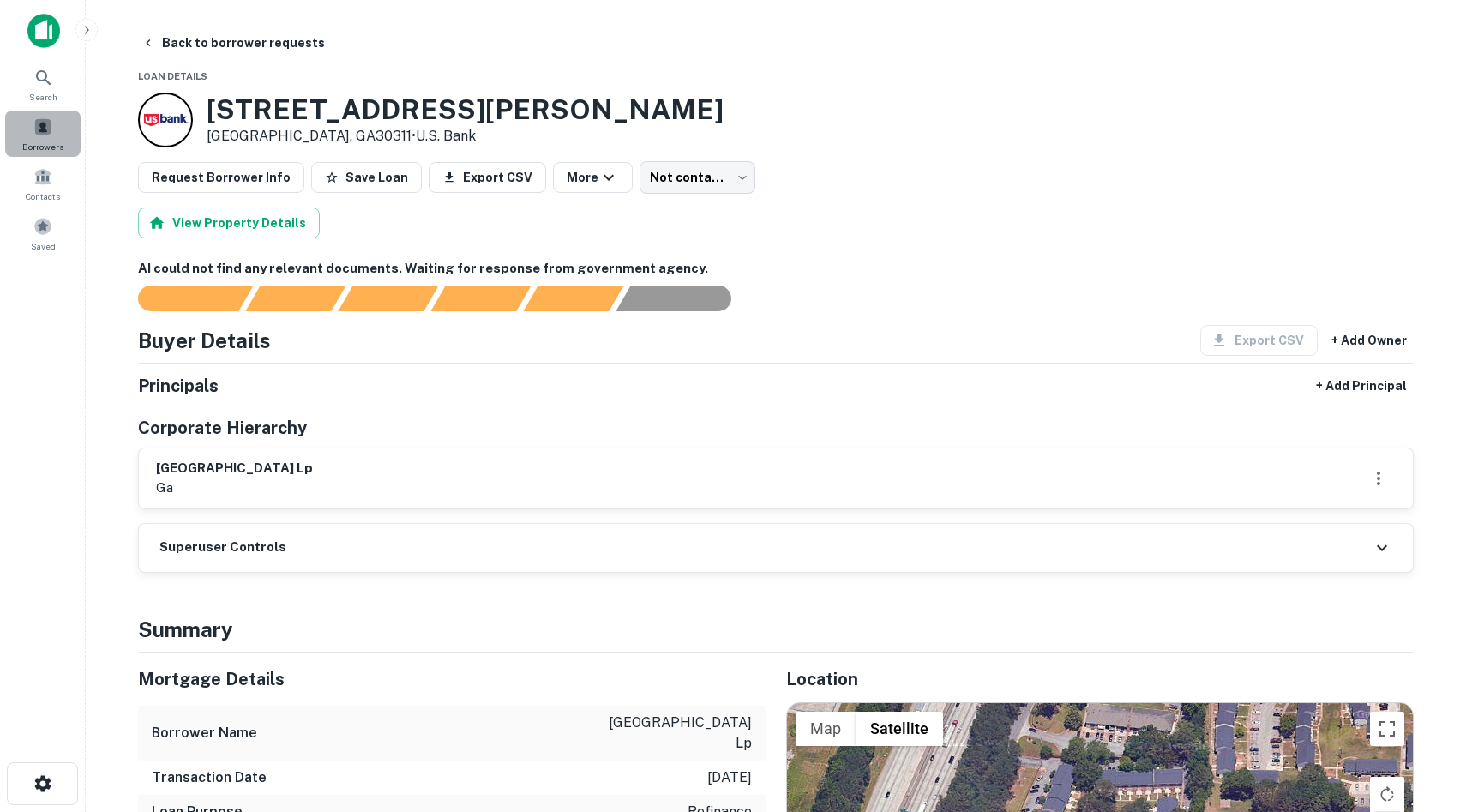
click at [41, 132] on span at bounding box center [43, 127] width 18 height 18
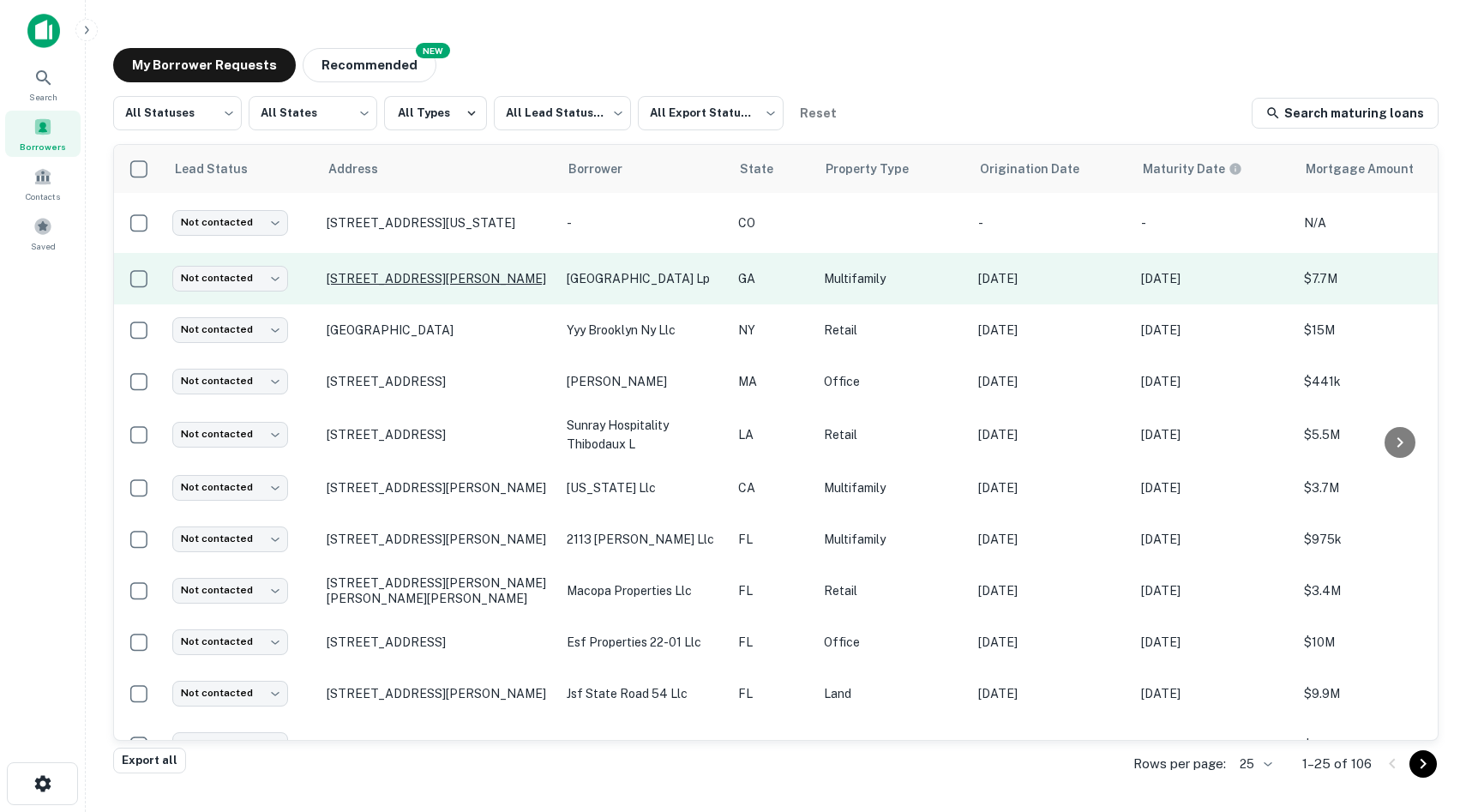
click at [407, 271] on p "[STREET_ADDRESS][PERSON_NAME]" at bounding box center [437, 278] width 223 height 16
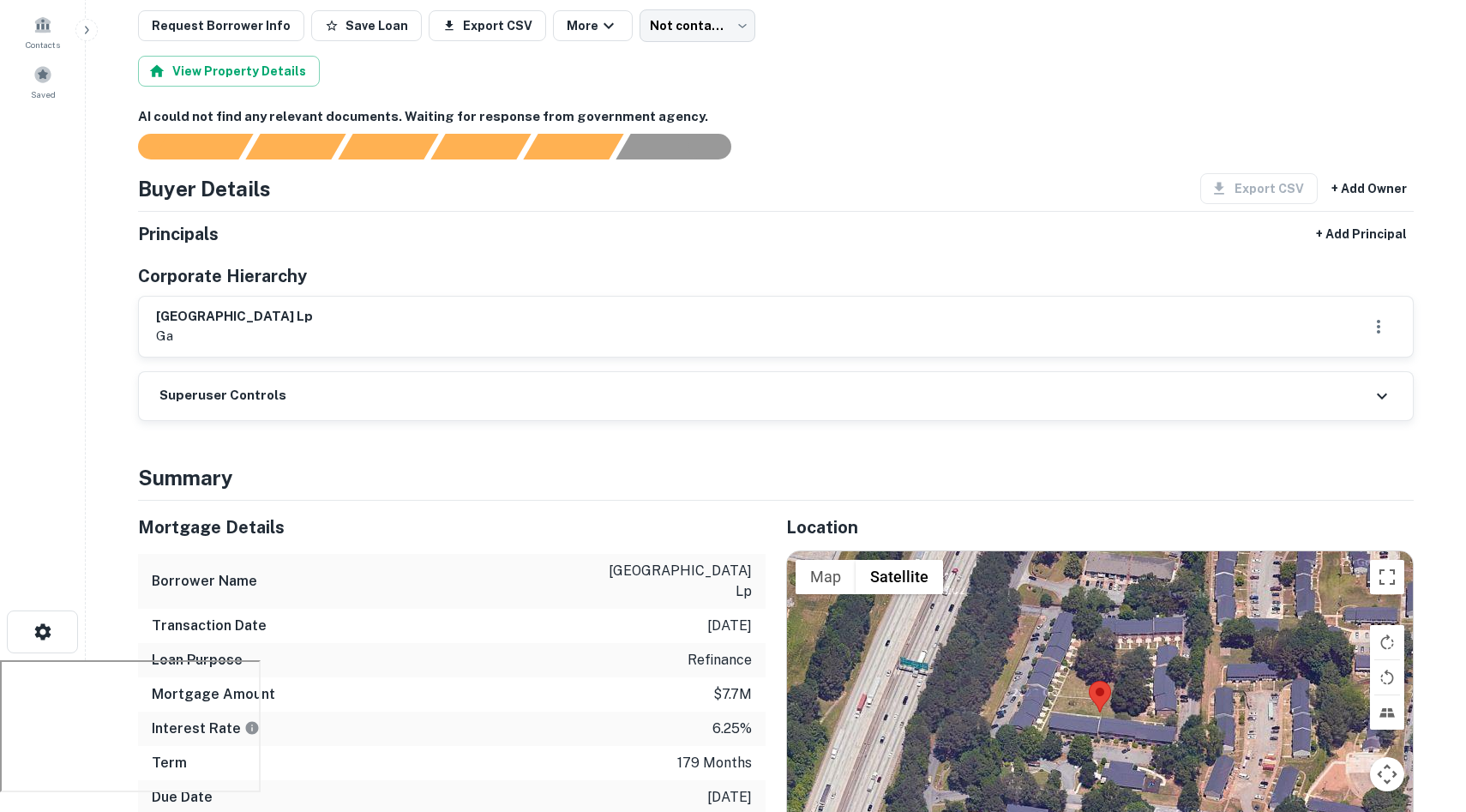
scroll to position [325, 0]
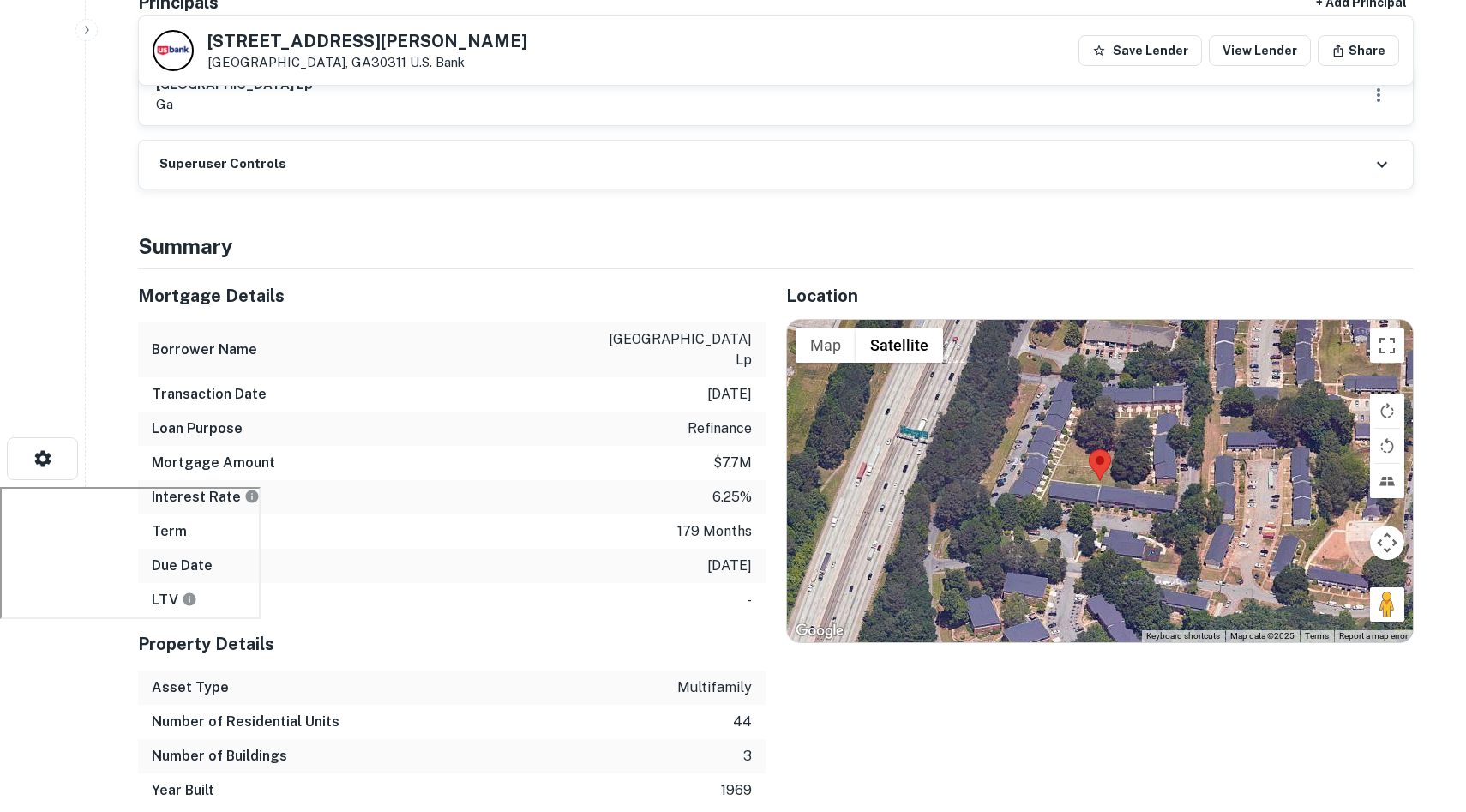
click at [1089, 449] on area at bounding box center [1089, 449] width 0 height 0
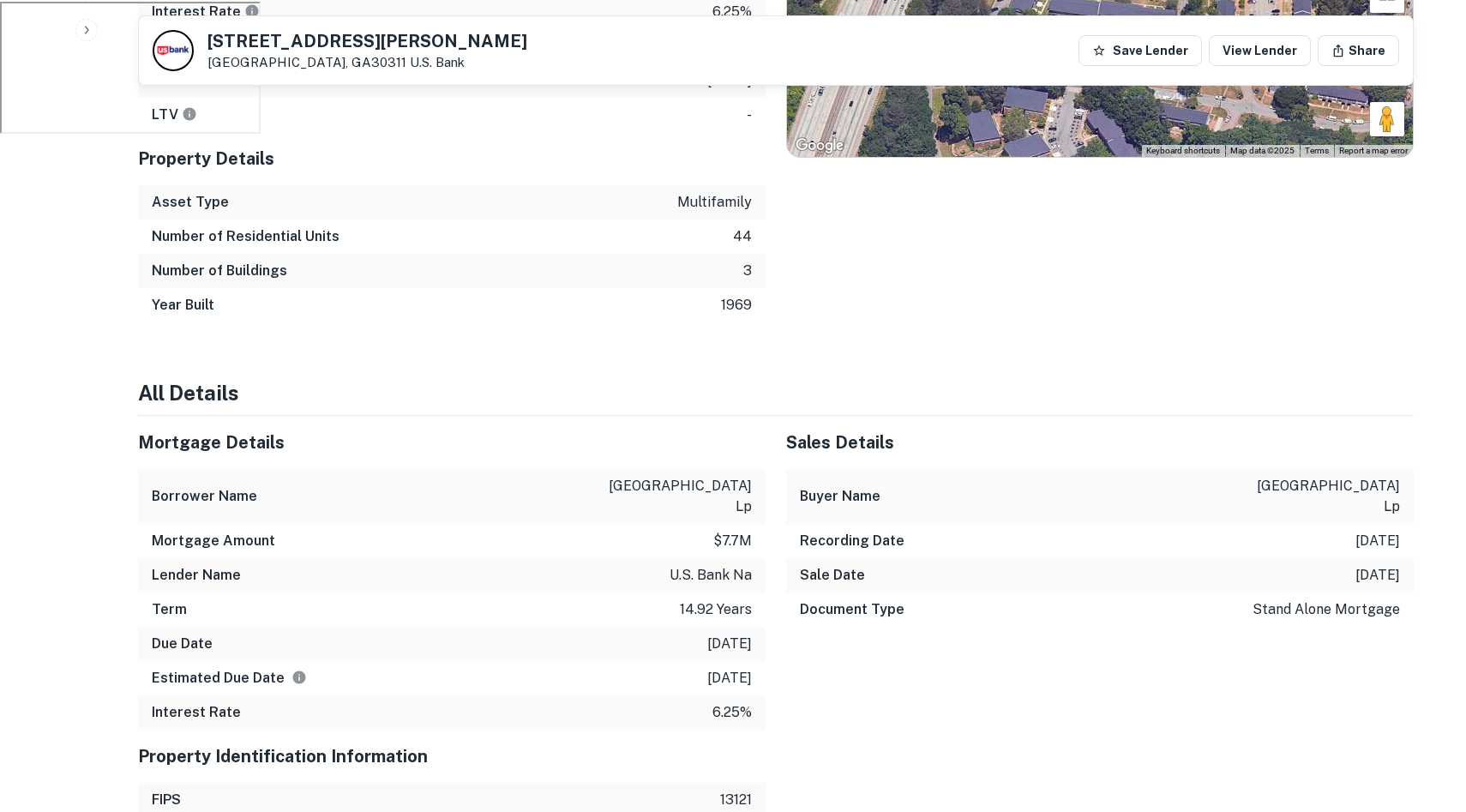
scroll to position [0, 0]
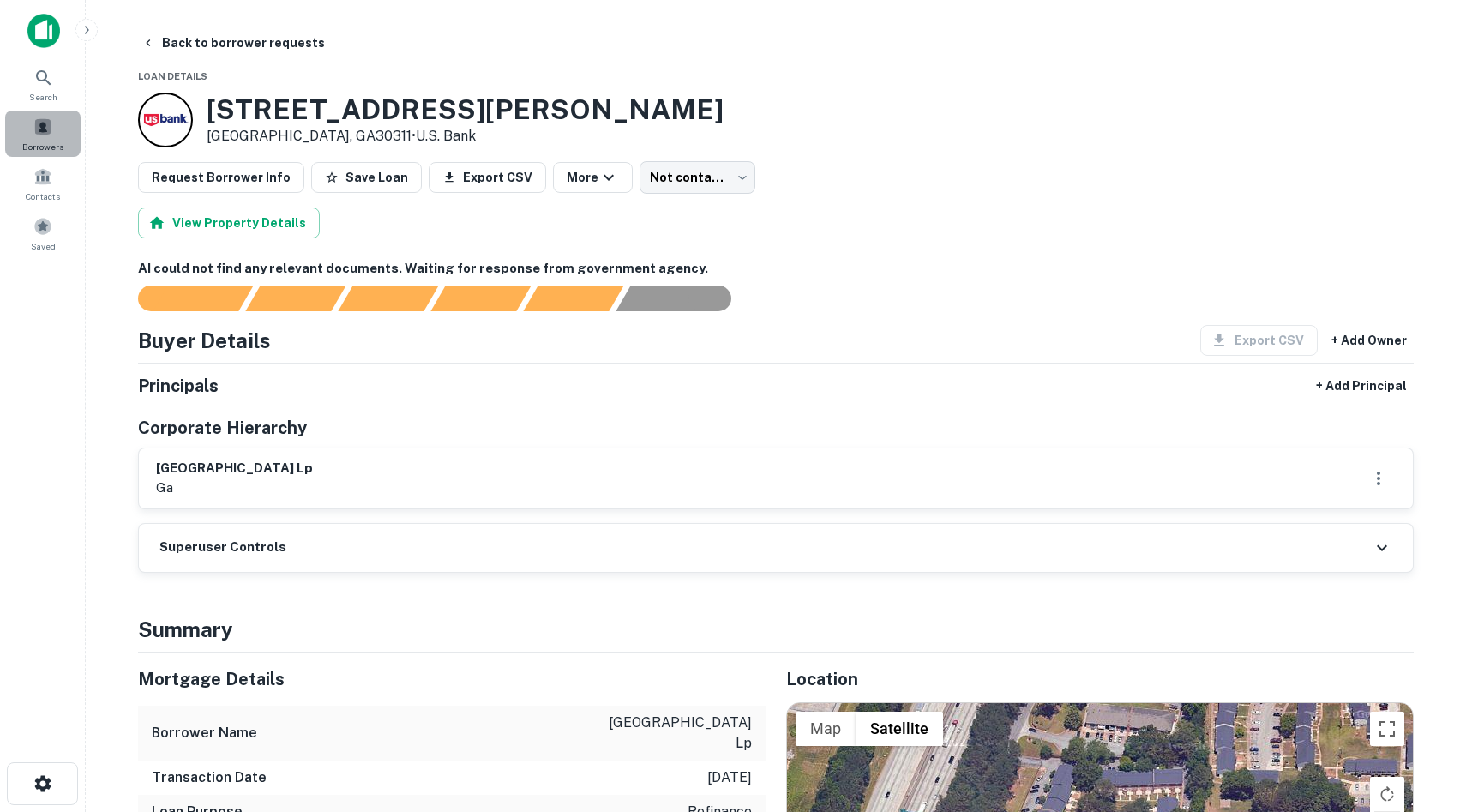
click at [54, 151] on span "Borrowers" at bounding box center [43, 146] width 41 height 14
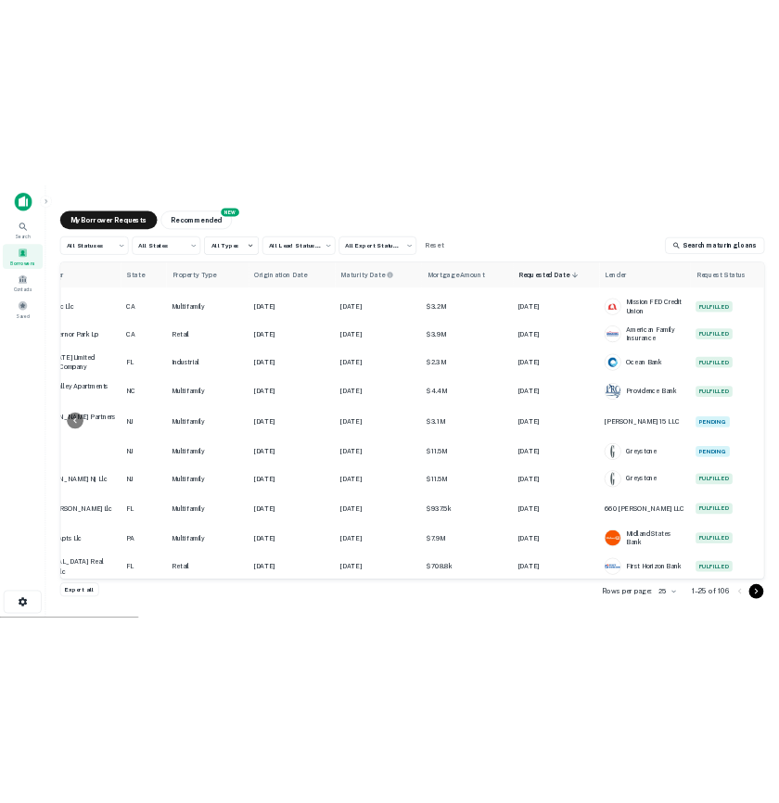
scroll to position [864, 0]
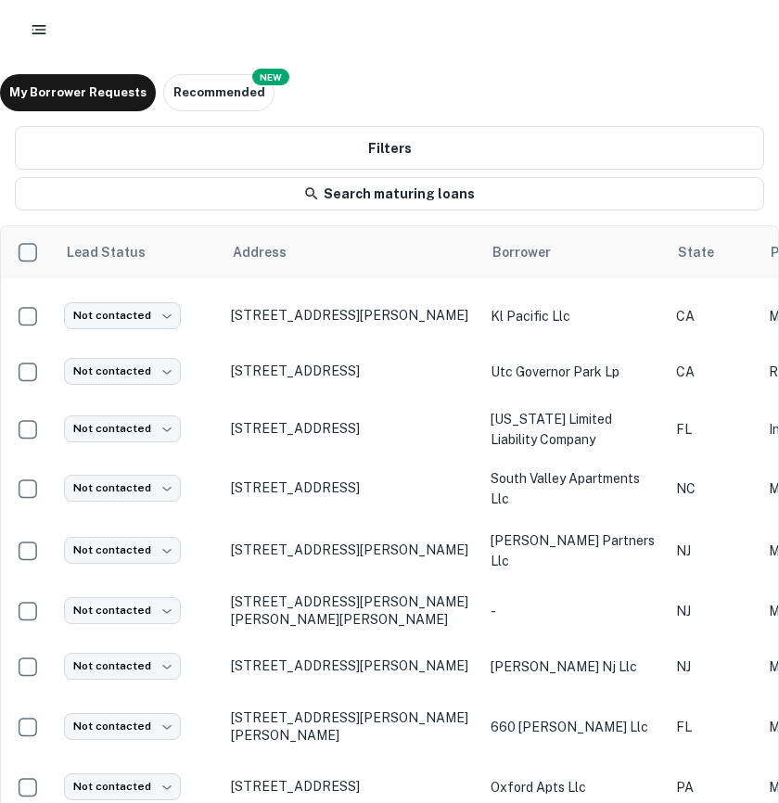
click at [50, 51] on div at bounding box center [389, 29] width 779 height 59
click at [35, 38] on button "button" at bounding box center [38, 29] width 33 height 33
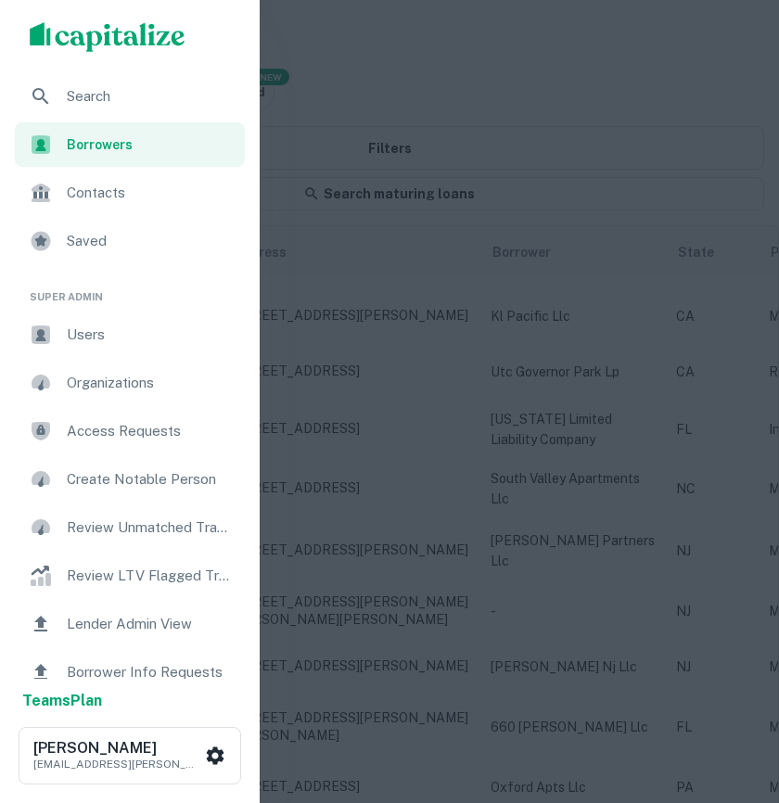
click at [90, 106] on span "Search" at bounding box center [150, 96] width 167 height 22
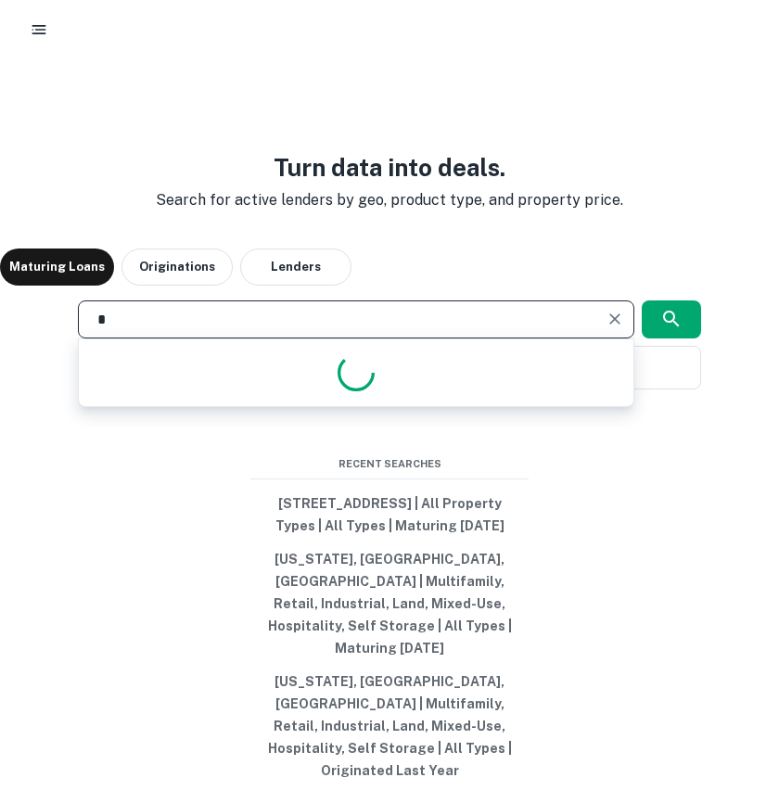
type input "*"
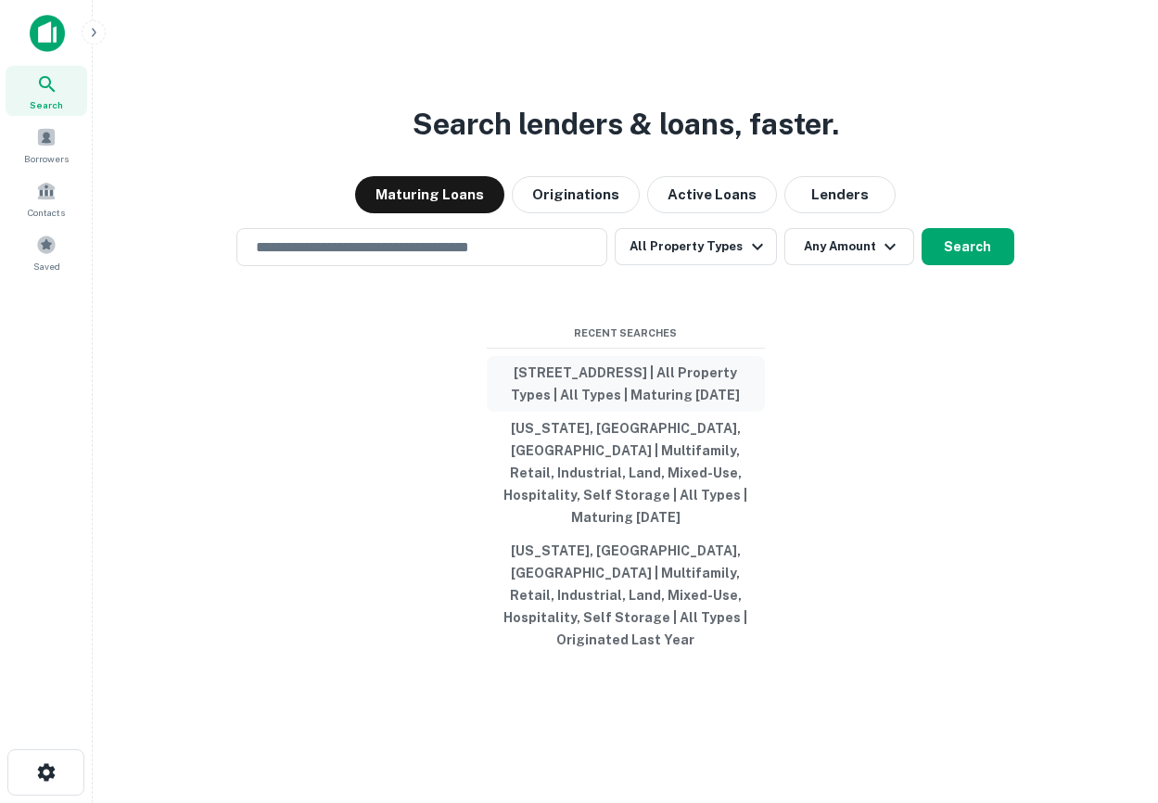
click at [663, 392] on button "[STREET_ADDRESS] | All Property Types | All Types | Maturing [DATE]" at bounding box center [626, 384] width 278 height 56
type input "**********"
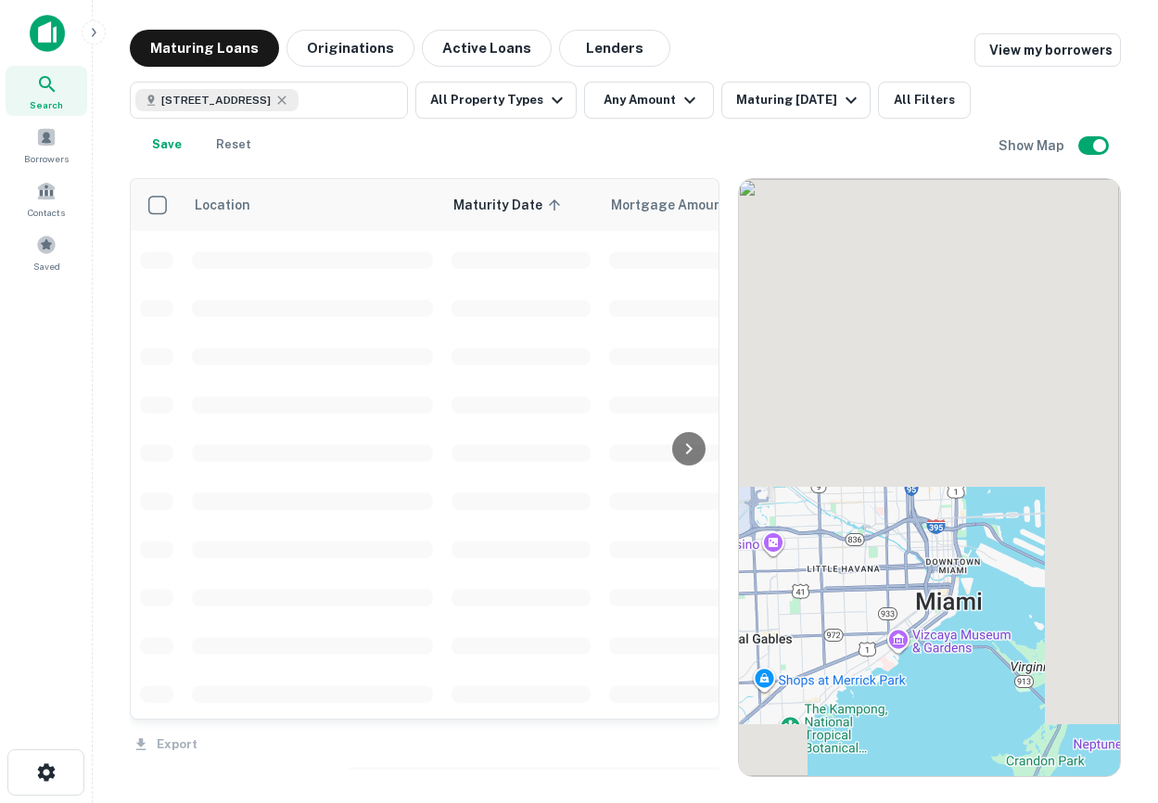
scroll to position [864, 0]
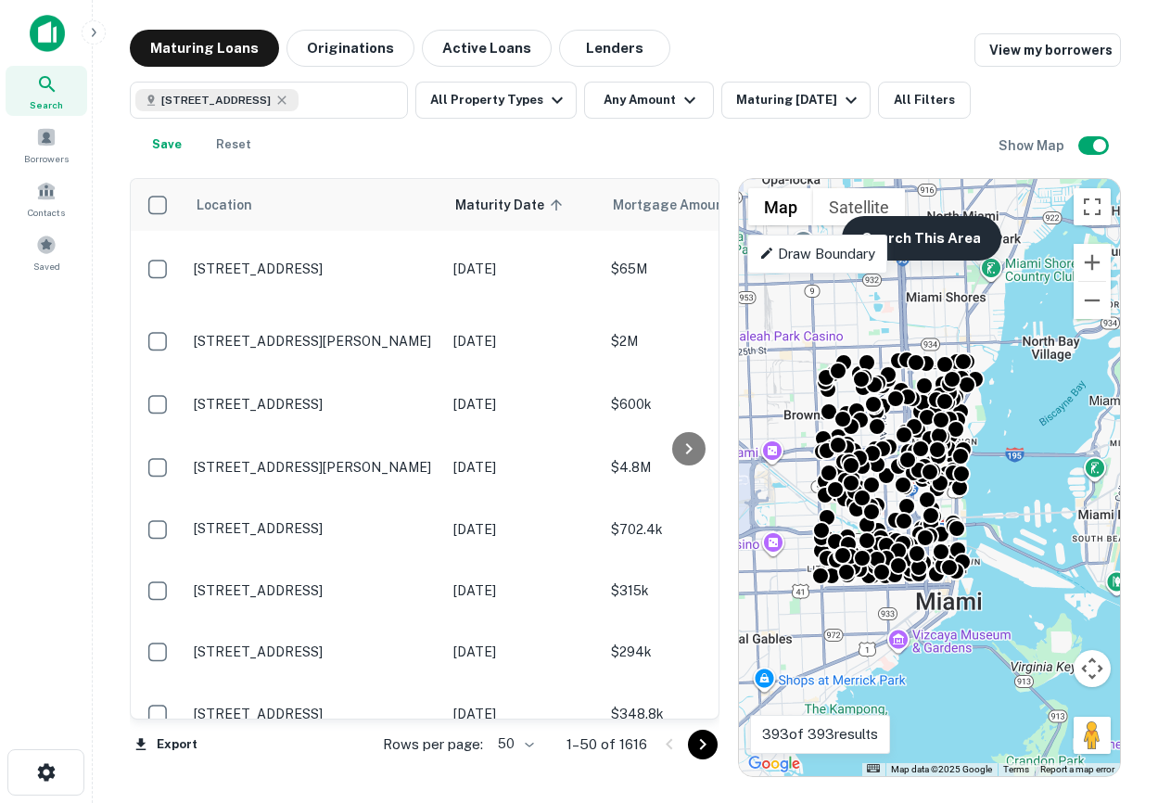
click at [778, 245] on button "Search This Area" at bounding box center [921, 238] width 159 height 44
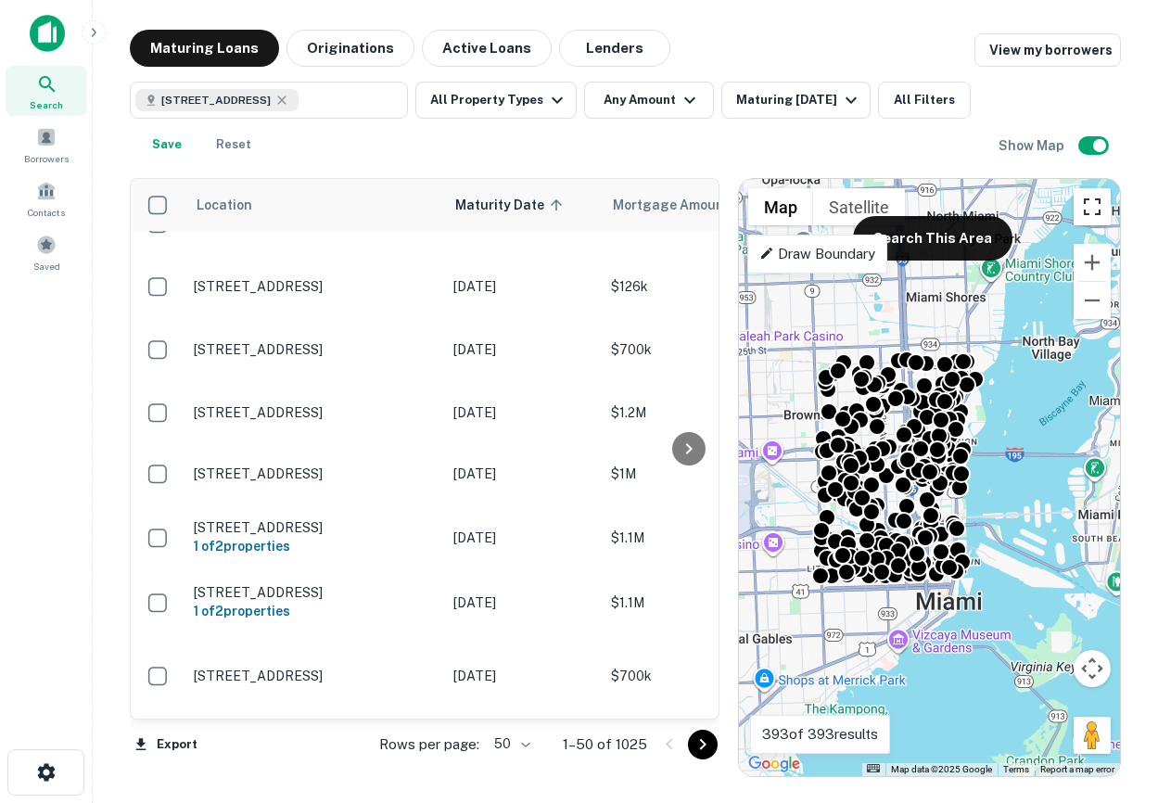
click at [778, 209] on button "Toggle fullscreen view" at bounding box center [1092, 206] width 37 height 37
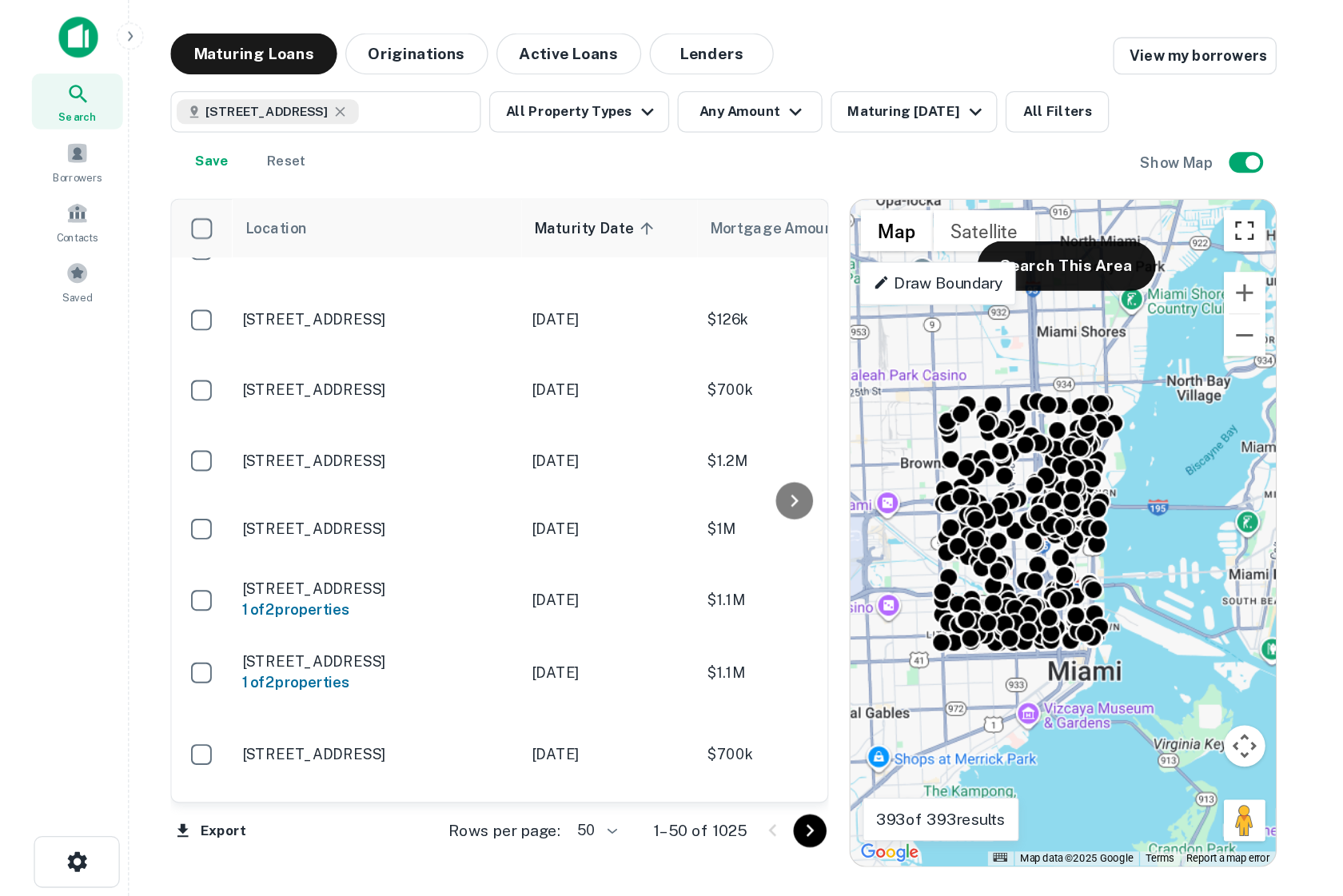
scroll to position [745, 0]
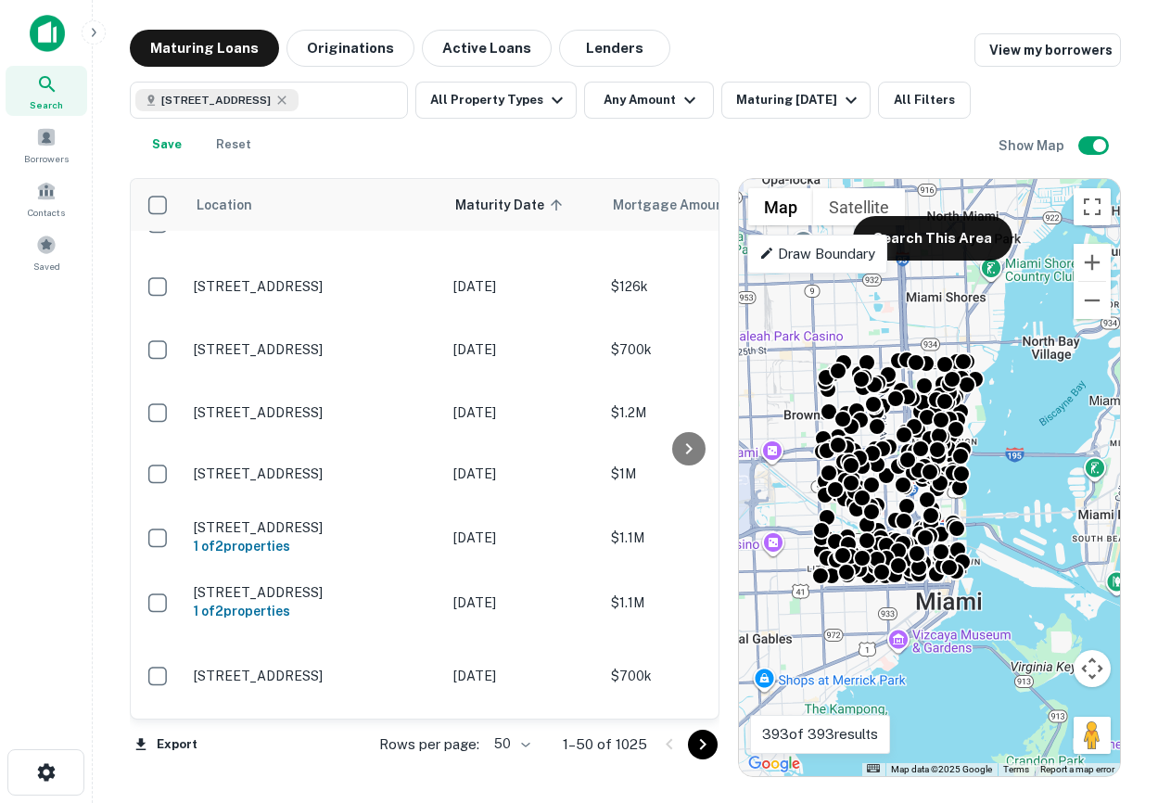
click at [43, 52] on div at bounding box center [46, 40] width 93 height 51
click at [66, 29] on div at bounding box center [122, 33] width 185 height 37
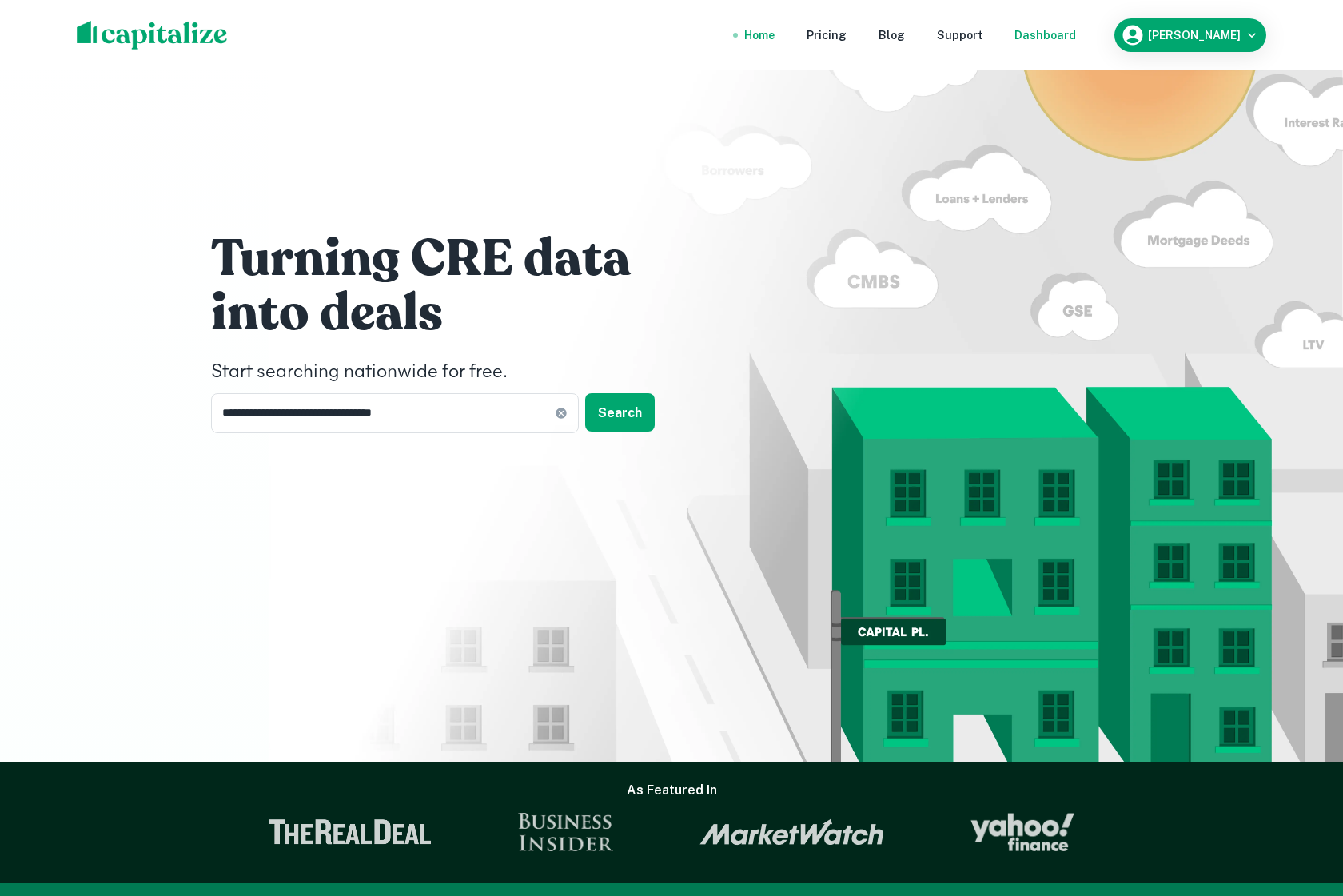
click at [671, 29] on div "Dashboard" at bounding box center [1045, 35] width 61 height 17
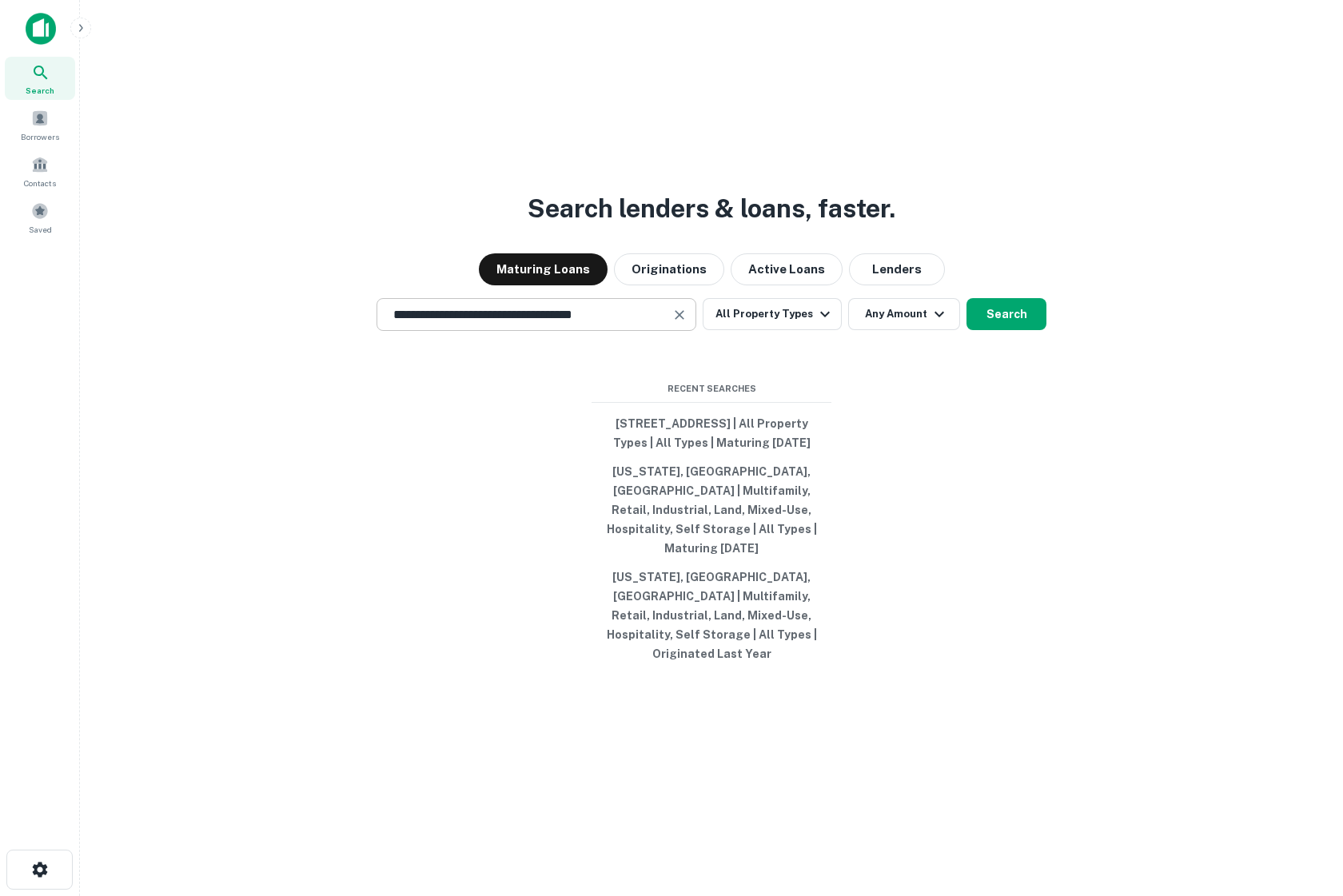
click at [605, 323] on input "**********" at bounding box center [524, 314] width 281 height 18
click at [671, 265] on button "Lenders" at bounding box center [897, 269] width 96 height 32
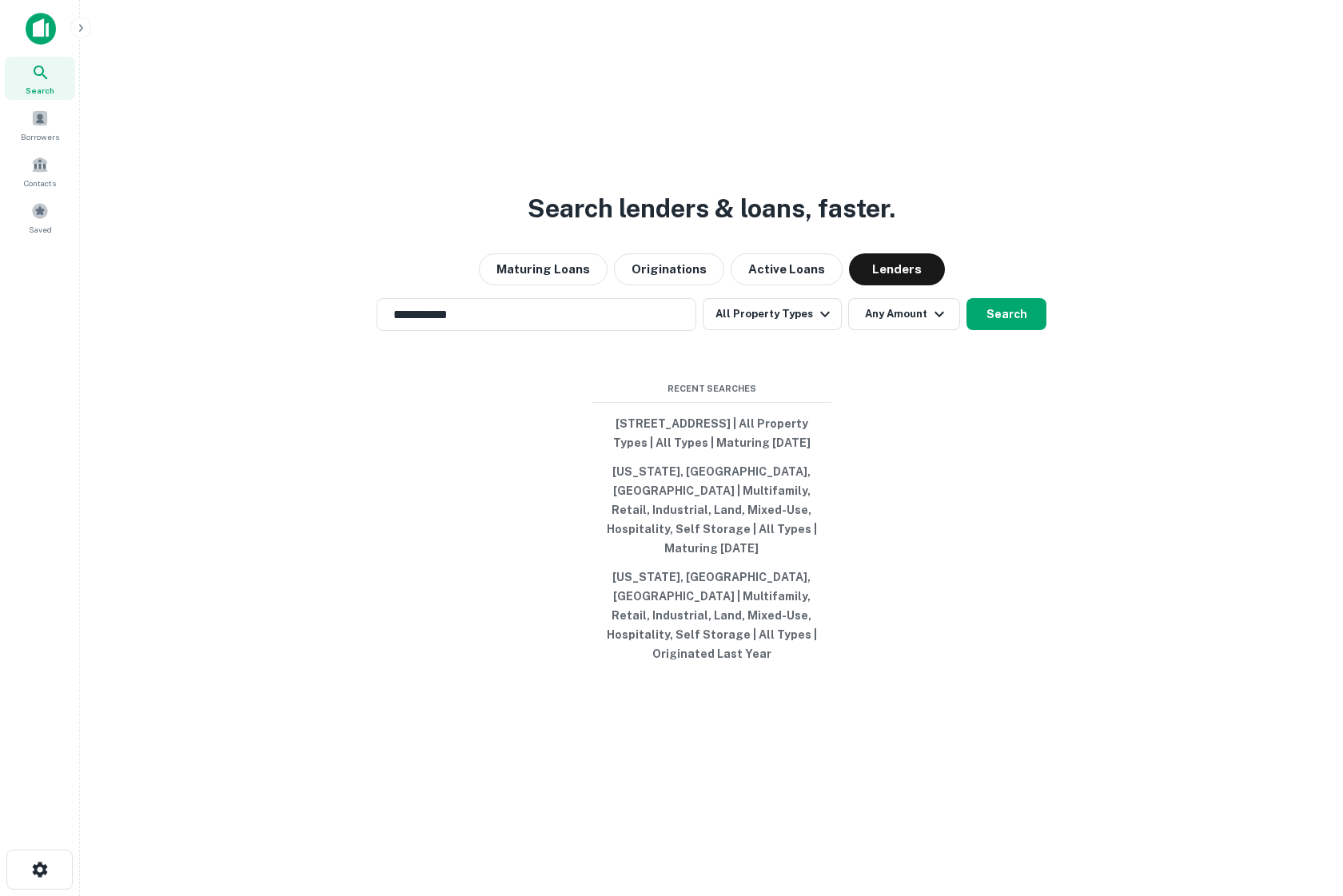
click at [559, 341] on div "**********" at bounding box center [712, 486] width 1238 height 896
click at [547, 323] on input "**********" at bounding box center [524, 314] width 281 height 18
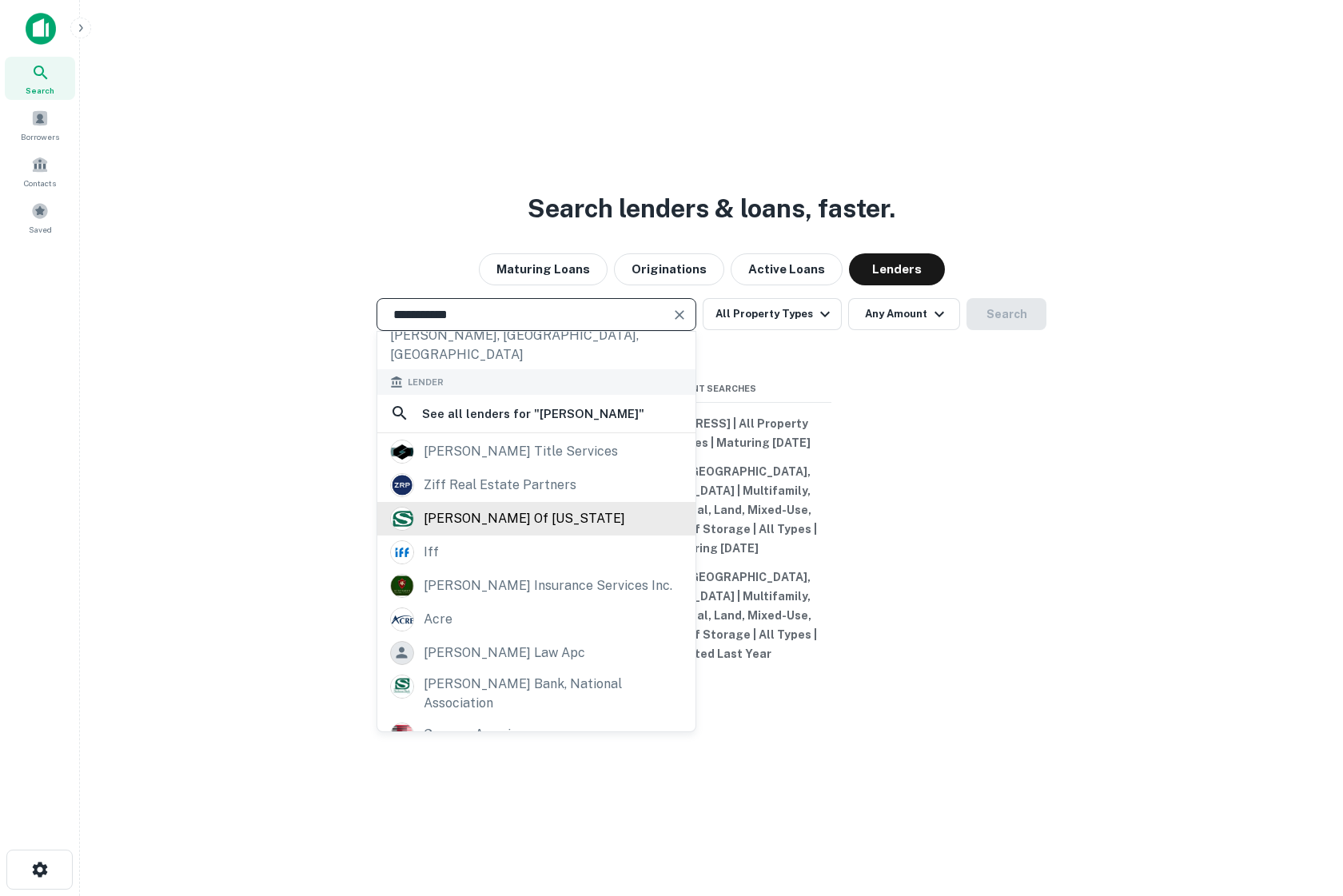
scroll to position [141, 0]
type input "**********"
